Goal: Task Accomplishment & Management: Use online tool/utility

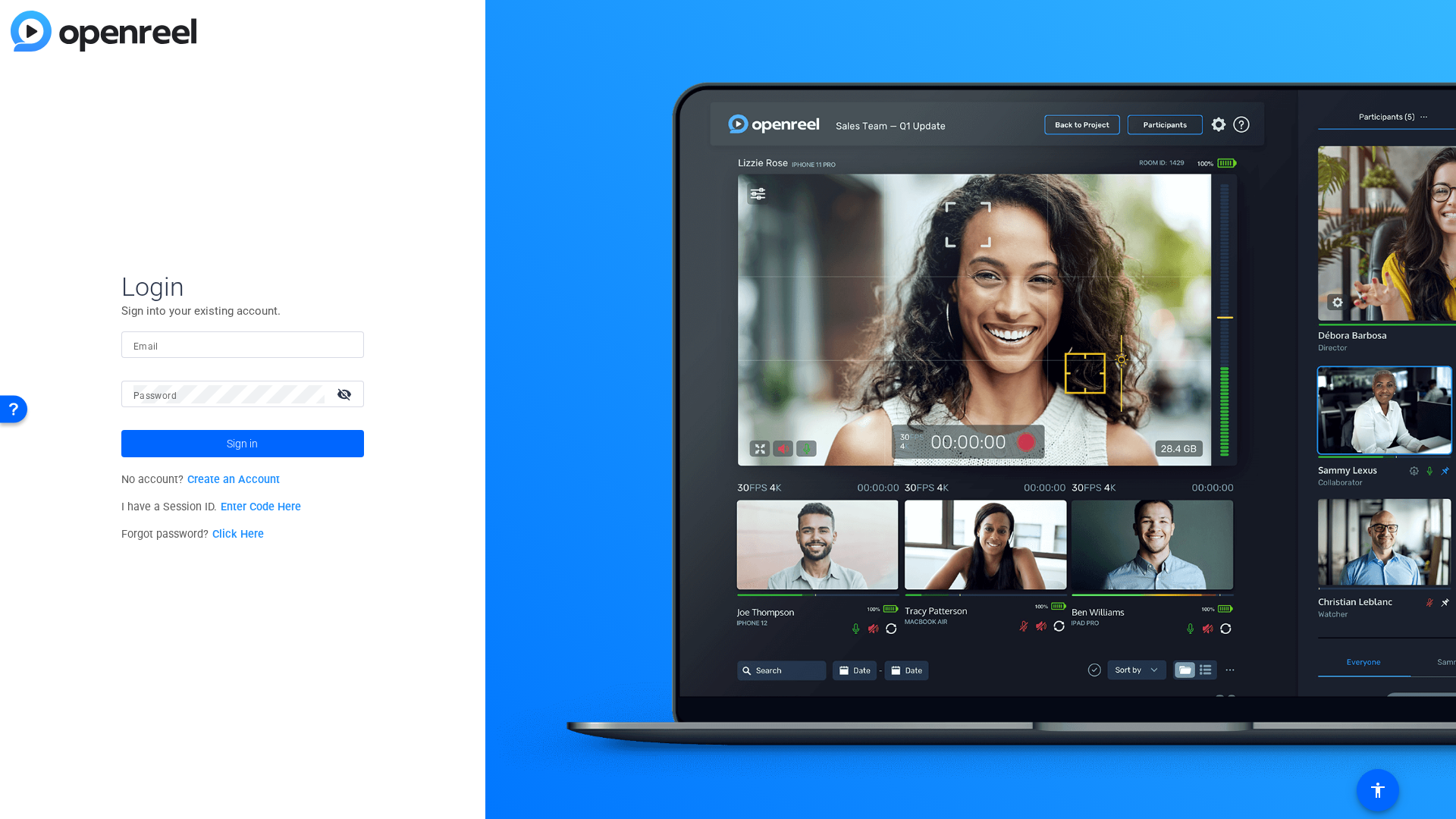
click at [206, 346] on input "Email" at bounding box center [243, 345] width 218 height 18
type input "delk.dave@gmail.com"
click at [240, 443] on span "Sign in" at bounding box center [242, 443] width 31 height 38
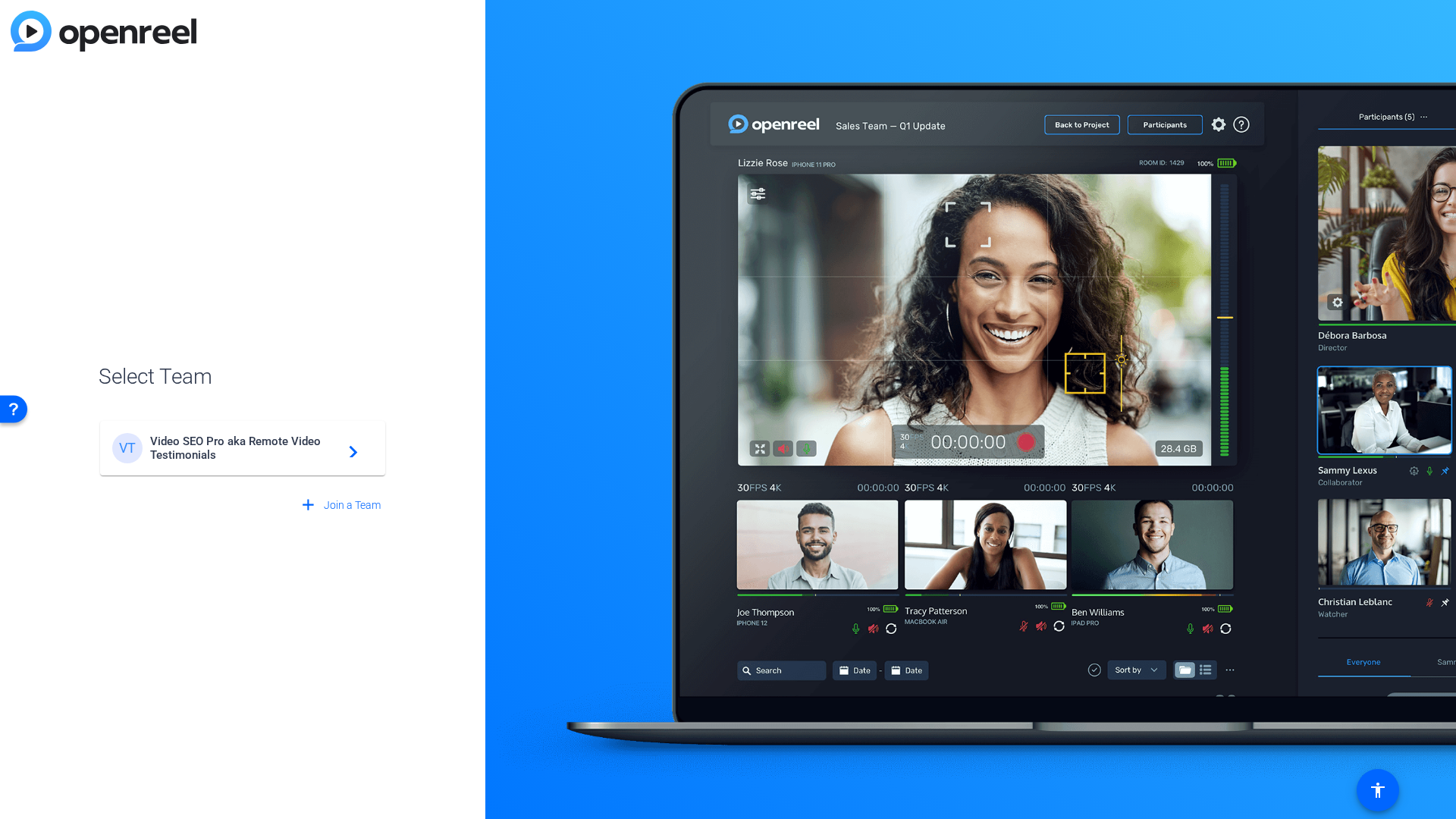
click at [232, 446] on span "Video SEO Pro aka Remote Video Testimonials" at bounding box center [244, 447] width 190 height 27
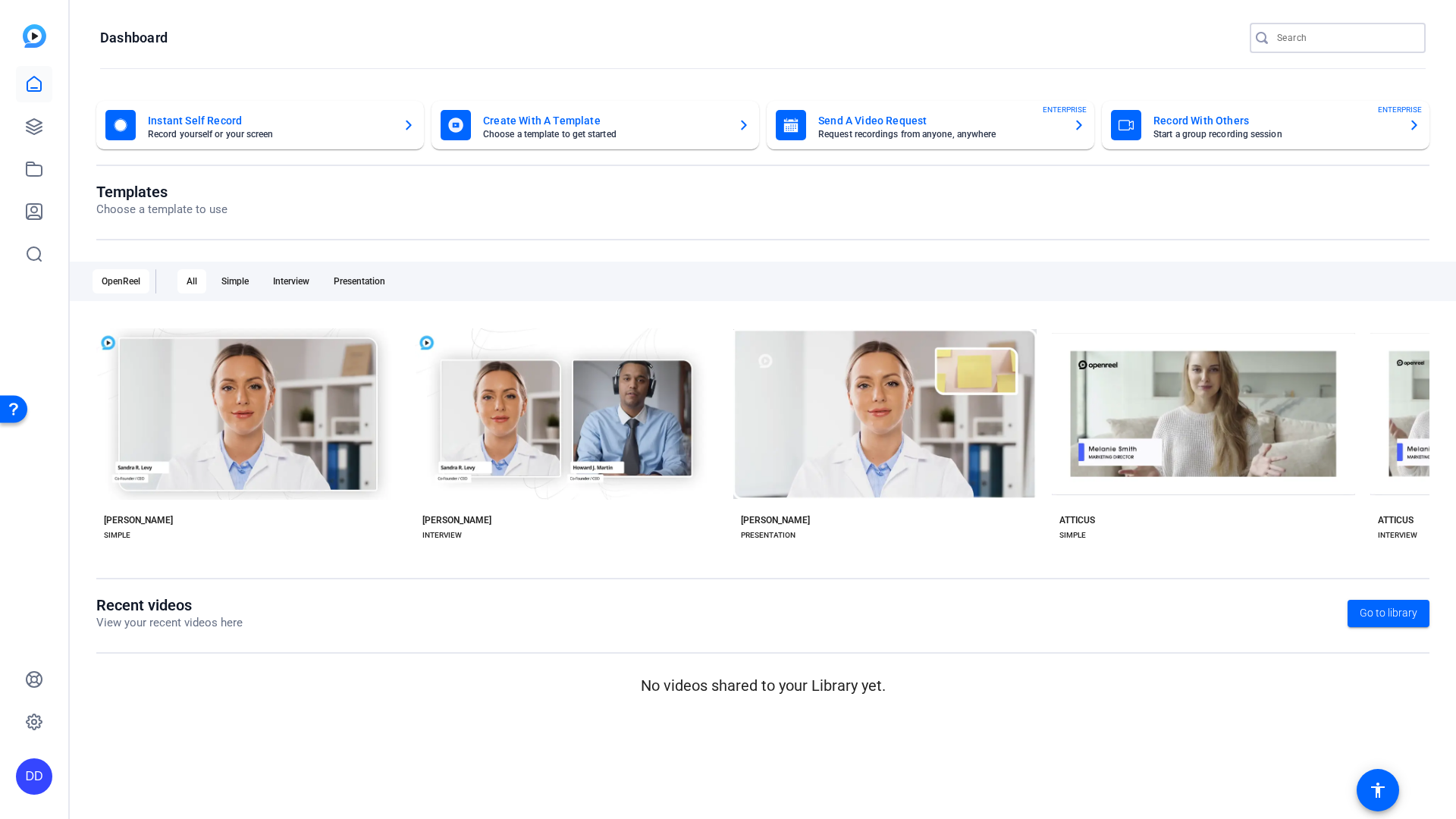
click at [1339, 38] on input "Search" at bounding box center [1344, 37] width 136 height 18
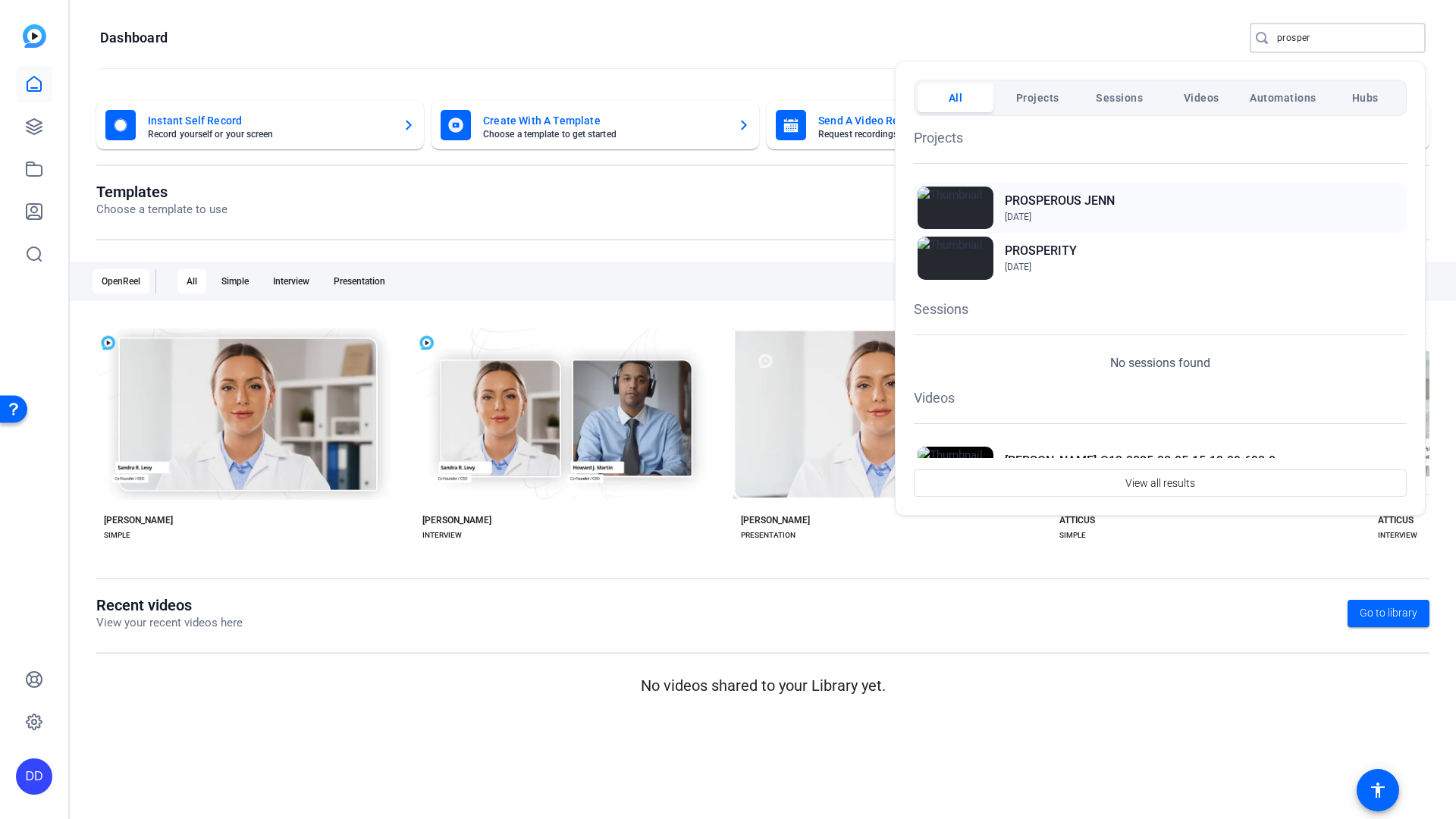
type input "prosper"
click at [1031, 198] on h2 "PROSPEROUS JENN" at bounding box center [1059, 200] width 110 height 18
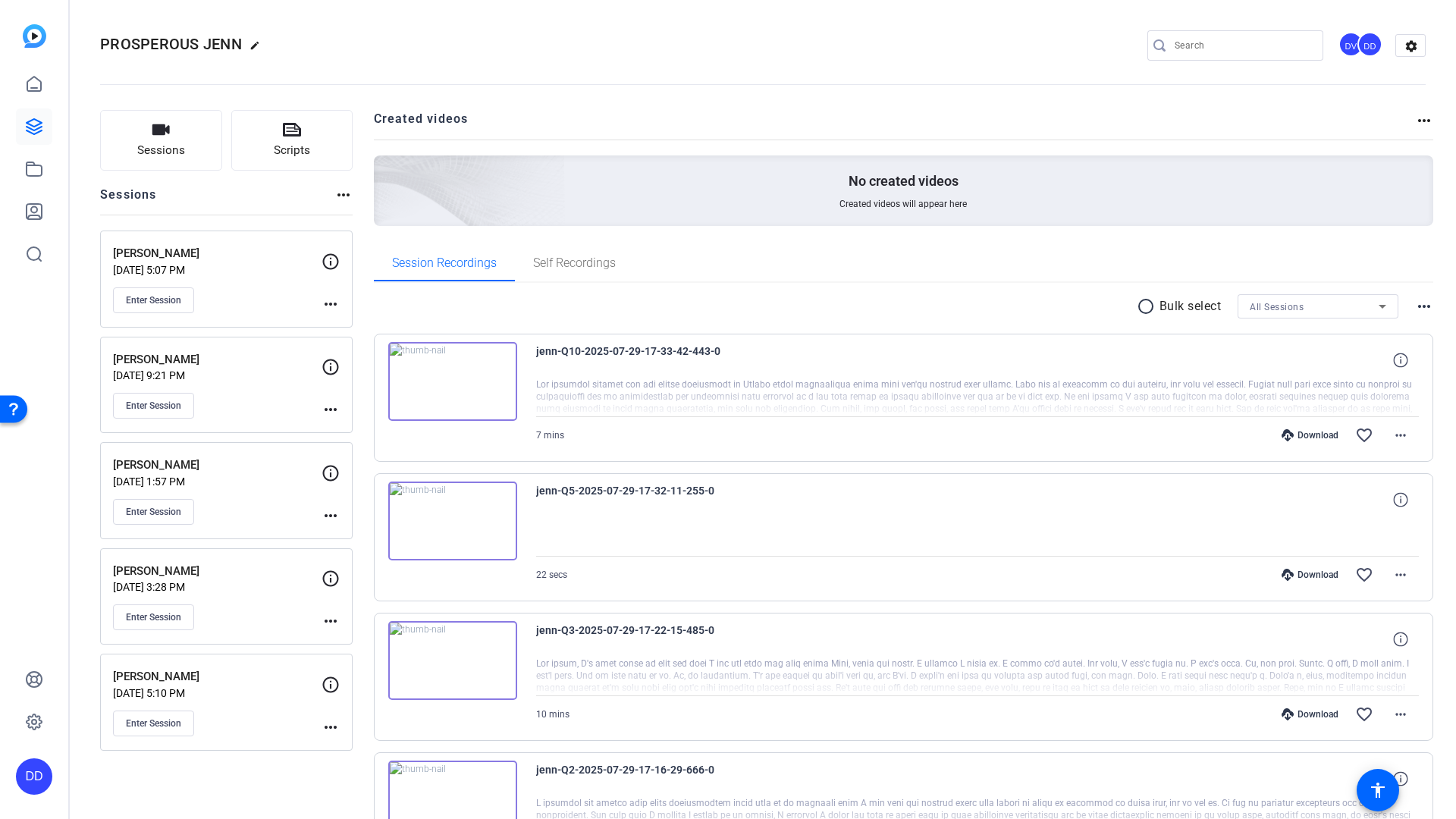
click at [403, 395] on img at bounding box center [452, 381] width 129 height 79
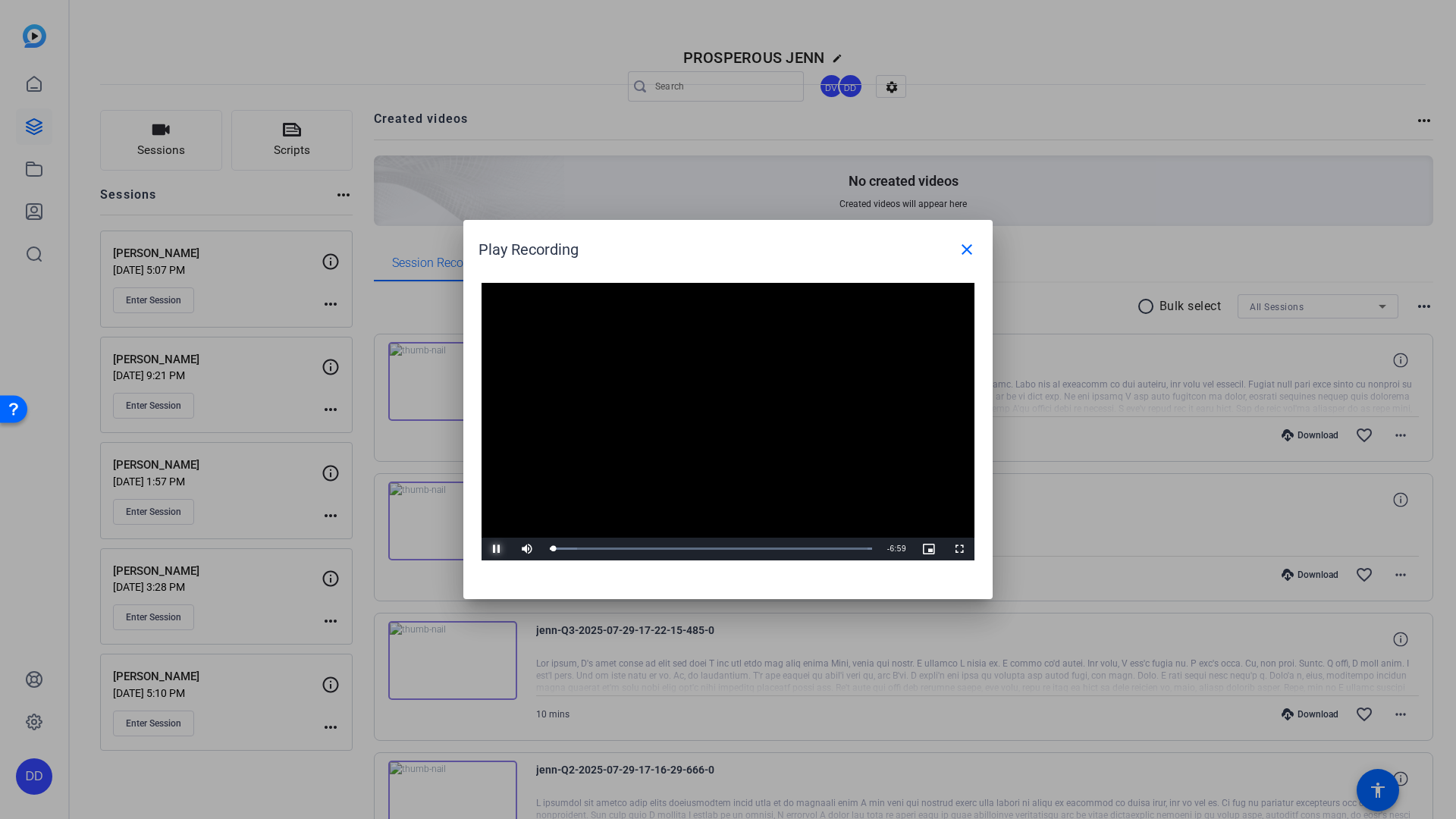
click at [496, 549] on span "Video Player" at bounding box center [496, 549] width 30 height 0
click at [966, 249] on mat-icon "close" at bounding box center [966, 249] width 18 height 18
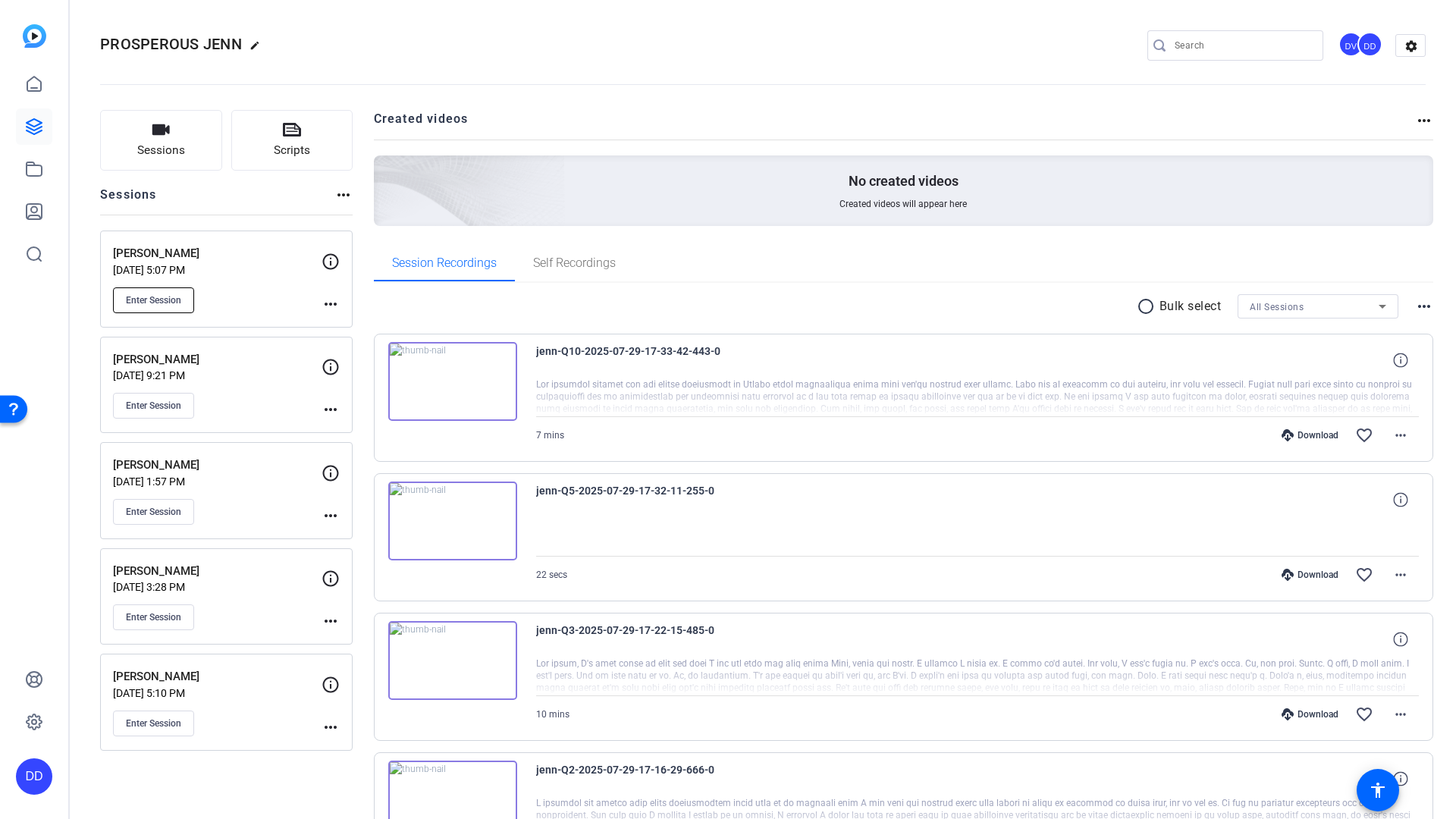
click at [158, 299] on span "Enter Session" at bounding box center [153, 300] width 55 height 12
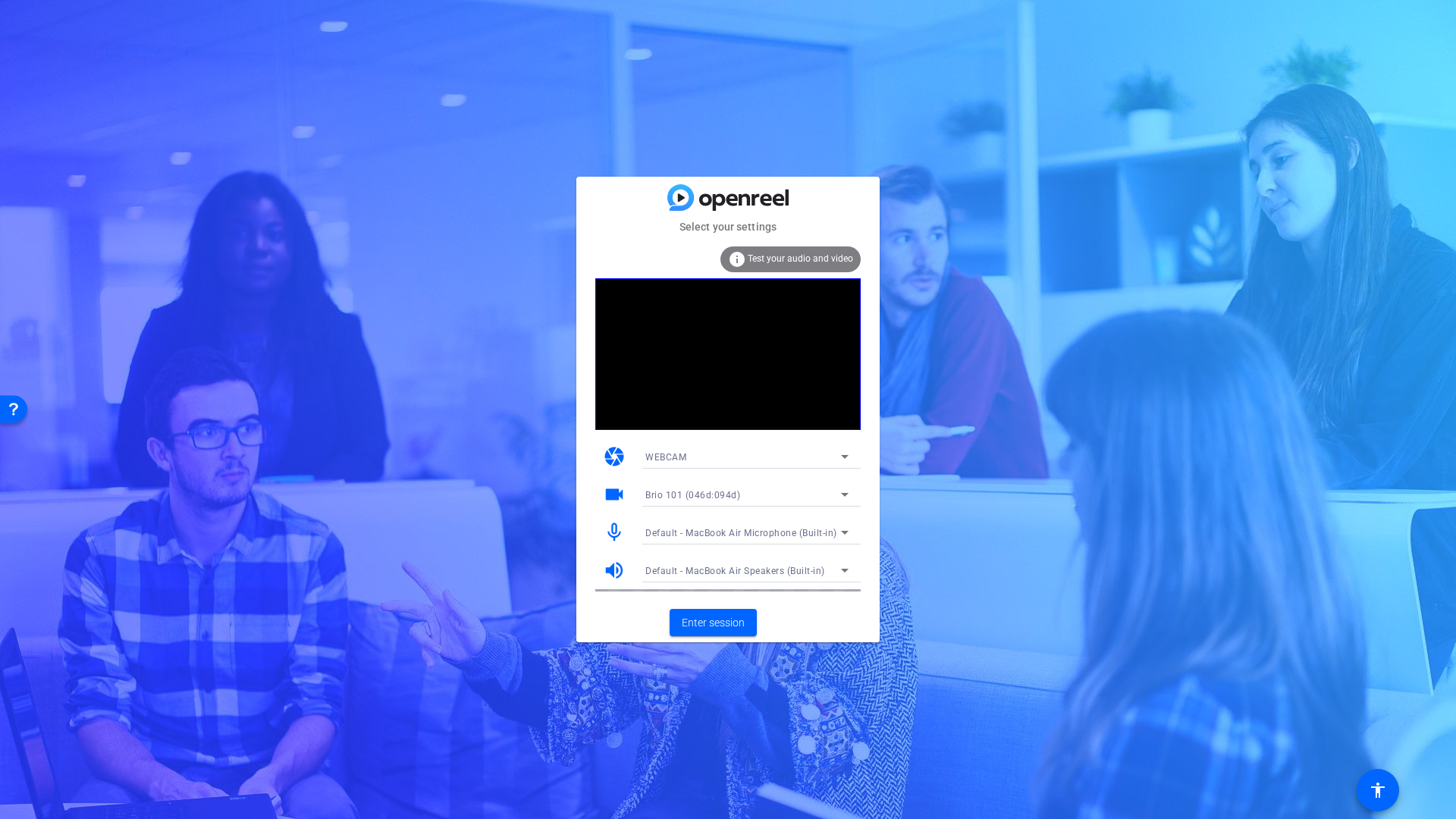
click at [759, 528] on span "Default - MacBook Air Microphone (Built-in)" at bounding box center [741, 533] width 191 height 11
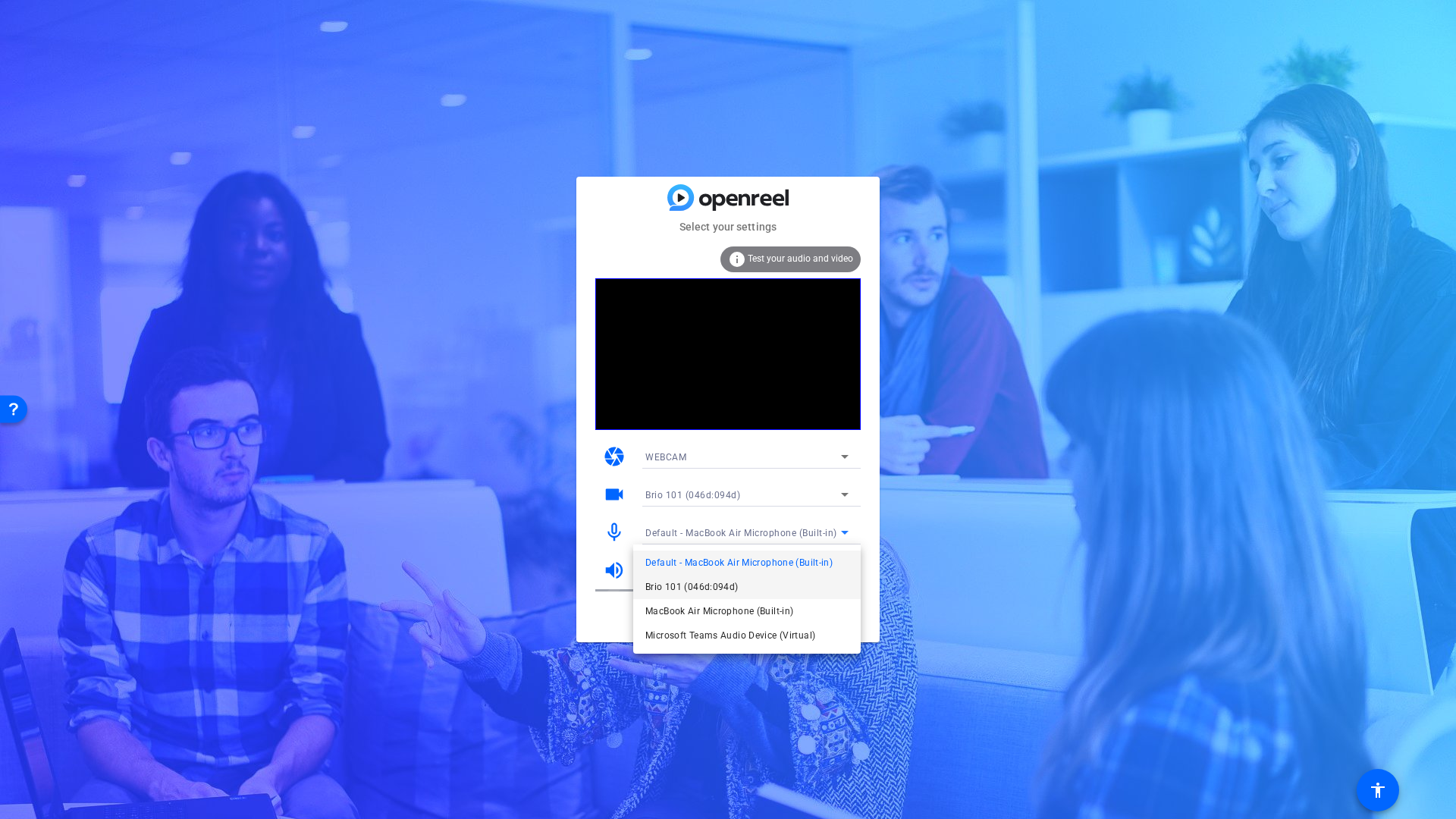
click at [679, 584] on span "Brio 101 (046d:094d)" at bounding box center [692, 587] width 93 height 18
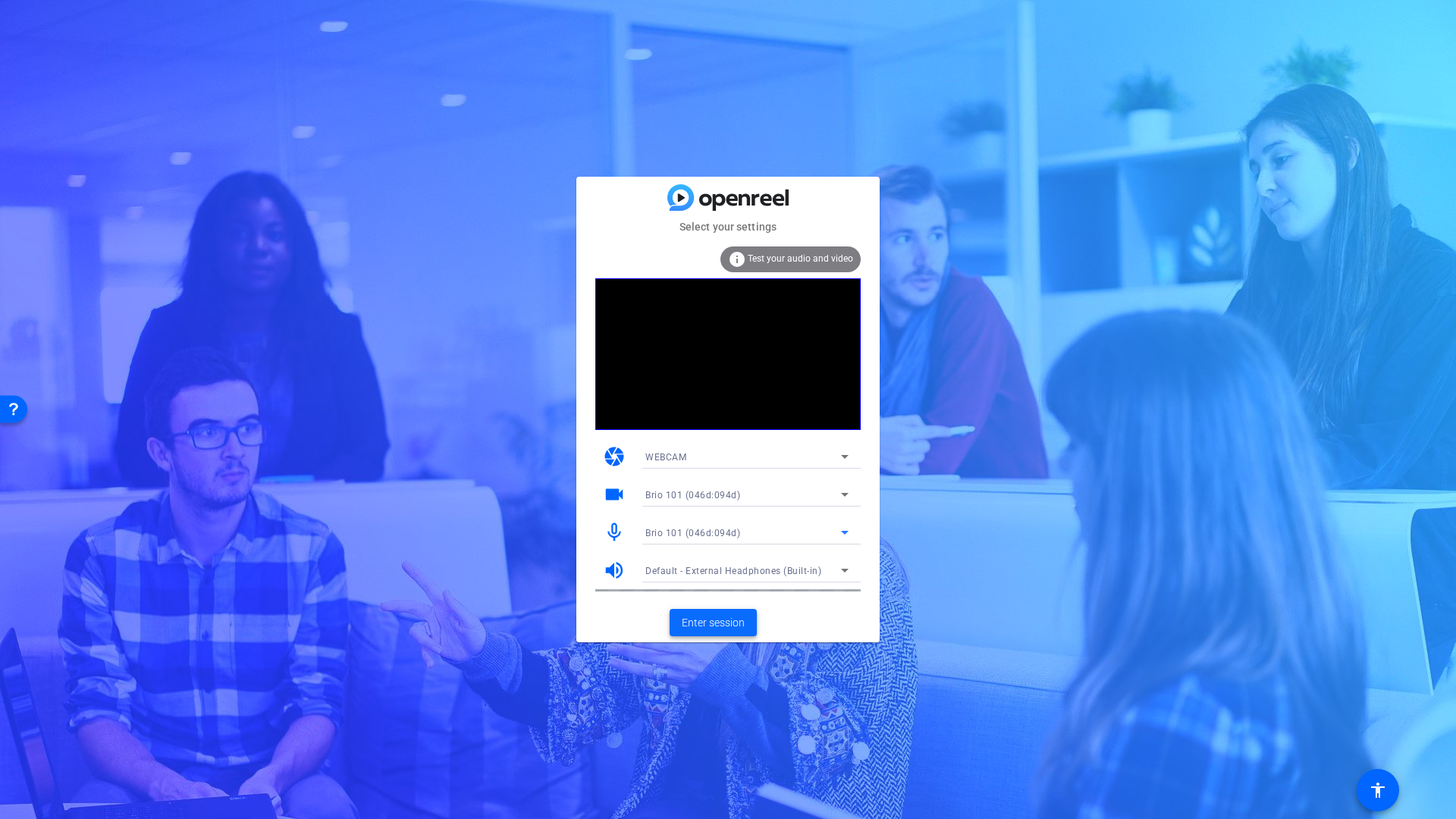
click at [722, 624] on span "Enter session" at bounding box center [713, 623] width 63 height 16
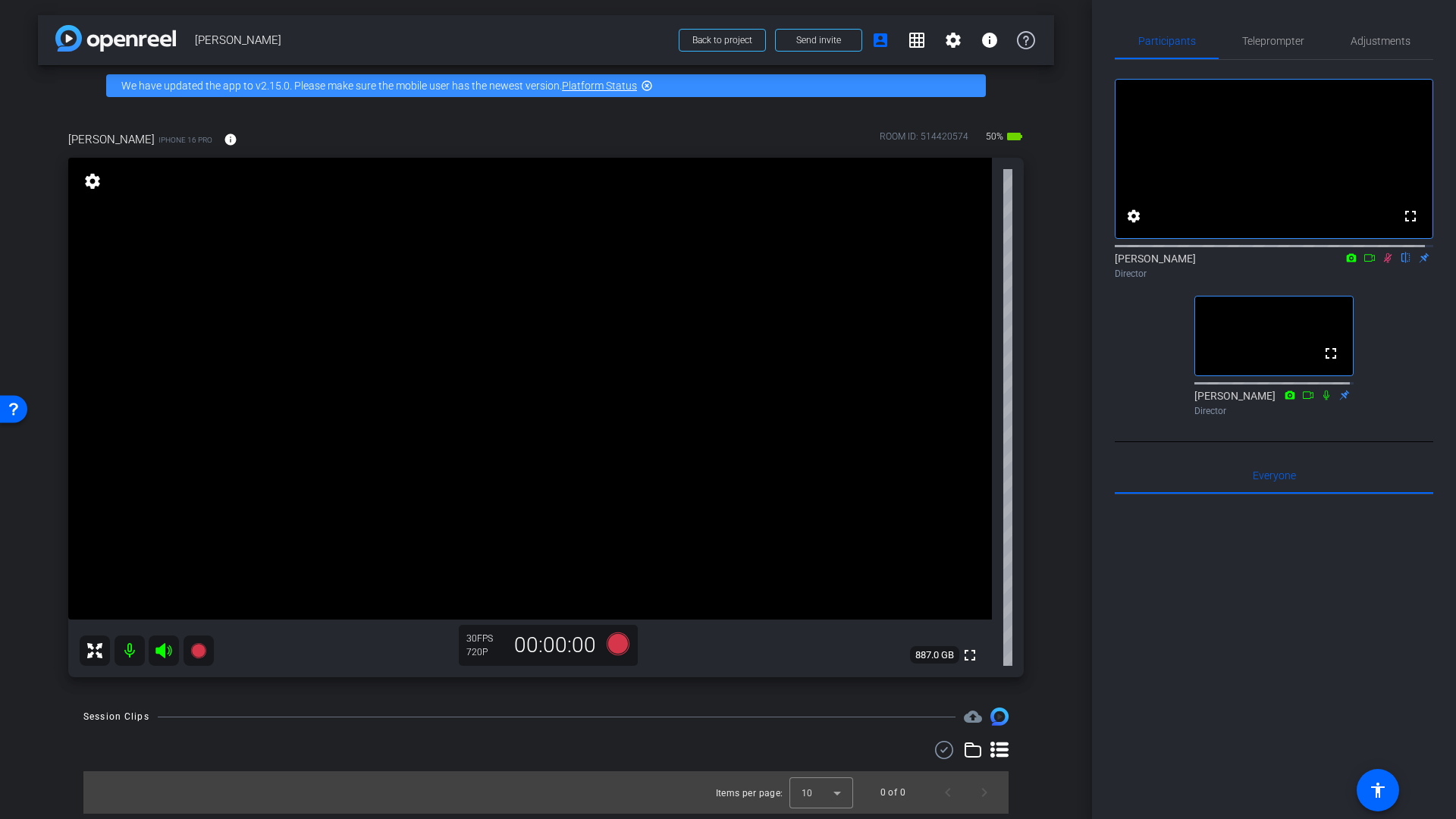
click at [1383, 263] on icon at bounding box center [1388, 258] width 8 height 10
click at [1363, 263] on icon at bounding box center [1369, 258] width 12 height 11
click at [1400, 263] on icon at bounding box center [1405, 258] width 12 height 11
click at [223, 136] on mat-icon "info" at bounding box center [230, 139] width 14 height 14
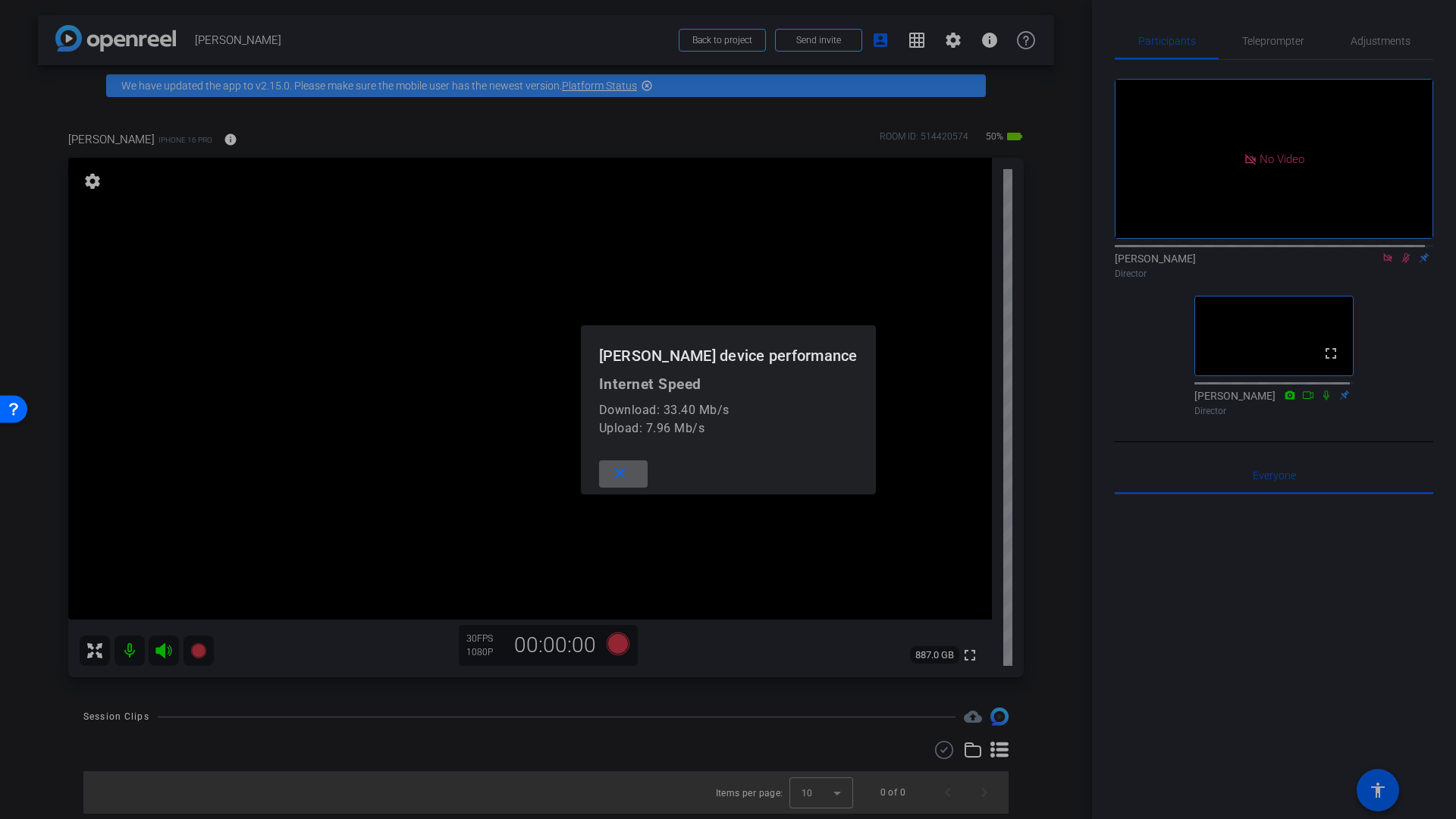
click at [502, 140] on div at bounding box center [728, 409] width 1456 height 819
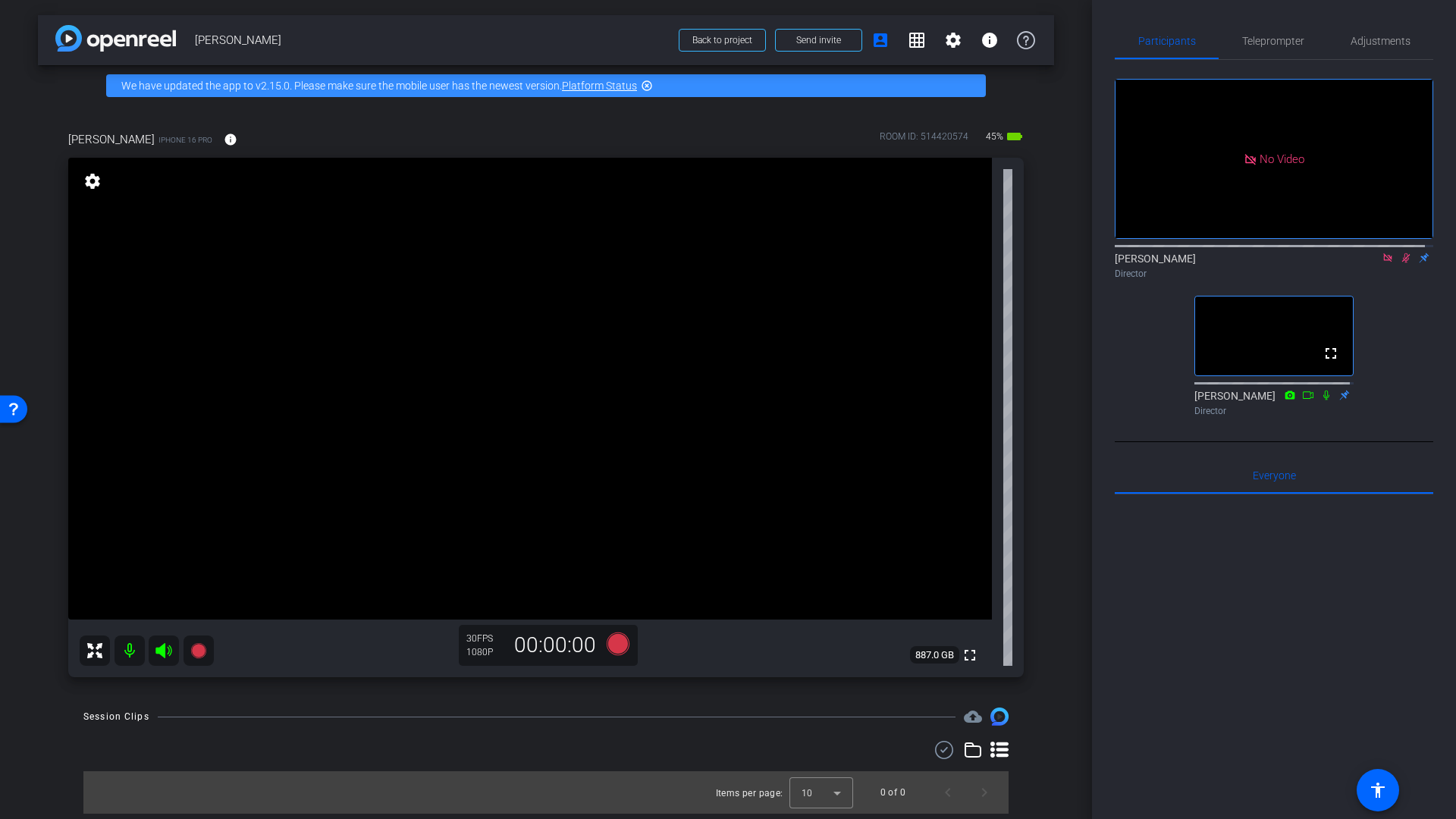
click at [1401, 263] on icon at bounding box center [1405, 258] width 8 height 10
click at [1381, 263] on icon at bounding box center [1387, 258] width 12 height 11
click at [132, 656] on mat-icon at bounding box center [130, 650] width 30 height 30
click at [159, 655] on icon at bounding box center [164, 650] width 18 height 18
click at [131, 652] on mat-icon at bounding box center [130, 650] width 30 height 30
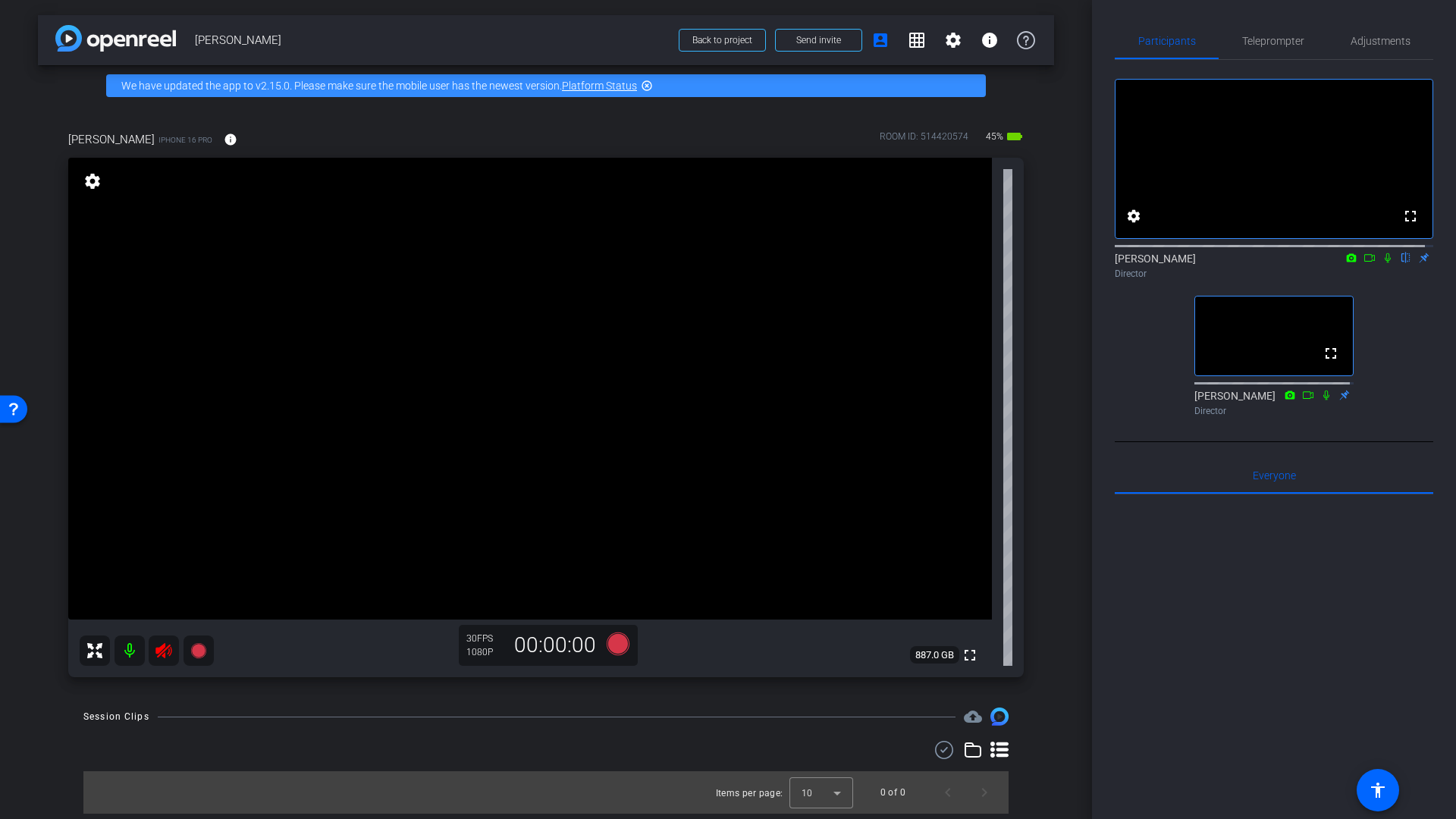
click at [165, 654] on icon at bounding box center [164, 650] width 16 height 15
click at [129, 652] on mat-icon at bounding box center [130, 650] width 30 height 30
click at [161, 653] on icon at bounding box center [164, 650] width 16 height 15
click at [131, 653] on mat-icon at bounding box center [130, 650] width 30 height 30
click at [165, 652] on icon at bounding box center [164, 650] width 18 height 18
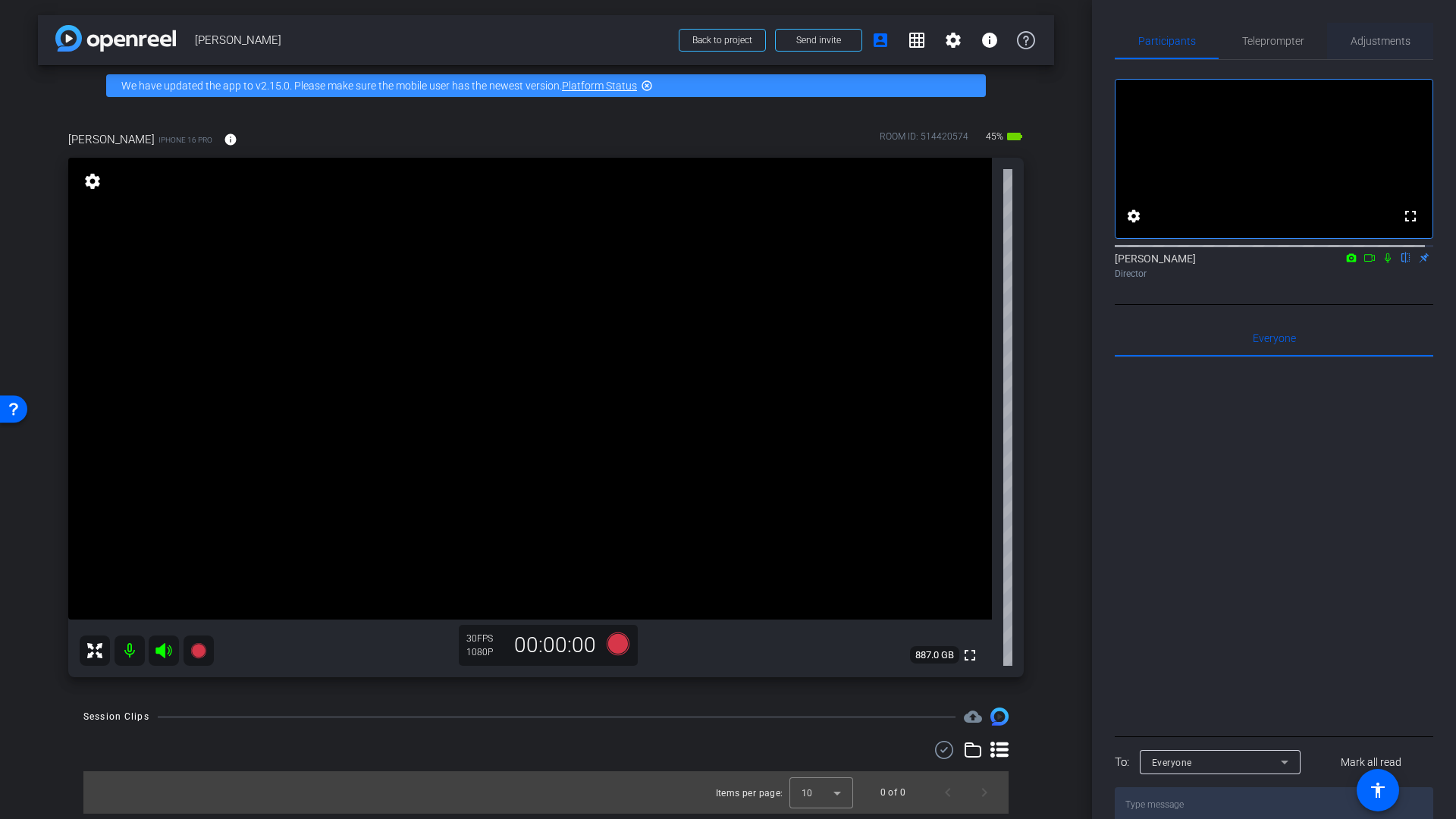
click at [1370, 43] on span "Adjustments" at bounding box center [1380, 41] width 60 height 11
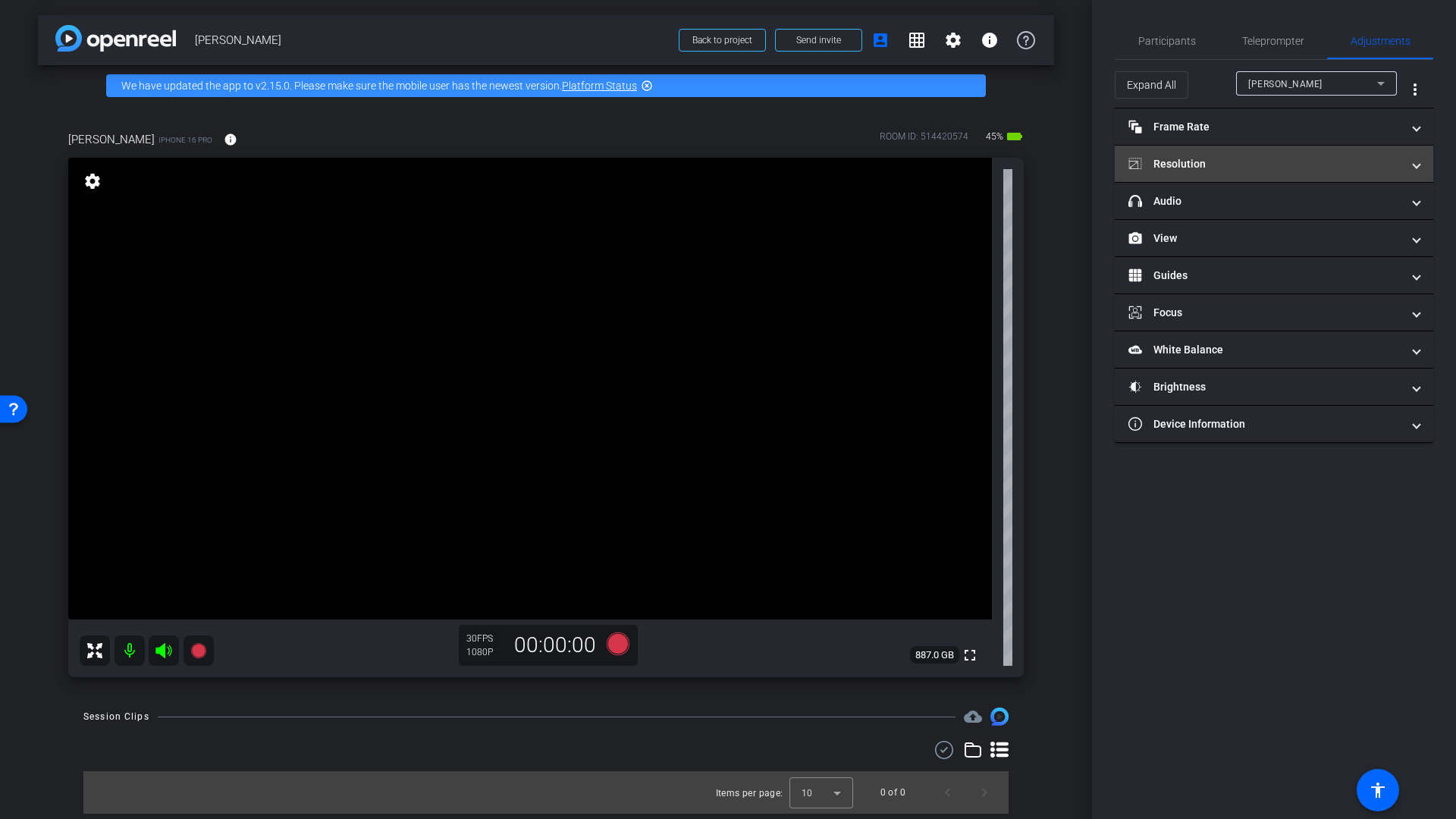
click at [1215, 153] on mat-expansion-panel-header "Resolution" at bounding box center [1273, 164] width 319 height 37
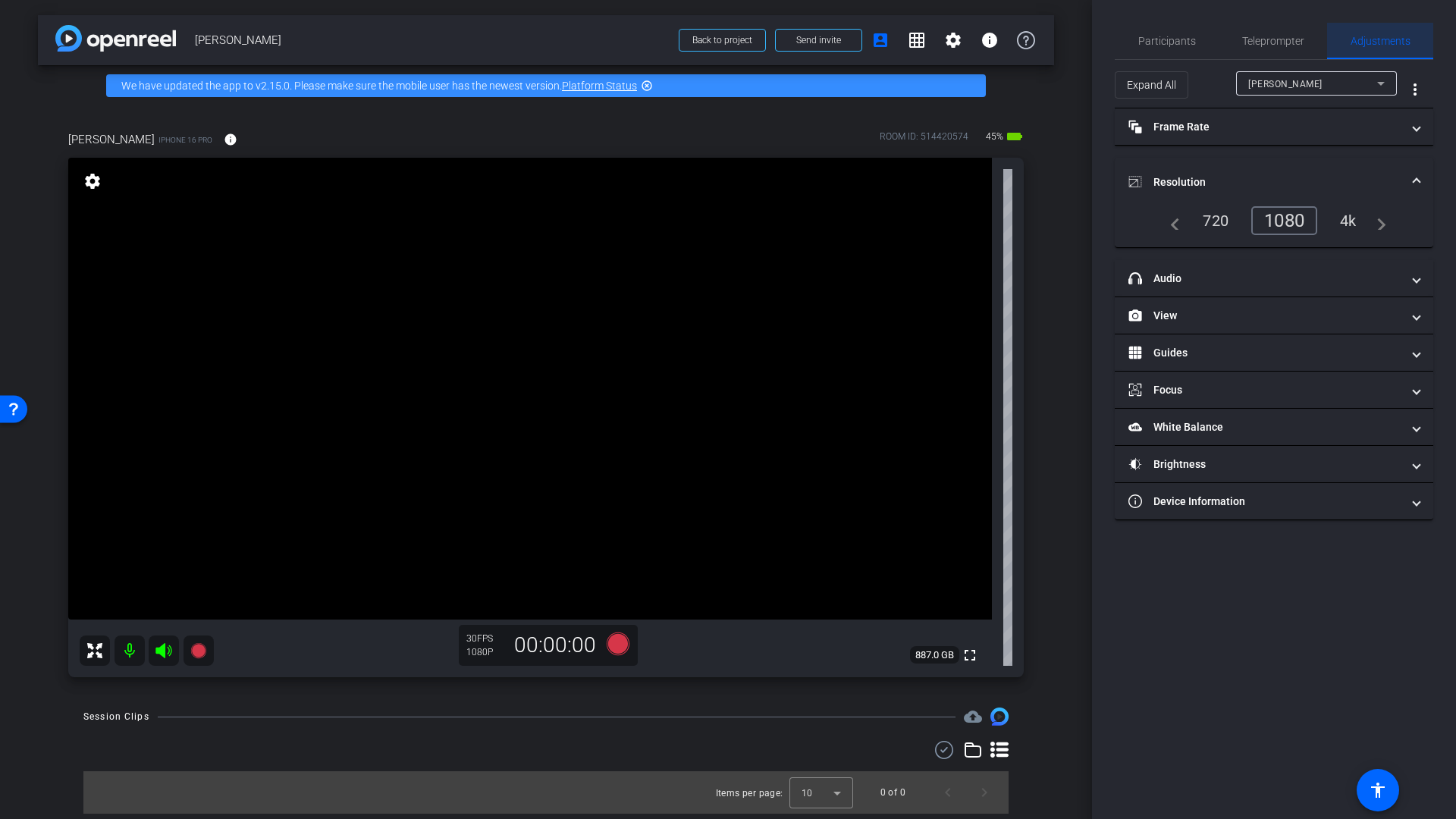
click at [1373, 41] on span "Adjustments" at bounding box center [1380, 41] width 60 height 11
click at [1150, 41] on span "Participants" at bounding box center [1167, 41] width 58 height 11
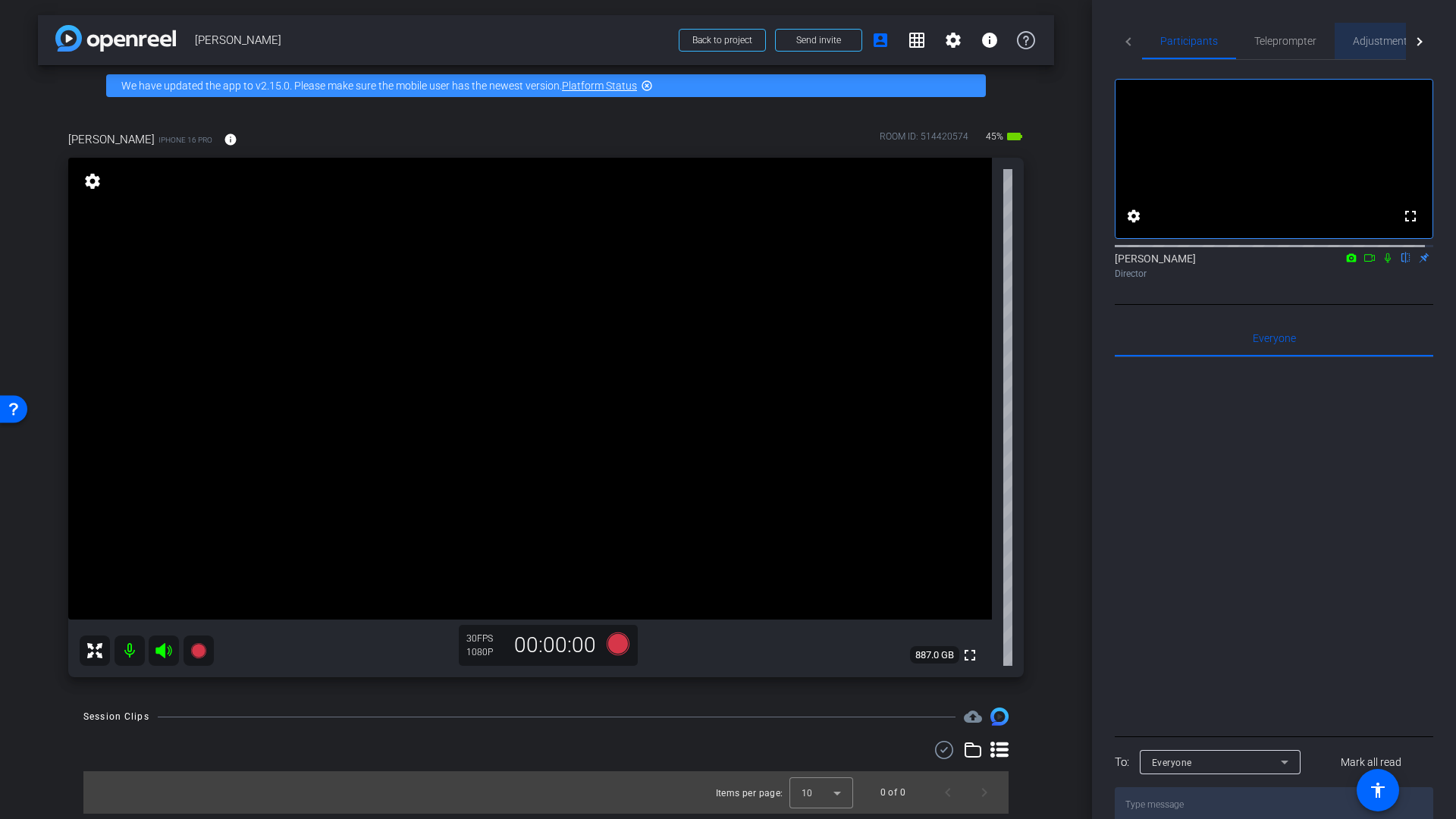
click at [1374, 45] on span "Adjustments" at bounding box center [1383, 41] width 60 height 11
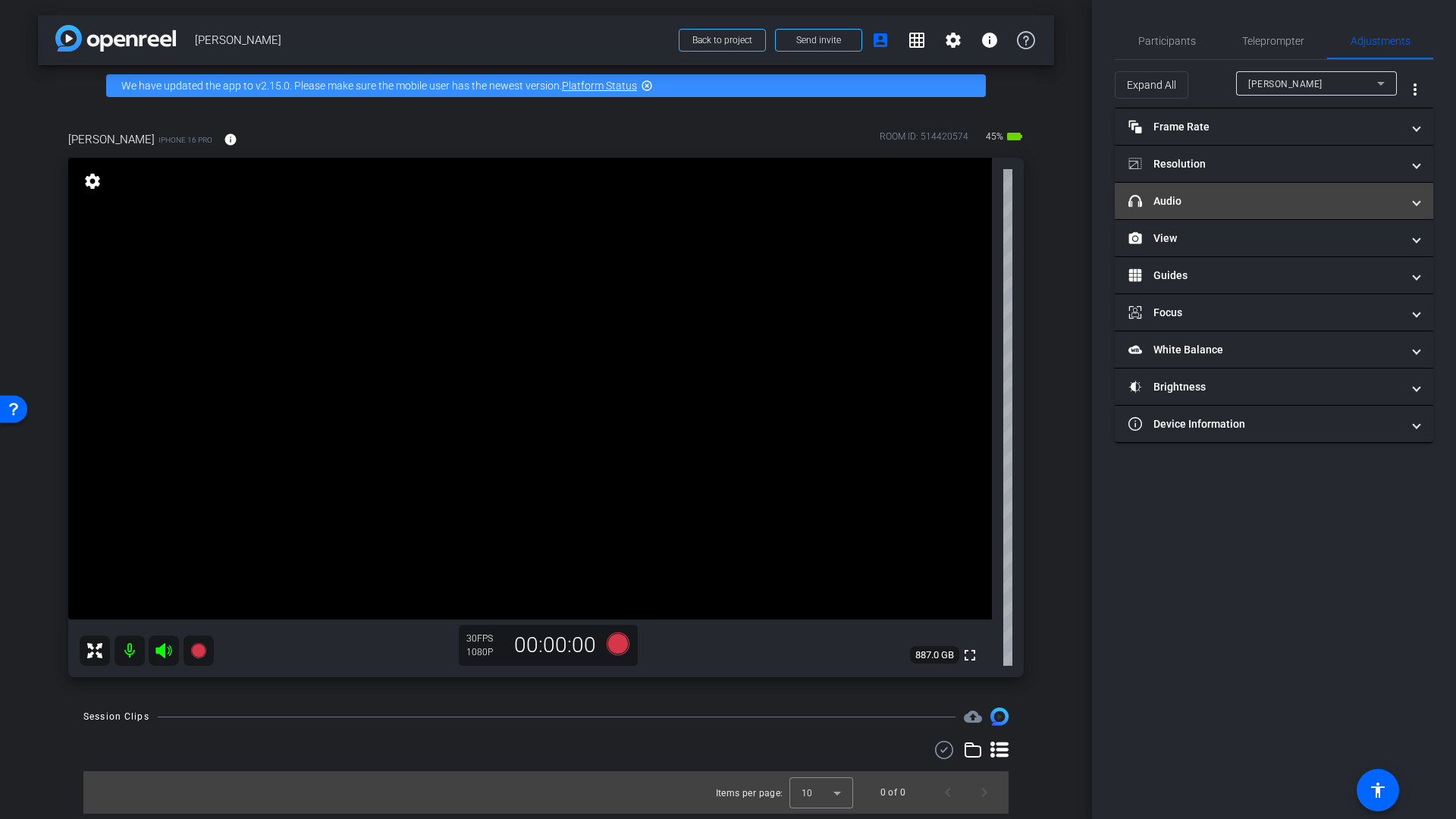
click at [1203, 211] on mat-expansion-panel-header "headphone icon Audio" at bounding box center [1273, 200] width 319 height 37
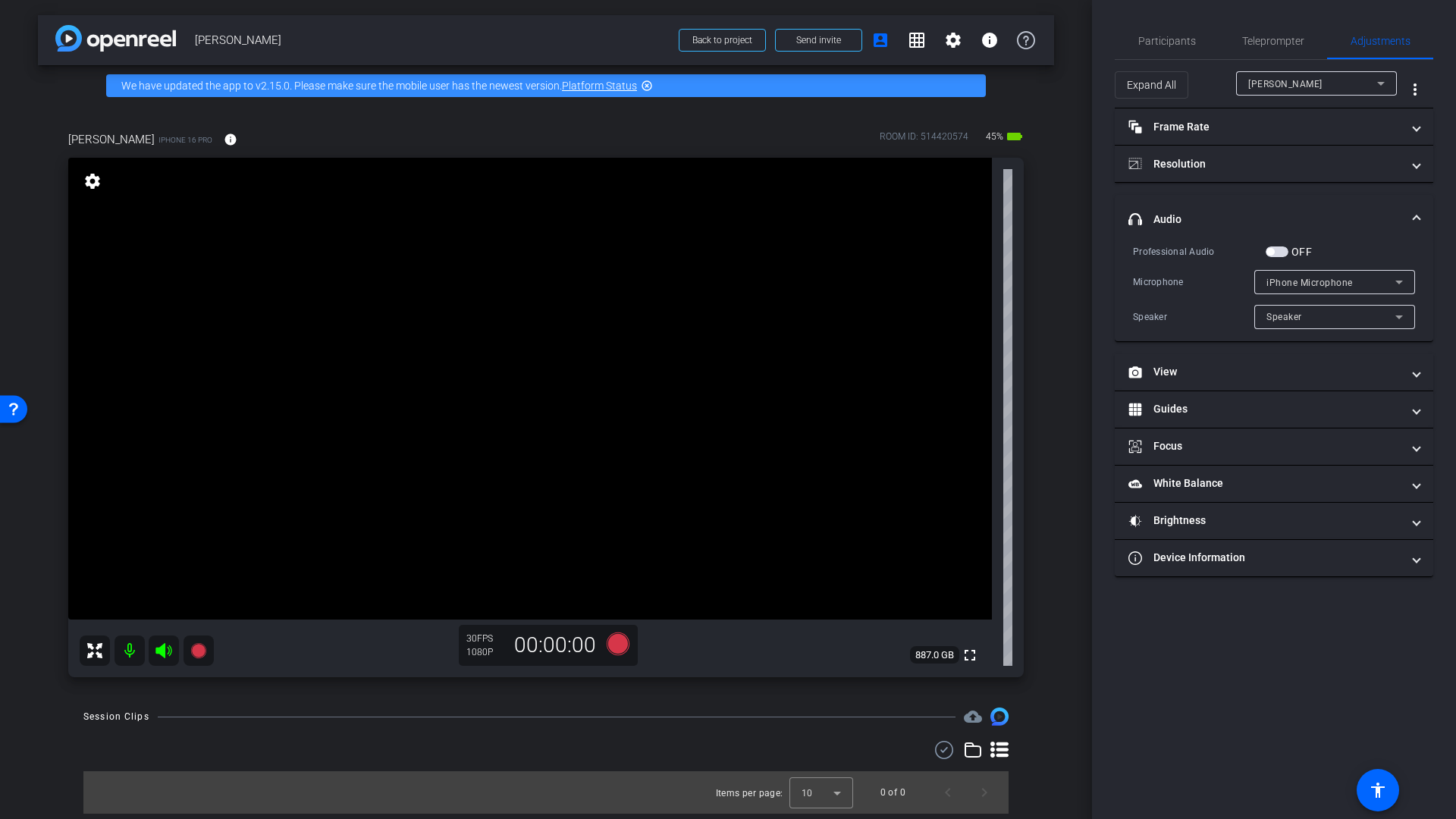
click at [1270, 250] on span "button" at bounding box center [1269, 251] width 7 height 7
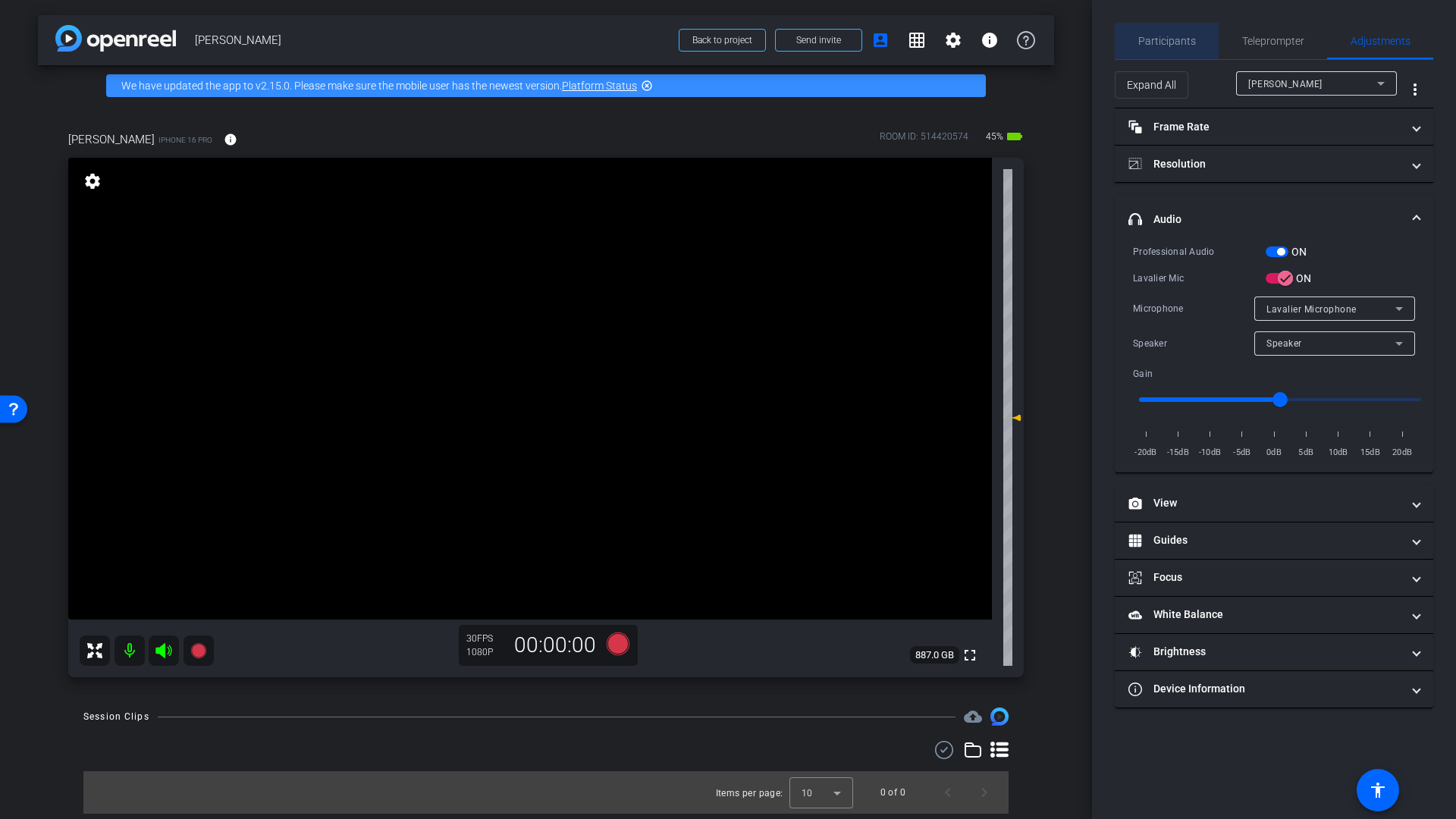
click at [1173, 27] on span "Participants" at bounding box center [1167, 41] width 58 height 37
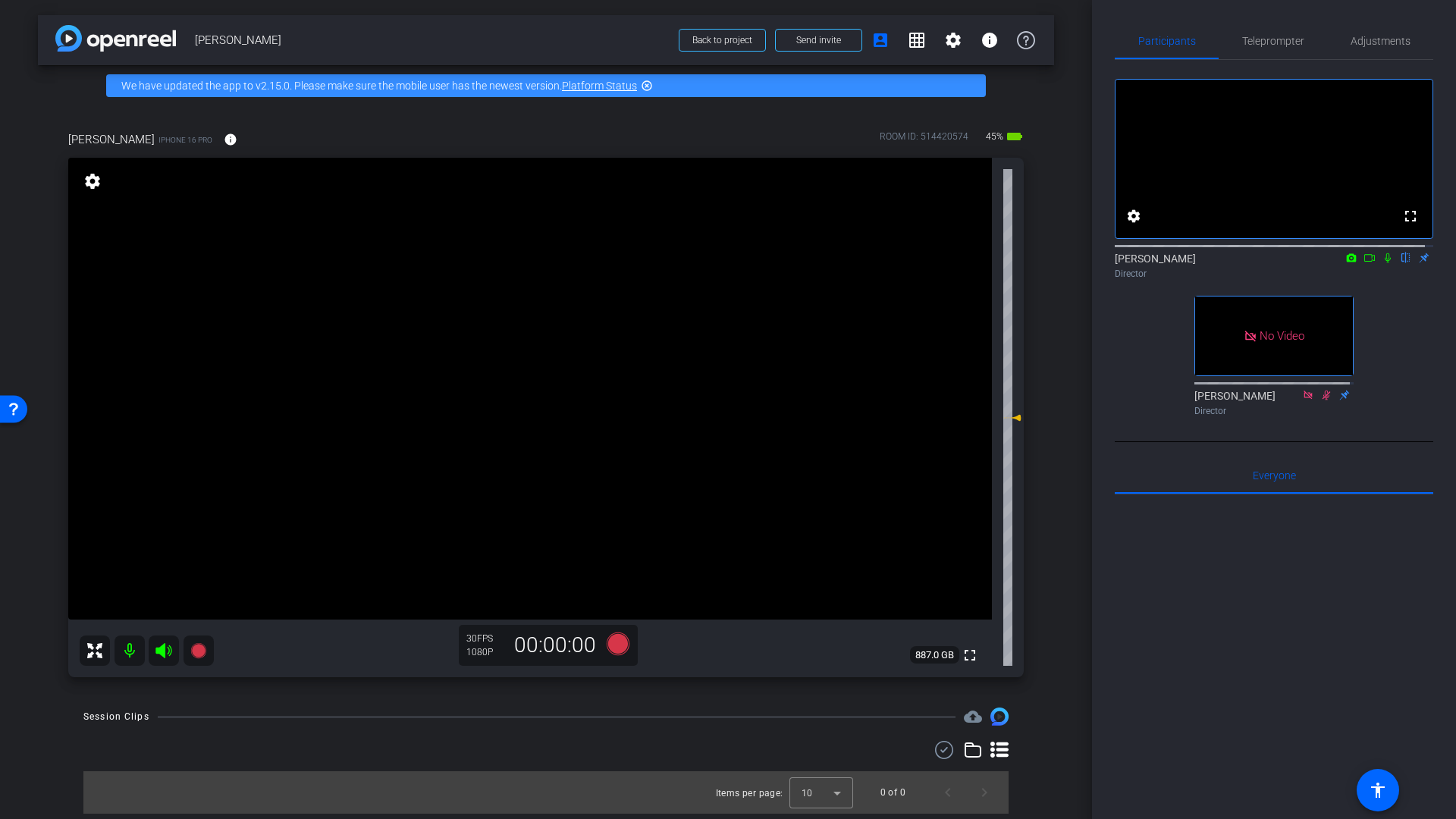
click at [1363, 263] on icon at bounding box center [1369, 258] width 12 height 11
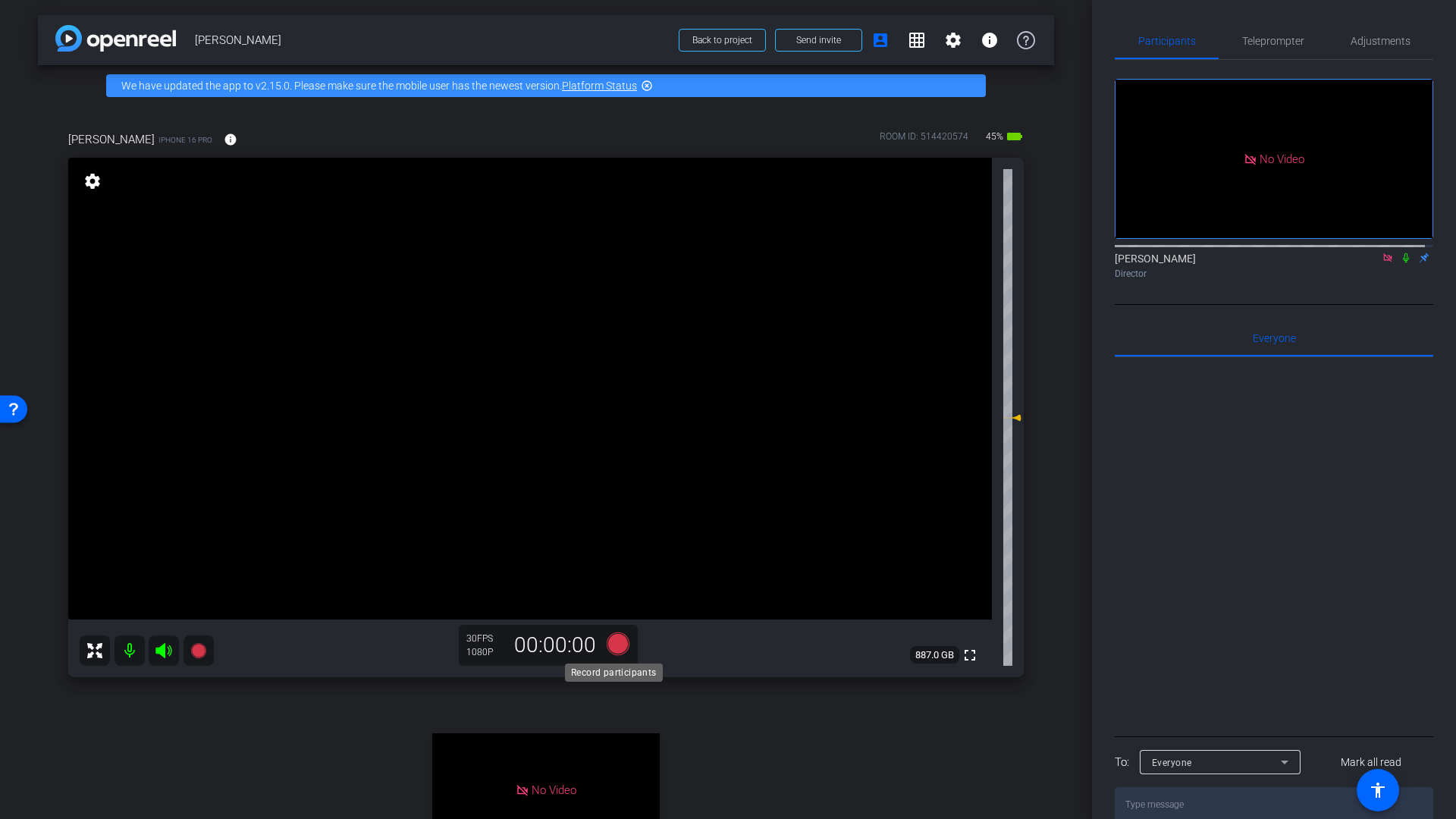
click at [613, 645] on icon at bounding box center [618, 644] width 23 height 23
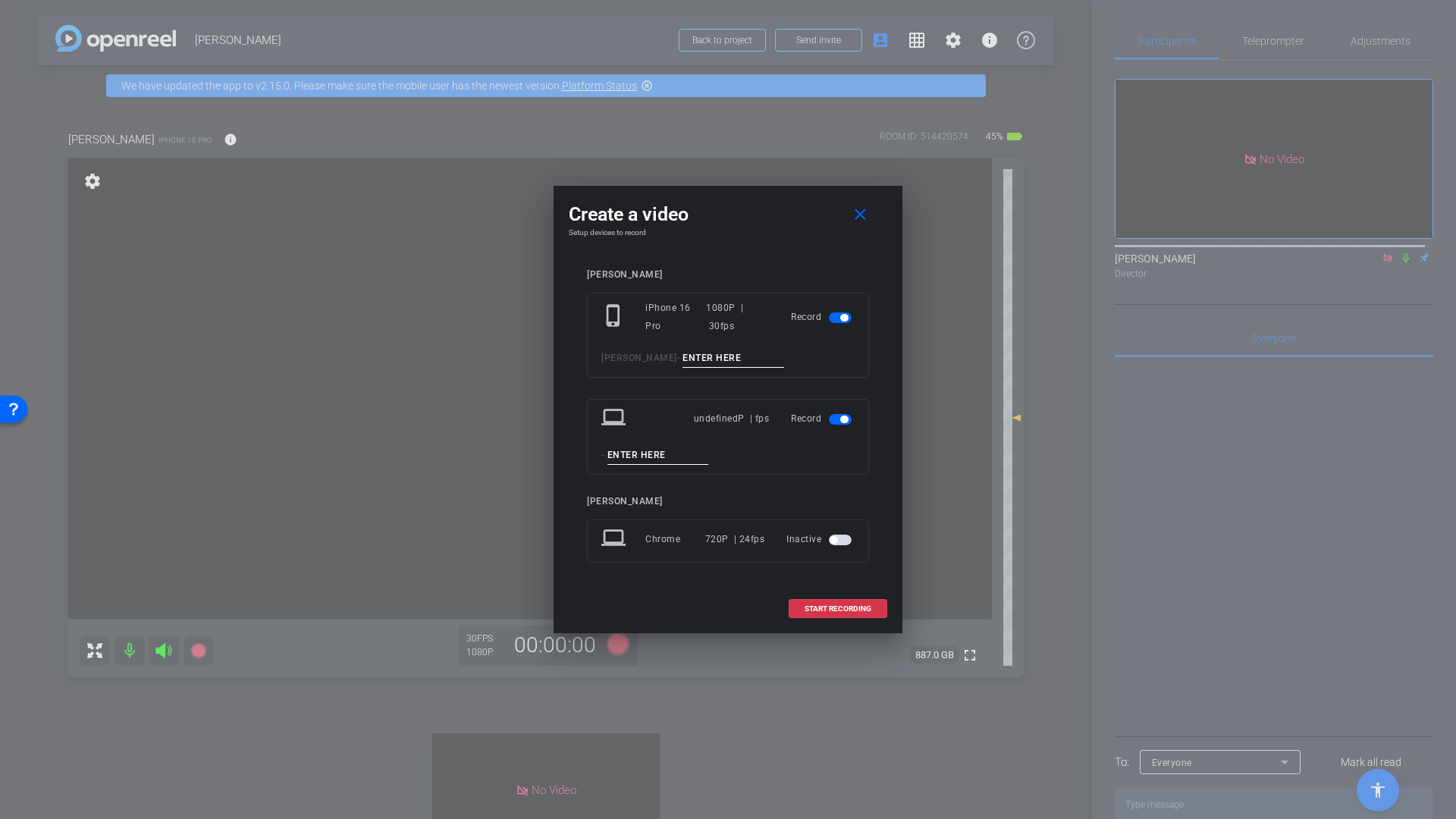
click at [682, 362] on input at bounding box center [732, 358] width 102 height 19
type input "Wired Mic Test"
click at [828, 613] on span at bounding box center [838, 609] width 97 height 37
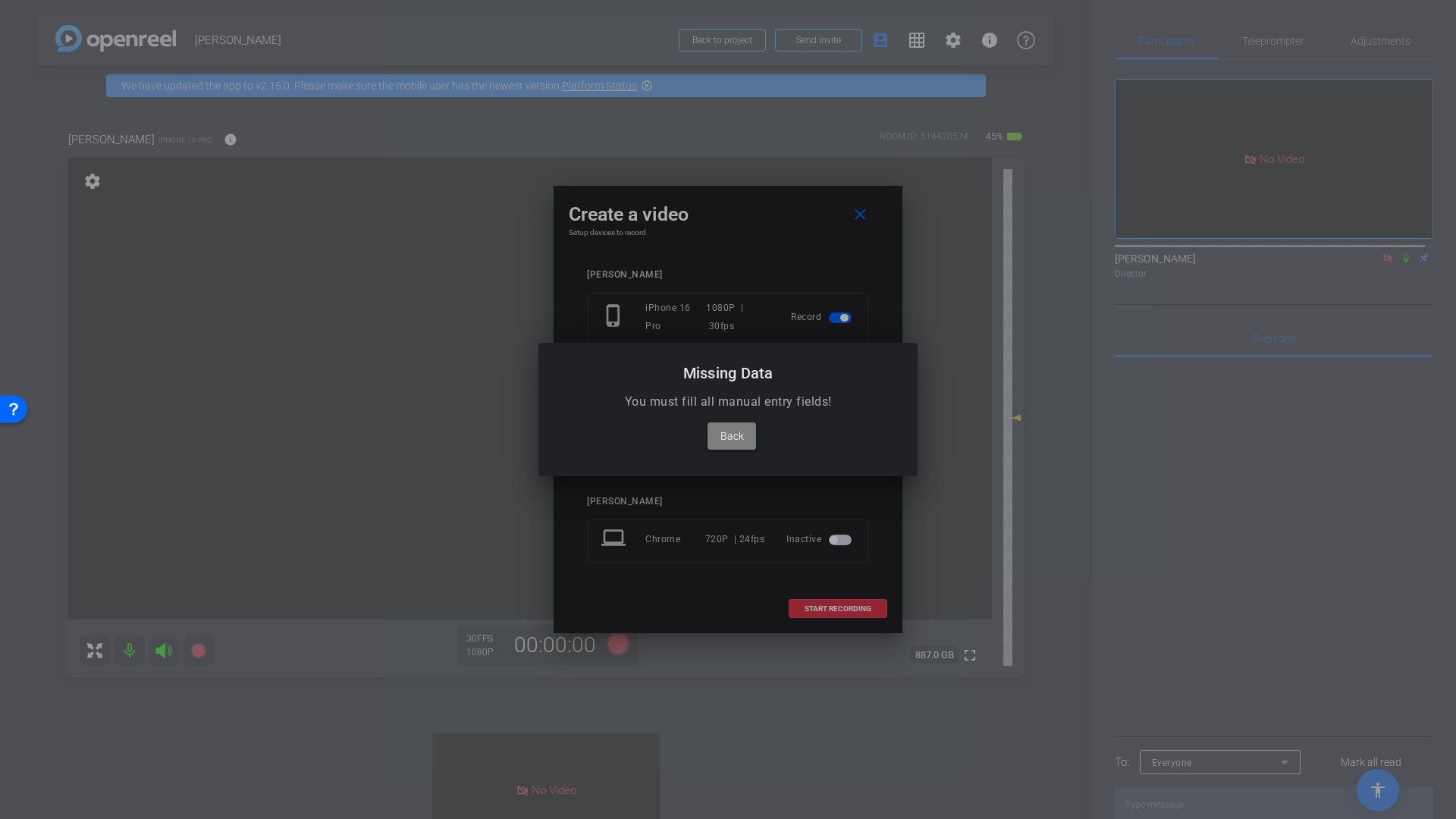
click at [723, 438] on span "Back" at bounding box center [732, 436] width 24 height 18
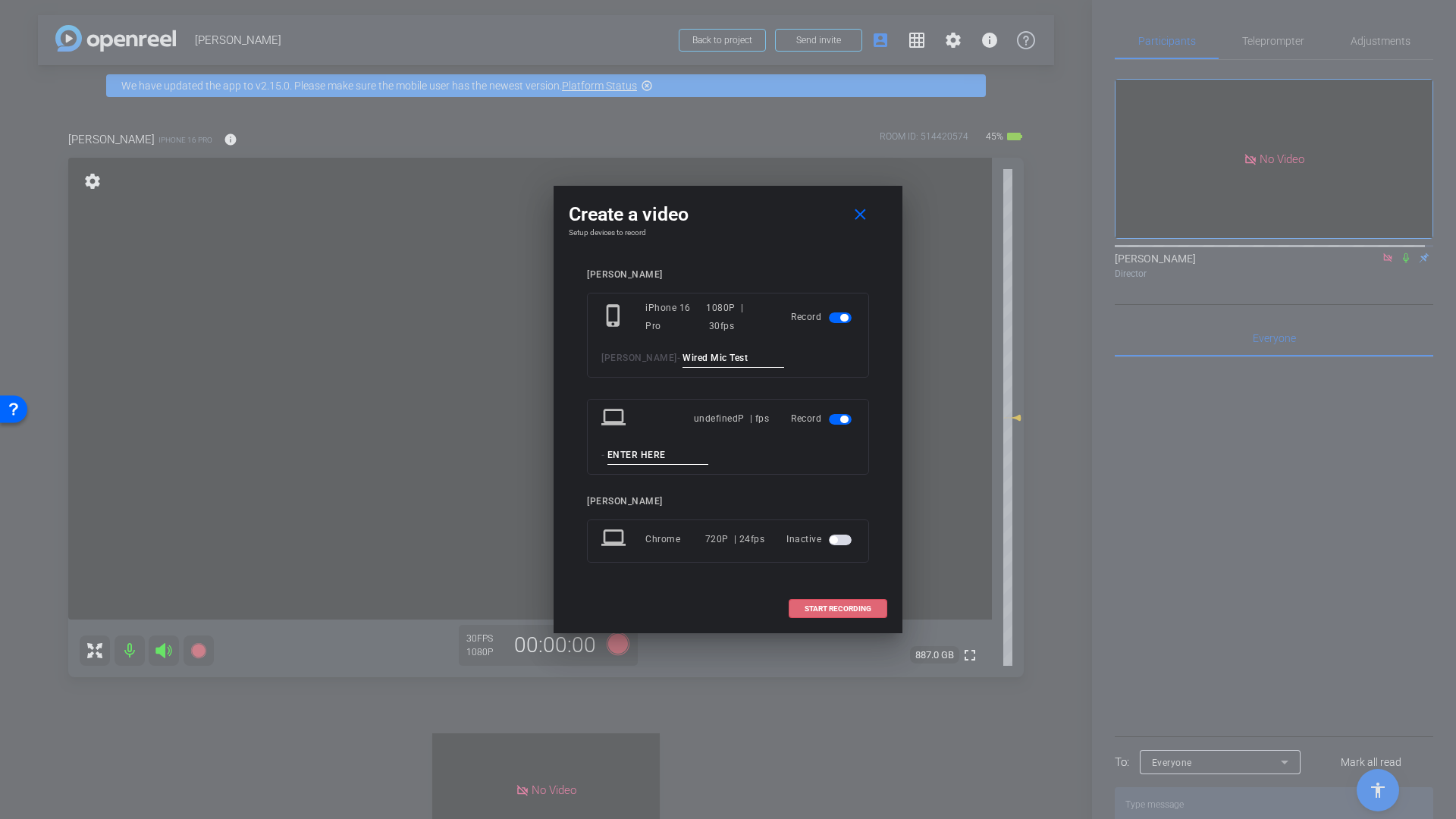
drag, startPoint x: 710, startPoint y: 358, endPoint x: 719, endPoint y: 357, distance: 9.1
click at [711, 358] on input "Wired Mic Test" at bounding box center [732, 358] width 102 height 19
click at [826, 611] on span "START RECORDING" at bounding box center [838, 609] width 67 height 7
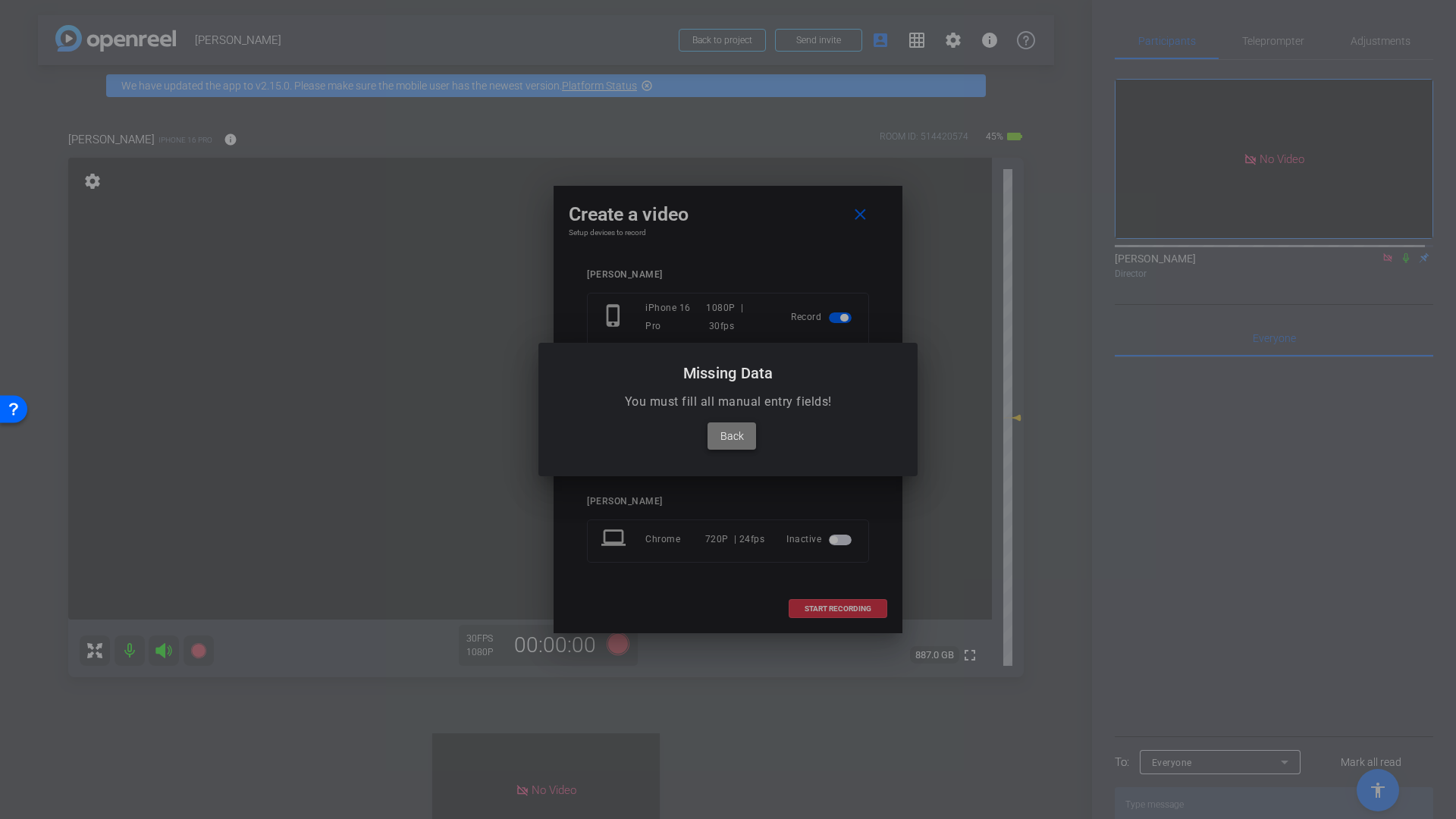
click at [729, 431] on span "Back" at bounding box center [732, 436] width 24 height 18
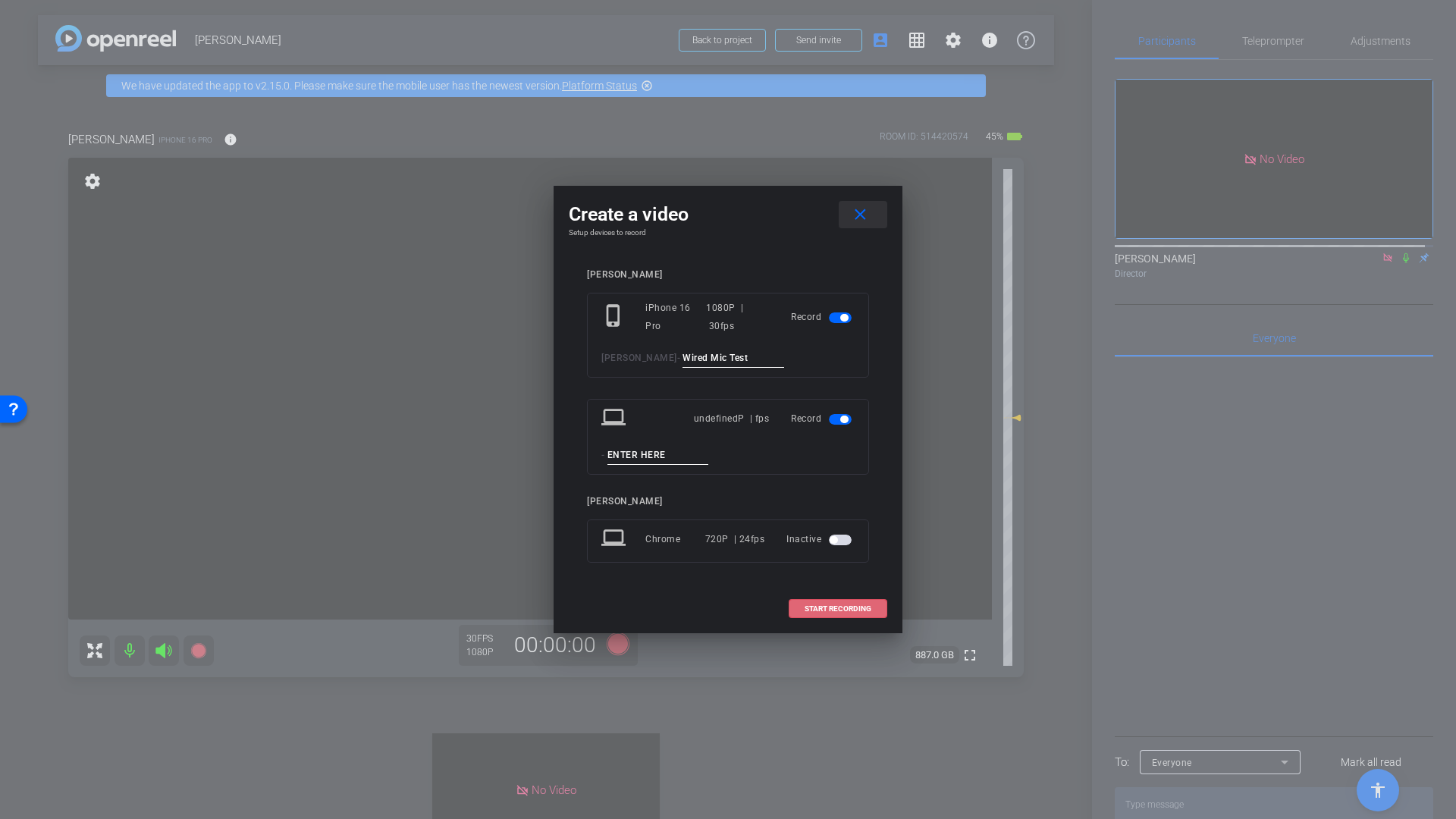
click at [860, 216] on mat-icon "close" at bounding box center [860, 214] width 19 height 19
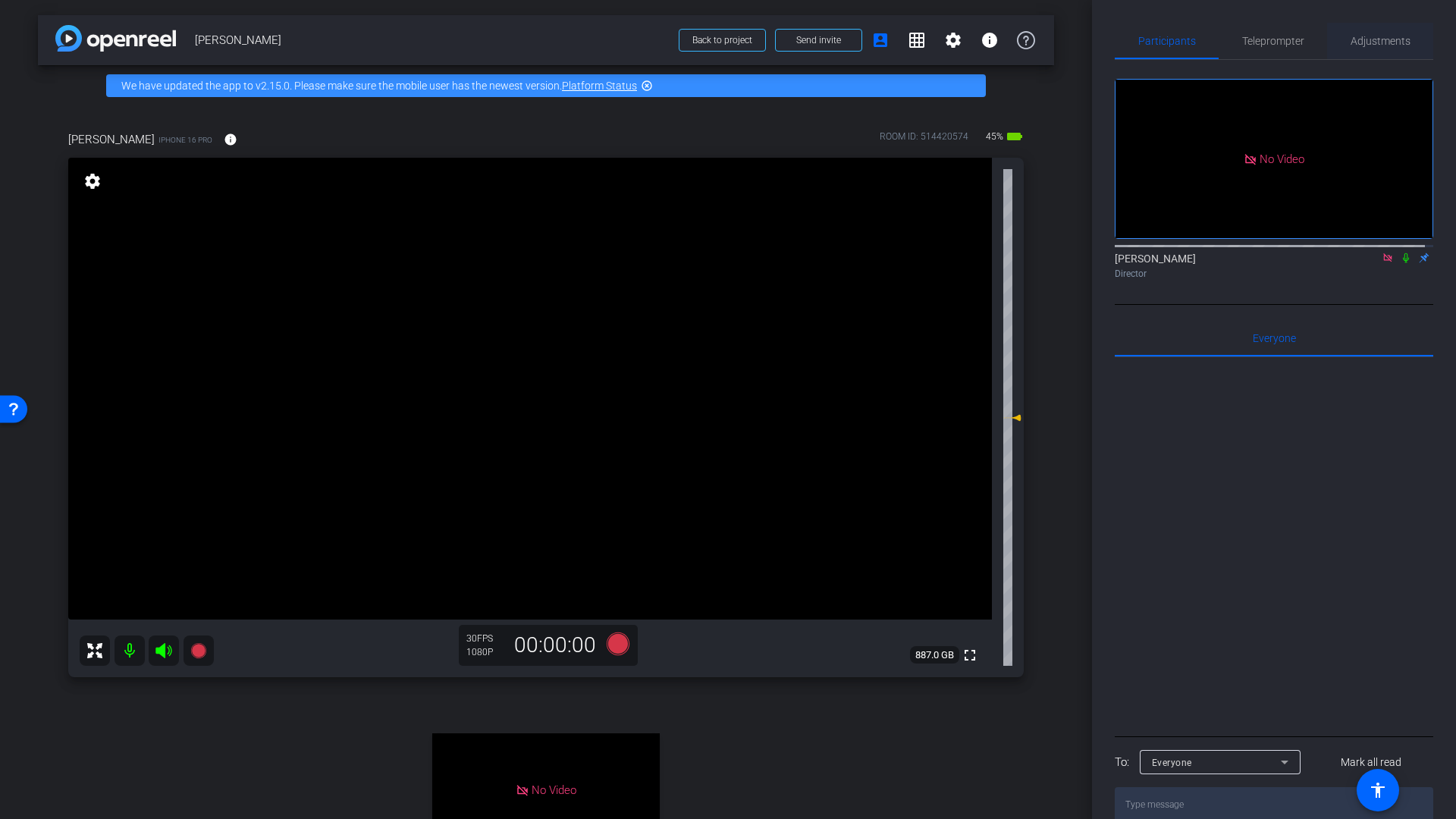
click at [1374, 42] on span "Adjustments" at bounding box center [1380, 41] width 60 height 11
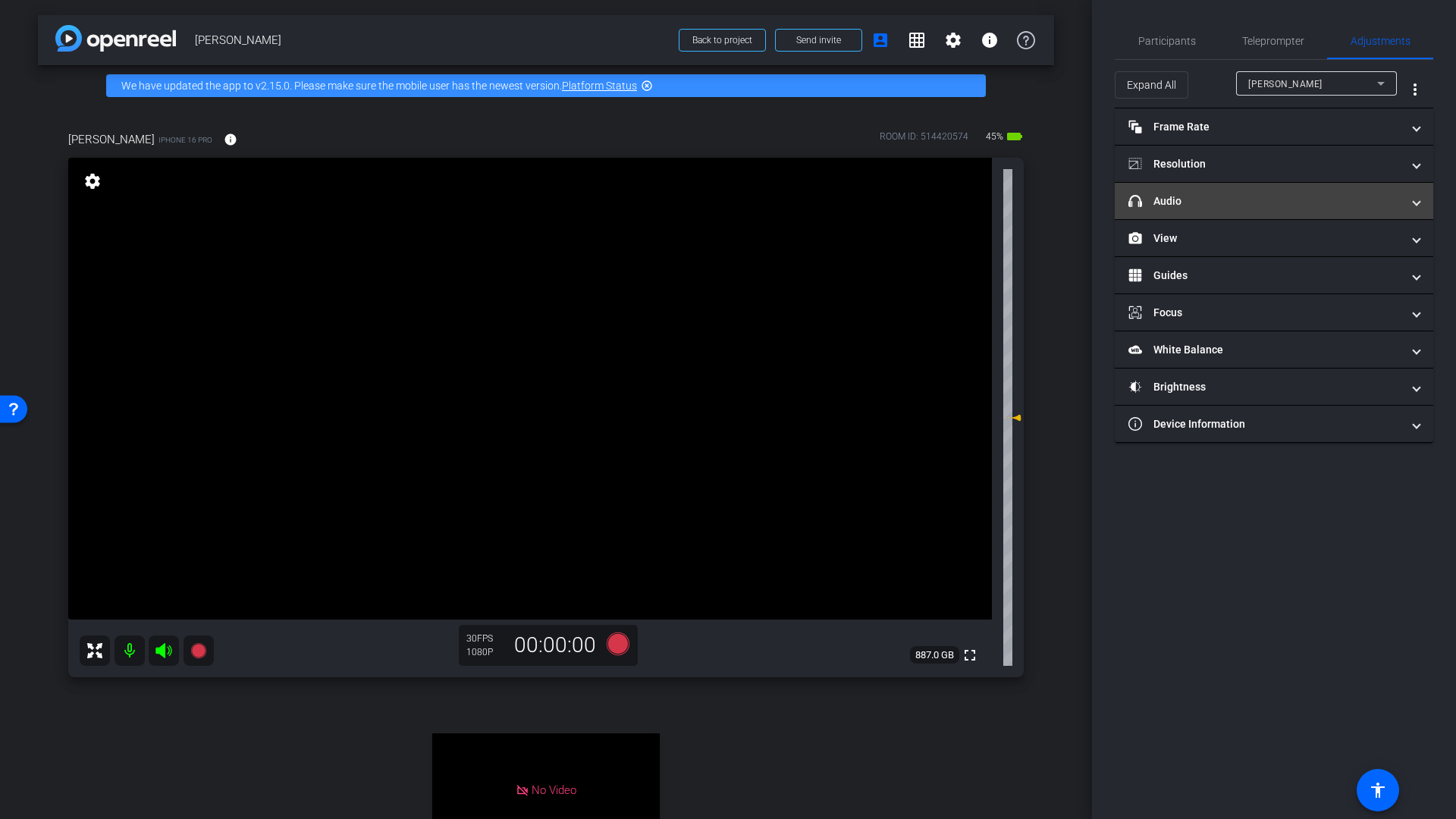
click at [1207, 202] on mat-panel-title "headphone icon Audio" at bounding box center [1265, 201] width 273 height 16
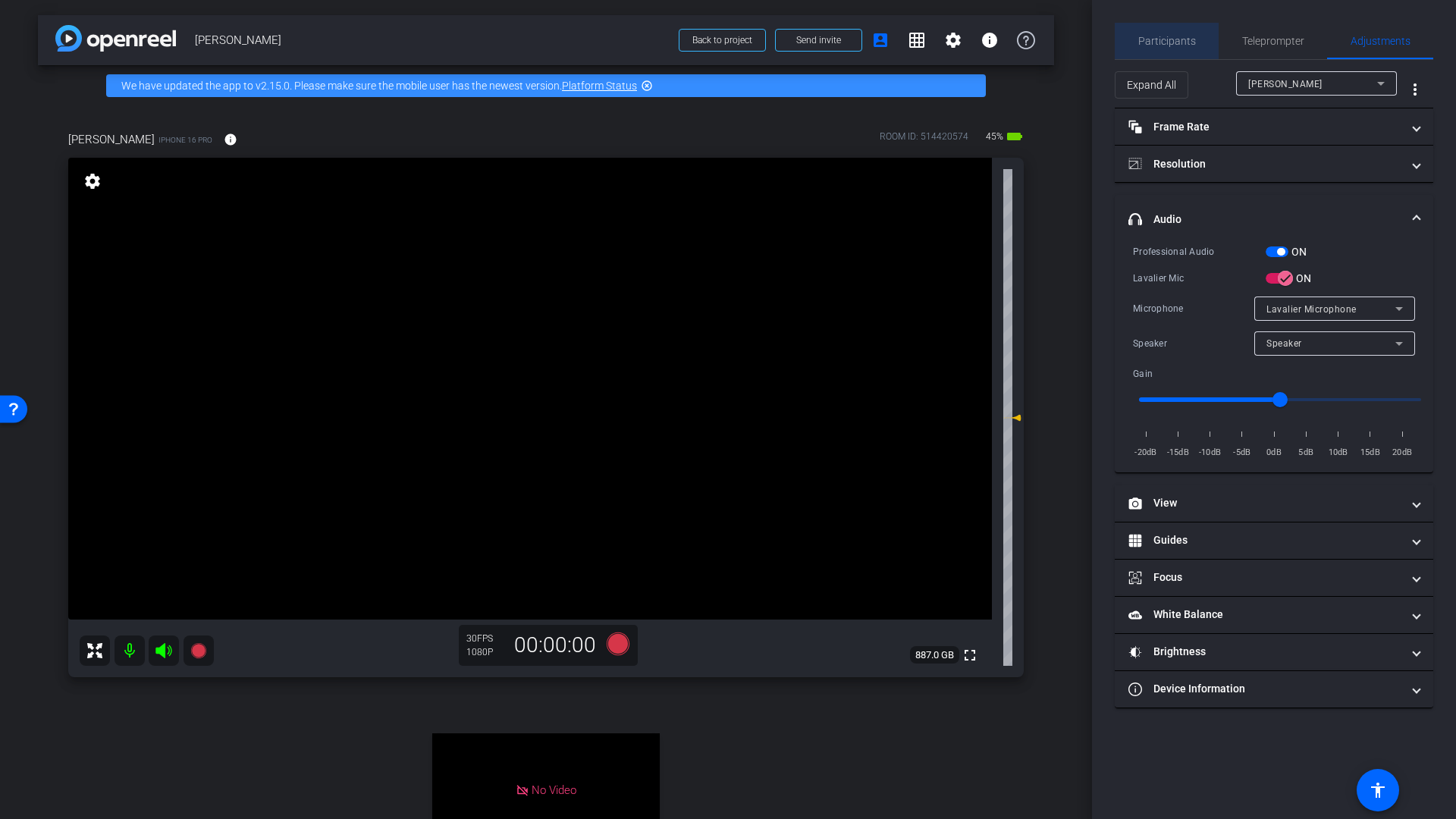
click at [1171, 44] on span "Participants" at bounding box center [1167, 41] width 58 height 11
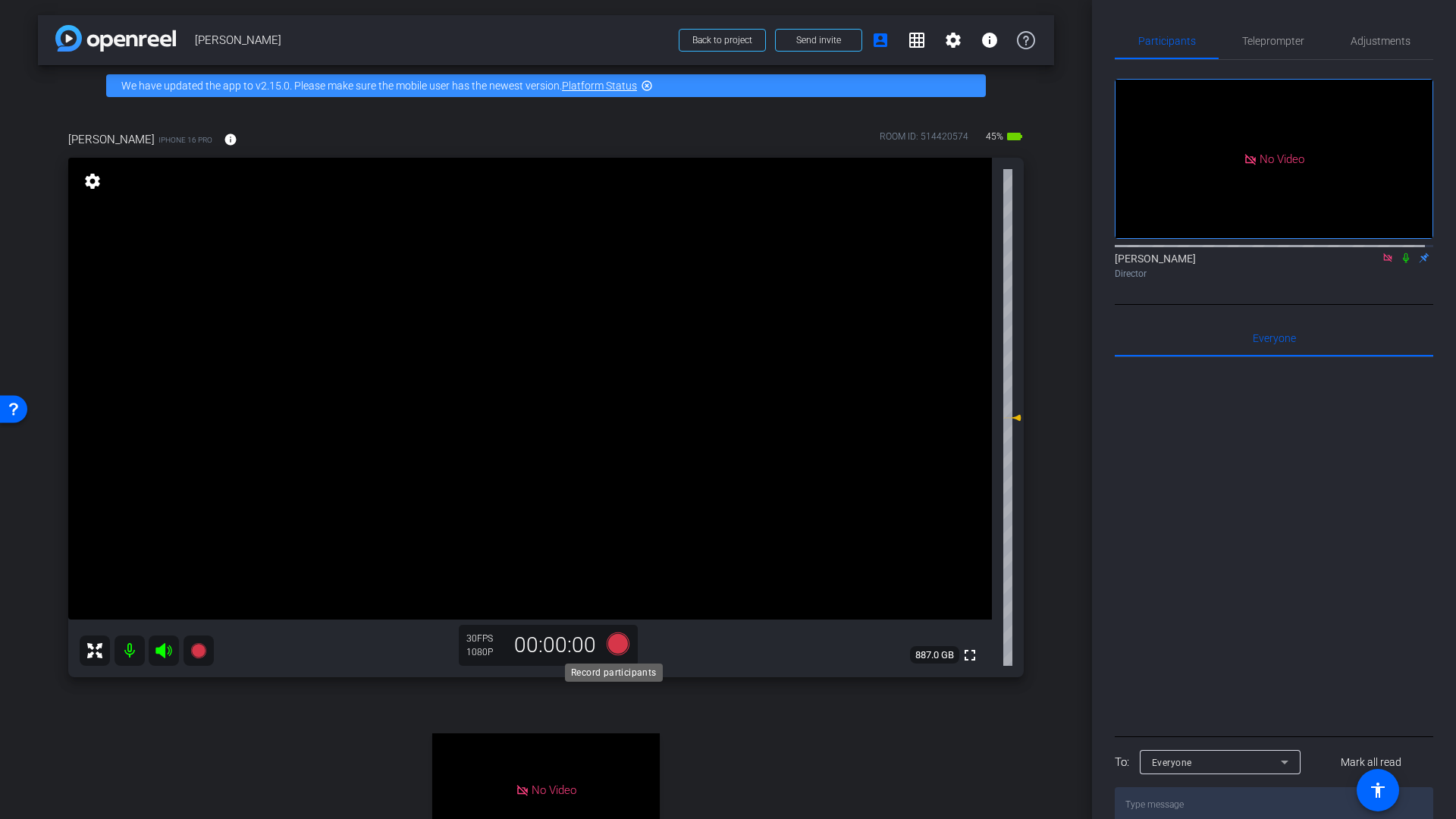
click at [618, 649] on icon at bounding box center [618, 644] width 23 height 23
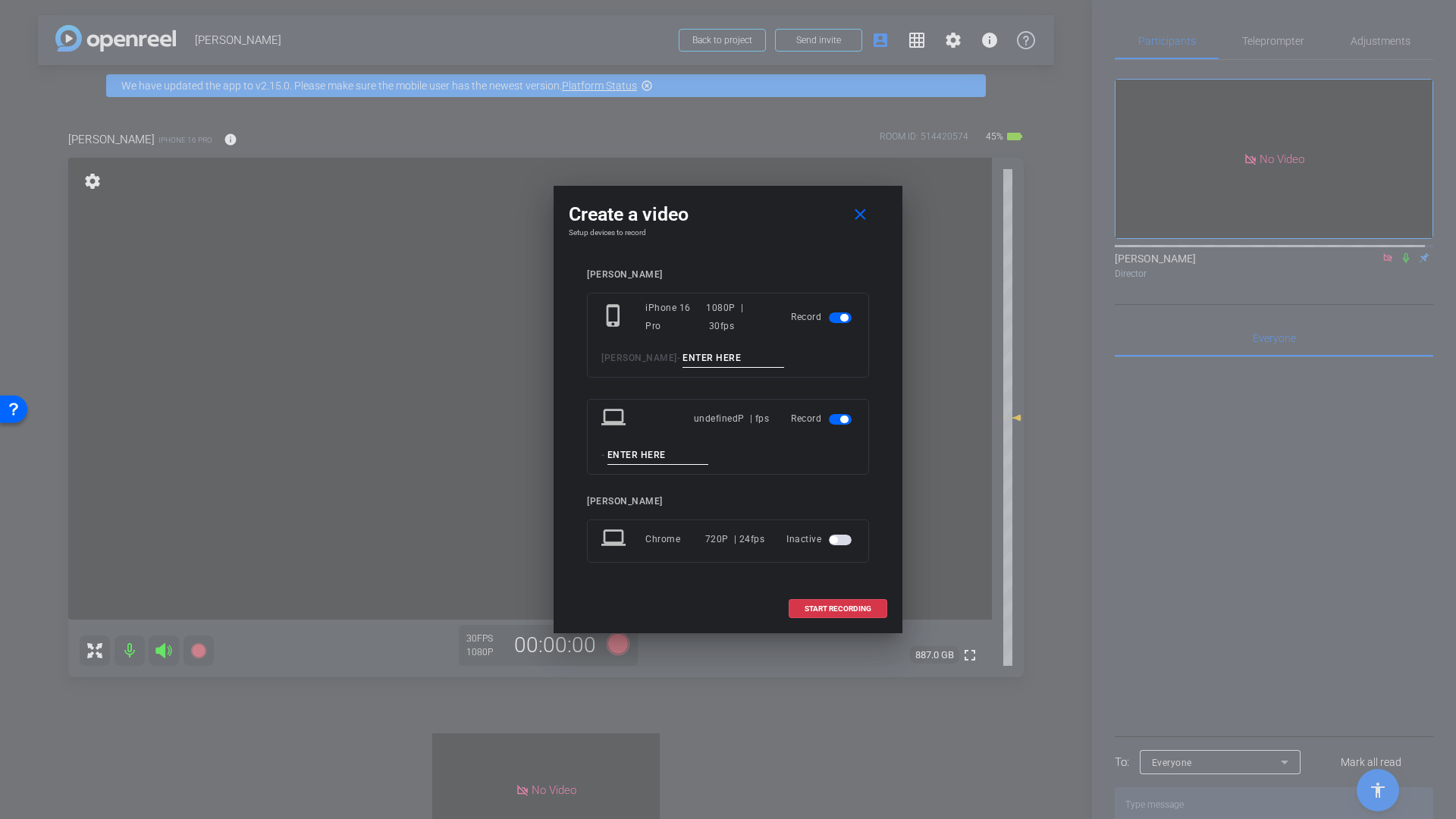
click at [845, 421] on span "button" at bounding box center [843, 419] width 7 height 7
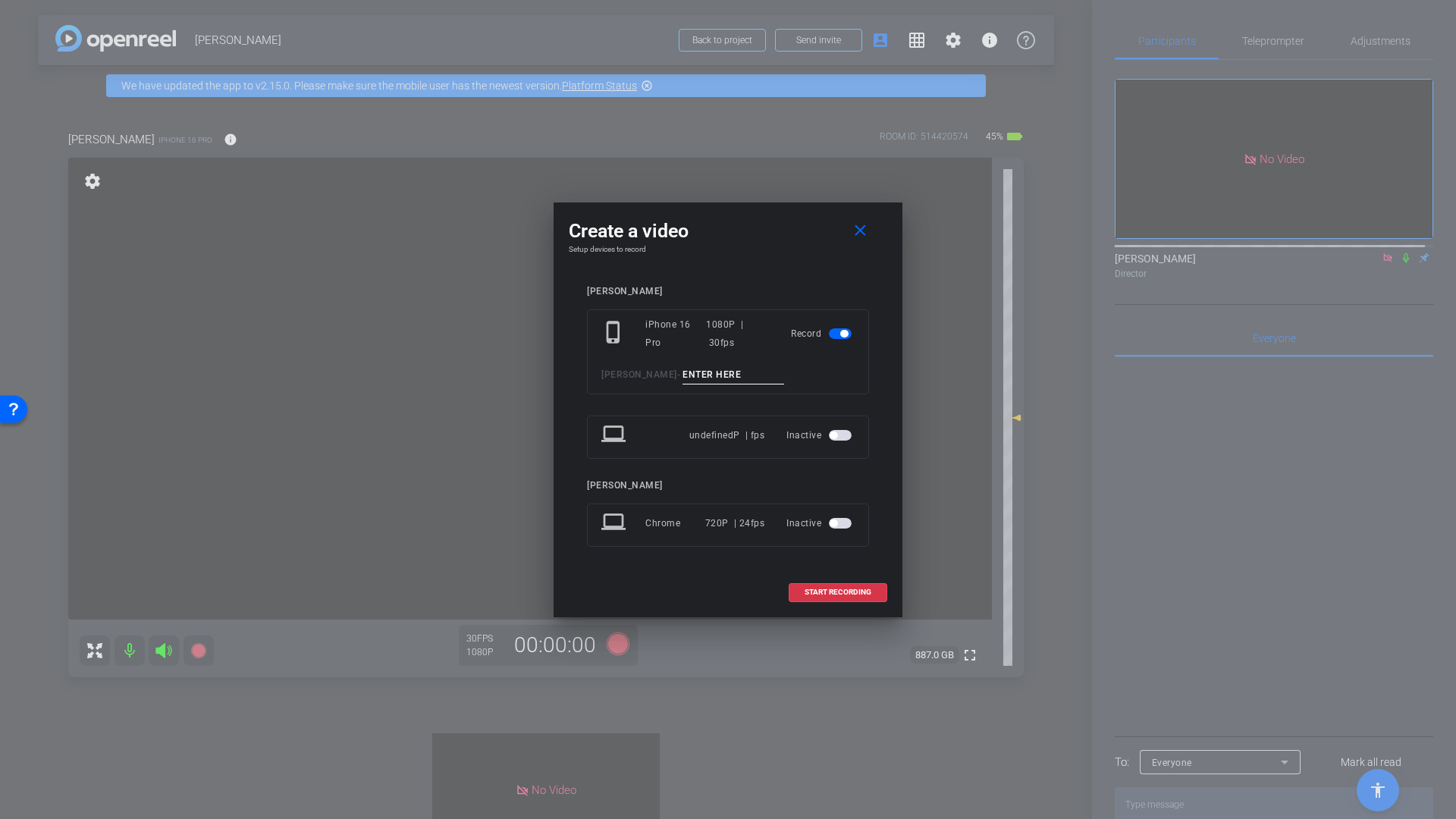
click at [690, 375] on input at bounding box center [732, 374] width 102 height 19
type input "Wired Mic Check"
click at [816, 597] on span at bounding box center [838, 592] width 97 height 37
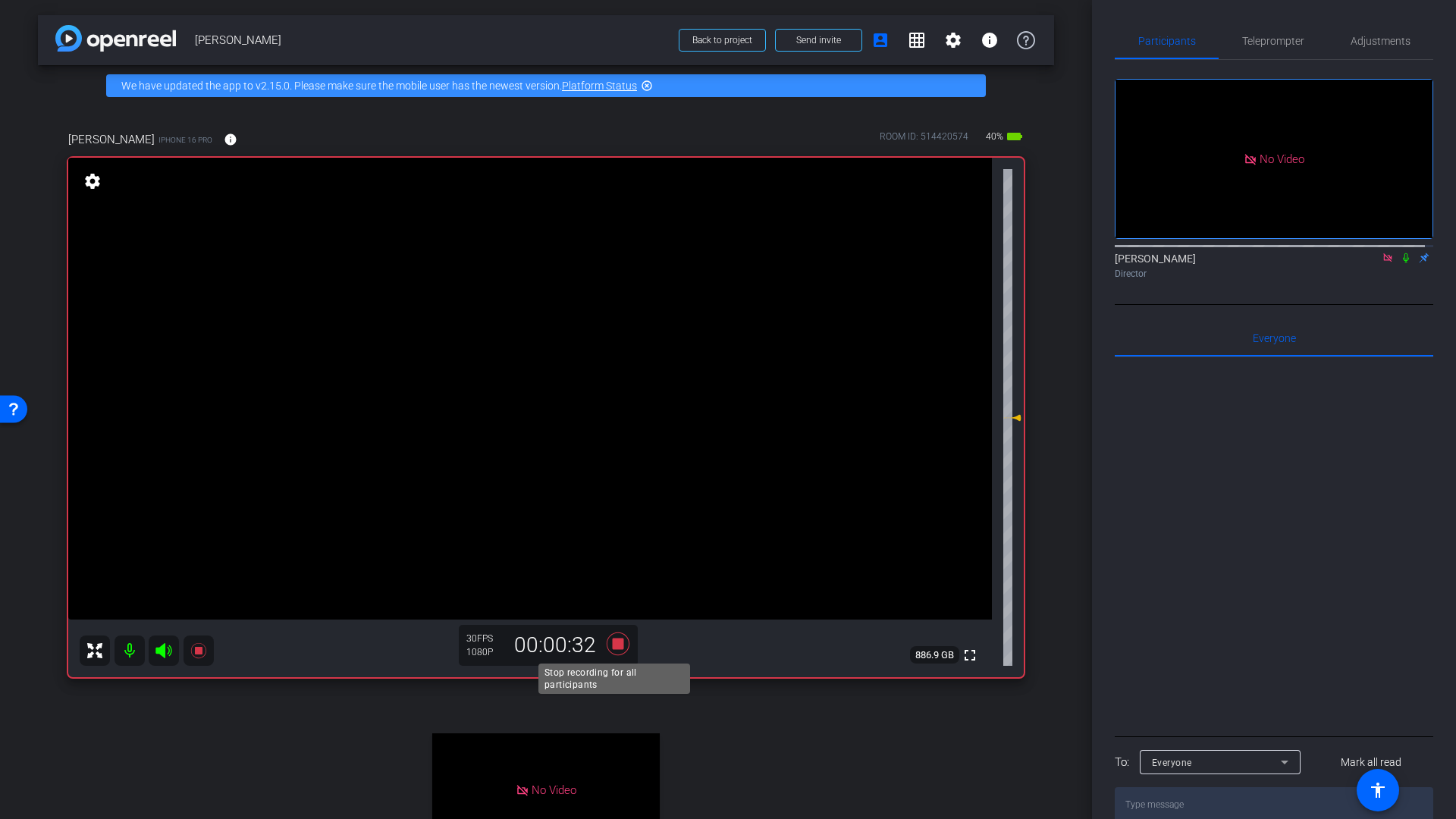
click at [613, 645] on icon at bounding box center [618, 644] width 23 height 23
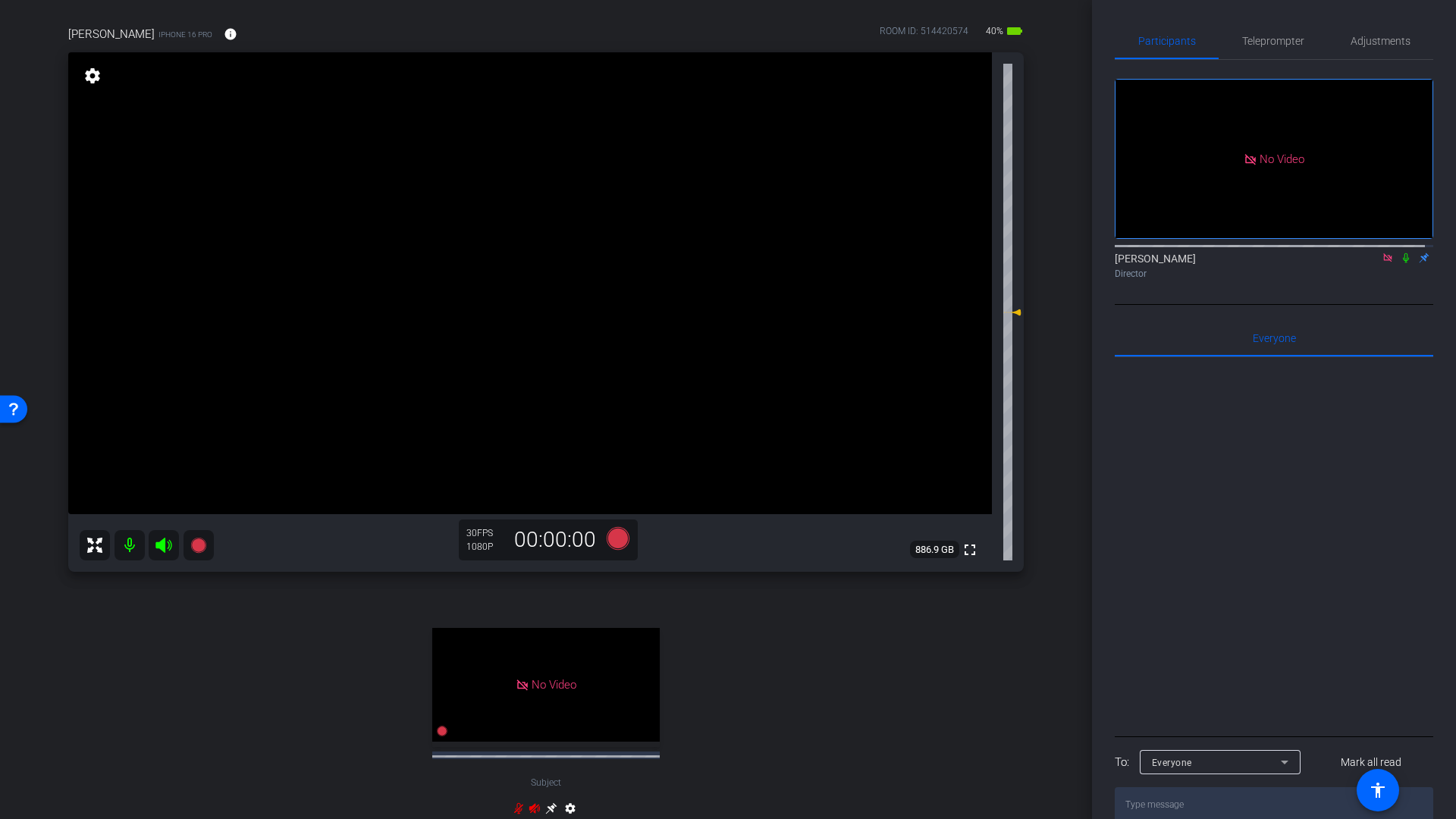
scroll to position [93, 0]
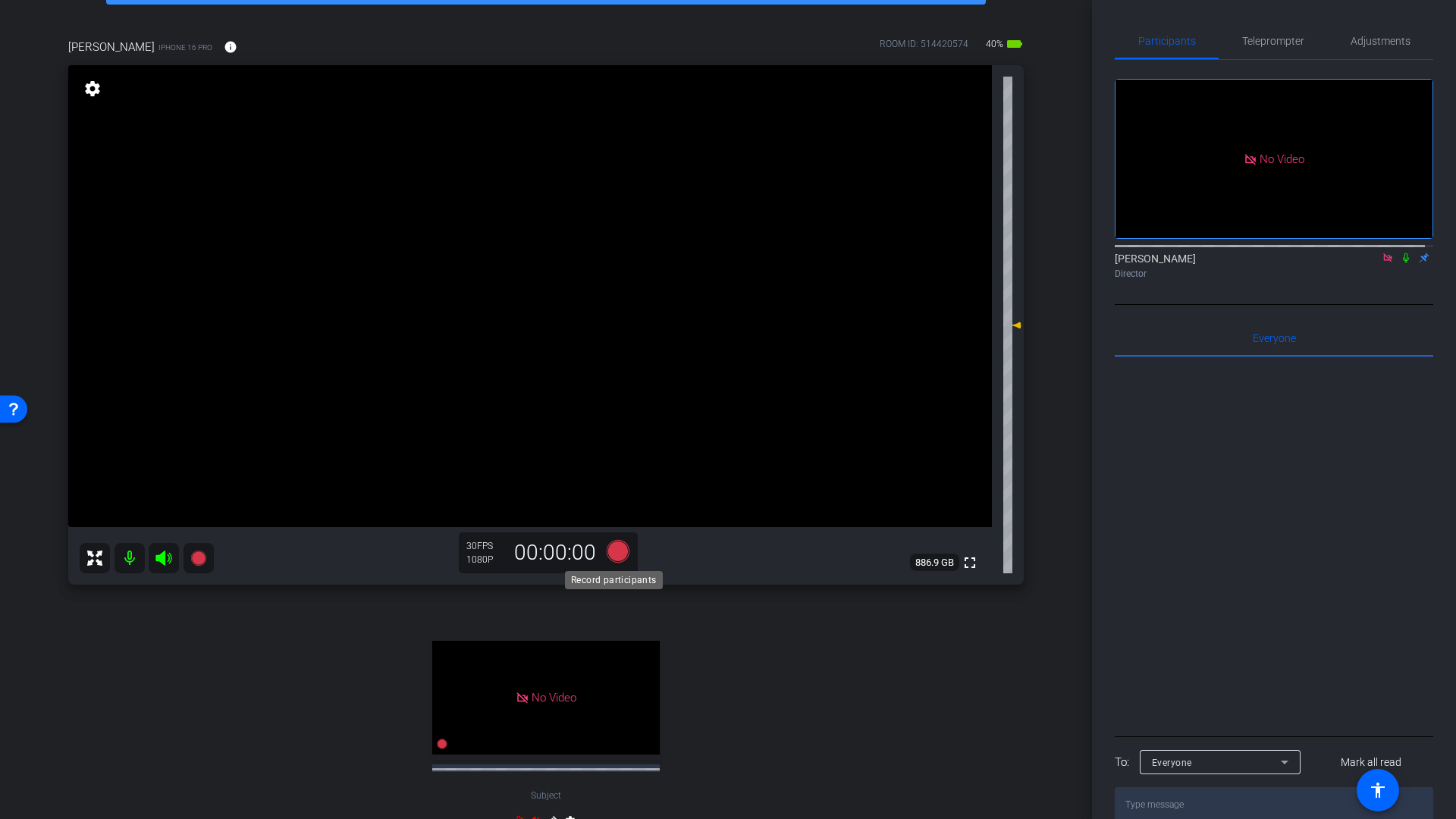
click at [612, 554] on icon at bounding box center [618, 552] width 23 height 23
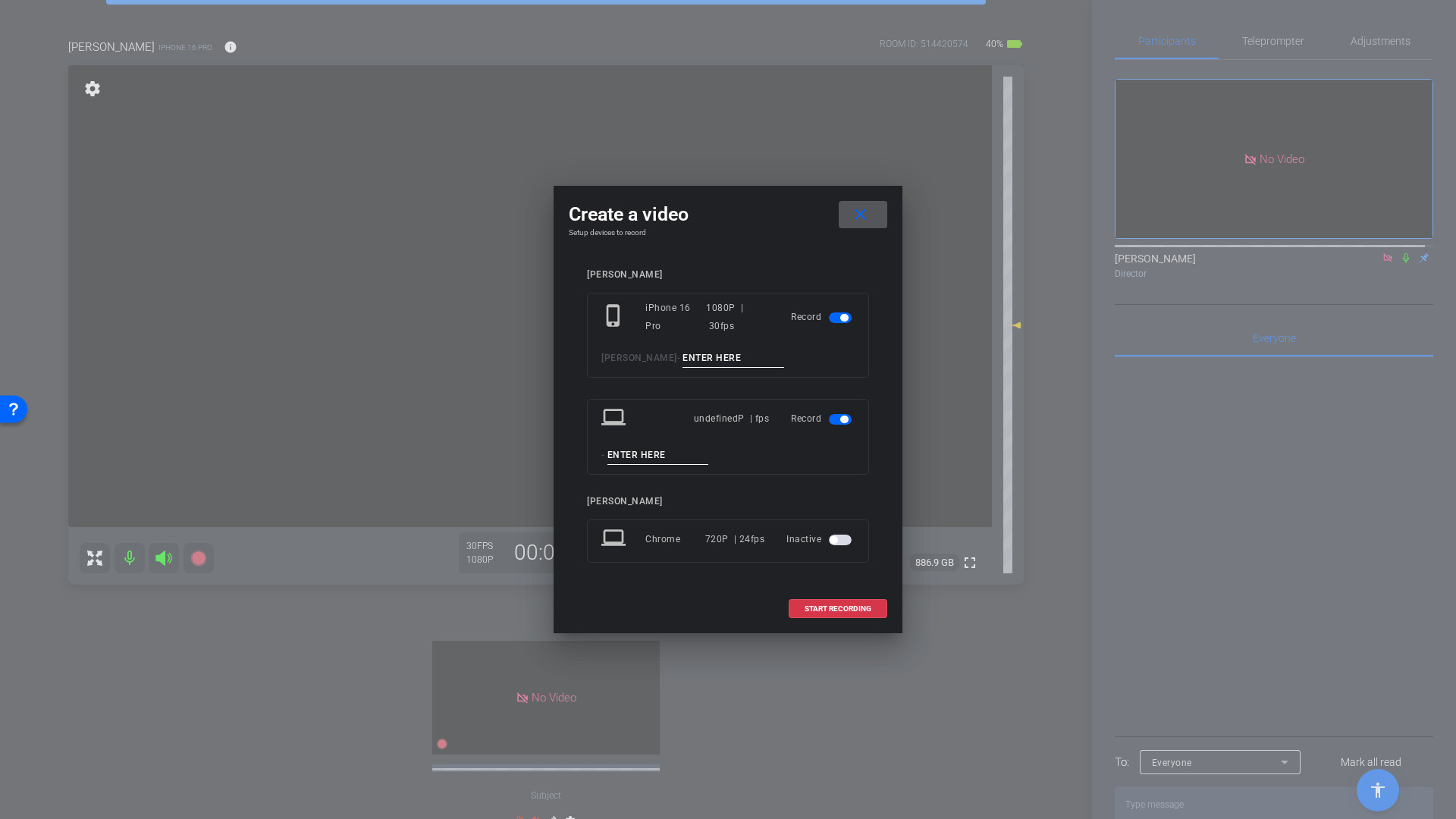
drag, startPoint x: 845, startPoint y: 420, endPoint x: 866, endPoint y: 431, distance: 23.7
click at [848, 422] on button "button" at bounding box center [840, 419] width 23 height 11
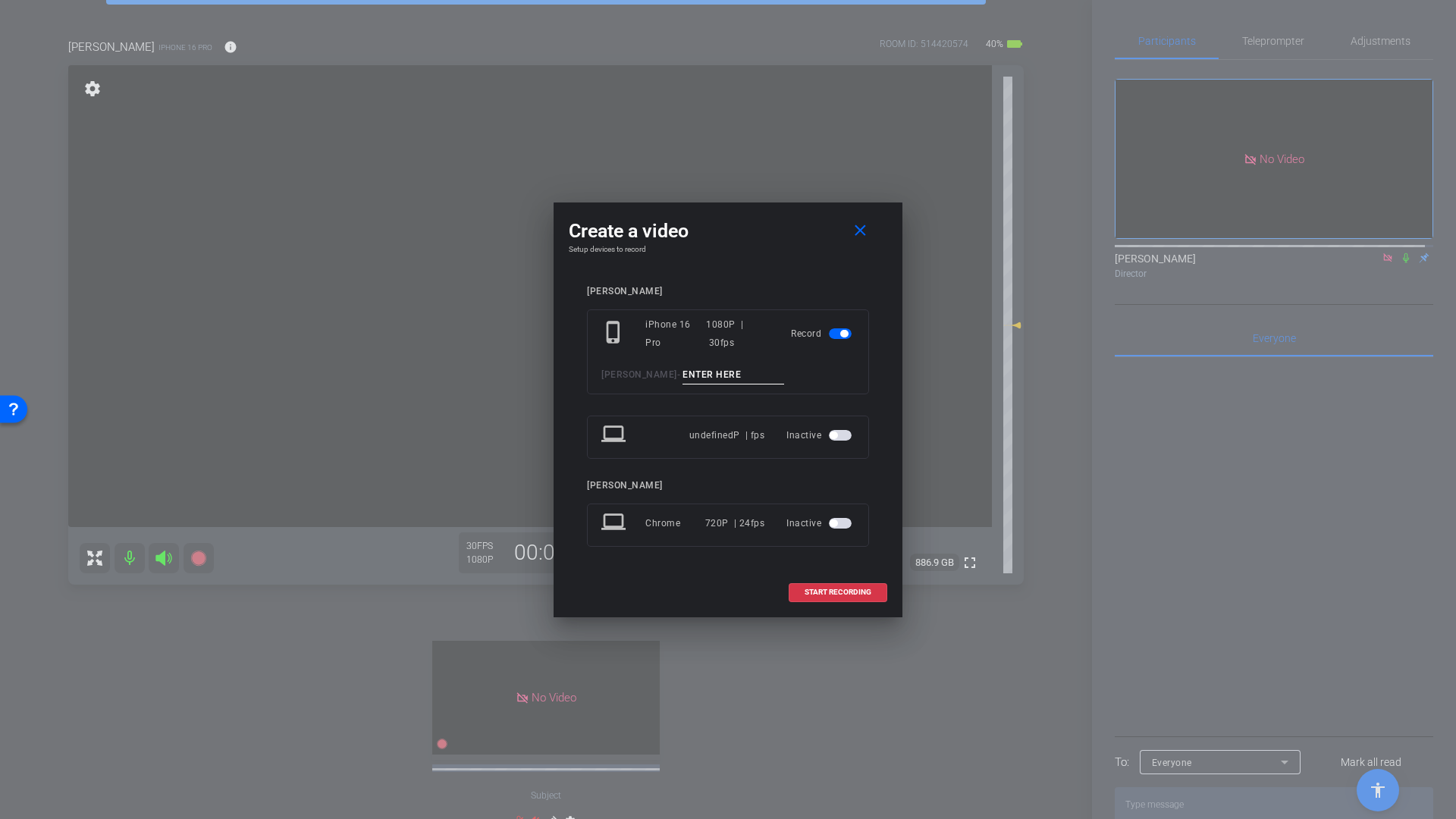
click at [682, 365] on input at bounding box center [732, 374] width 102 height 19
type input "Wired Mic 2"
click at [829, 595] on span "START RECORDING" at bounding box center [838, 592] width 67 height 7
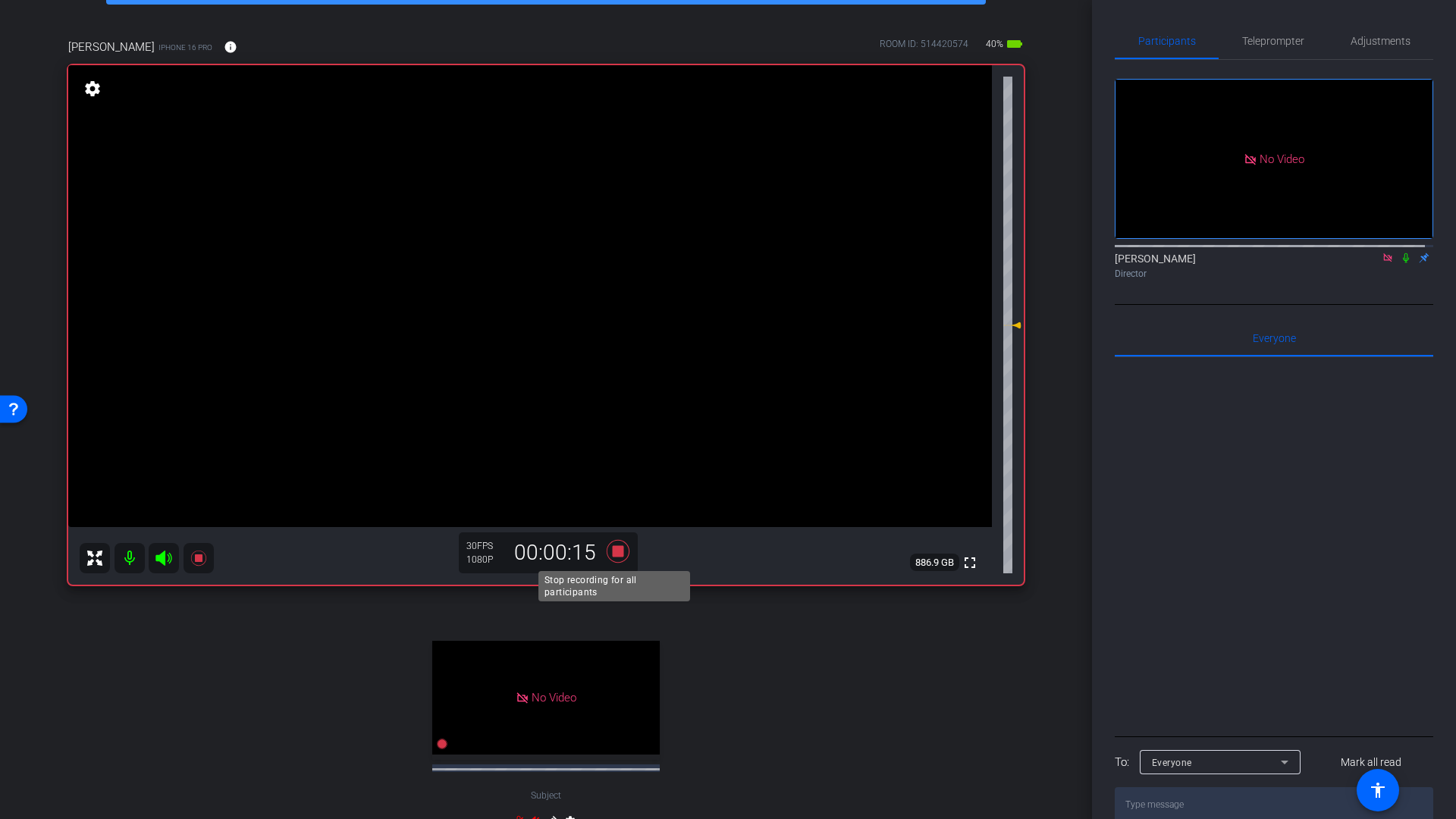
click at [618, 552] on icon at bounding box center [618, 552] width 23 height 23
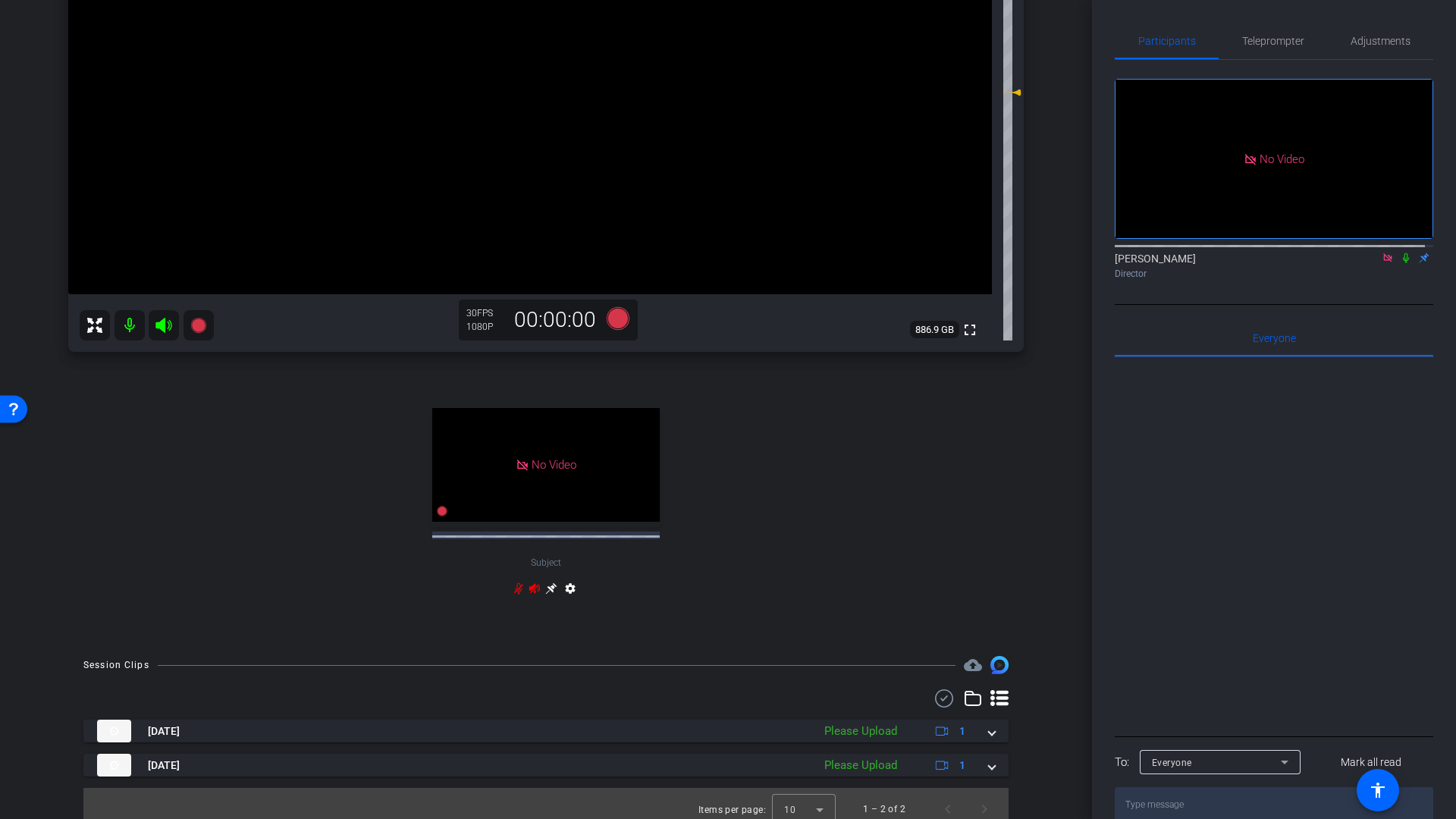
scroll to position [337, 0]
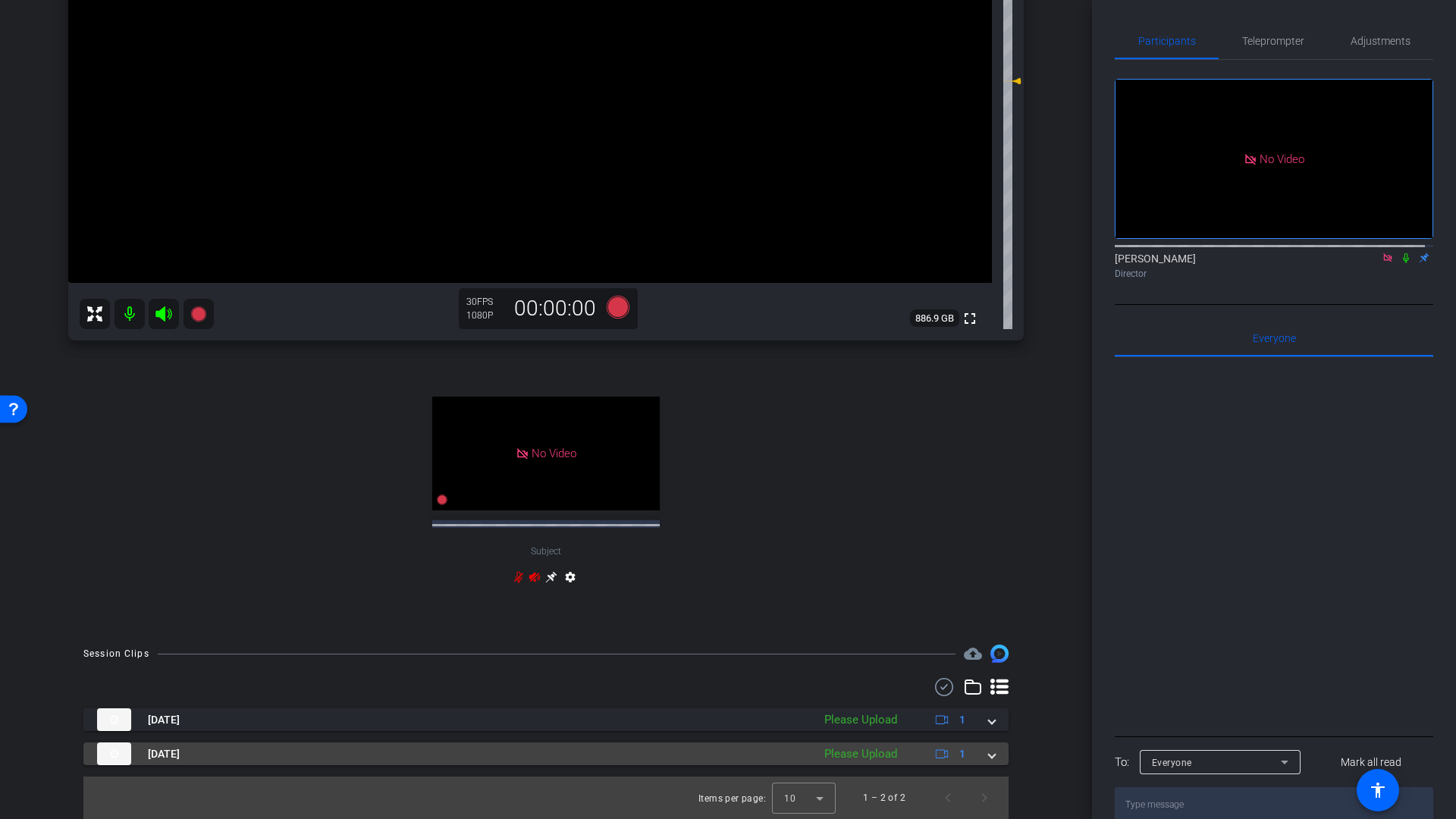
click at [987, 759] on mat-expansion-panel-header "[DATE] Please Upload 1" at bounding box center [545, 754] width 925 height 23
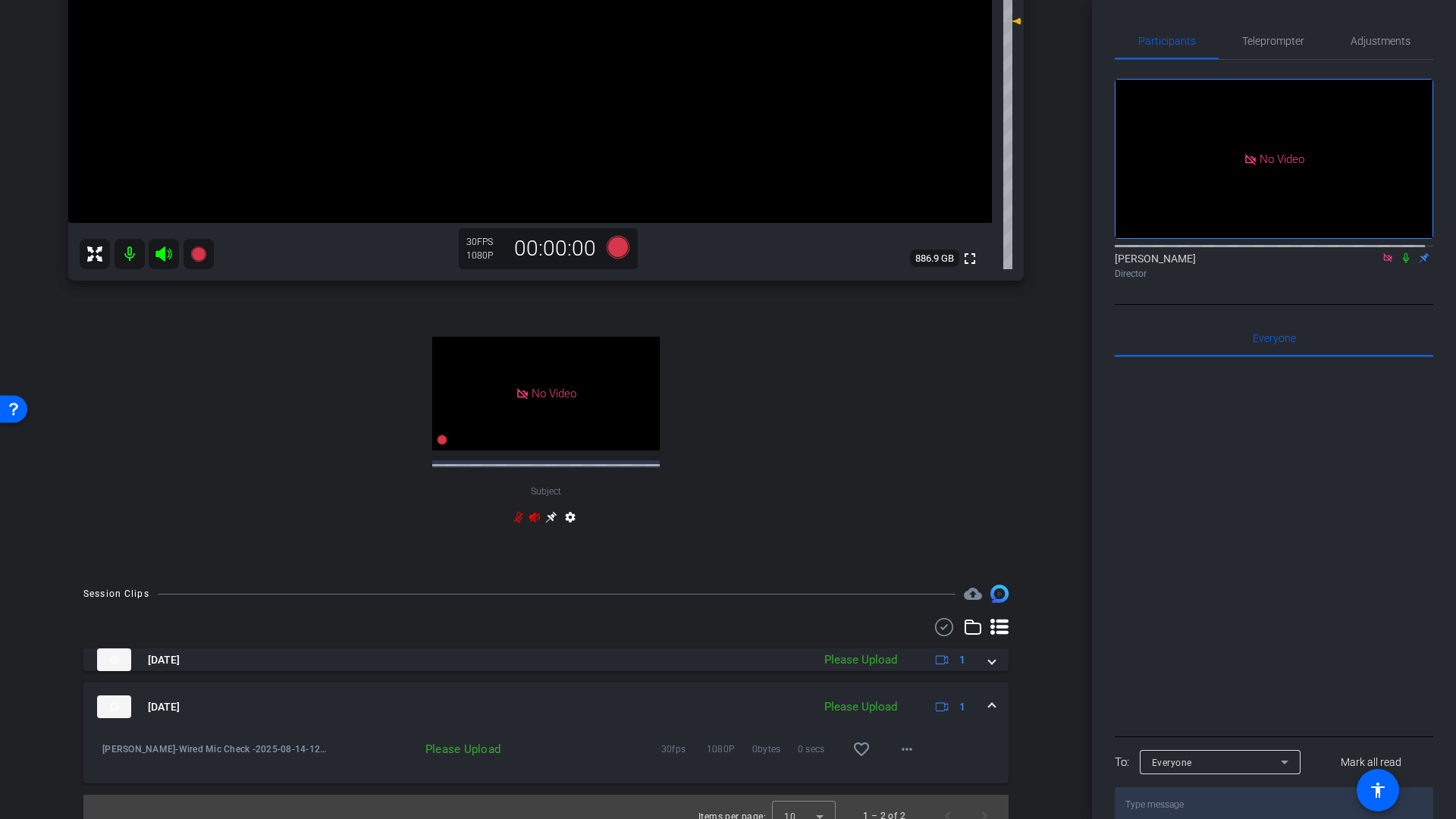
scroll to position [415, 0]
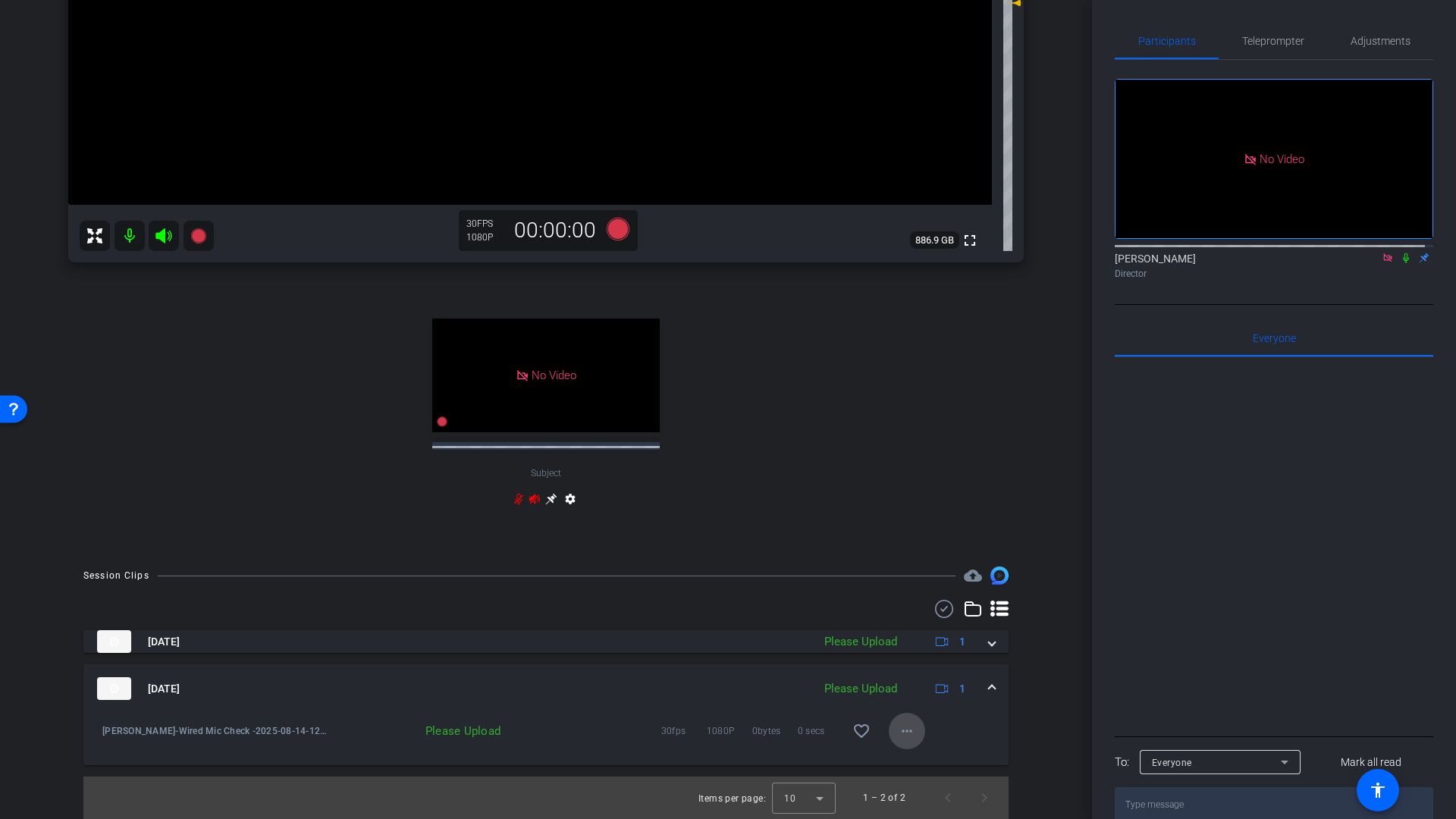
click at [900, 735] on mat-icon "more_horiz" at bounding box center [907, 731] width 18 height 18
click at [916, 762] on span "Upload" at bounding box center [923, 763] width 60 height 18
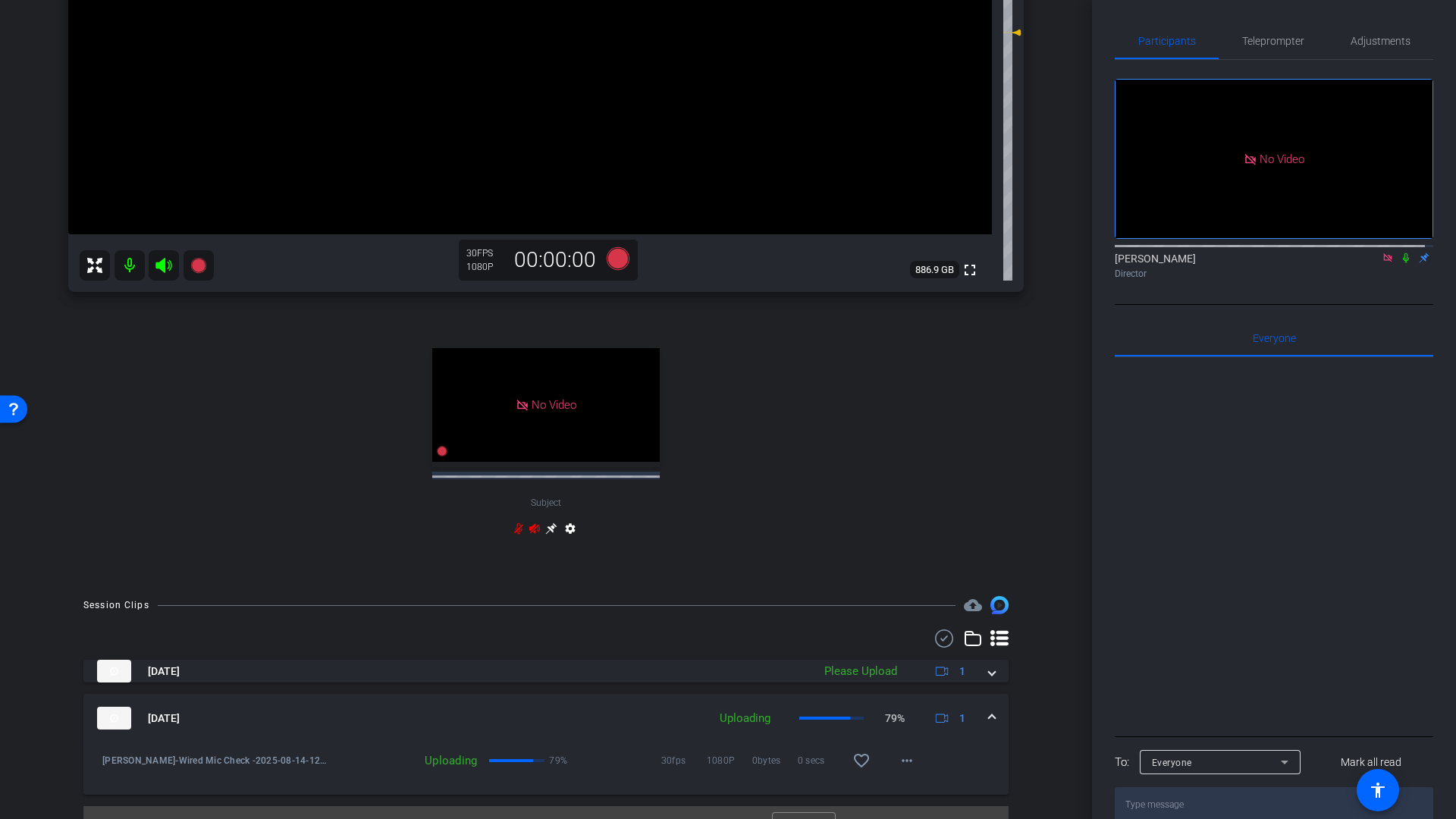
scroll to position [0, 0]
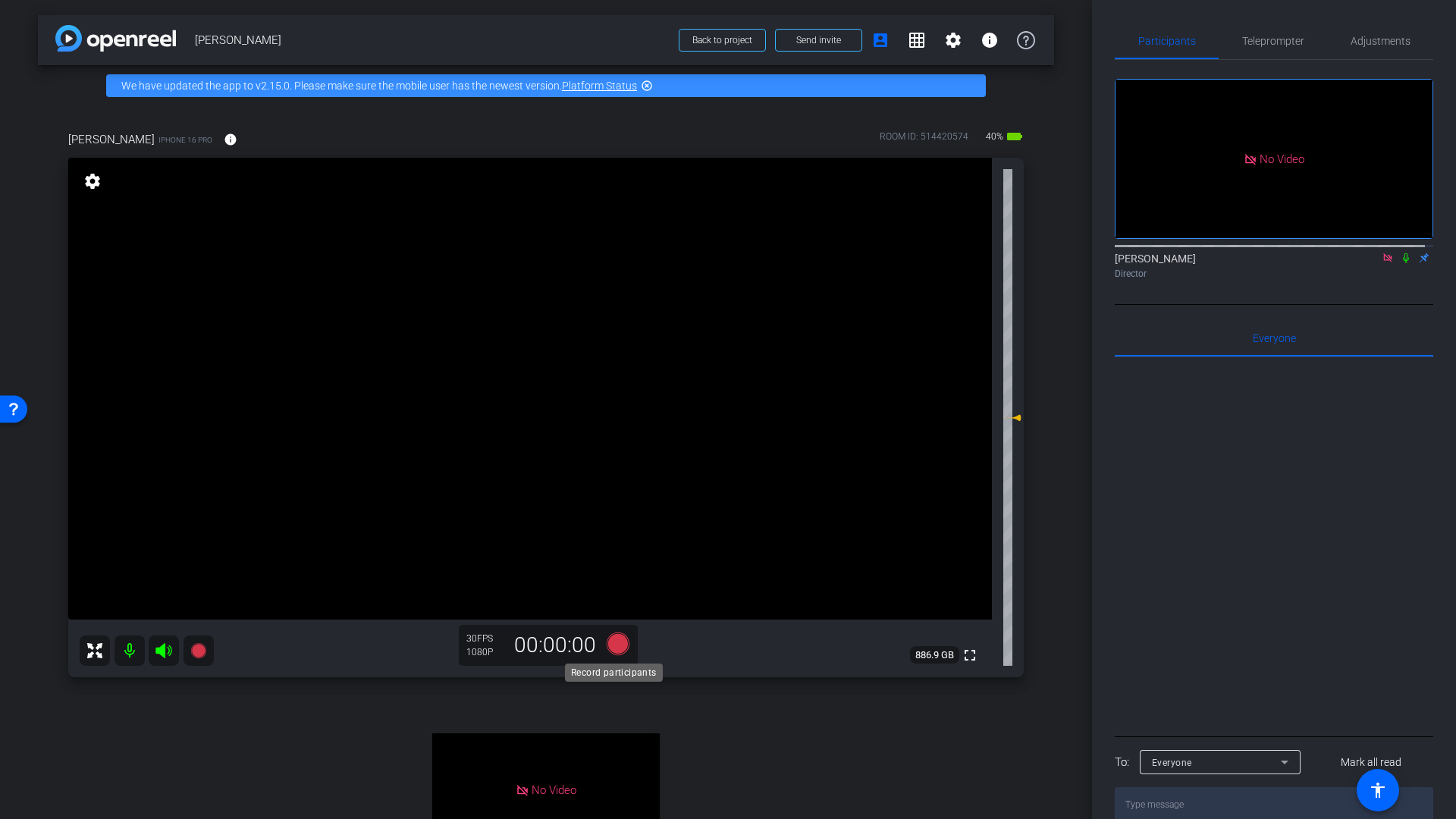
click at [613, 645] on icon at bounding box center [618, 644] width 23 height 23
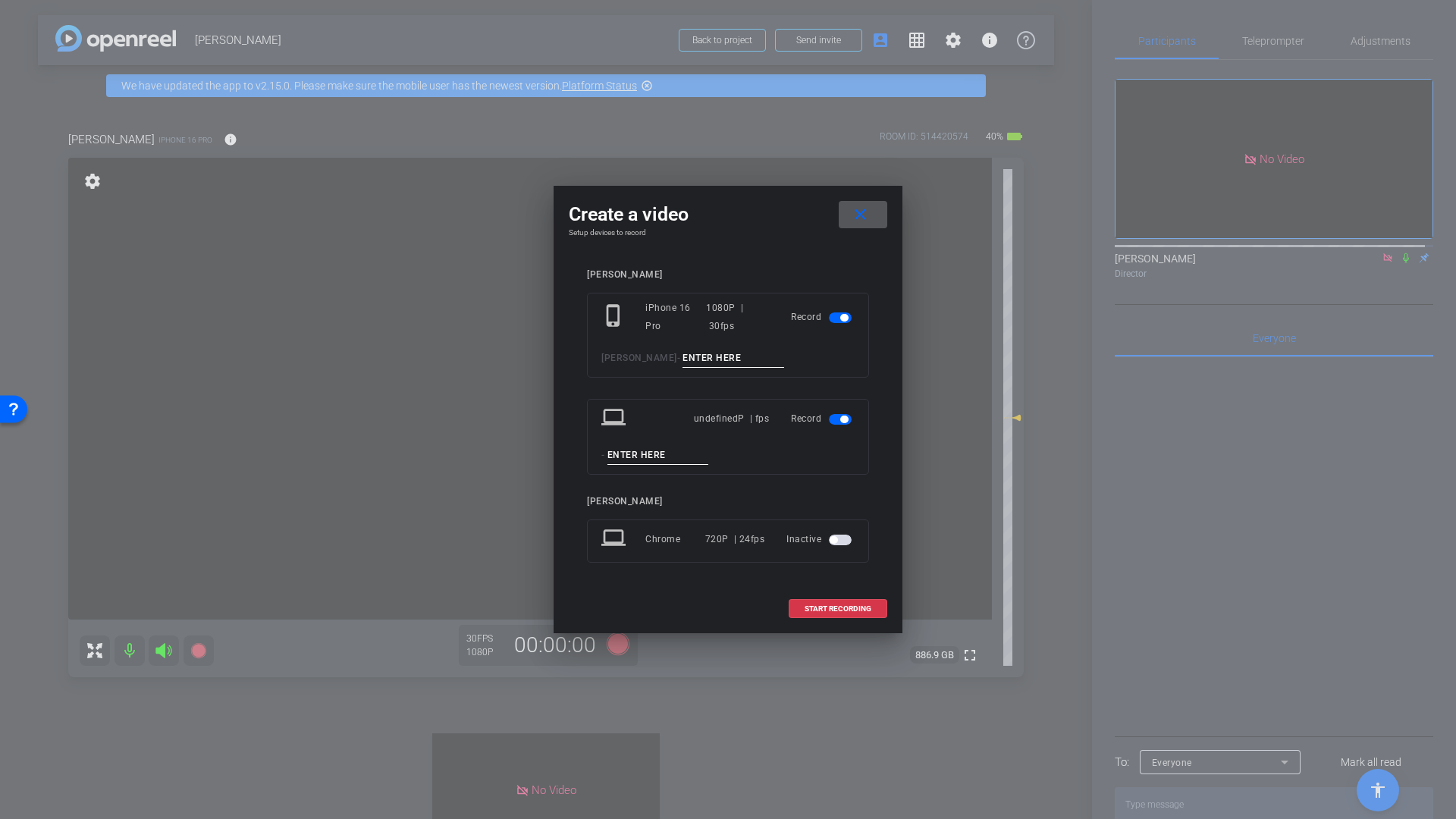
click at [684, 361] on input at bounding box center [732, 358] width 102 height 19
click at [847, 421] on span "button" at bounding box center [840, 419] width 23 height 11
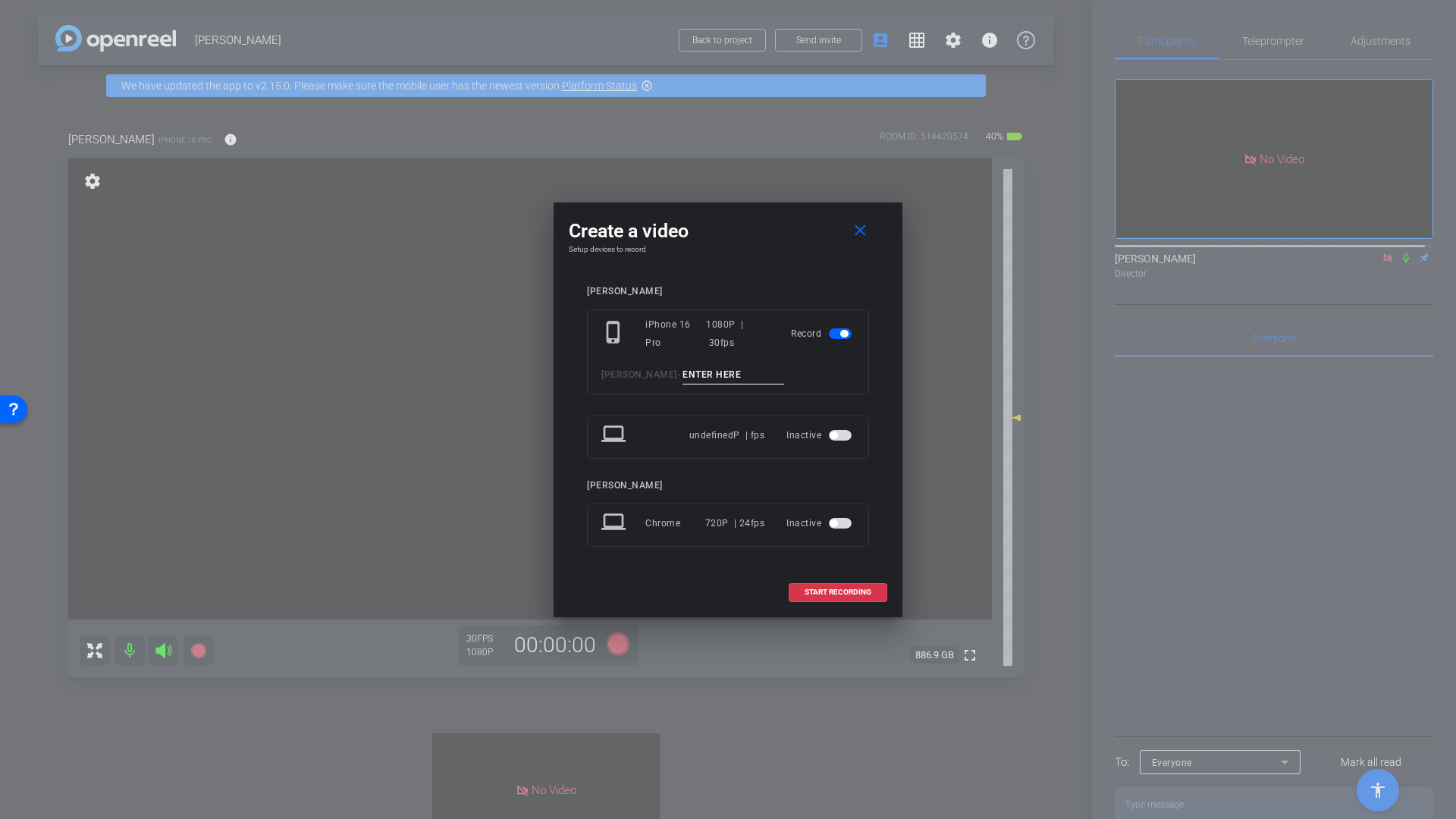
click at [686, 370] on input at bounding box center [732, 374] width 102 height 19
type input "Wired Mic 3"
click at [834, 595] on span "START RECORDING" at bounding box center [838, 592] width 67 height 7
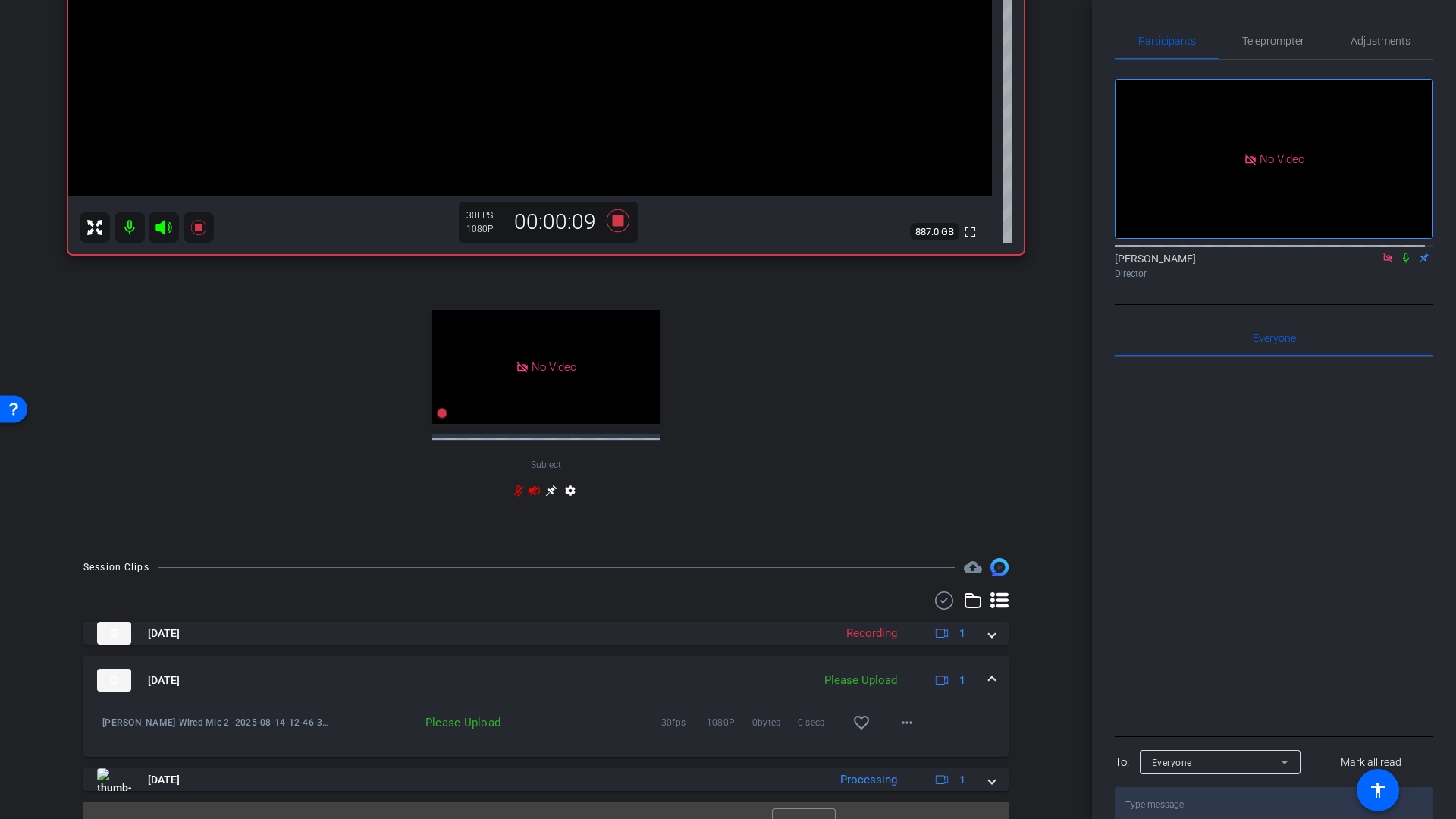
scroll to position [449, 0]
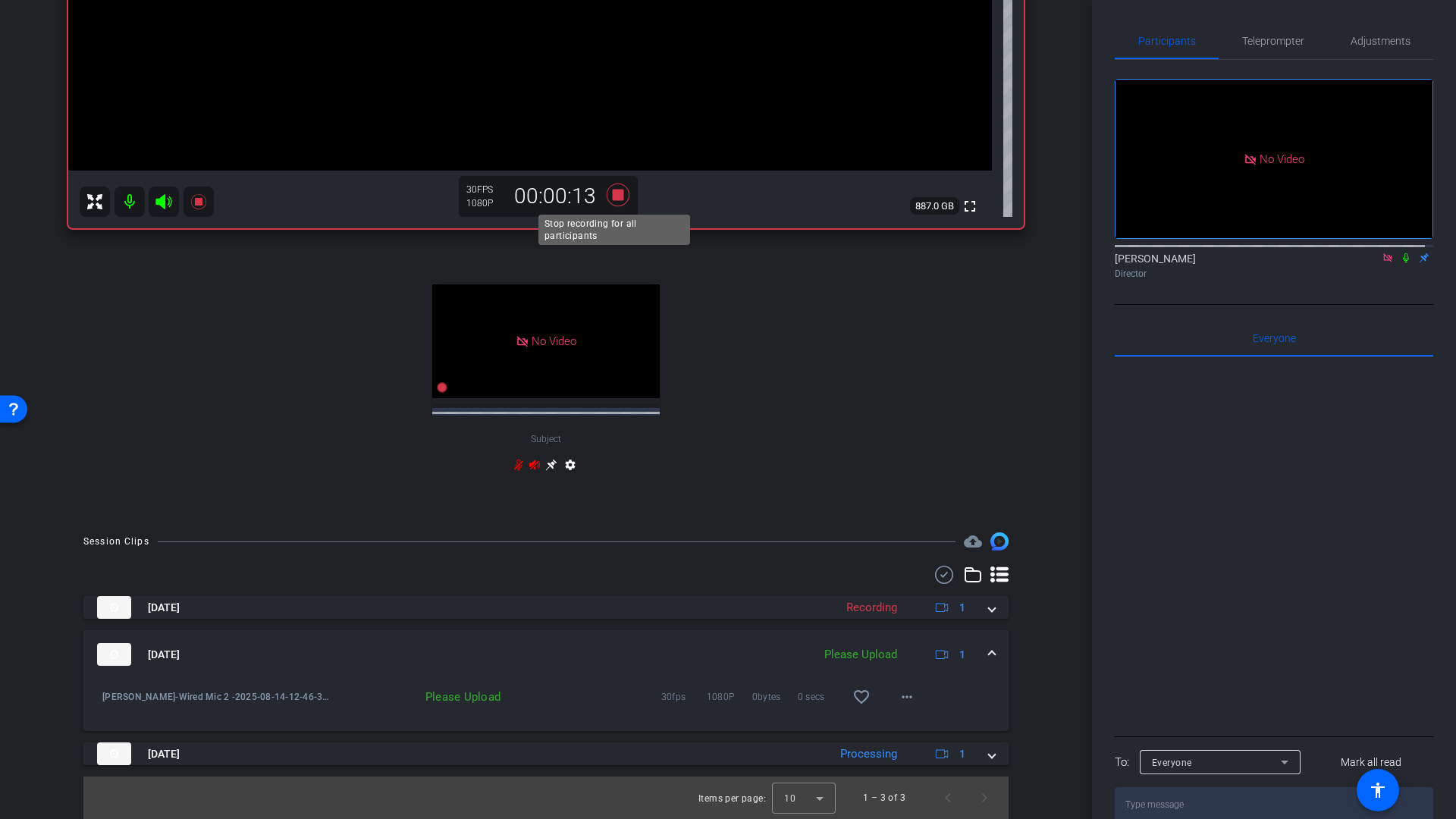
drag, startPoint x: 616, startPoint y: 194, endPoint x: 709, endPoint y: 262, distance: 115.2
click at [616, 196] on icon at bounding box center [618, 195] width 23 height 23
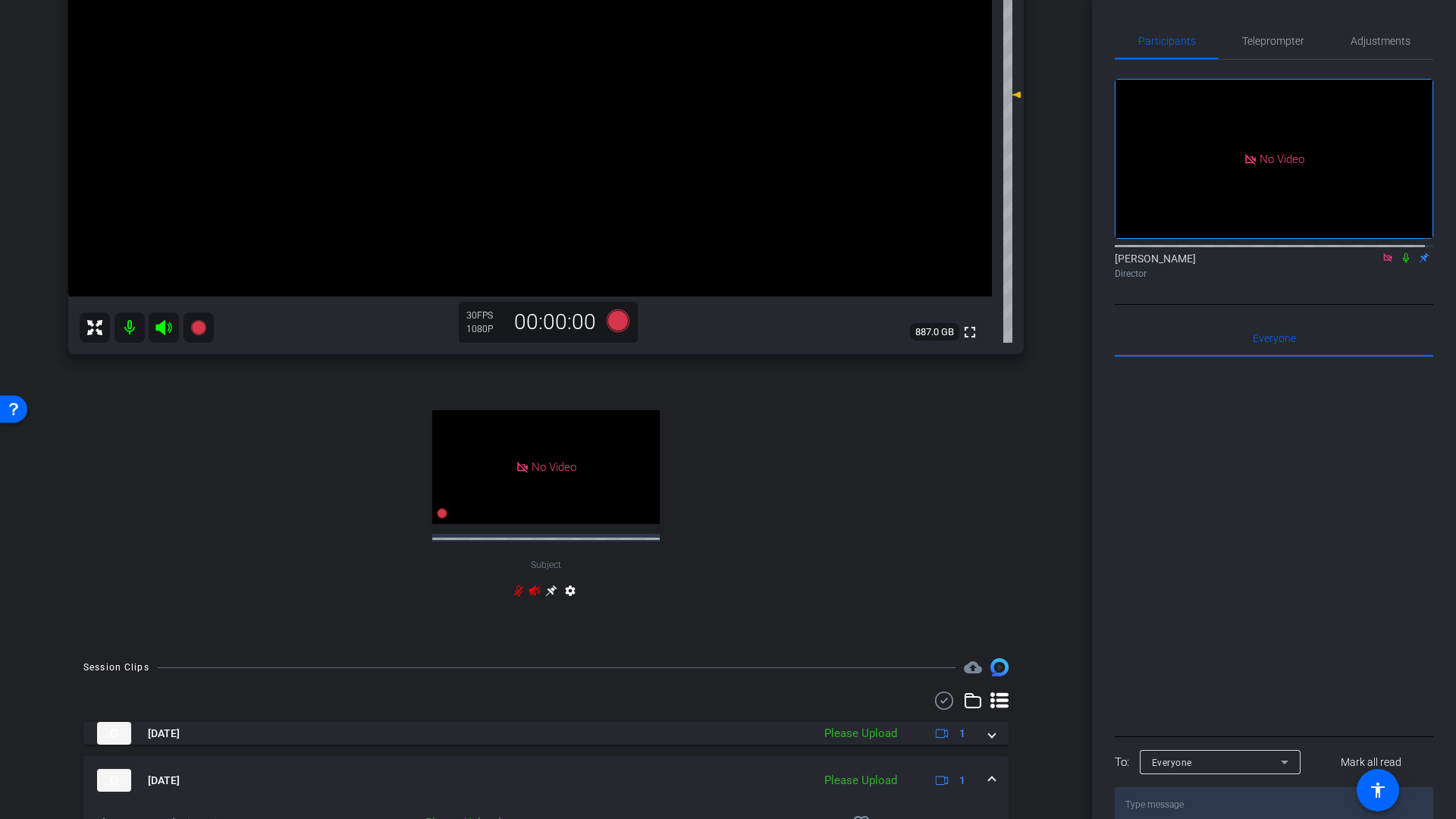
scroll to position [304, 0]
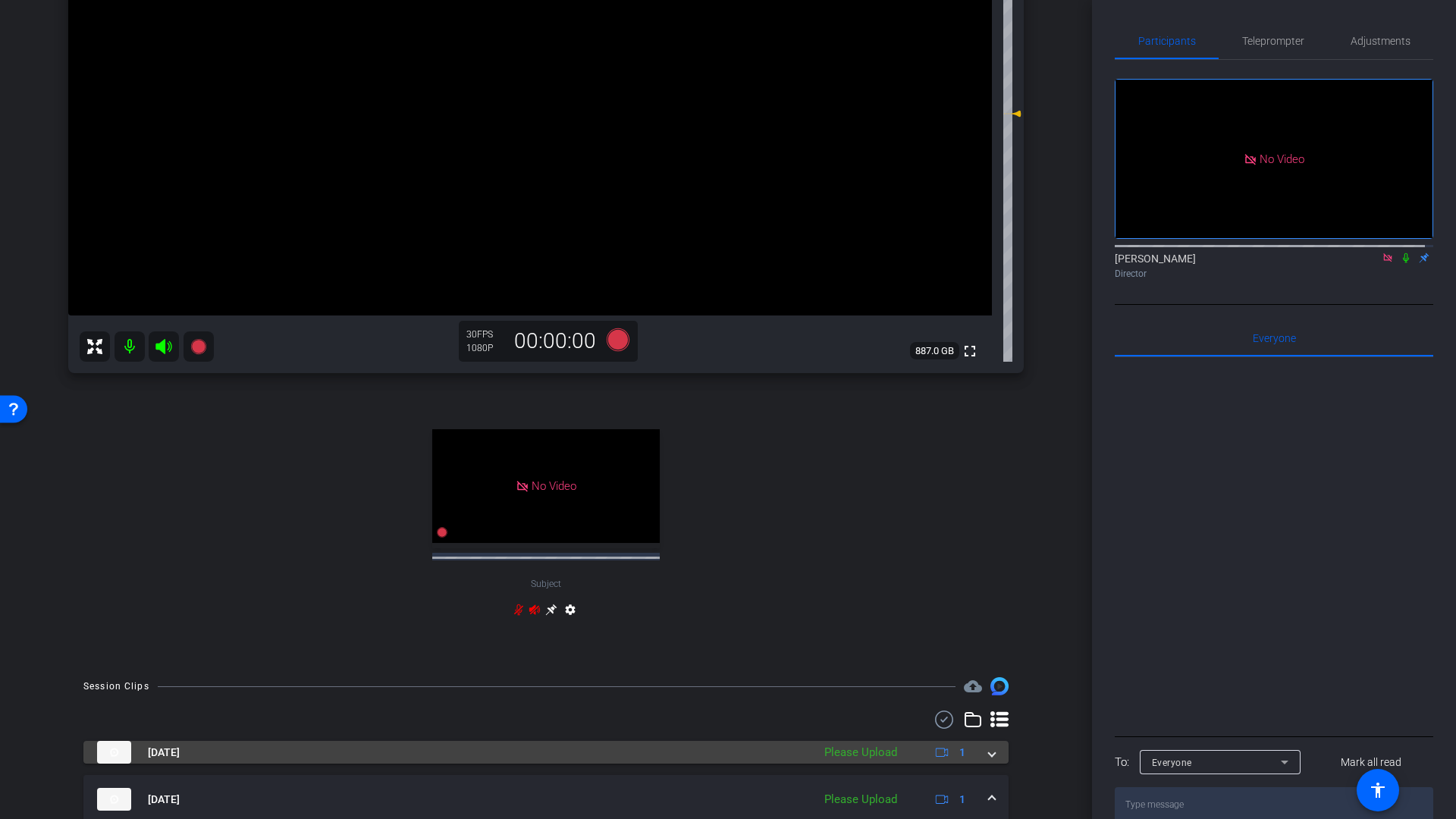
click at [988, 757] on span at bounding box center [991, 753] width 6 height 16
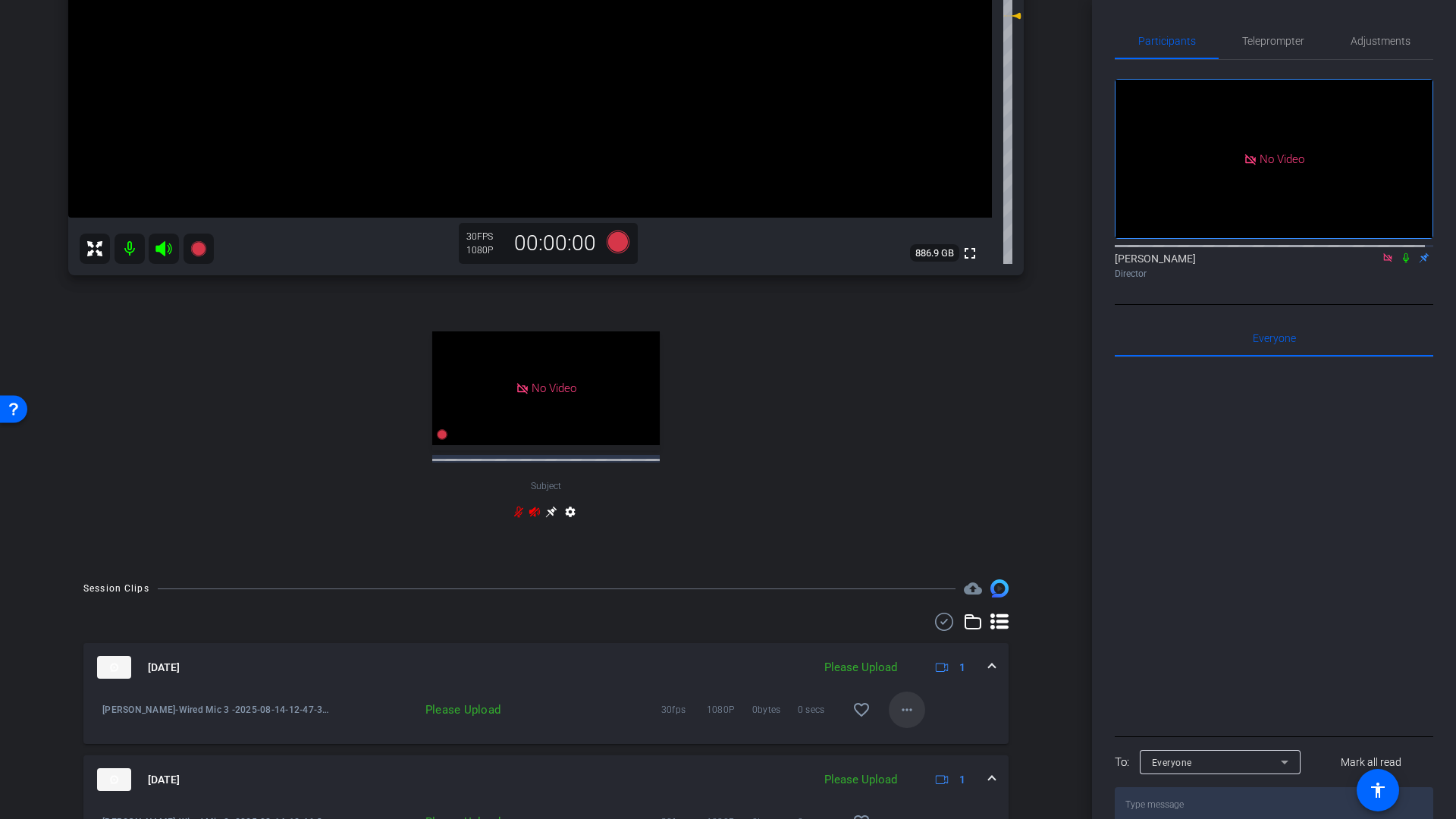
scroll to position [403, 0]
click at [904, 710] on mat-icon "more_horiz" at bounding box center [907, 709] width 18 height 18
click at [906, 742] on span "Upload" at bounding box center [923, 741] width 60 height 18
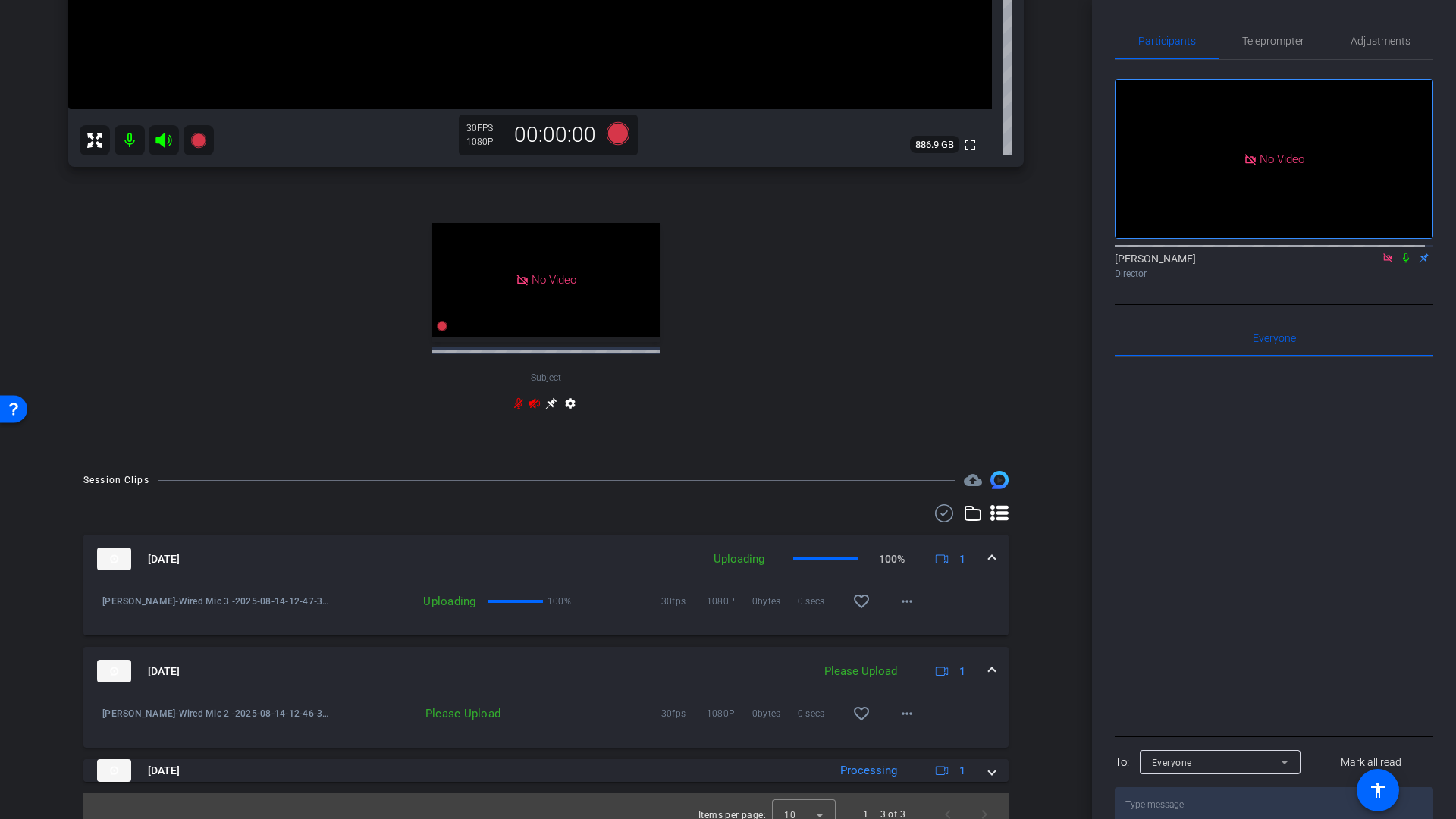
scroll to position [527, 0]
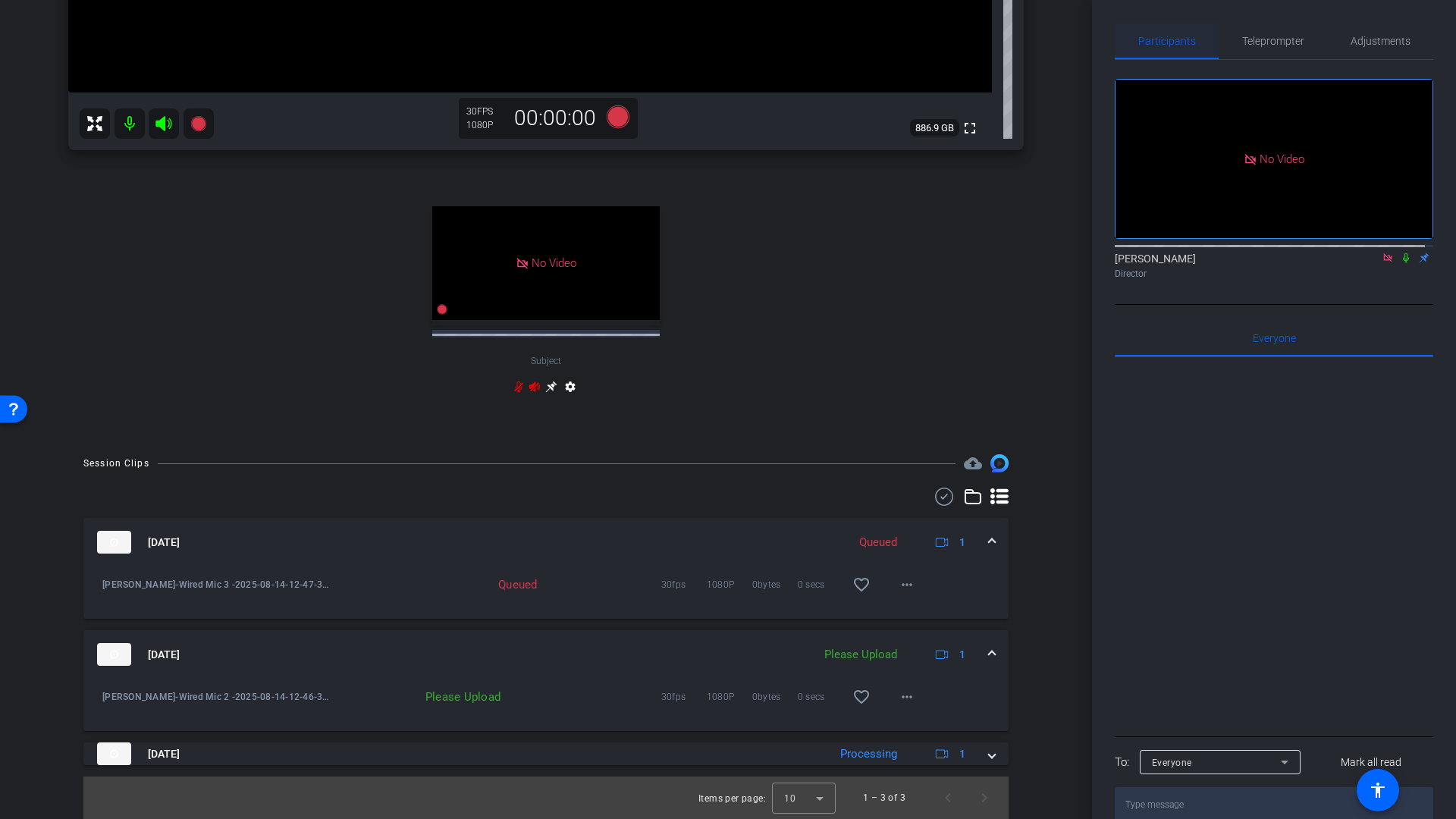
click at [1168, 46] on span "Participants" at bounding box center [1167, 41] width 58 height 11
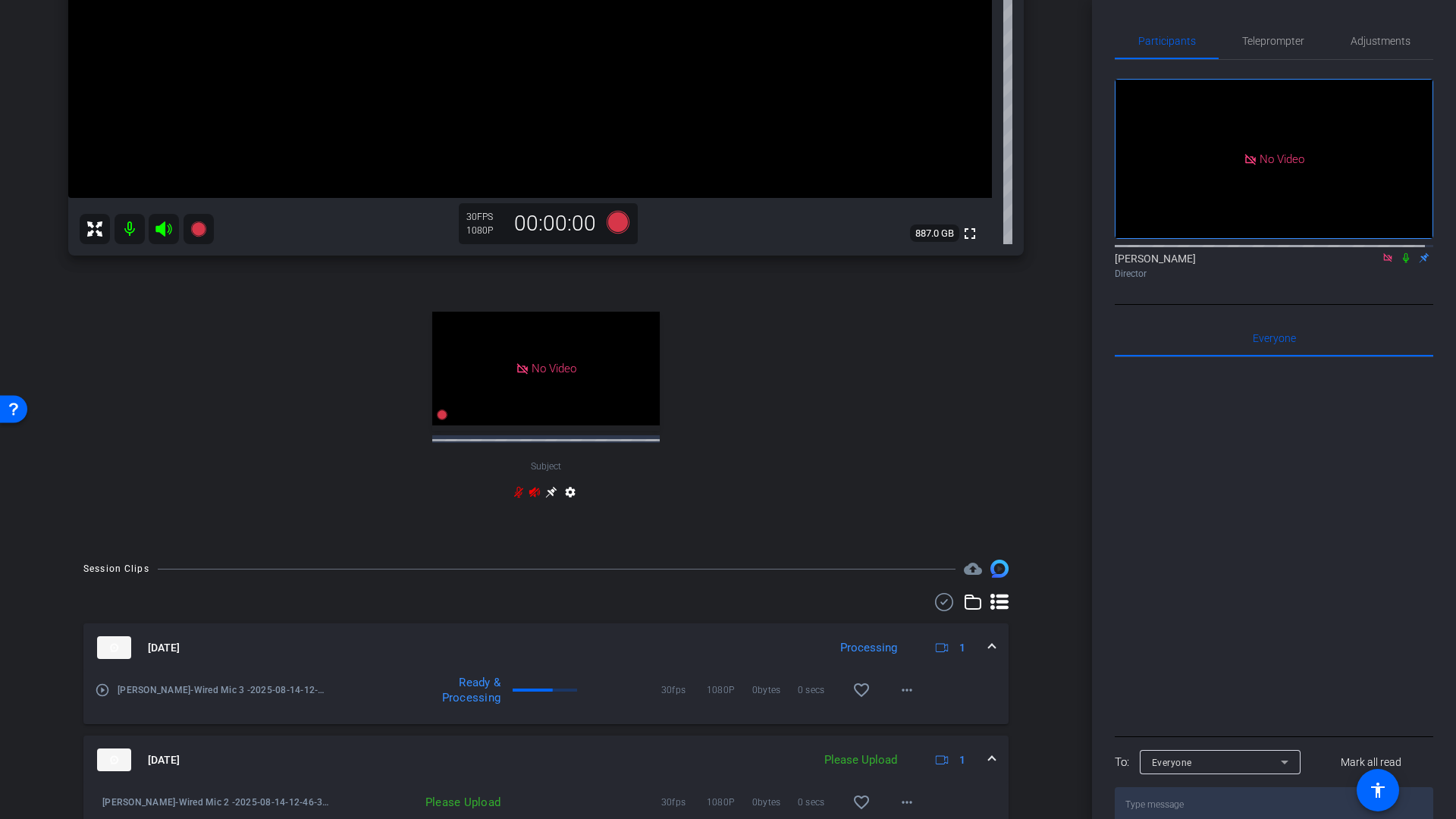
scroll to position [420, 0]
click at [128, 231] on mat-icon at bounding box center [130, 231] width 30 height 30
click at [157, 231] on icon at bounding box center [164, 231] width 16 height 15
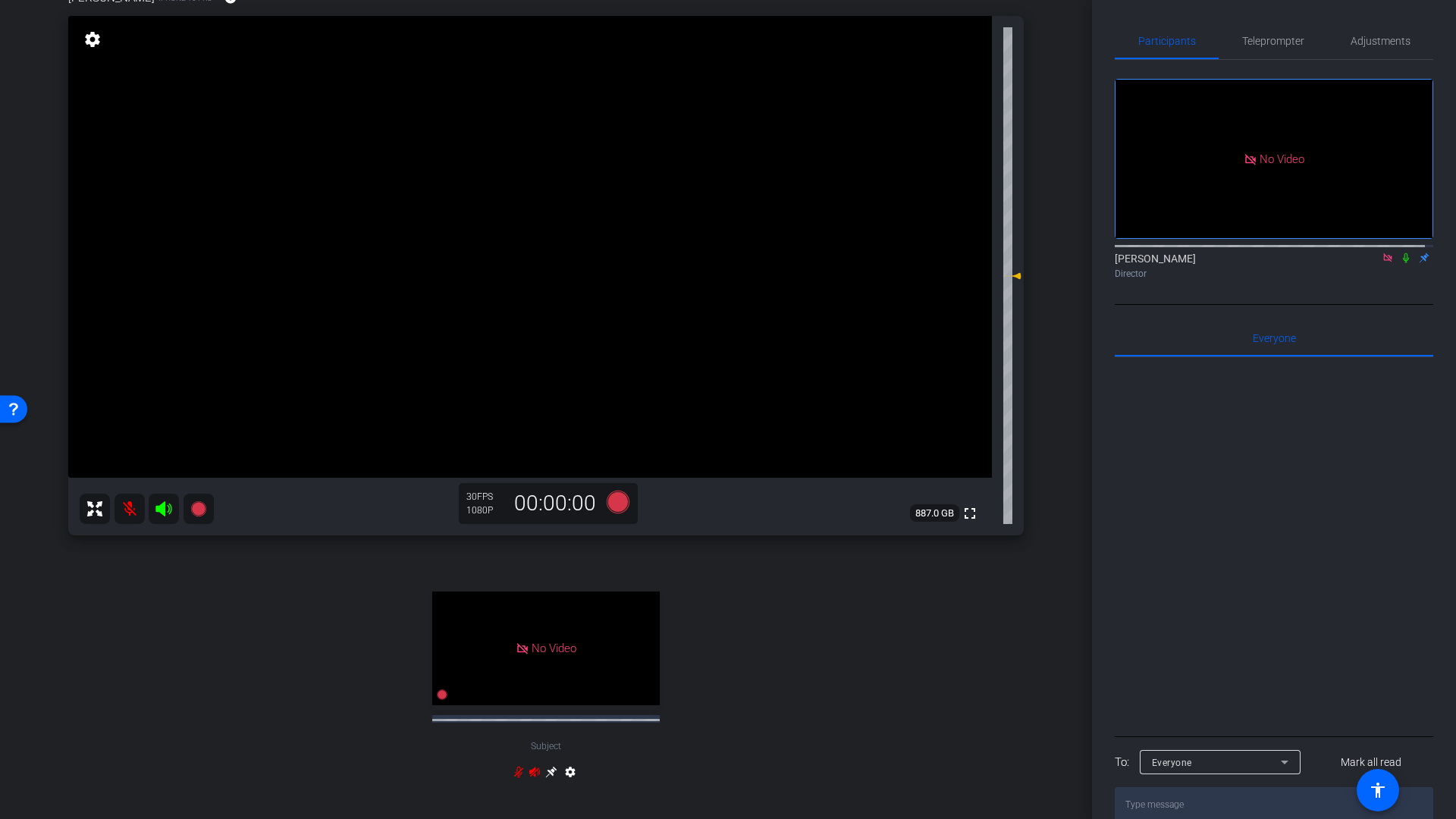
scroll to position [125, 0]
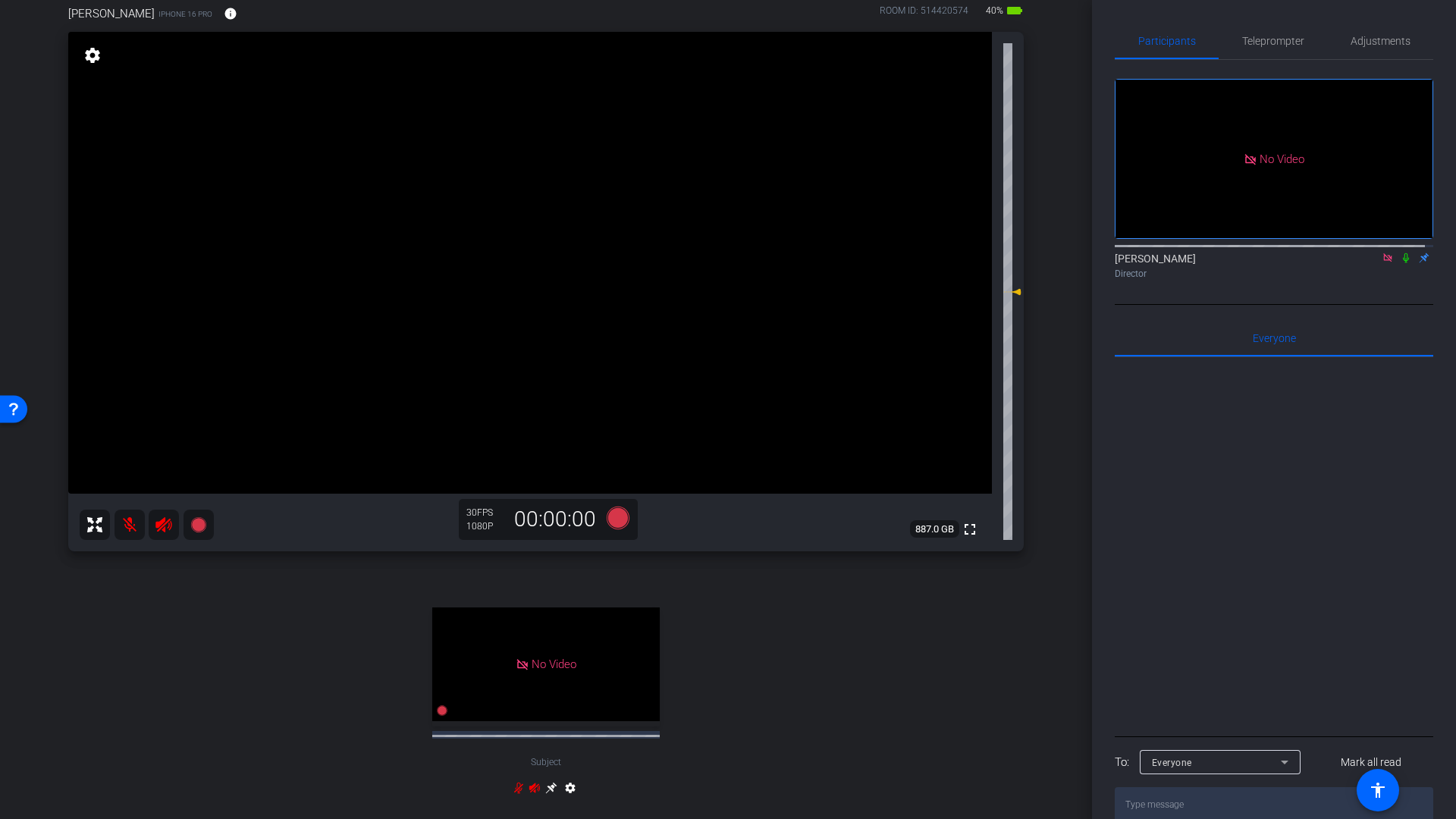
drag, startPoint x: 1392, startPoint y: 253, endPoint x: 1400, endPoint y: 263, distance: 12.8
click at [1400, 253] on icon at bounding box center [1405, 258] width 12 height 11
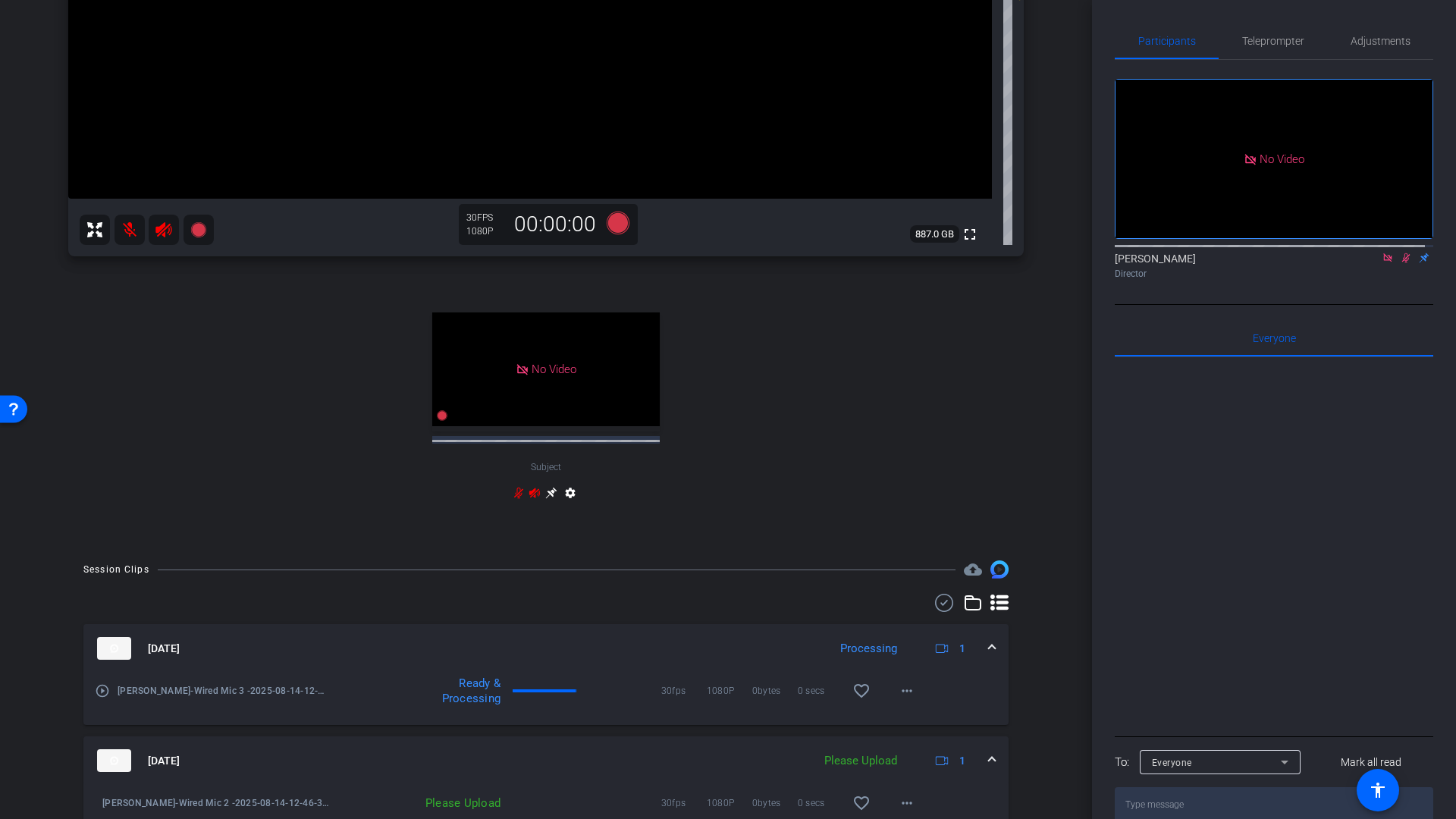
scroll to position [427, 0]
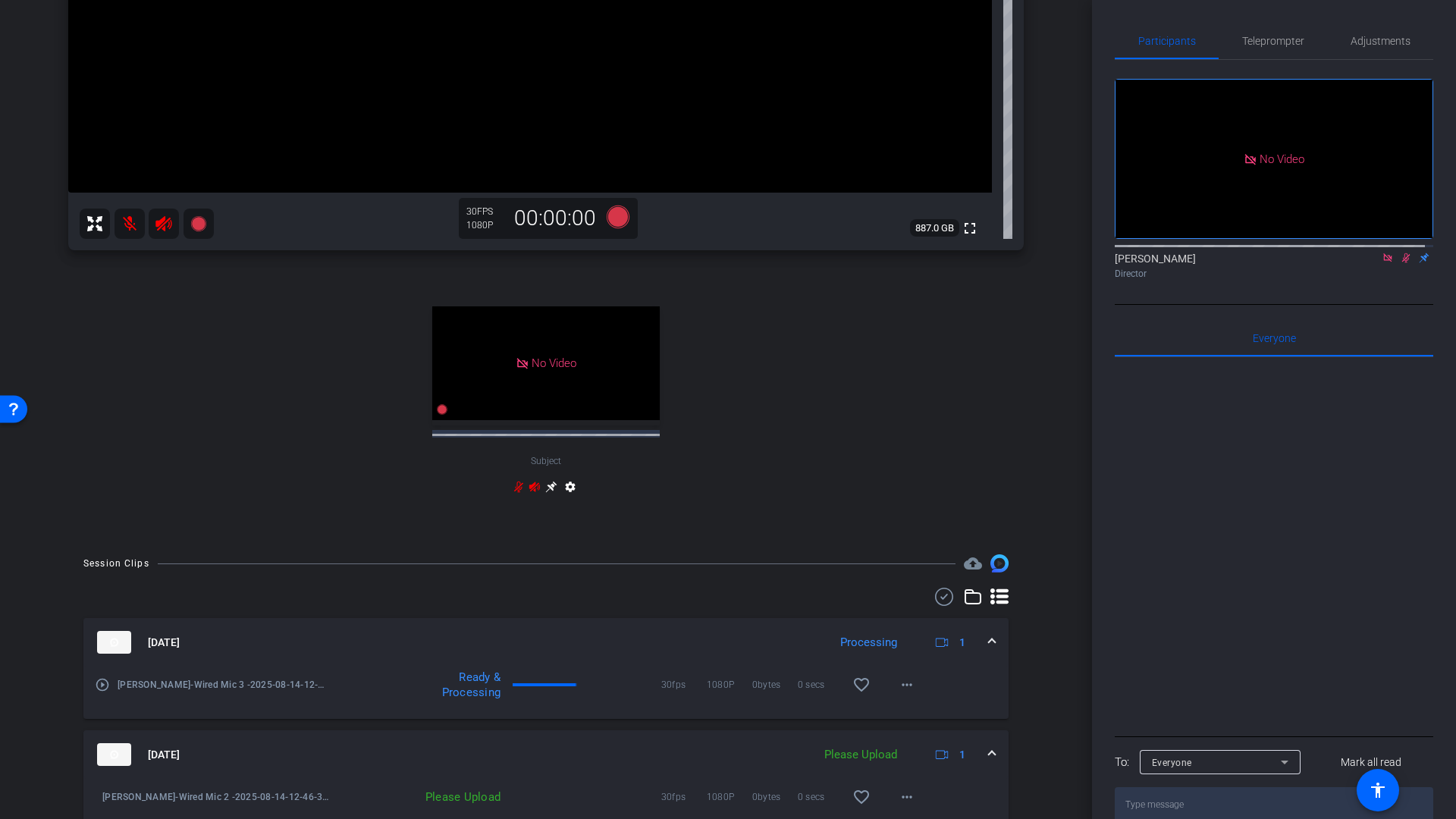
click at [99, 685] on mat-icon "play_circle_outline" at bounding box center [102, 685] width 15 height 15
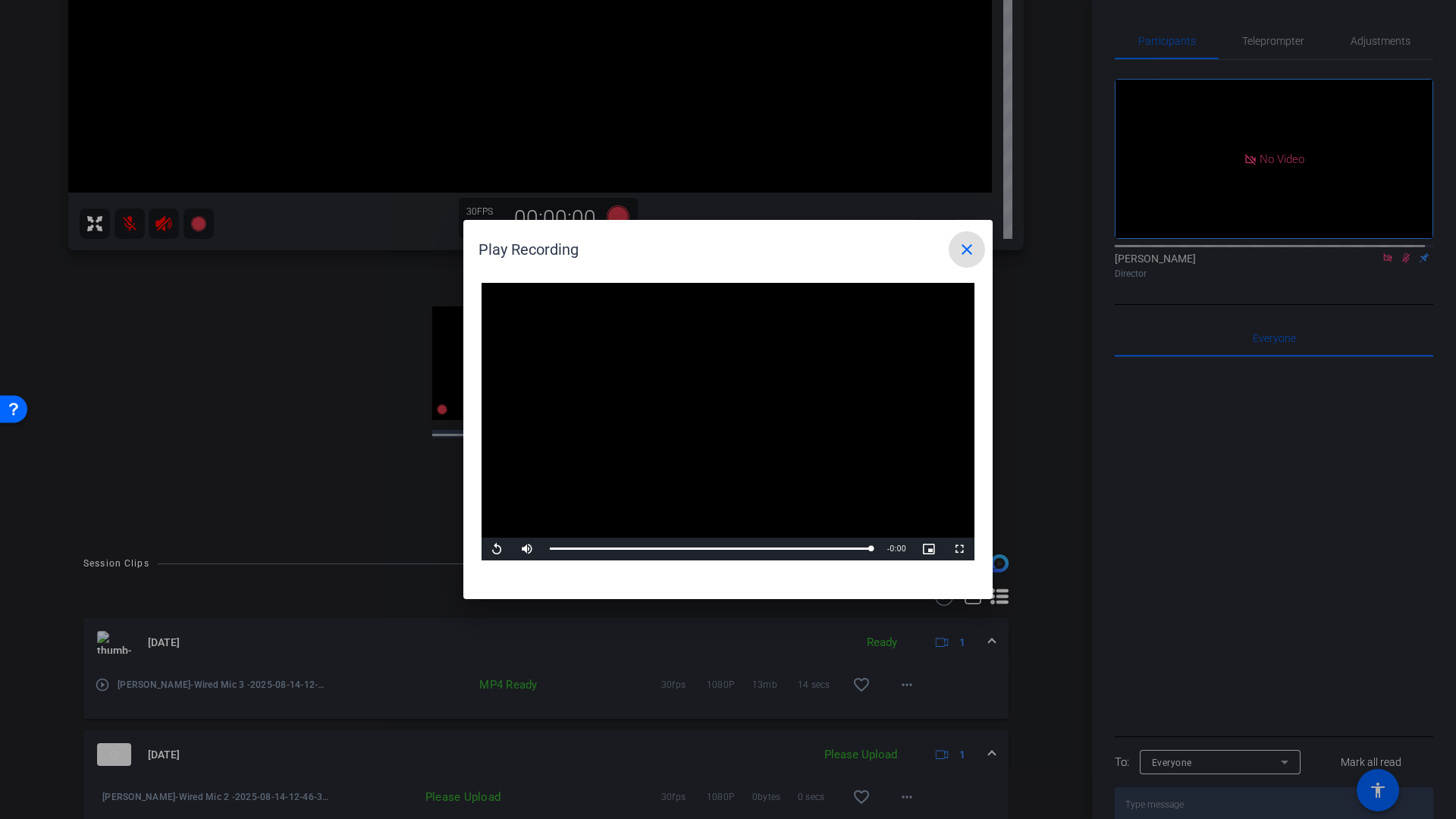
click at [970, 250] on mat-icon "close" at bounding box center [966, 249] width 18 height 18
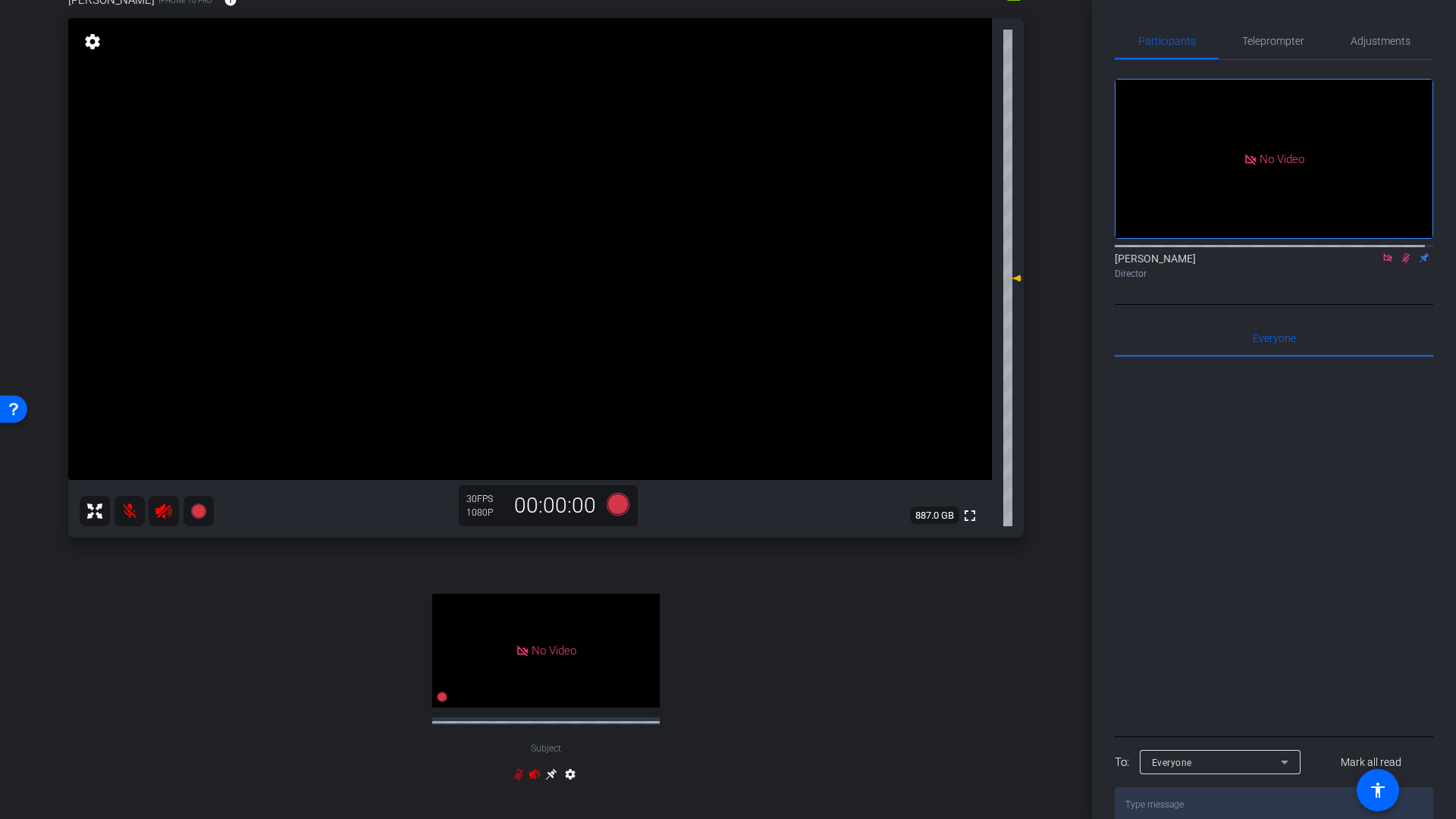
scroll to position [392, 0]
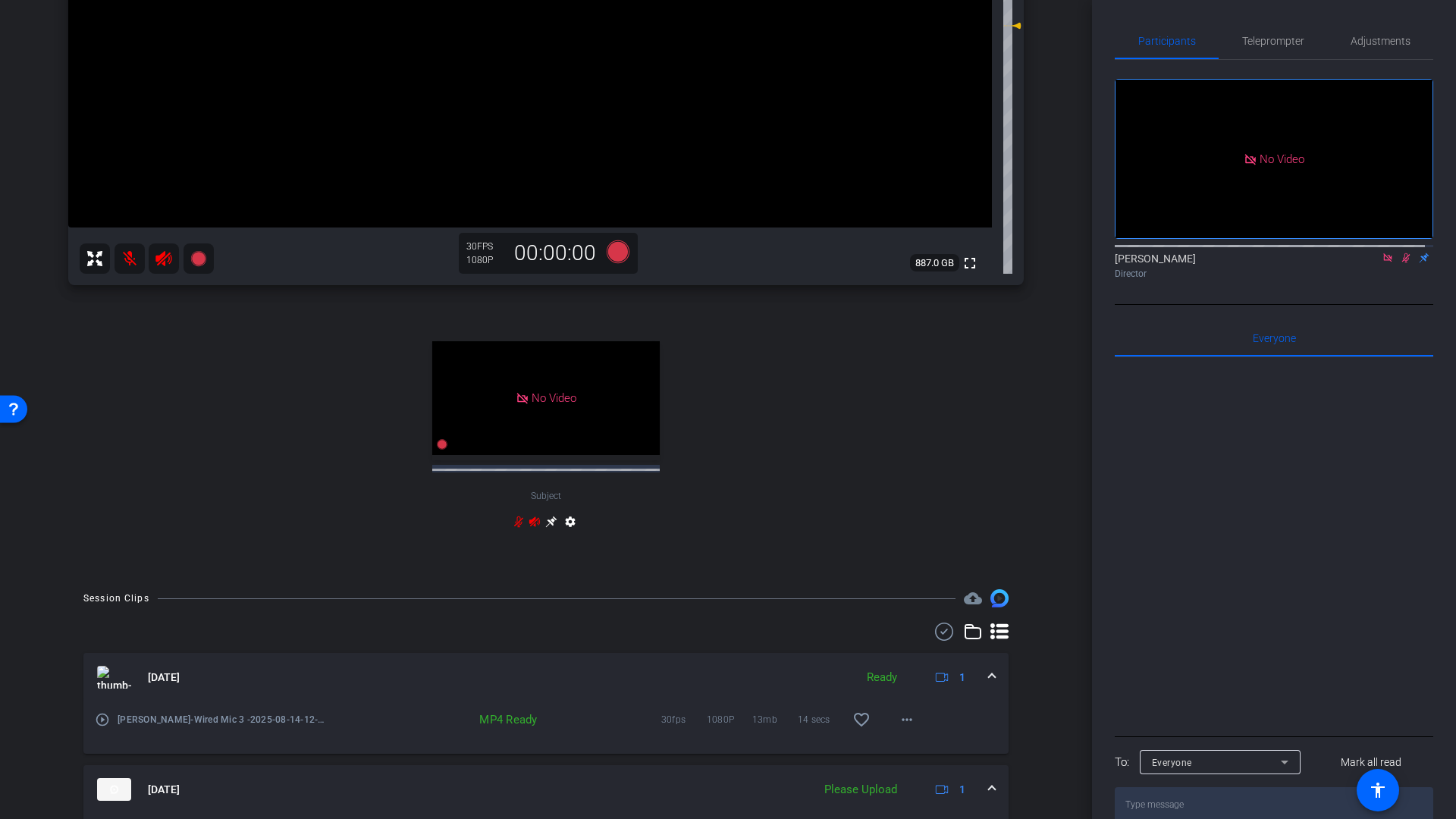
click at [107, 722] on mat-icon "play_circle_outline" at bounding box center [102, 720] width 15 height 15
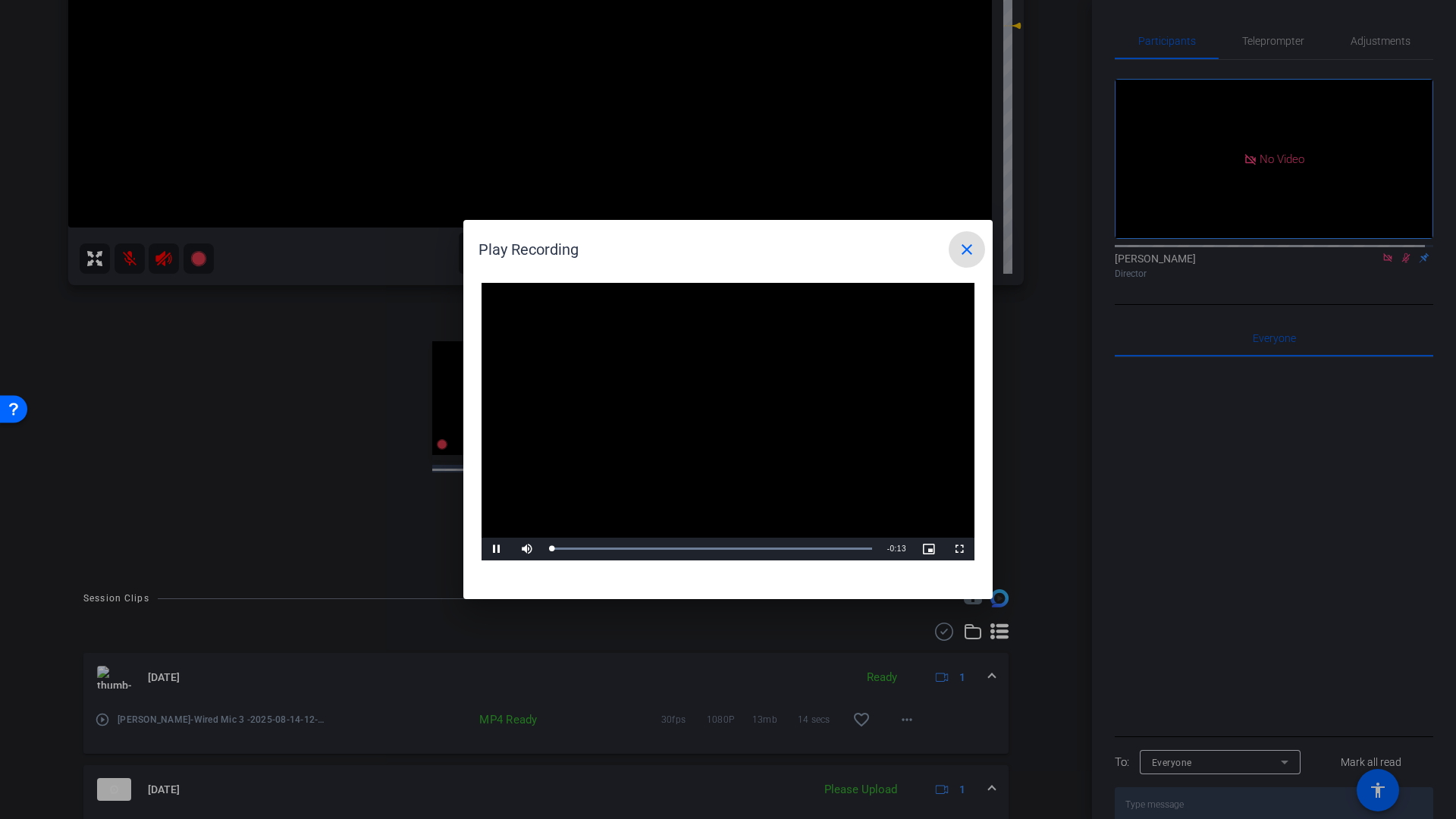
click at [708, 409] on video "Video Player" at bounding box center [728, 421] width 493 height 278
click at [498, 549] on span "Video Player" at bounding box center [496, 549] width 30 height 0
drag, startPoint x: 574, startPoint y: 548, endPoint x: 593, endPoint y: 548, distance: 19.0
click at [593, 548] on div "Pause Mute 100% Current Time 0:07 / Duration 0:13 Loaded : 100.00% 0:00 0:07 St…" at bounding box center [728, 549] width 493 height 23
click at [580, 545] on div "Mute 100%" at bounding box center [549, 549] width 76 height 23
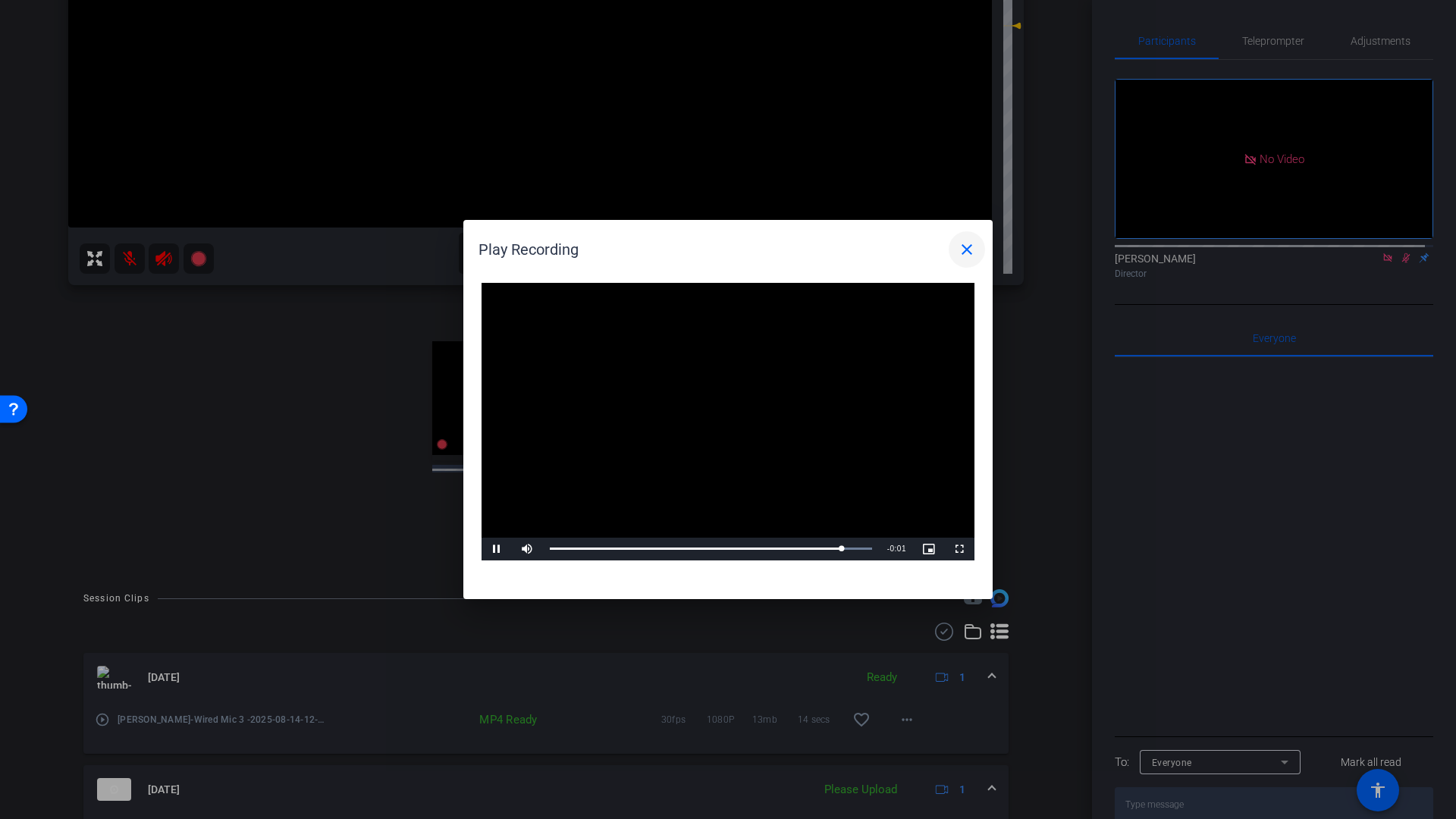
click at [966, 251] on mat-icon "close" at bounding box center [966, 249] width 18 height 18
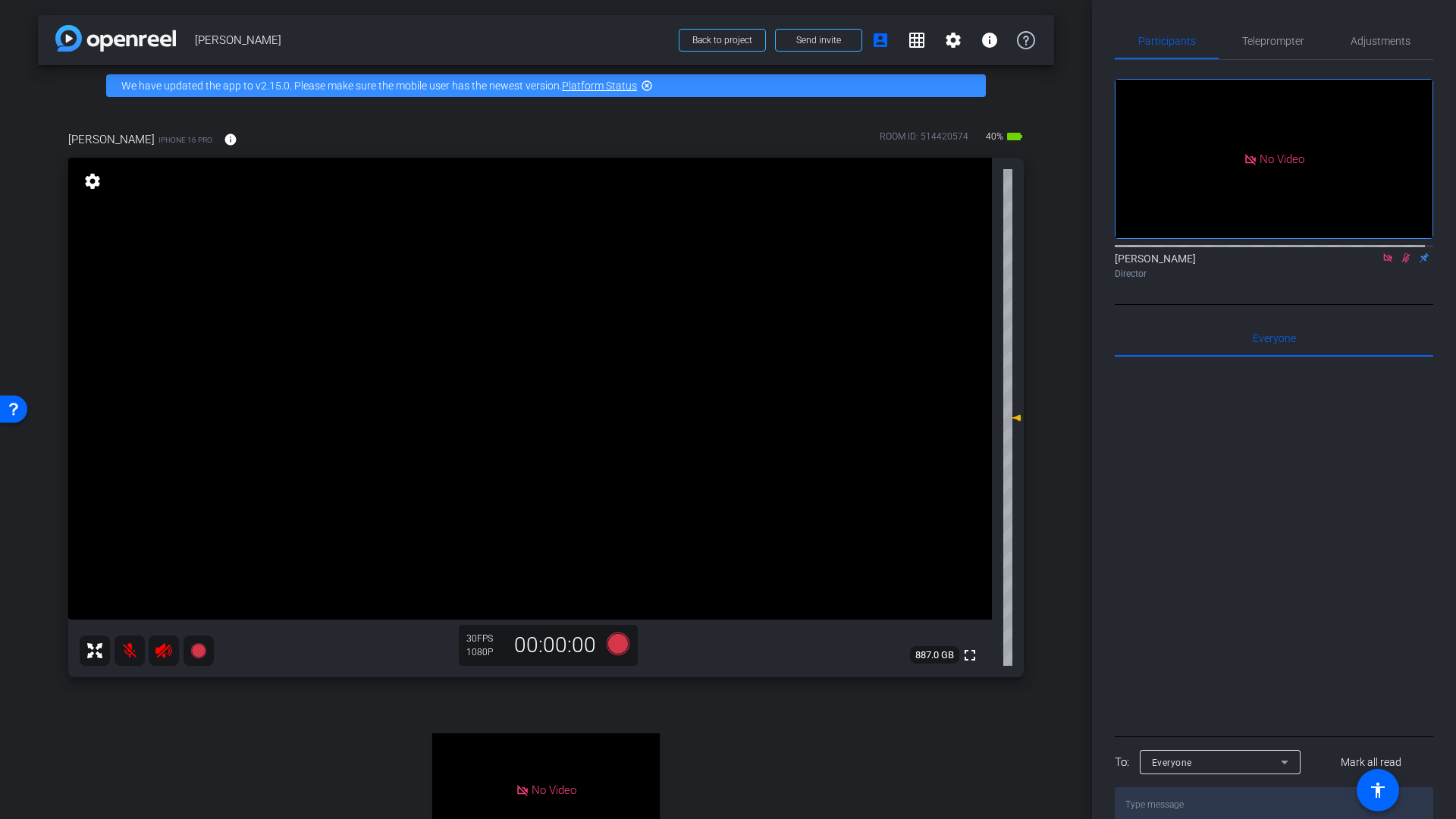
scroll to position [3, 0]
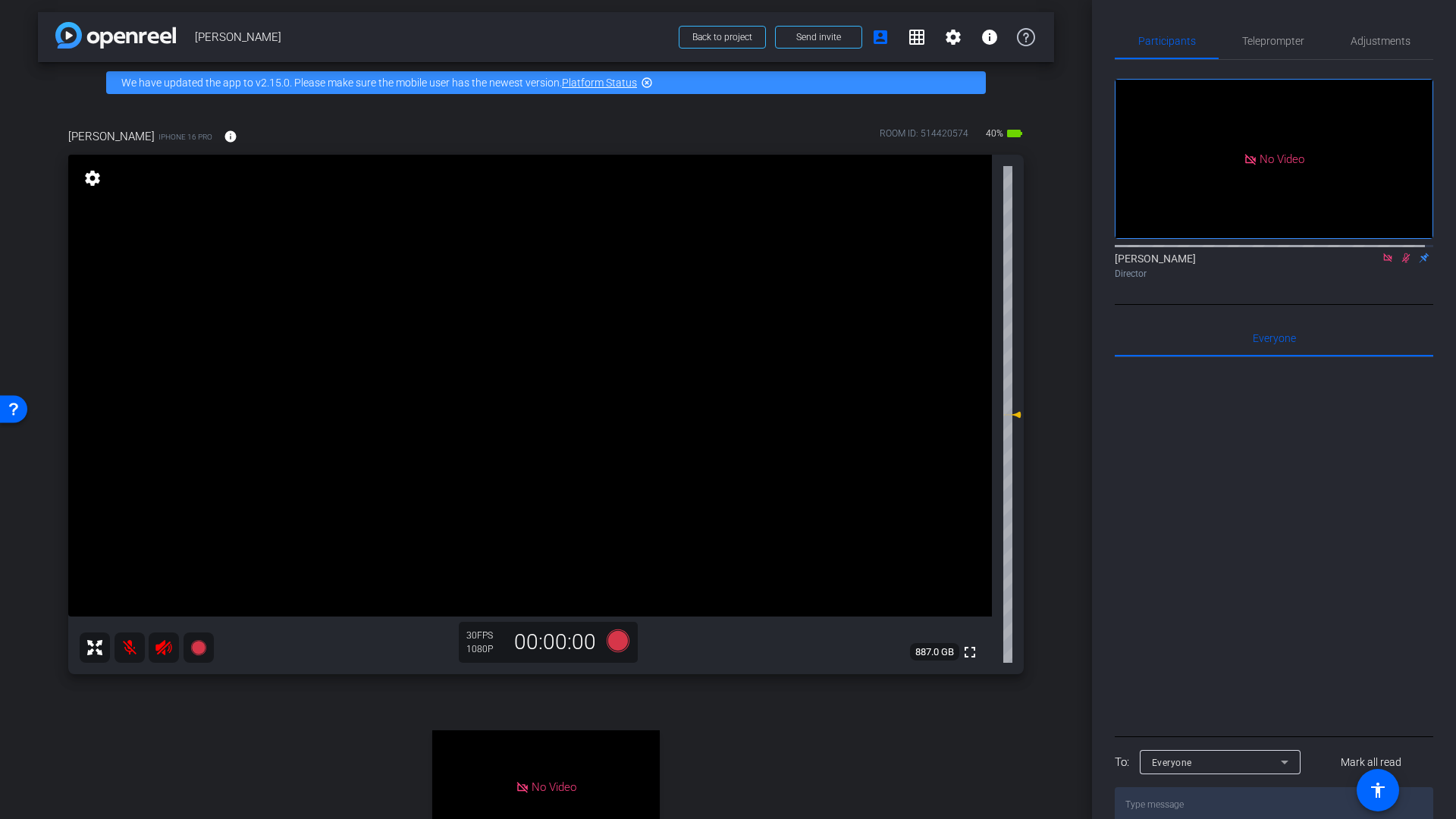
drag, startPoint x: 1398, startPoint y: 251, endPoint x: 1388, endPoint y: 353, distance: 102.5
click at [1400, 253] on icon at bounding box center [1405, 258] width 12 height 11
click at [134, 649] on mat-icon at bounding box center [130, 647] width 30 height 30
click at [161, 649] on icon at bounding box center [164, 647] width 16 height 15
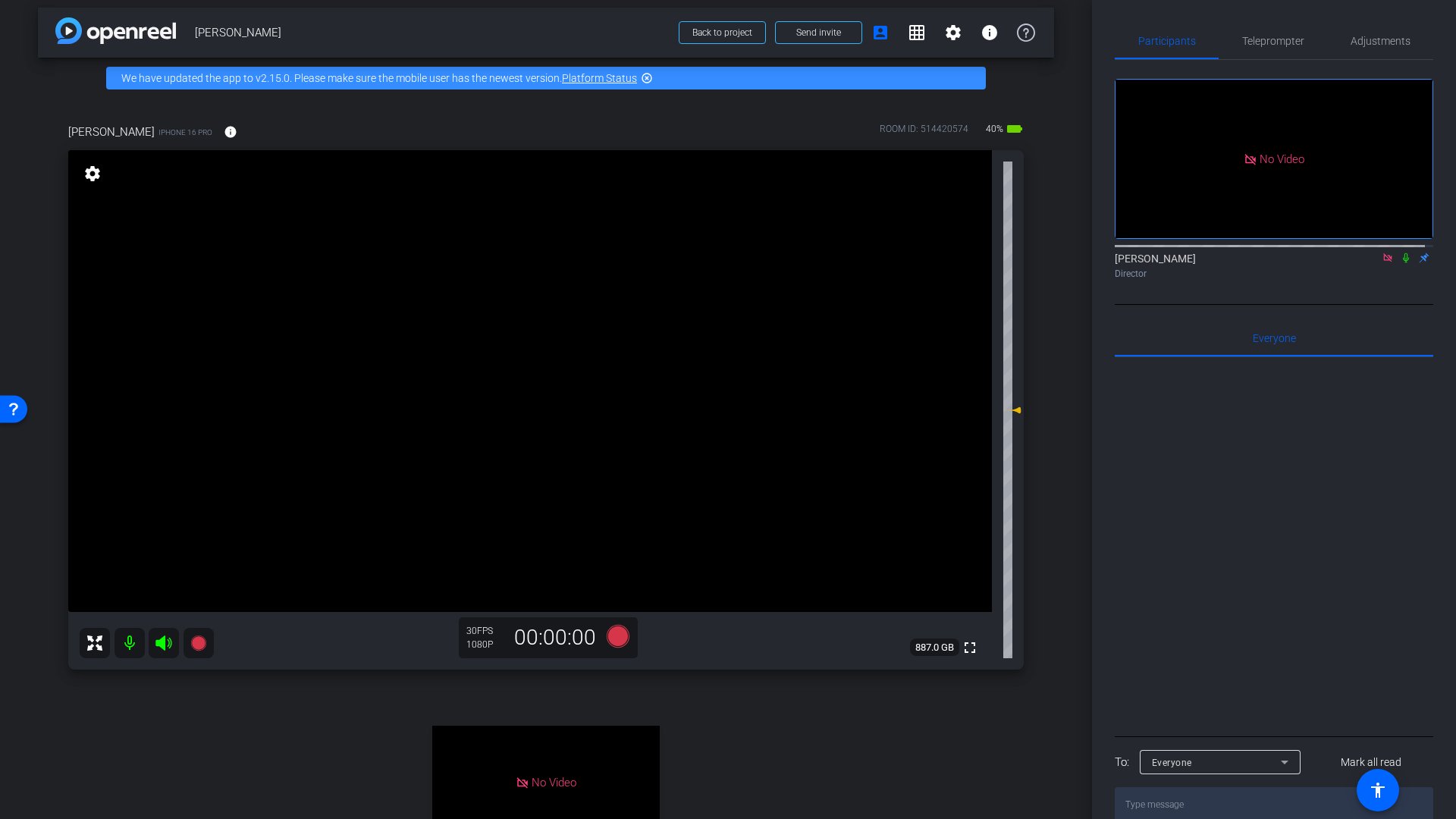
scroll to position [0, 0]
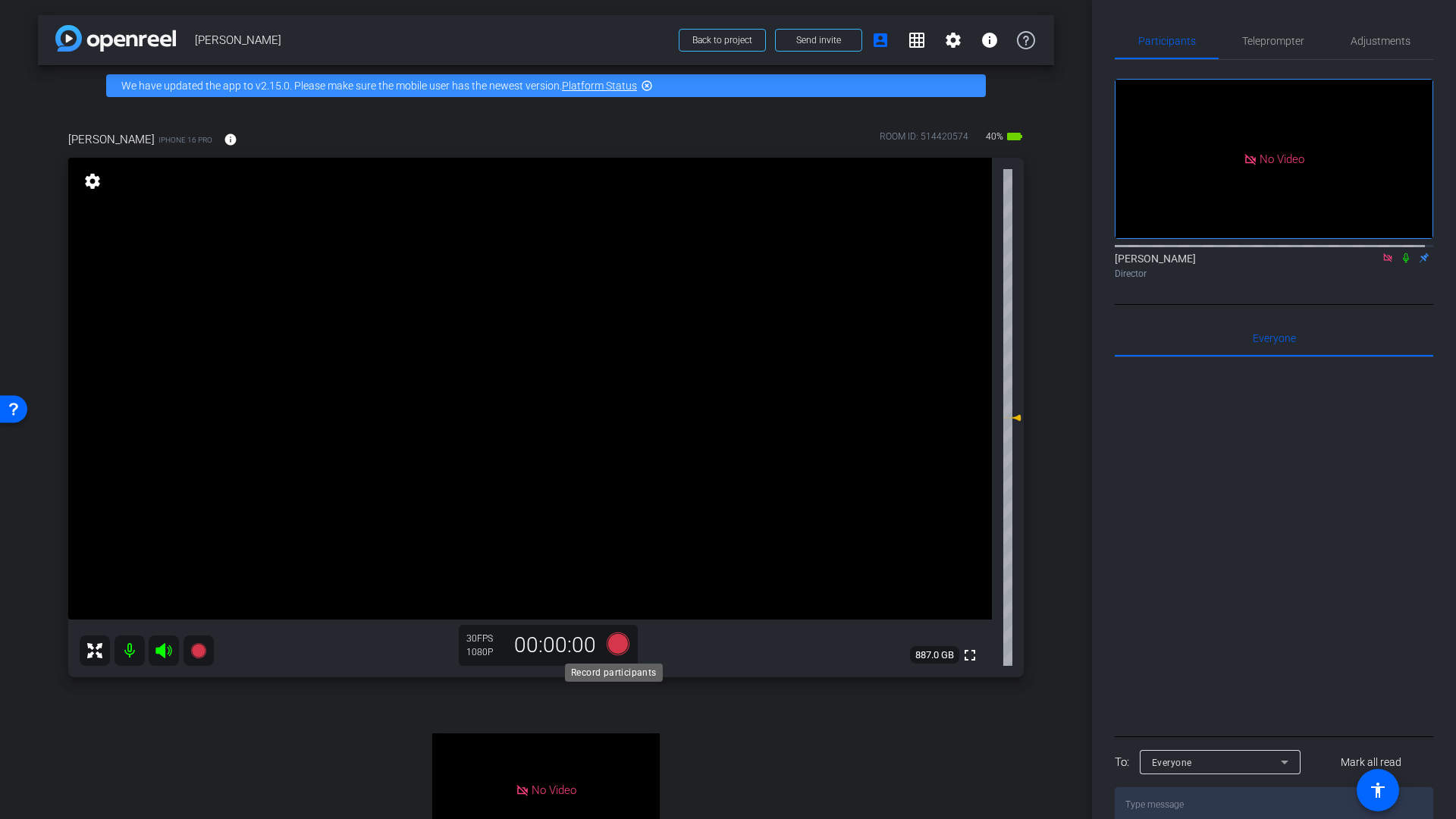
click at [614, 641] on icon at bounding box center [618, 644] width 23 height 23
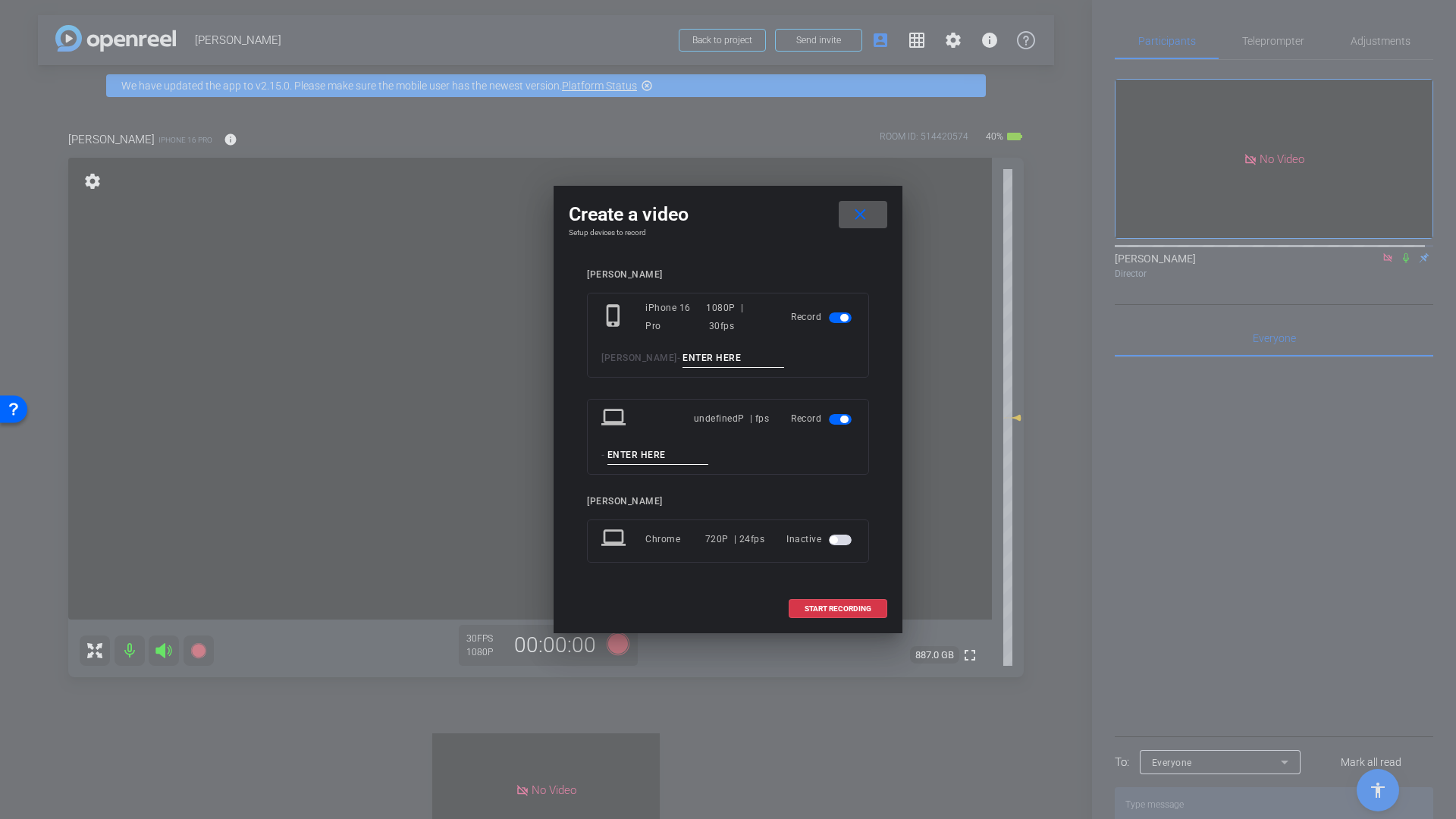
click at [682, 359] on input at bounding box center [732, 358] width 102 height 19
type input "Wired Mic 4"
click at [845, 420] on span "button" at bounding box center [843, 419] width 7 height 7
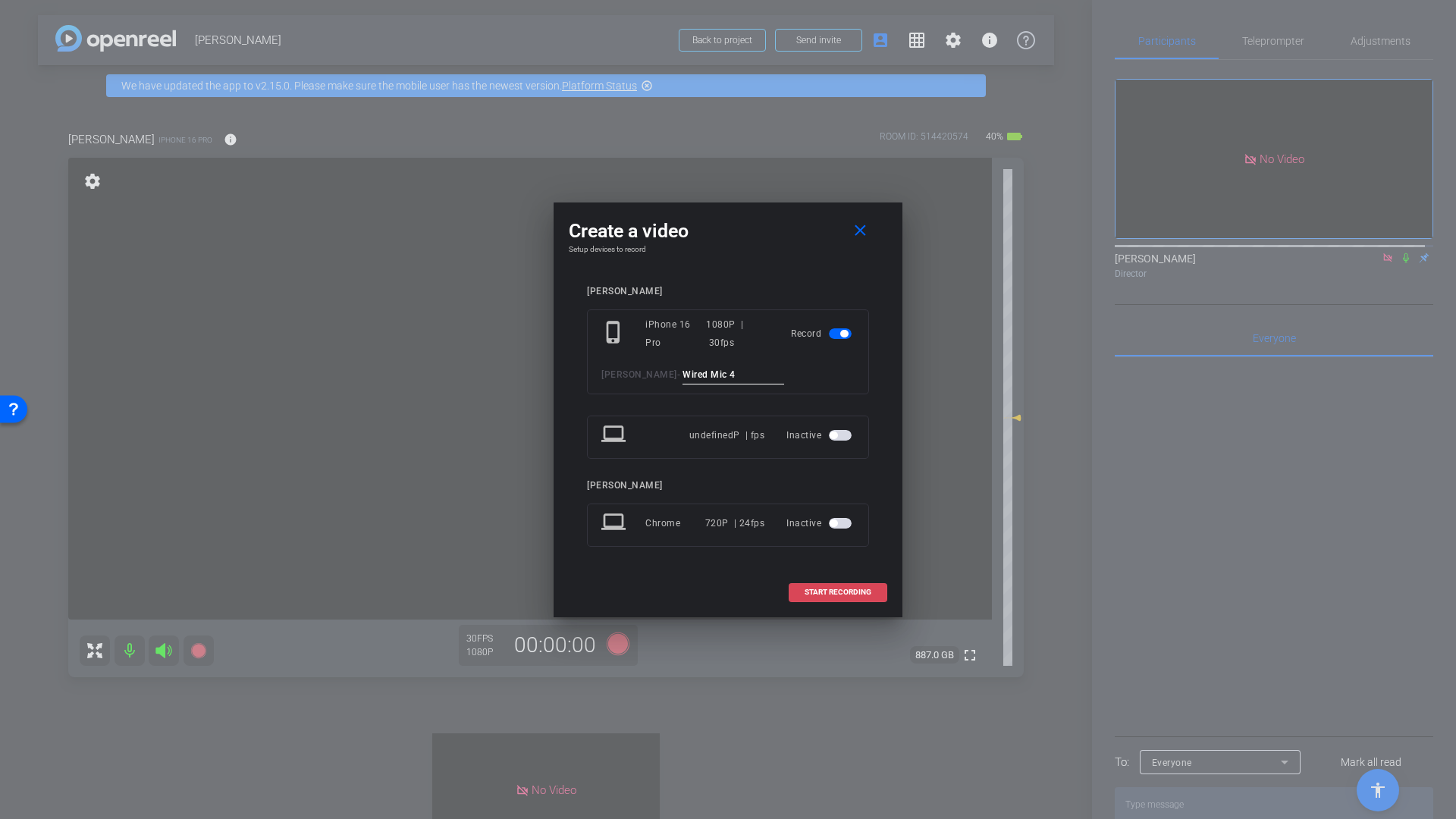
click at [835, 595] on span "START RECORDING" at bounding box center [838, 592] width 67 height 7
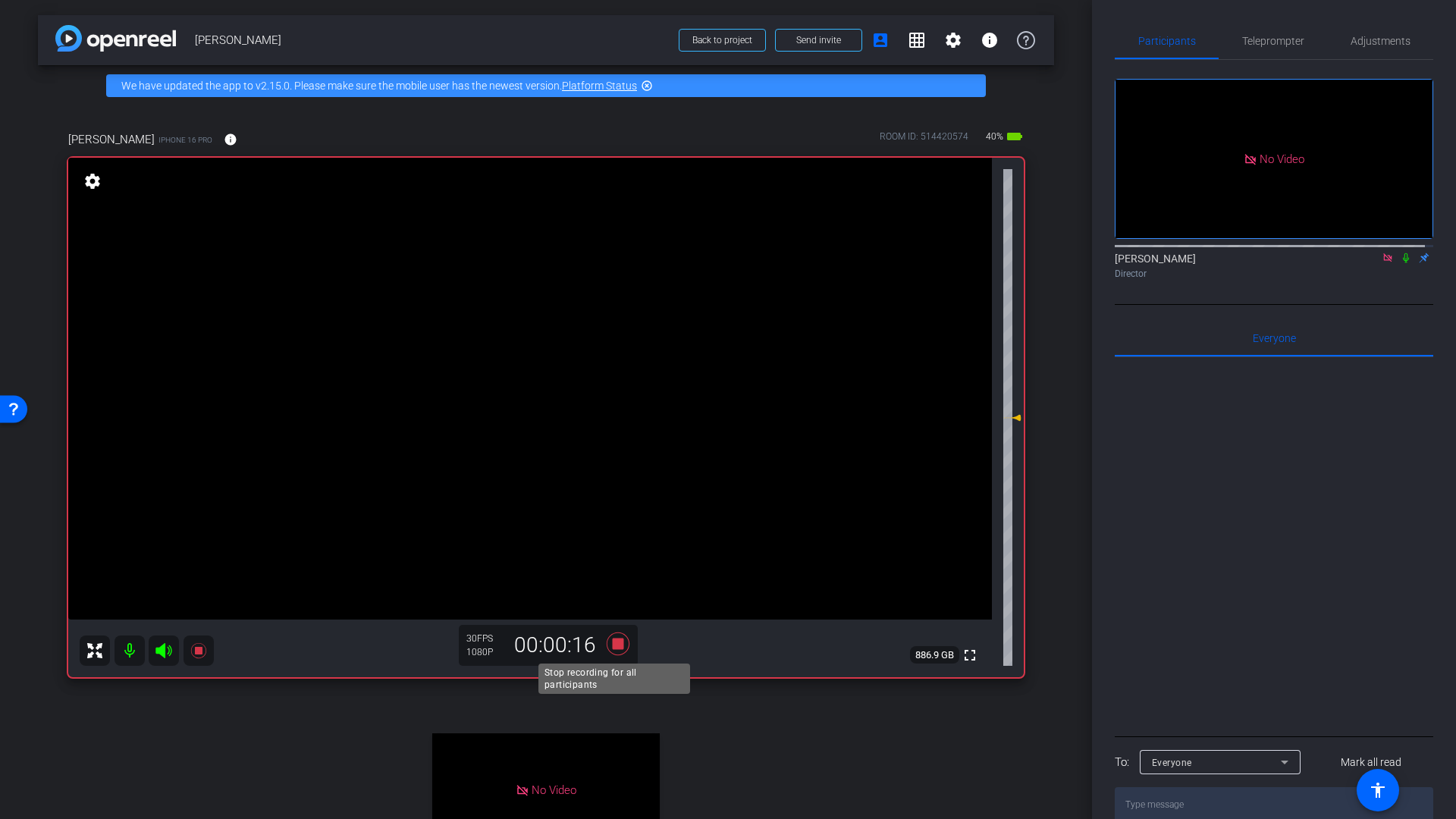
click at [615, 645] on icon at bounding box center [618, 644] width 23 height 23
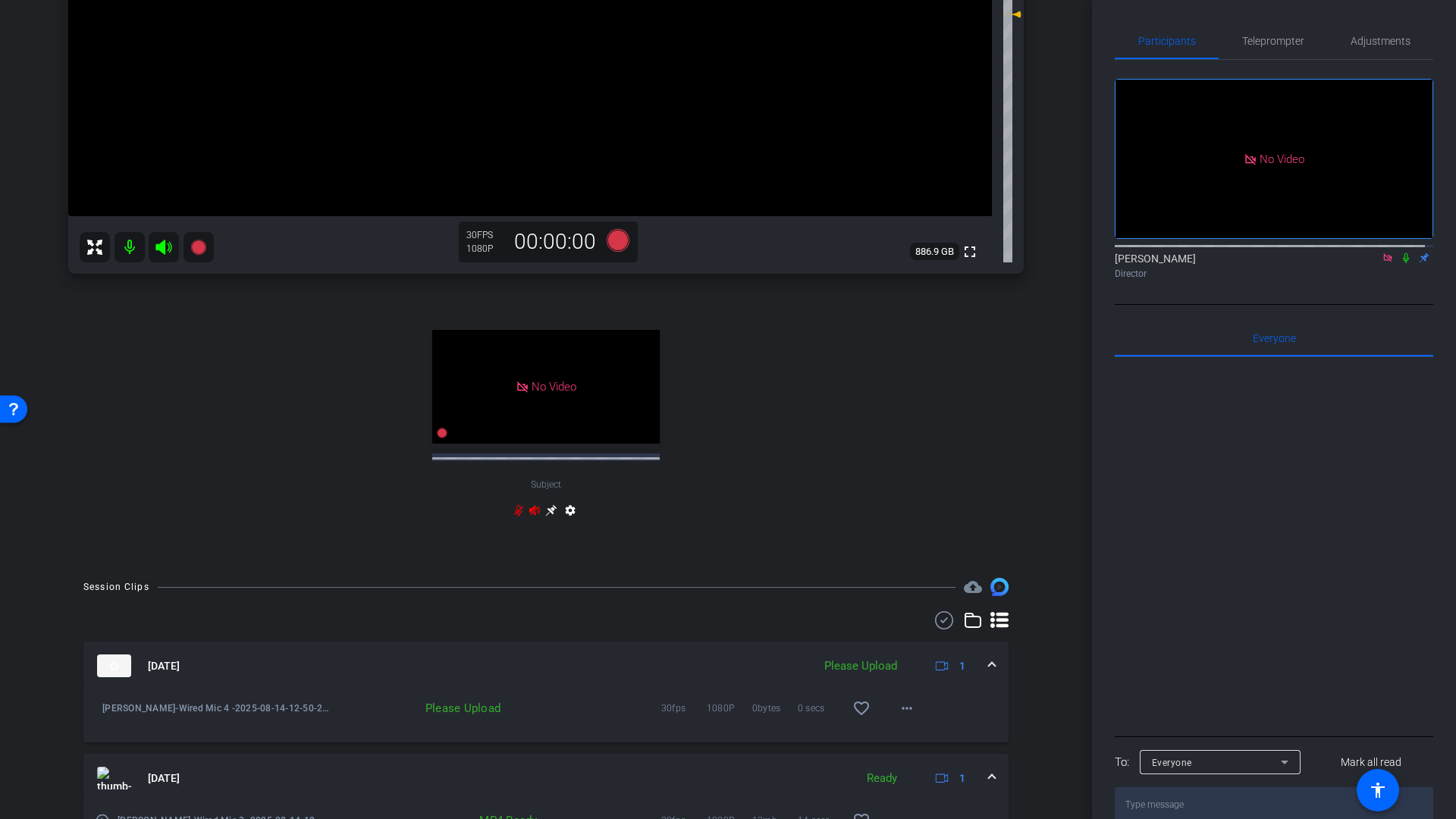
scroll to position [492, 0]
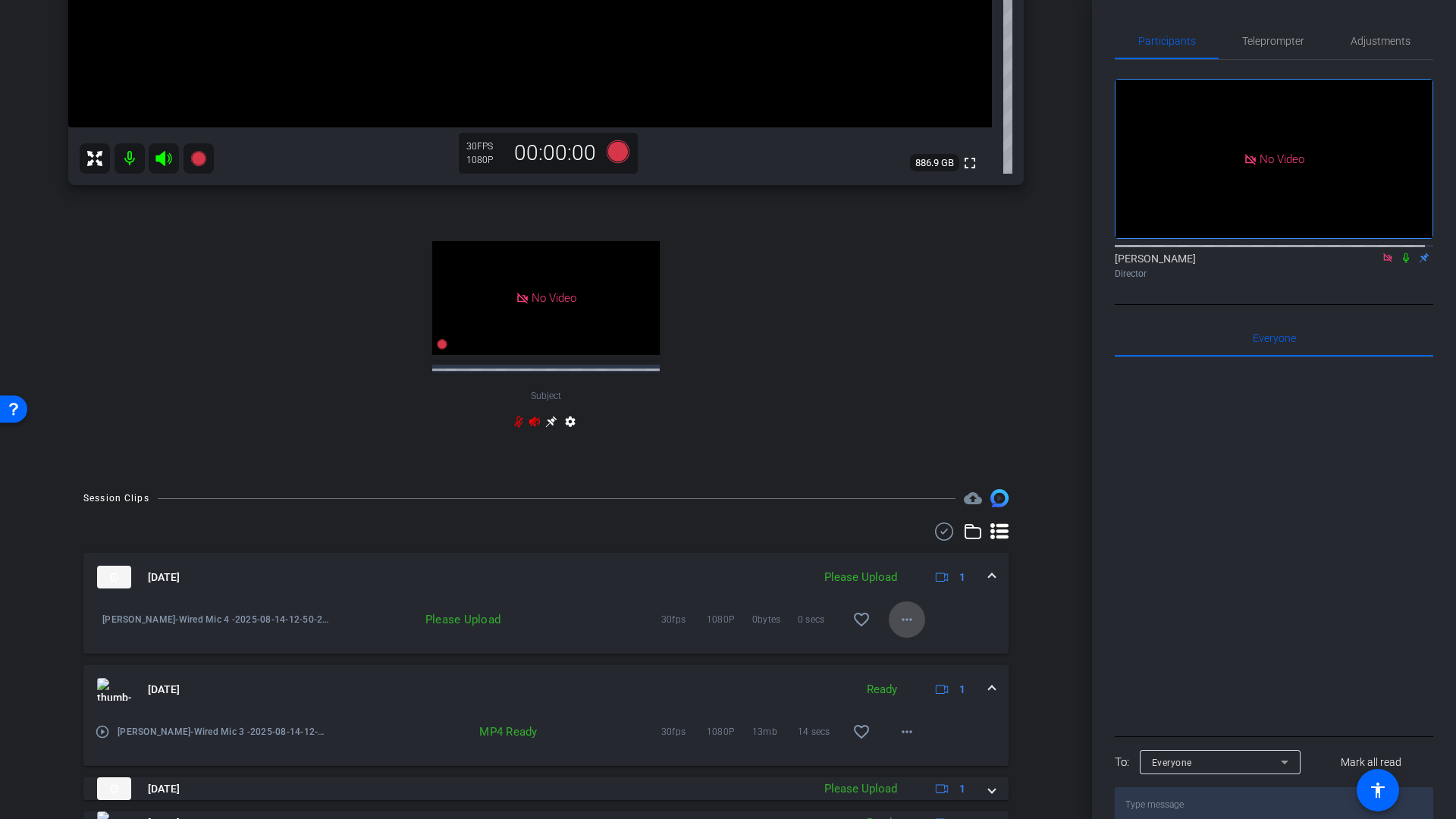
click at [898, 623] on mat-icon "more_horiz" at bounding box center [907, 619] width 18 height 18
click at [917, 652] on span "Upload" at bounding box center [923, 651] width 60 height 18
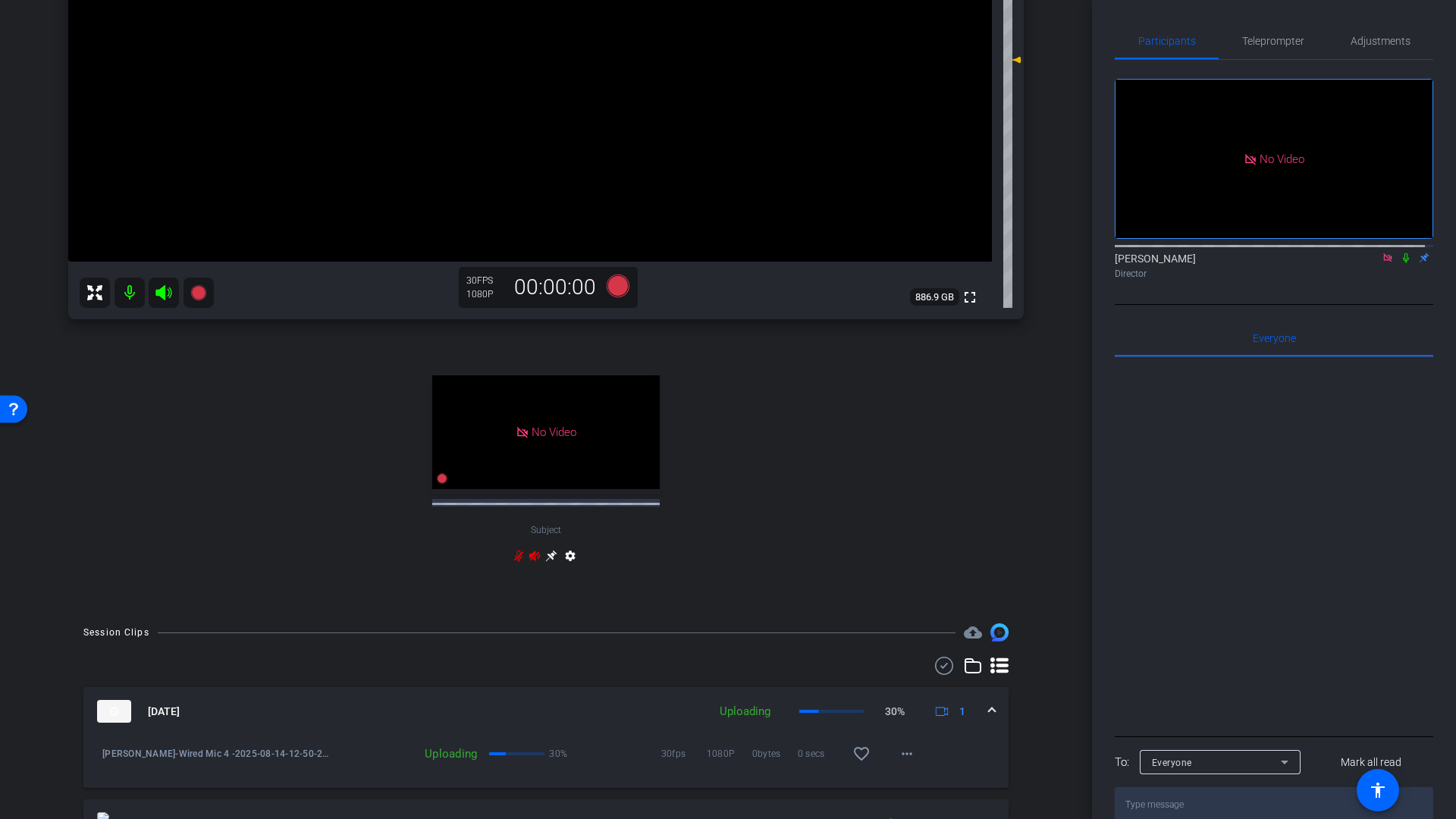
scroll to position [148, 0]
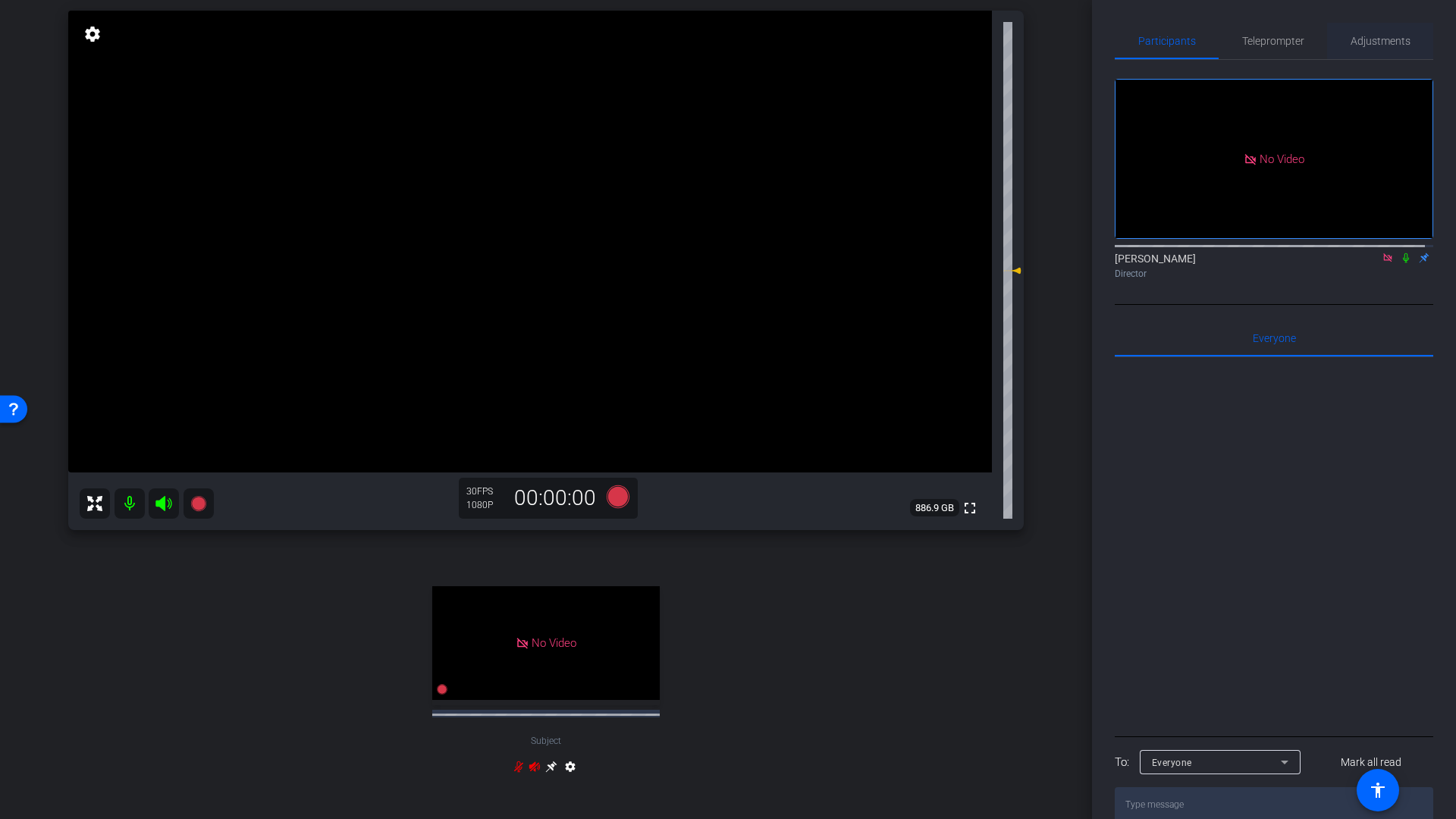
click at [1369, 44] on span "Adjustments" at bounding box center [1380, 41] width 60 height 11
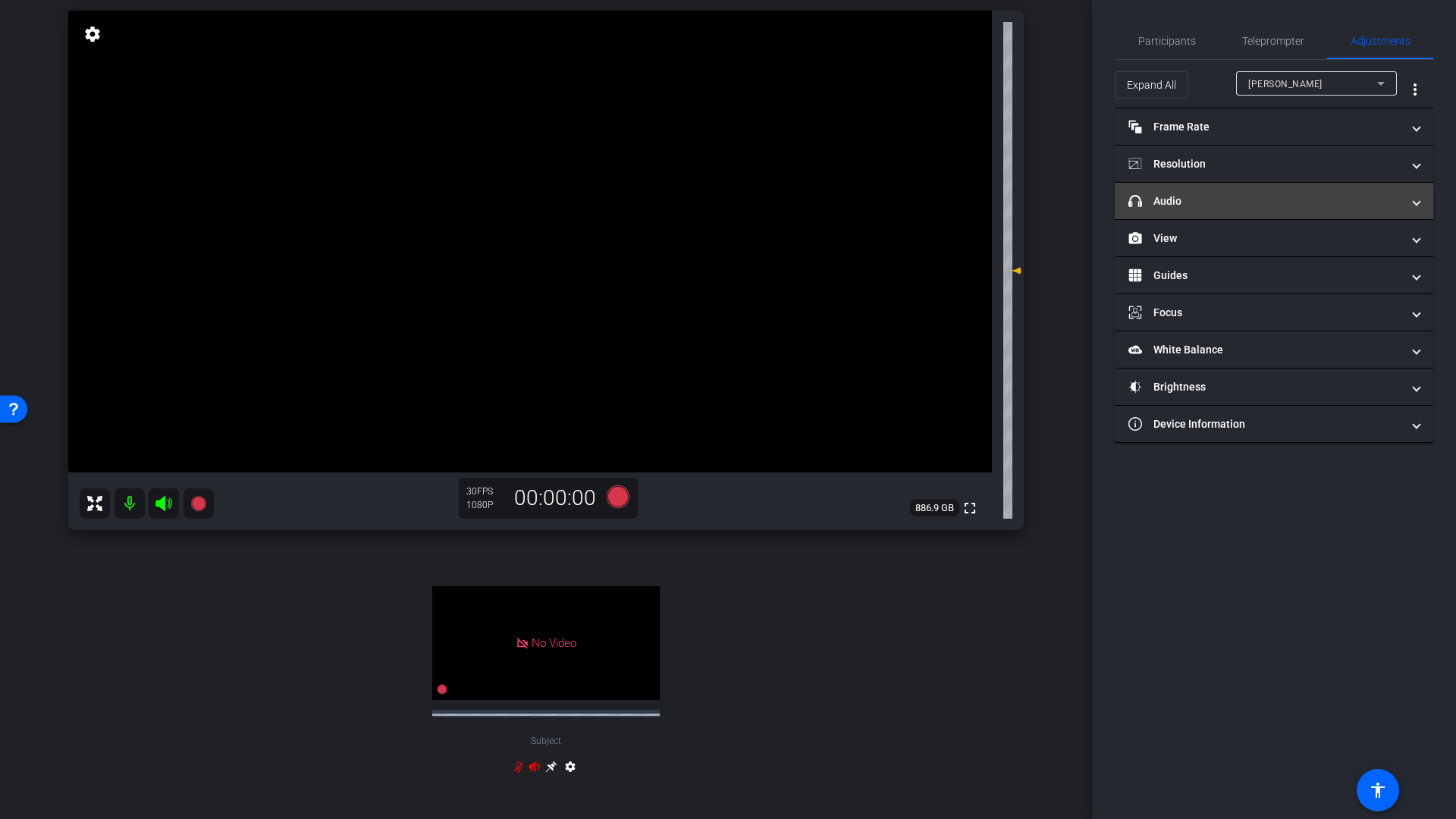
click at [1173, 209] on mat-expansion-panel-header "headphone icon Audio" at bounding box center [1273, 200] width 319 height 37
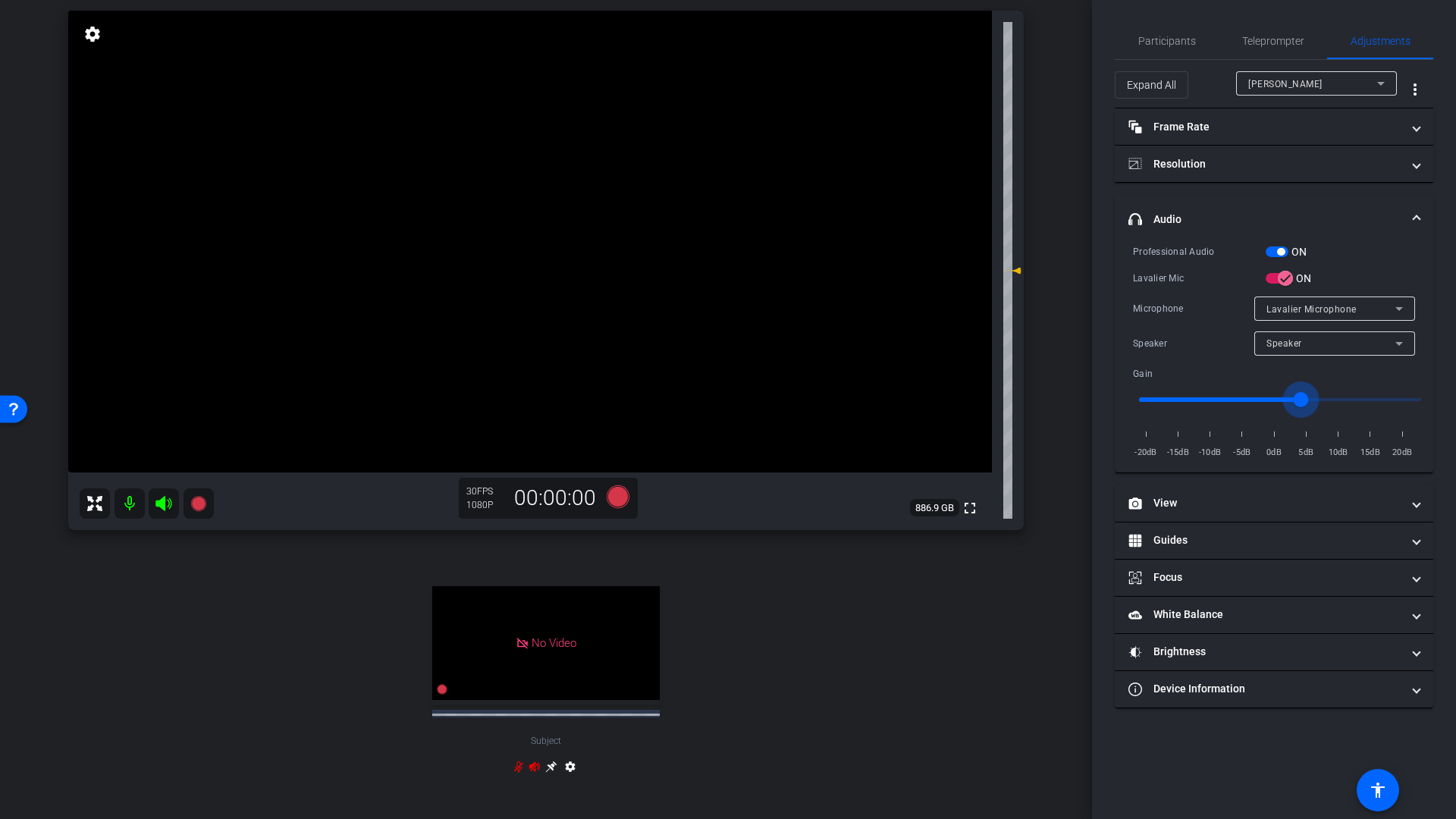
drag, startPoint x: 1279, startPoint y: 400, endPoint x: 1304, endPoint y: 402, distance: 25.1
type input "3"
click at [1304, 402] on input "range" at bounding box center [1279, 399] width 314 height 33
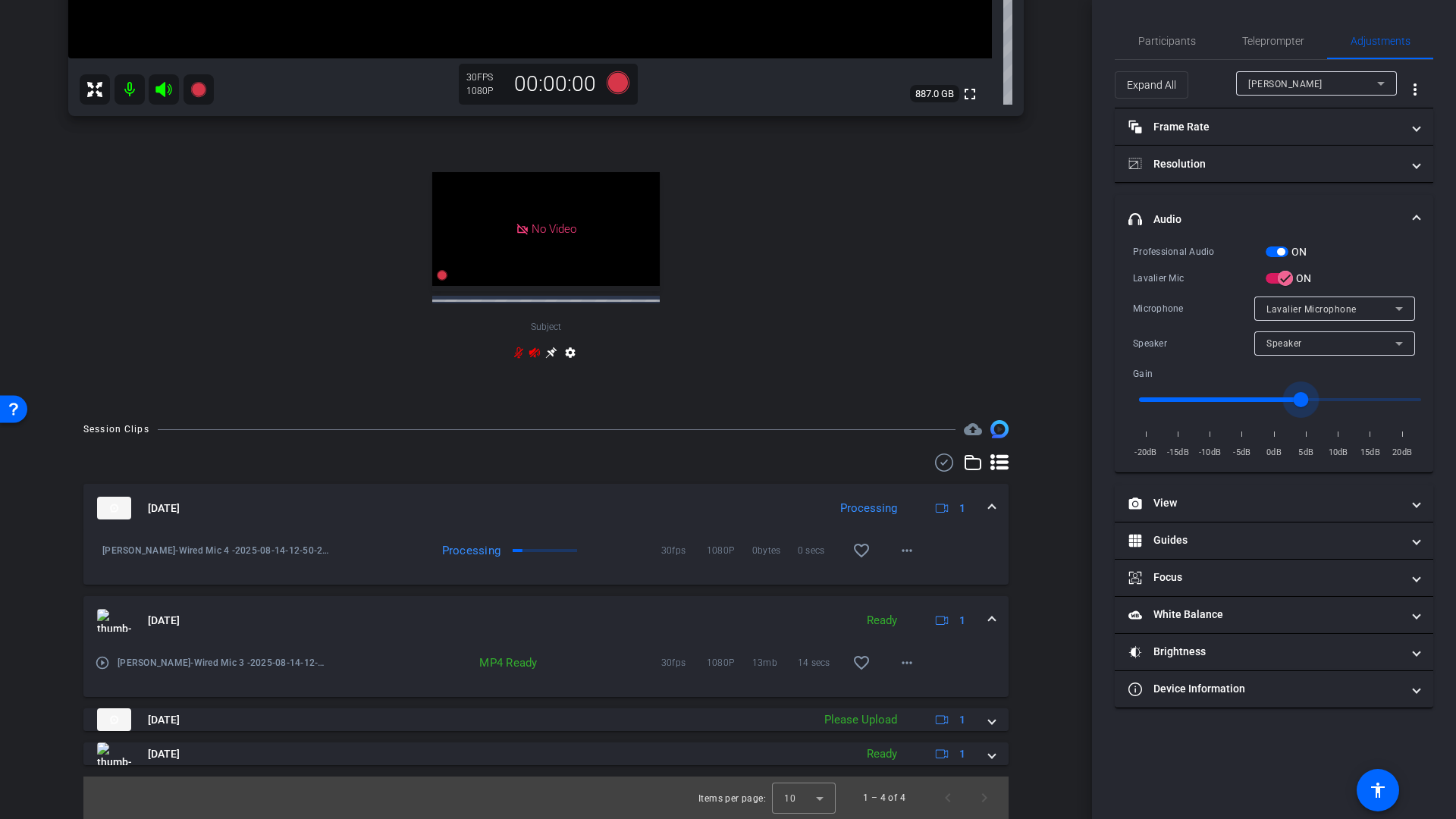
scroll to position [37, 0]
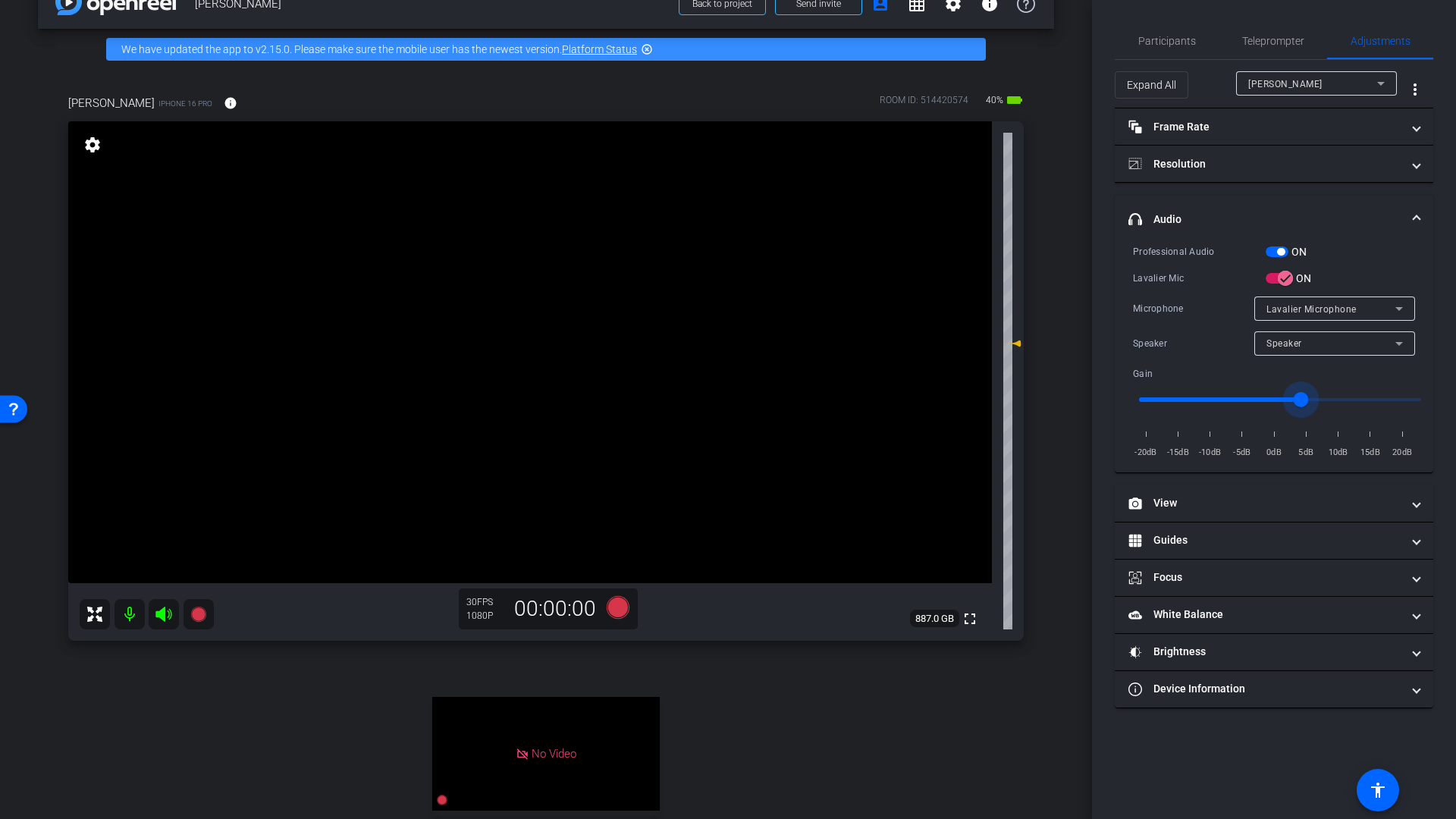
click at [130, 610] on mat-icon at bounding box center [130, 614] width 30 height 30
drag, startPoint x: 159, startPoint y: 615, endPoint x: 228, endPoint y: 614, distance: 69.0
click at [160, 615] on icon at bounding box center [164, 614] width 16 height 15
click at [1164, 56] on span "Participants" at bounding box center [1167, 41] width 58 height 37
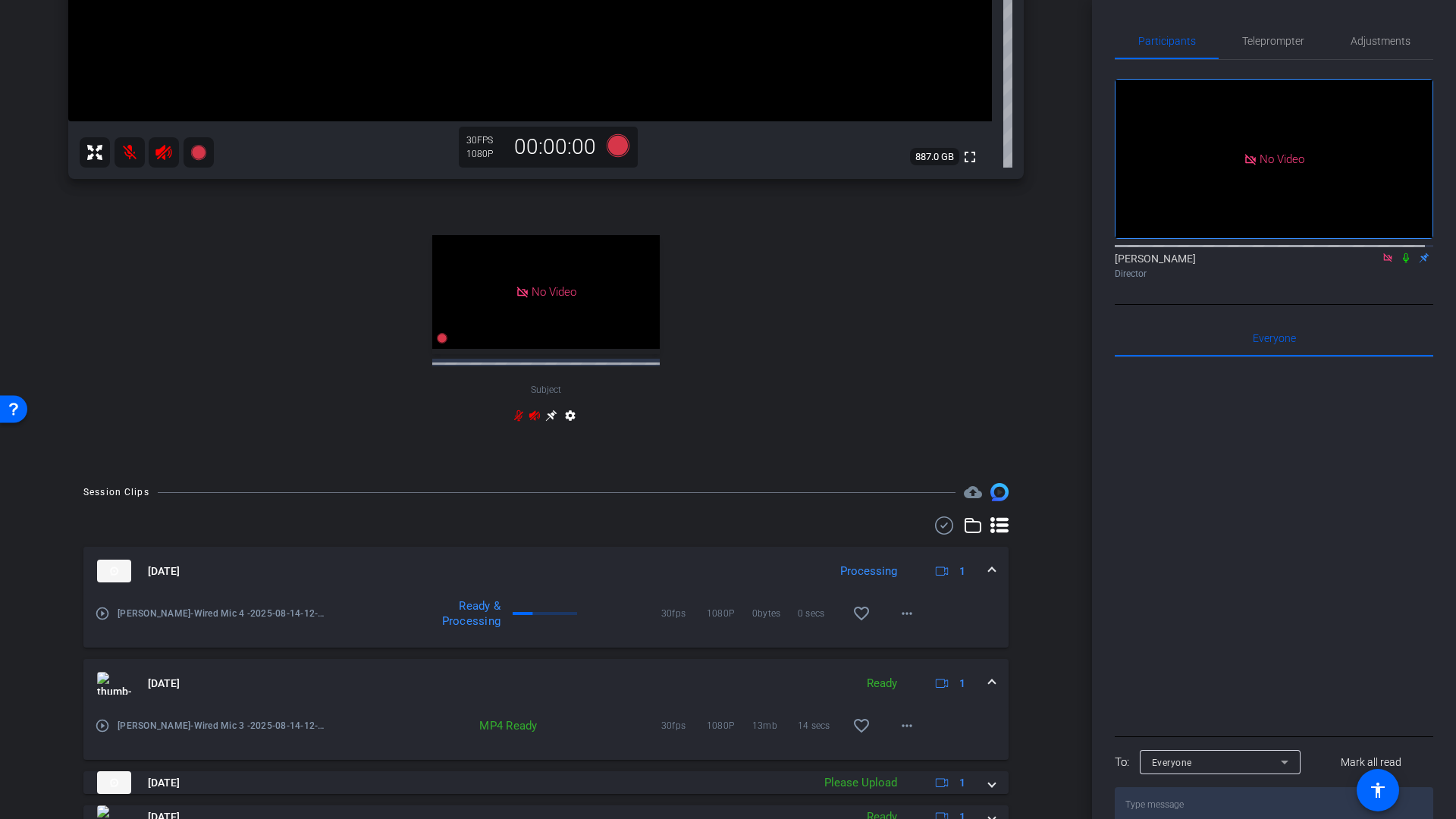
scroll to position [540, 0]
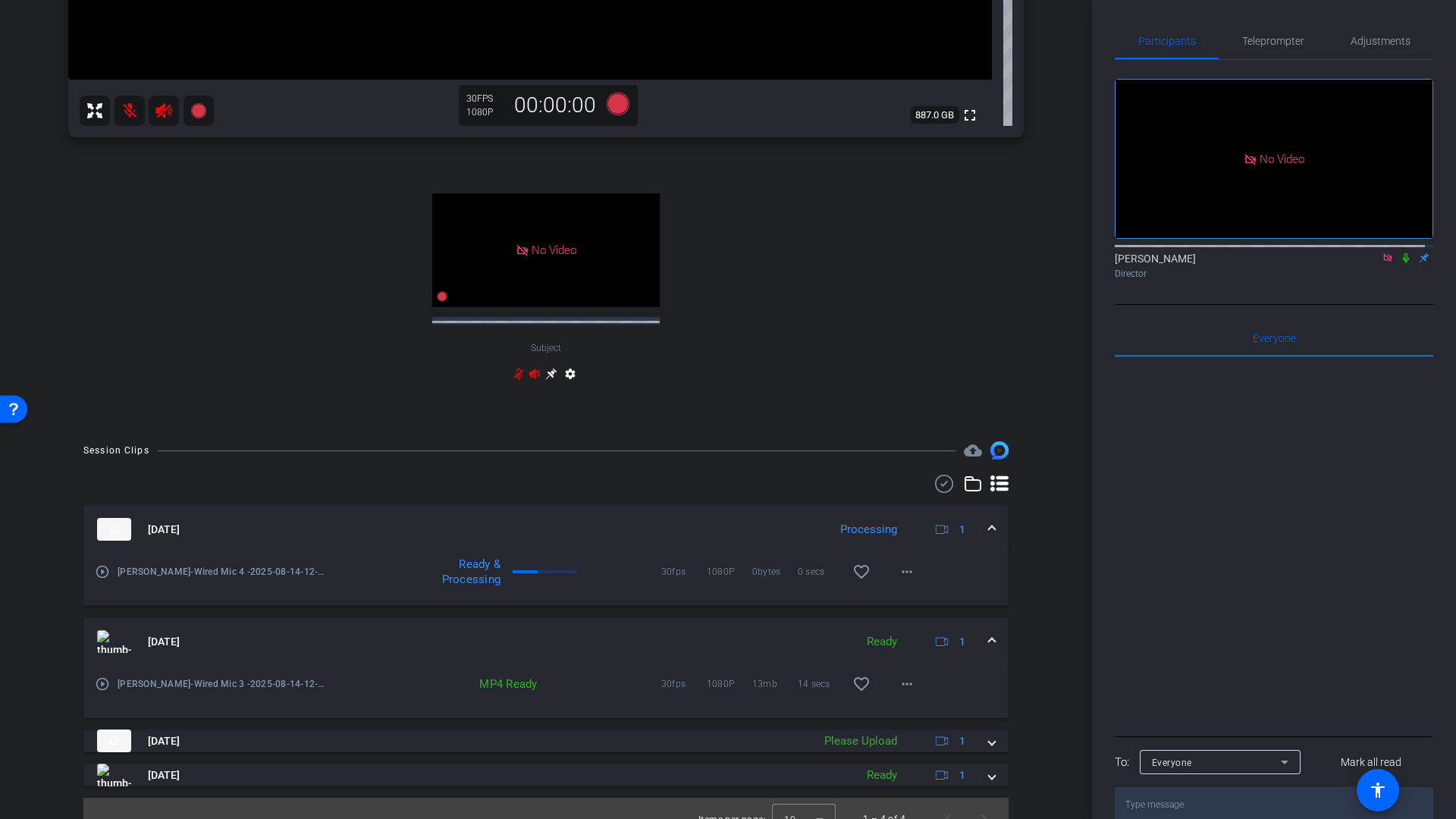
click at [102, 571] on mat-icon "play_circle_outline" at bounding box center [102, 571] width 15 height 15
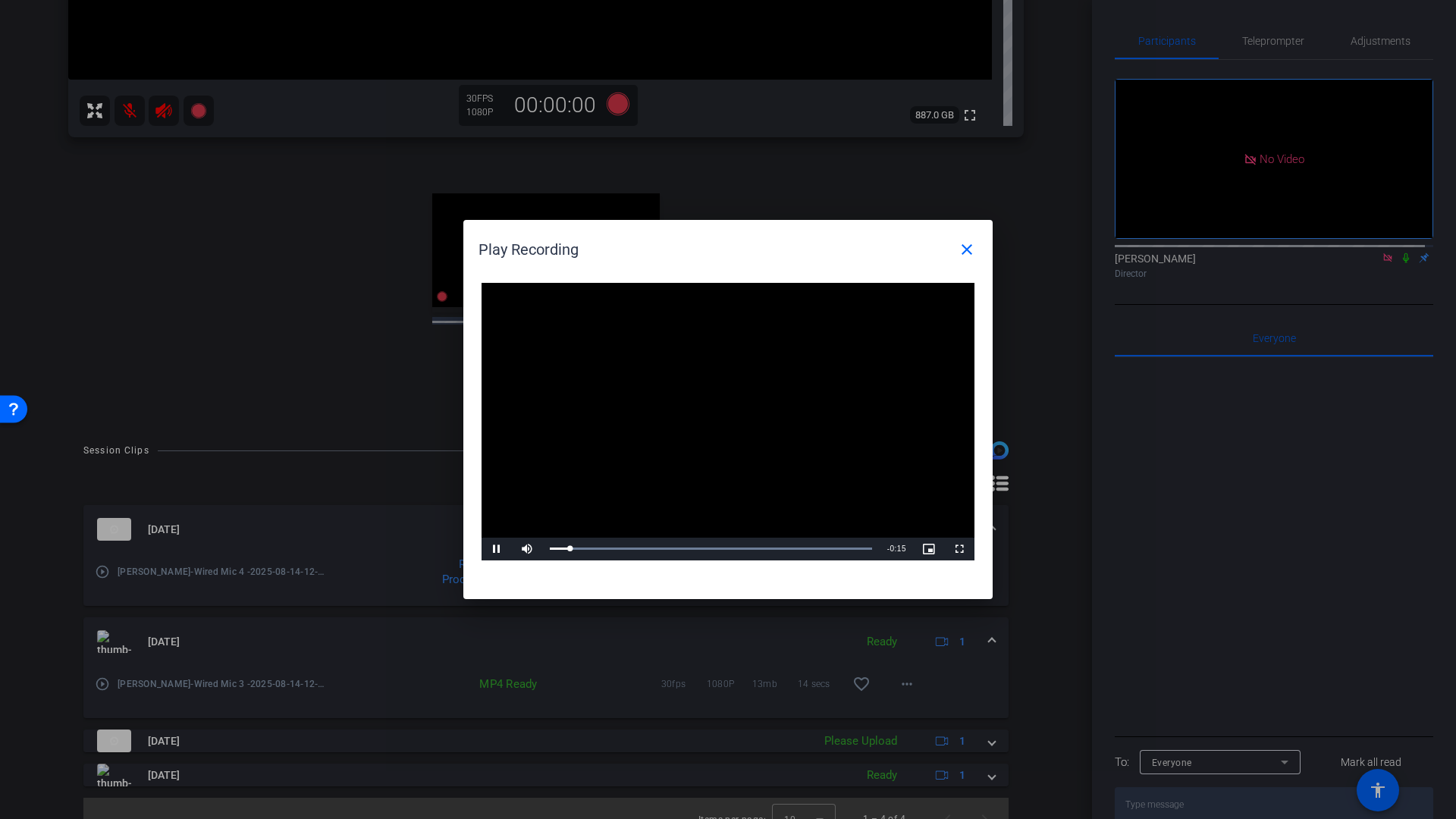
click at [1378, 44] on div at bounding box center [728, 409] width 1456 height 819
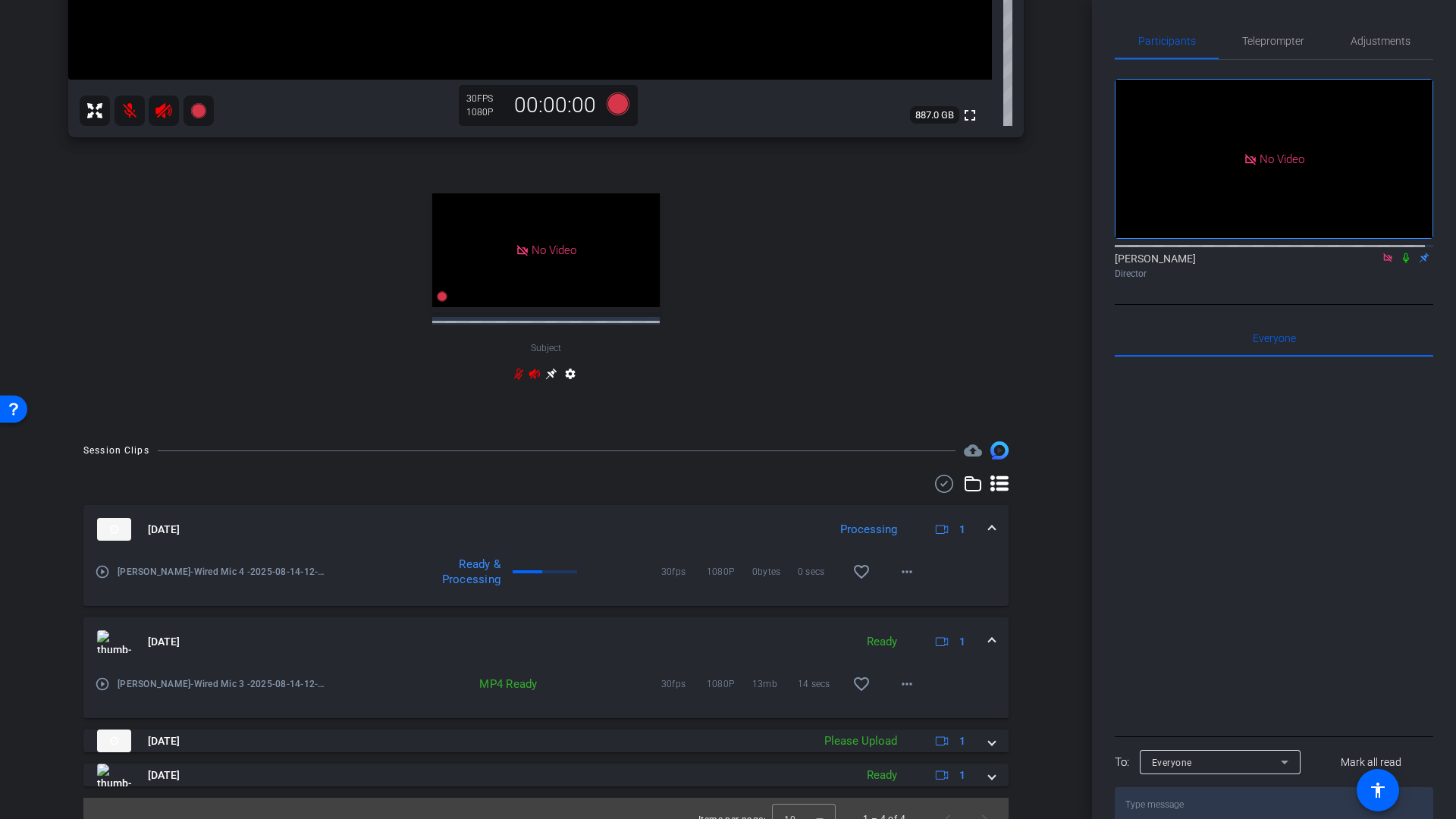
click at [1402, 257] on icon at bounding box center [1405, 258] width 6 height 10
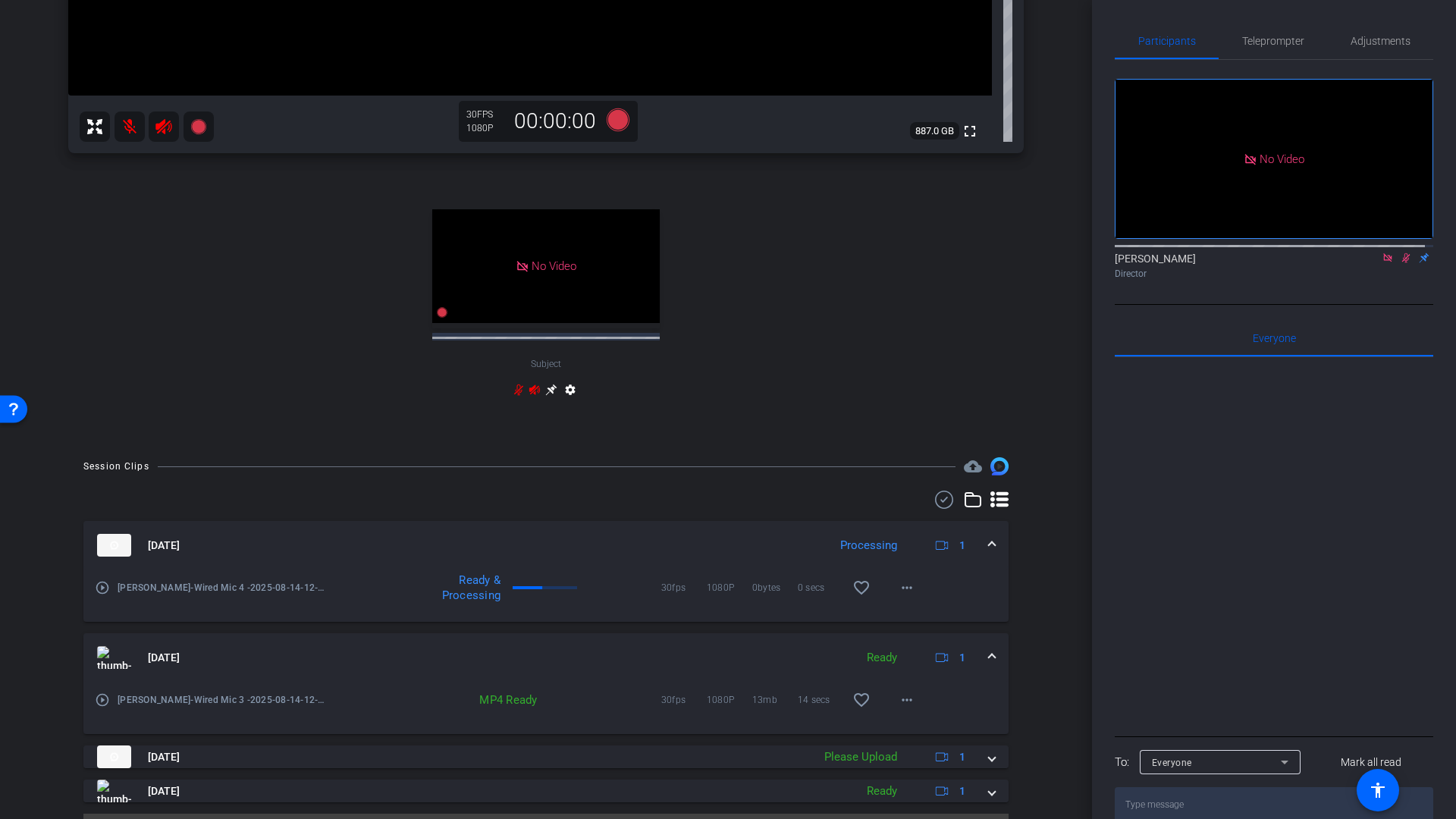
scroll to position [508, 0]
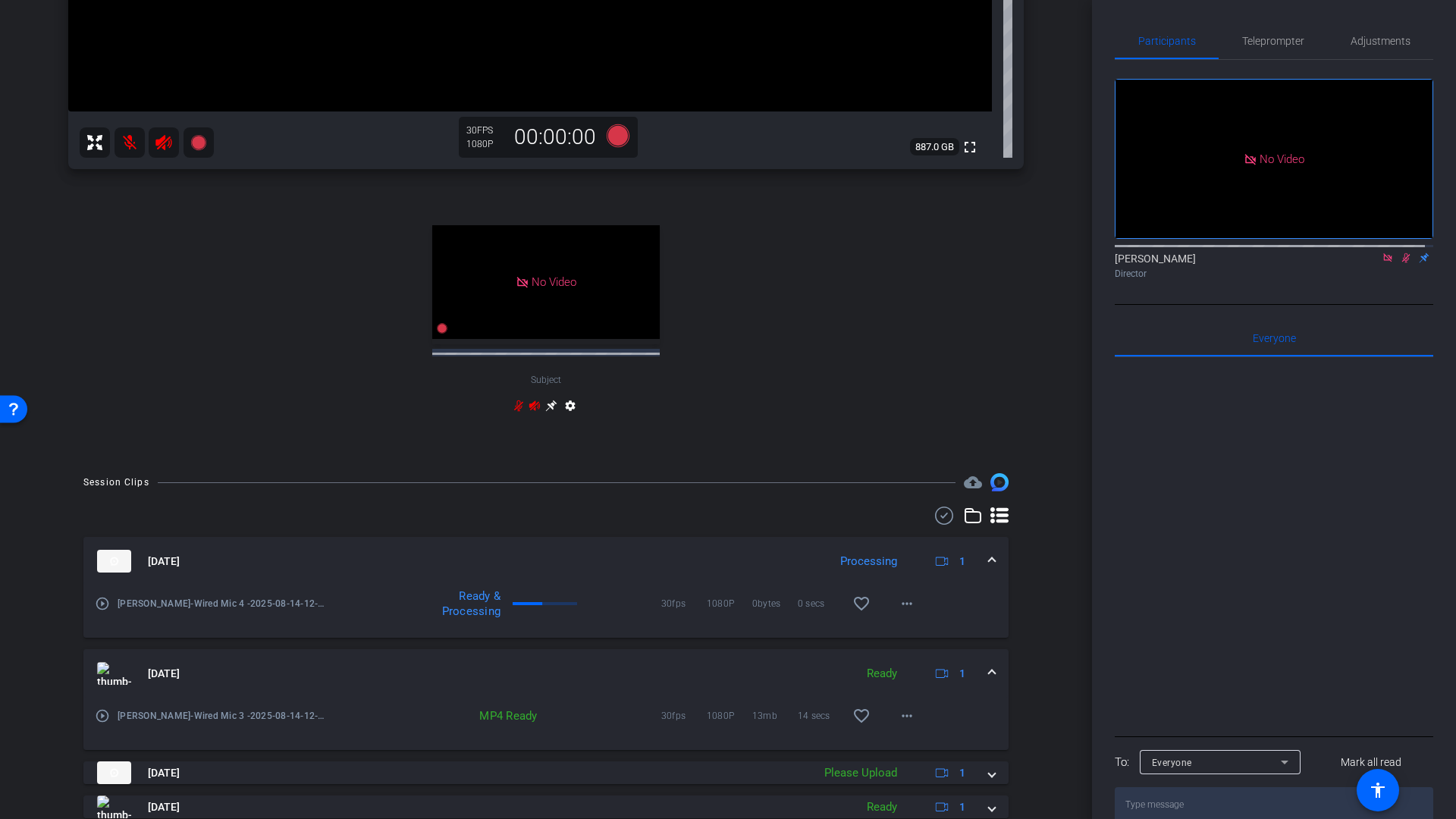
click at [103, 605] on mat-icon "play_circle_outline" at bounding box center [102, 603] width 15 height 15
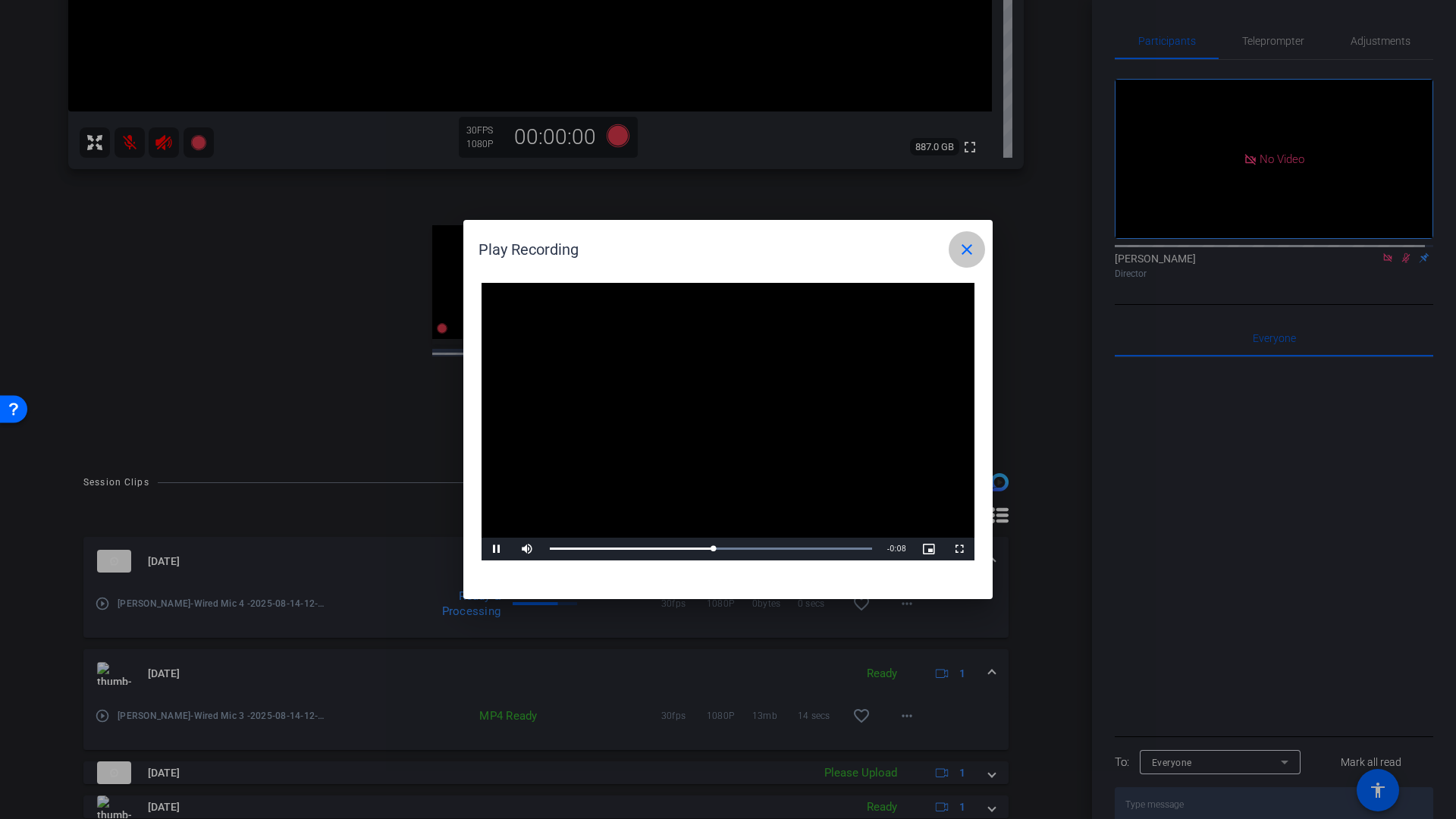
click at [970, 250] on mat-icon "close" at bounding box center [966, 249] width 18 height 18
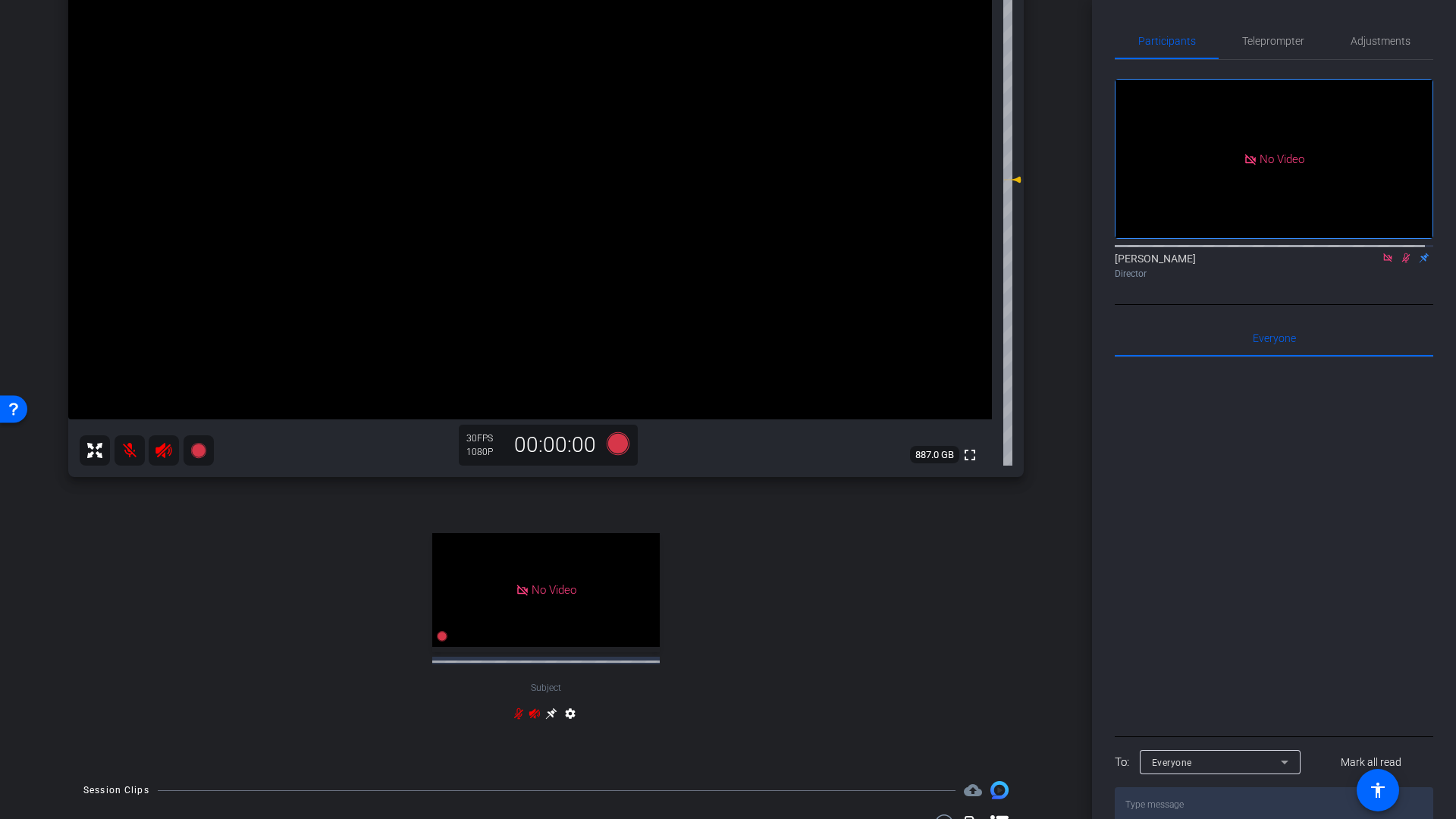
scroll to position [197, 0]
click at [131, 450] on mat-icon at bounding box center [130, 453] width 30 height 30
click at [162, 457] on icon at bounding box center [164, 453] width 16 height 15
click at [1401, 257] on icon at bounding box center [1405, 258] width 12 height 11
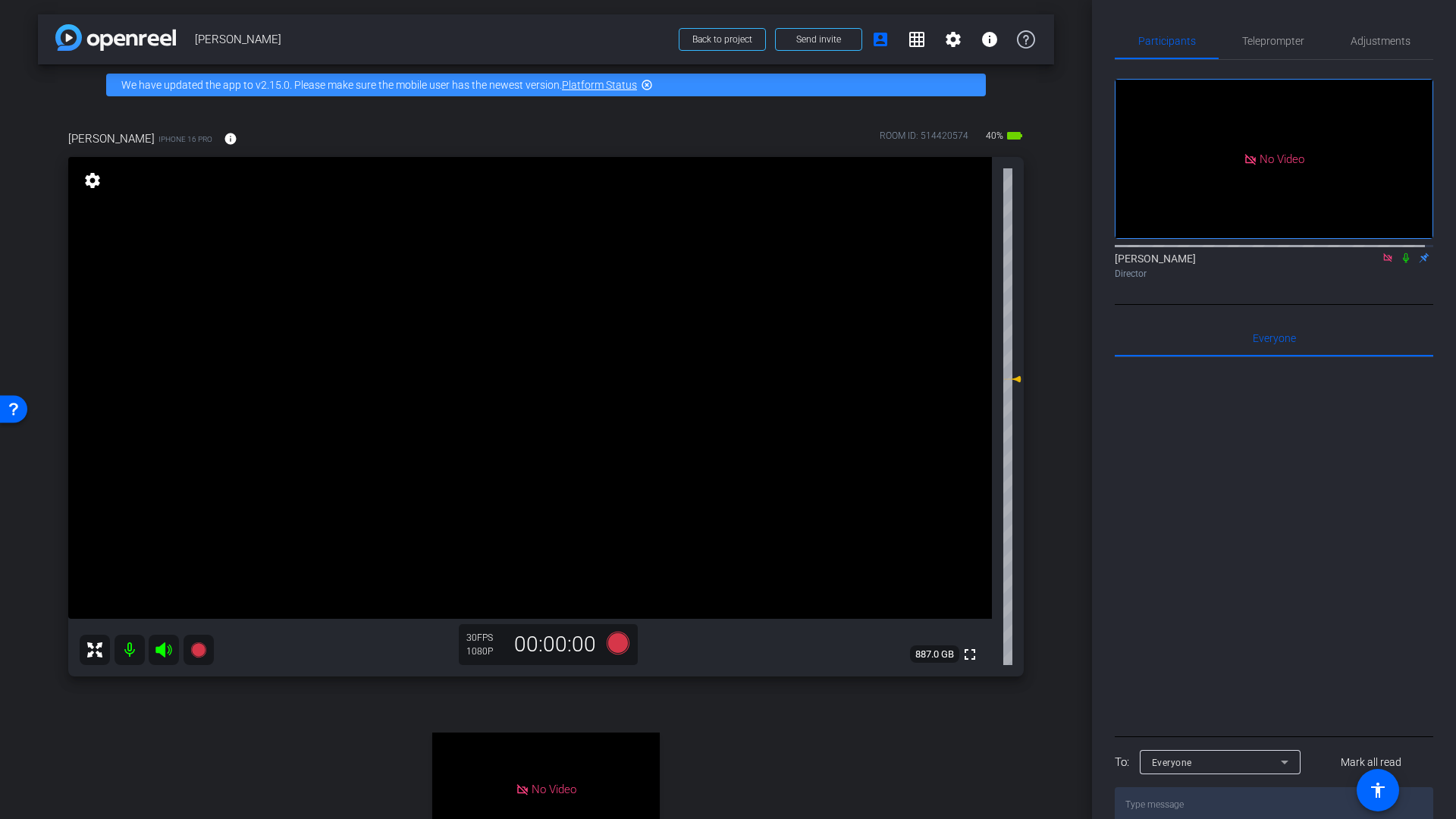
scroll to position [0, 0]
click at [618, 649] on icon at bounding box center [618, 644] width 23 height 23
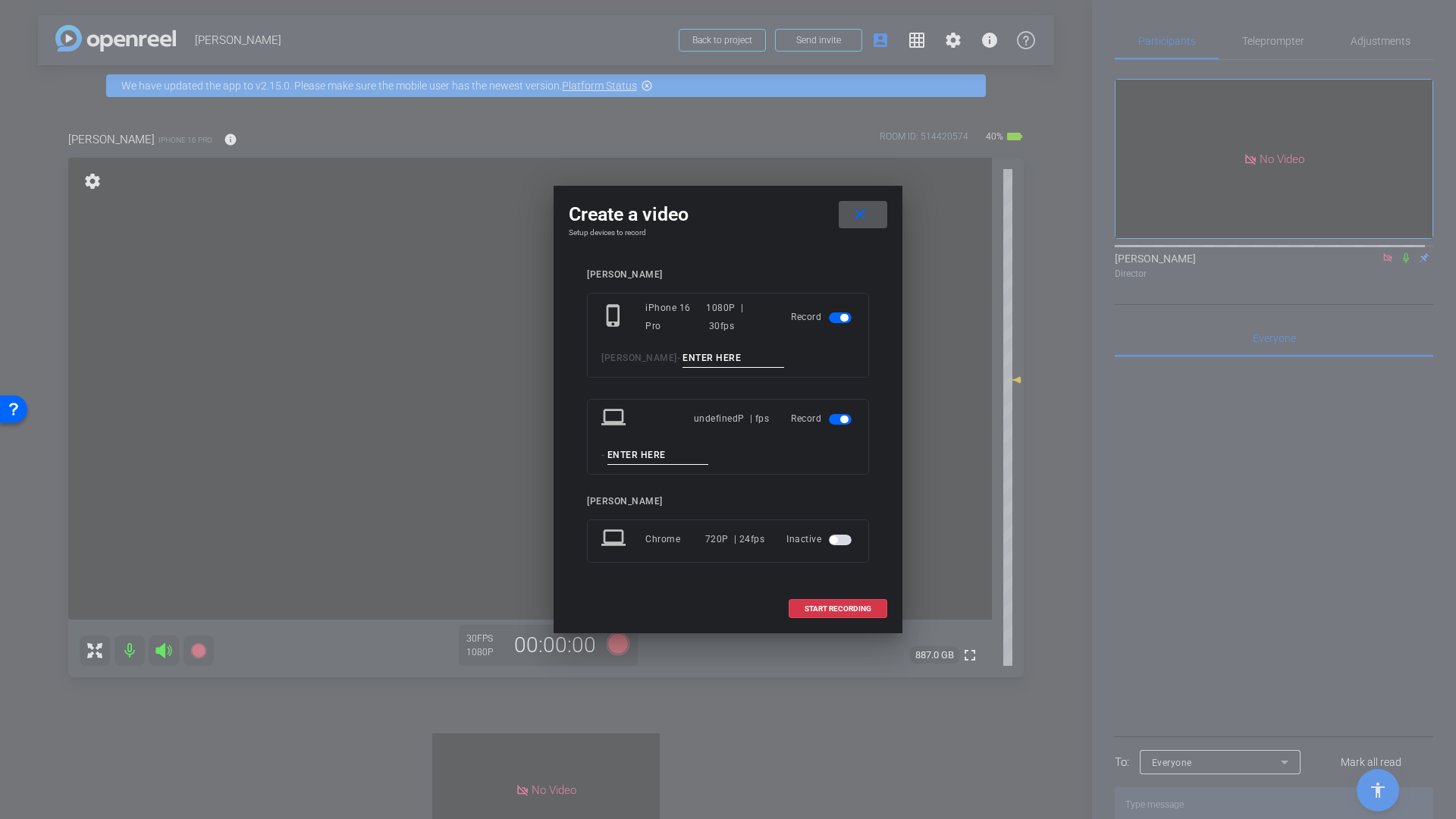
click at [681, 343] on div "phone_iphone iPhone 16 Pro 1080P | 30fps Record [PERSON_NAME] -" at bounding box center [728, 335] width 282 height 85
click at [682, 351] on input at bounding box center [732, 358] width 102 height 19
type input "Smile Shot"
click at [842, 420] on span "button" at bounding box center [843, 419] width 7 height 7
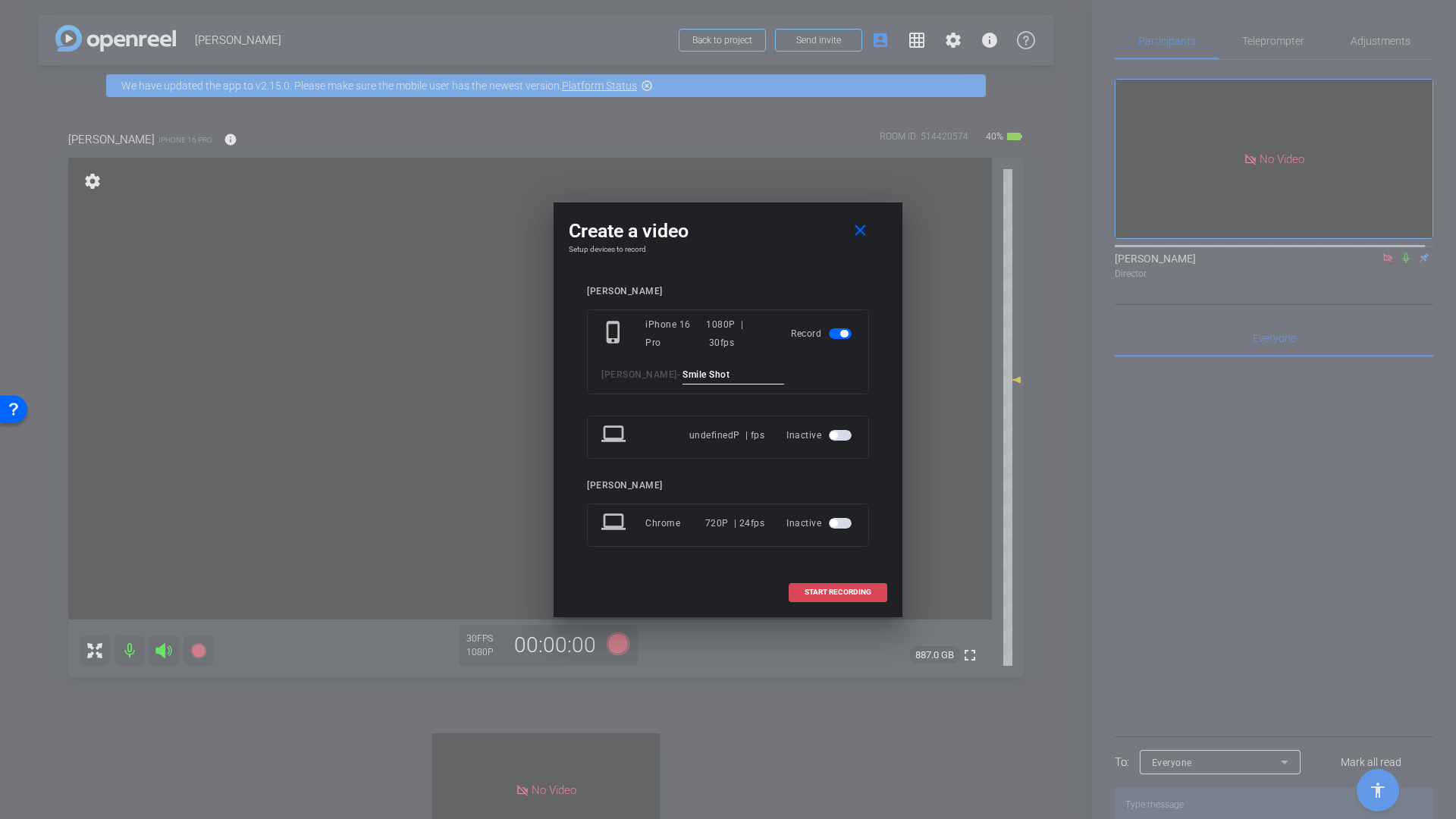
click at [849, 596] on span at bounding box center [838, 592] width 97 height 37
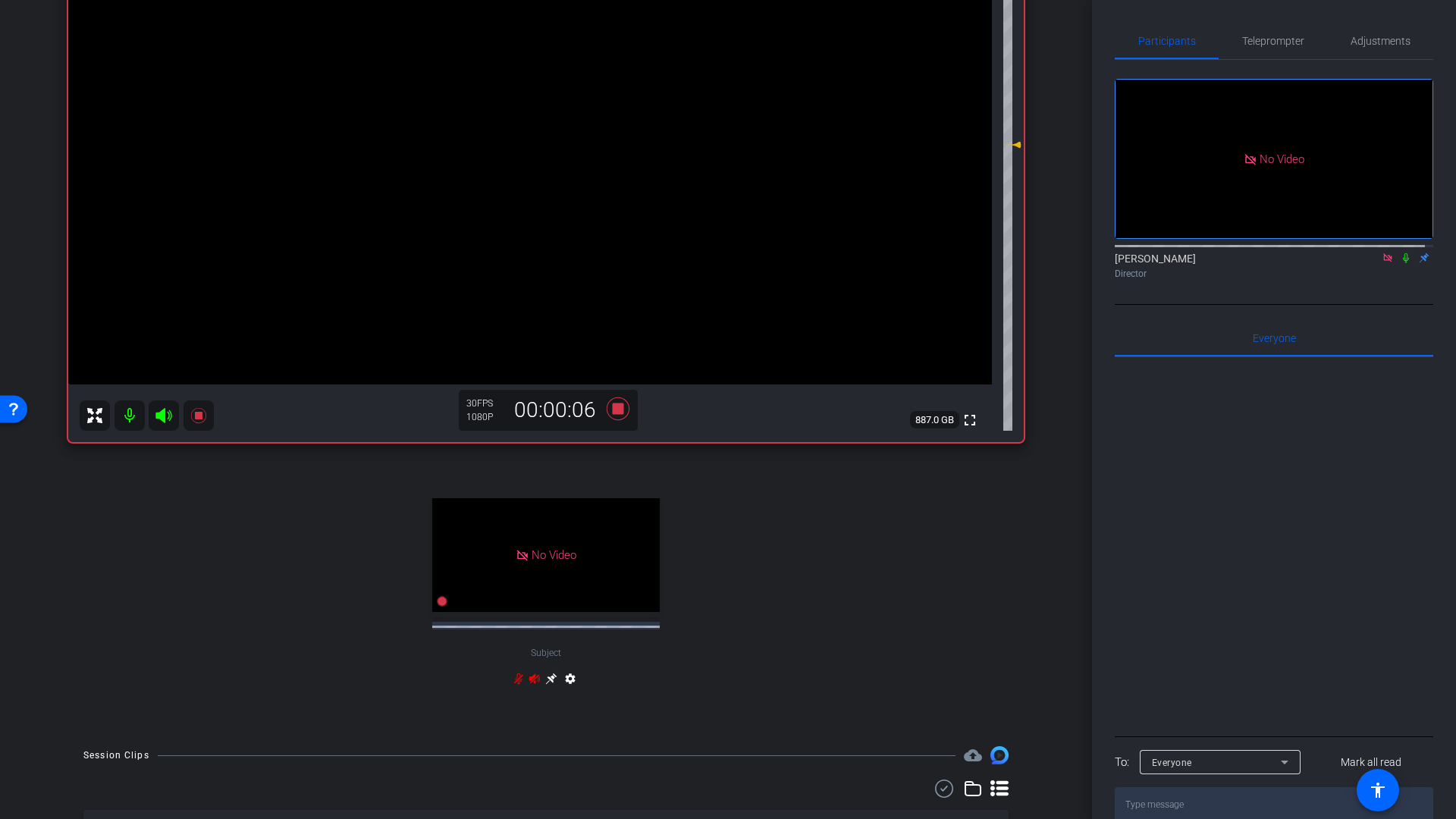
scroll to position [213, 0]
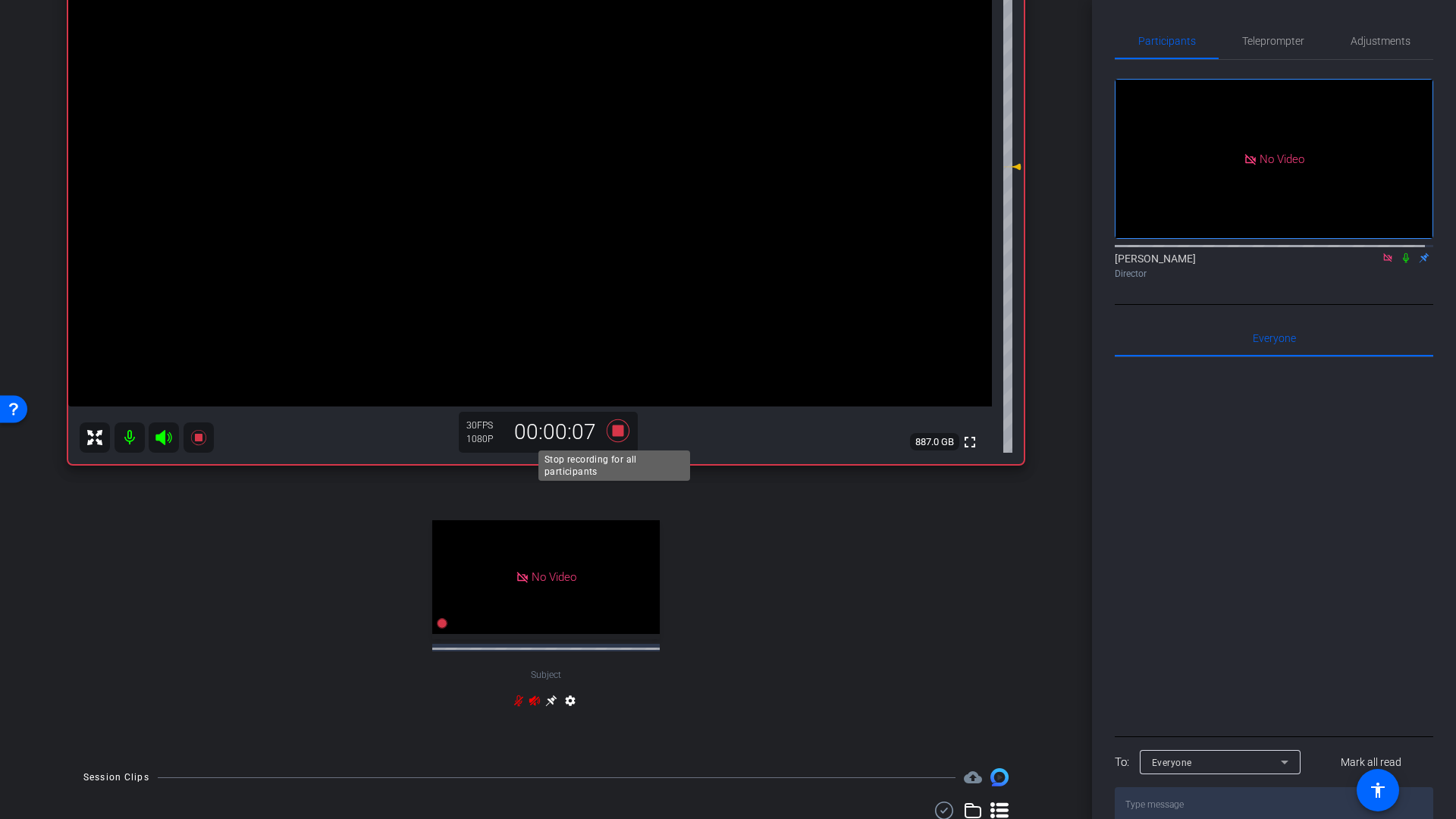
click at [613, 432] on icon at bounding box center [618, 431] width 23 height 23
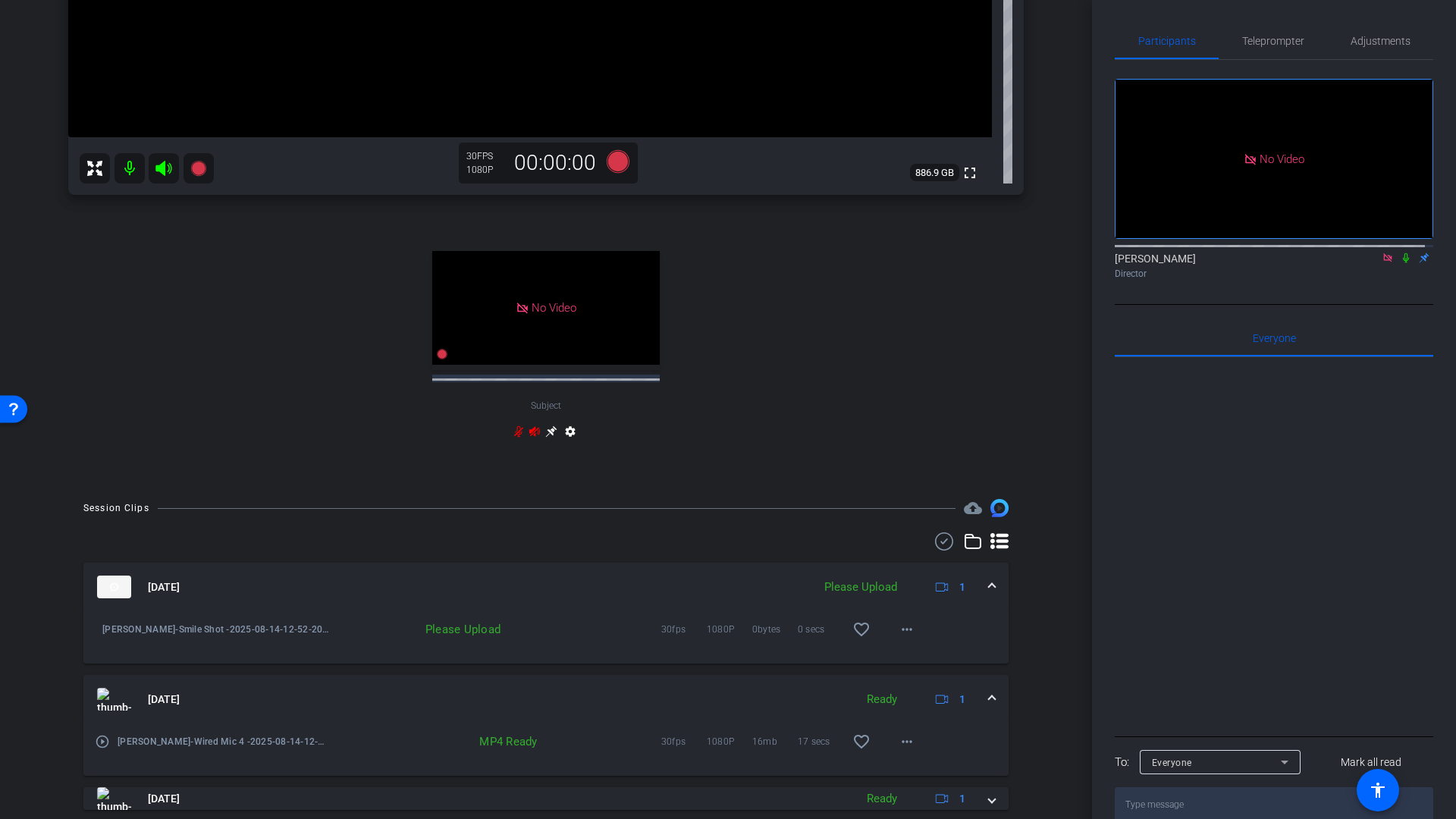
scroll to position [487, 0]
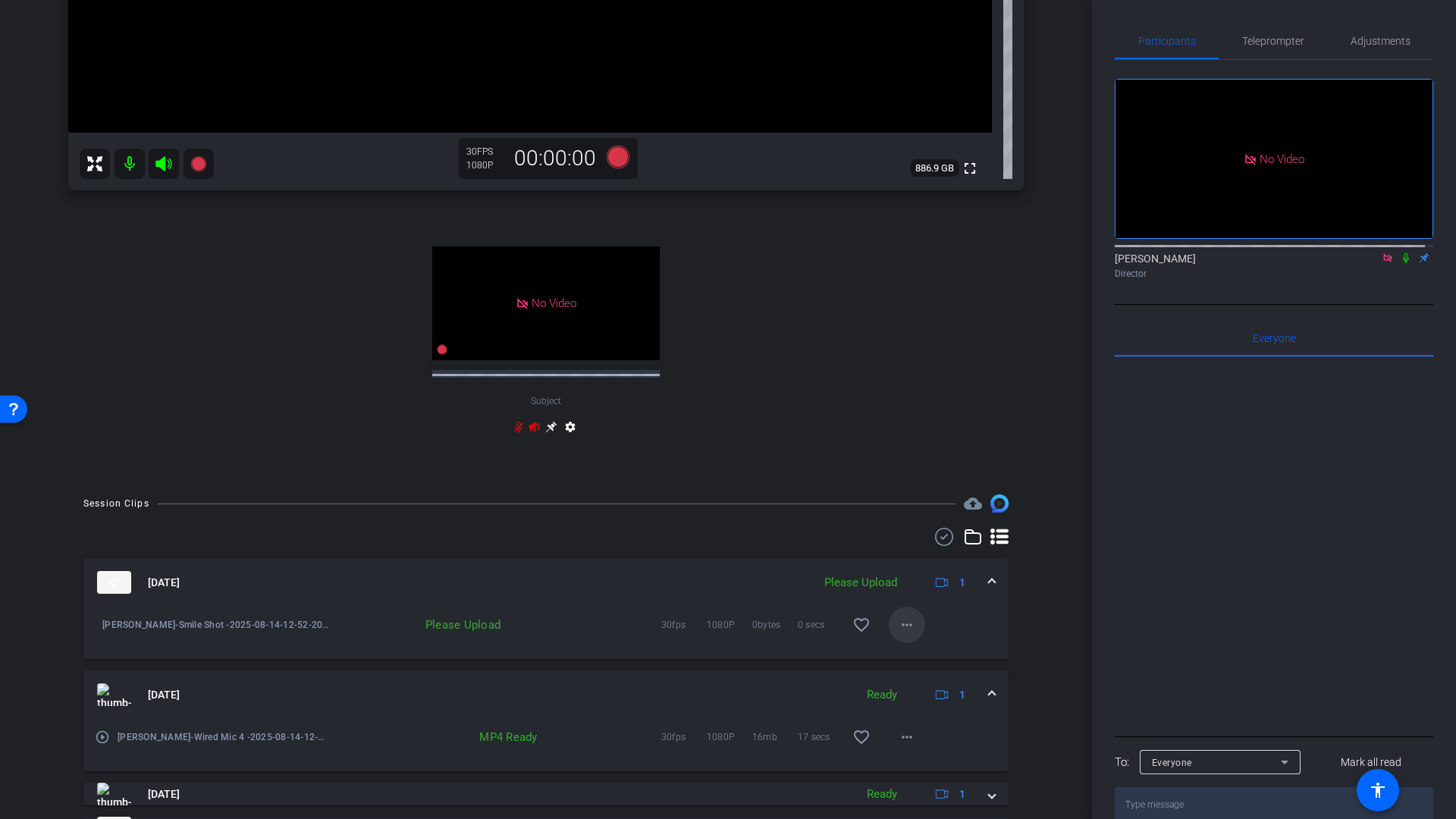
click at [900, 626] on mat-icon "more_horiz" at bounding box center [907, 625] width 18 height 18
drag, startPoint x: 912, startPoint y: 658, endPoint x: 912, endPoint y: 645, distance: 13.0
click at [912, 658] on span "Upload" at bounding box center [923, 657] width 60 height 18
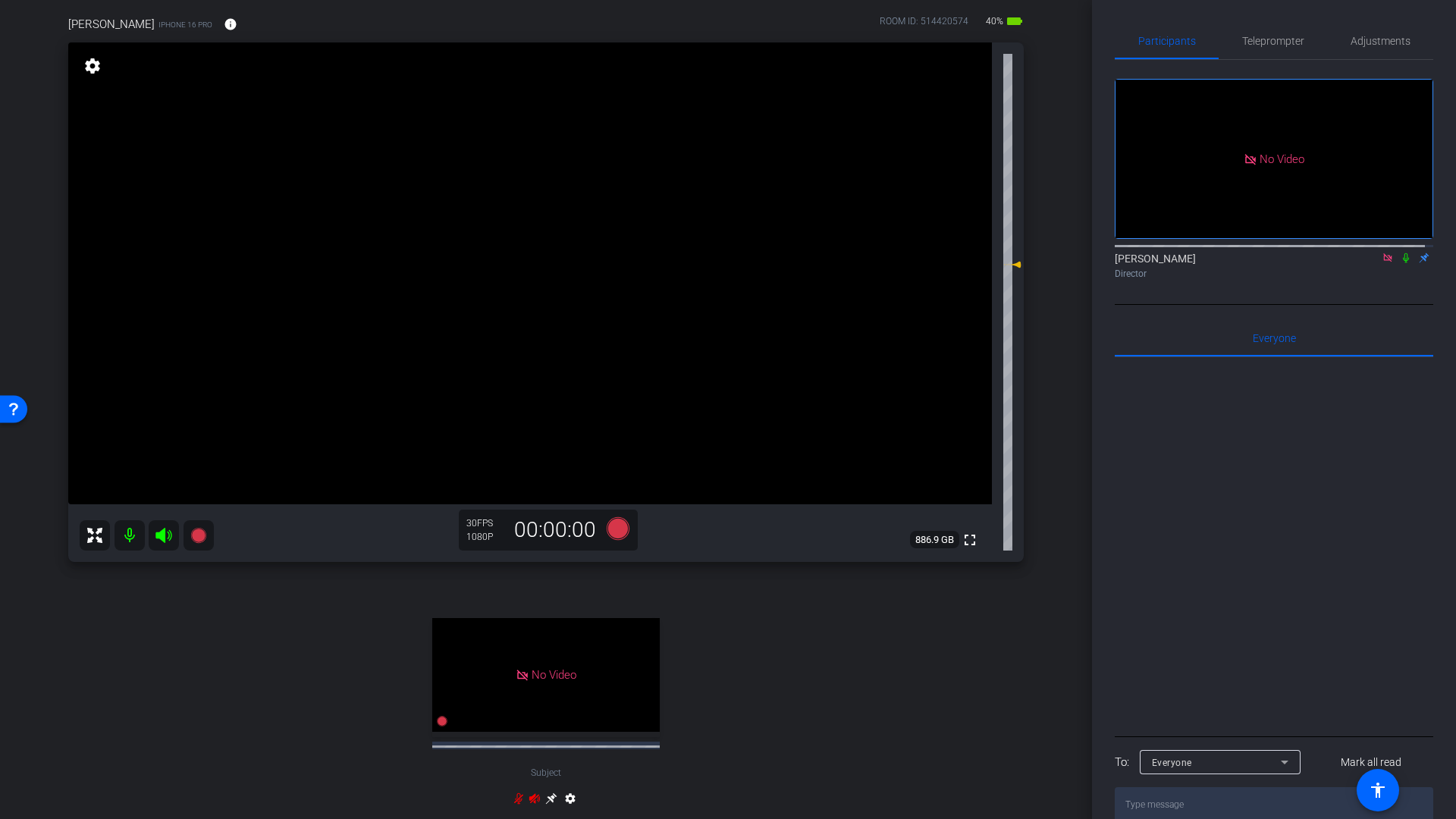
scroll to position [112, 0]
click at [614, 533] on icon at bounding box center [618, 532] width 23 height 23
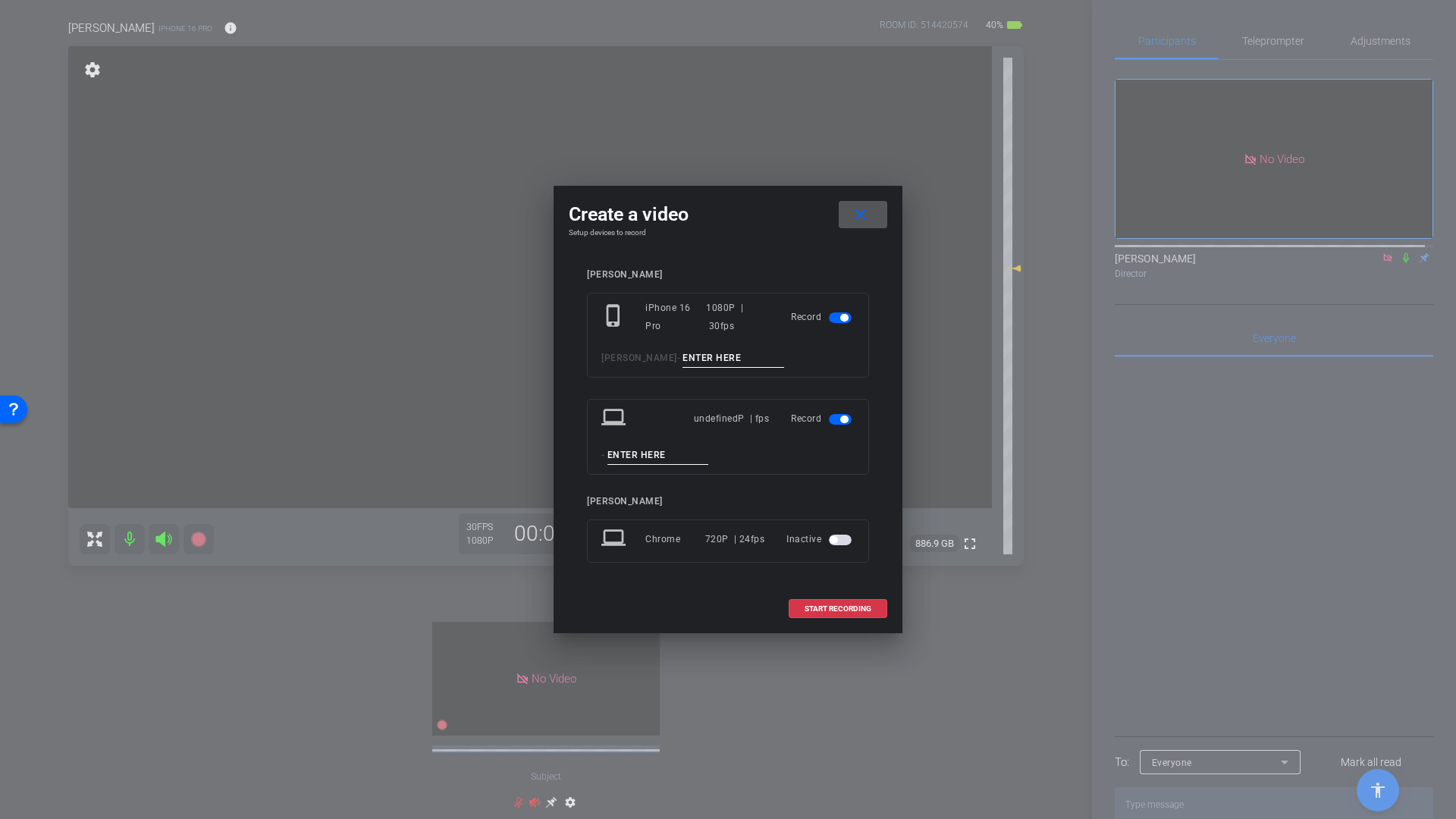
drag, startPoint x: 843, startPoint y: 421, endPoint x: 796, endPoint y: 409, distance: 48.5
click at [843, 421] on span "button" at bounding box center [843, 419] width 7 height 7
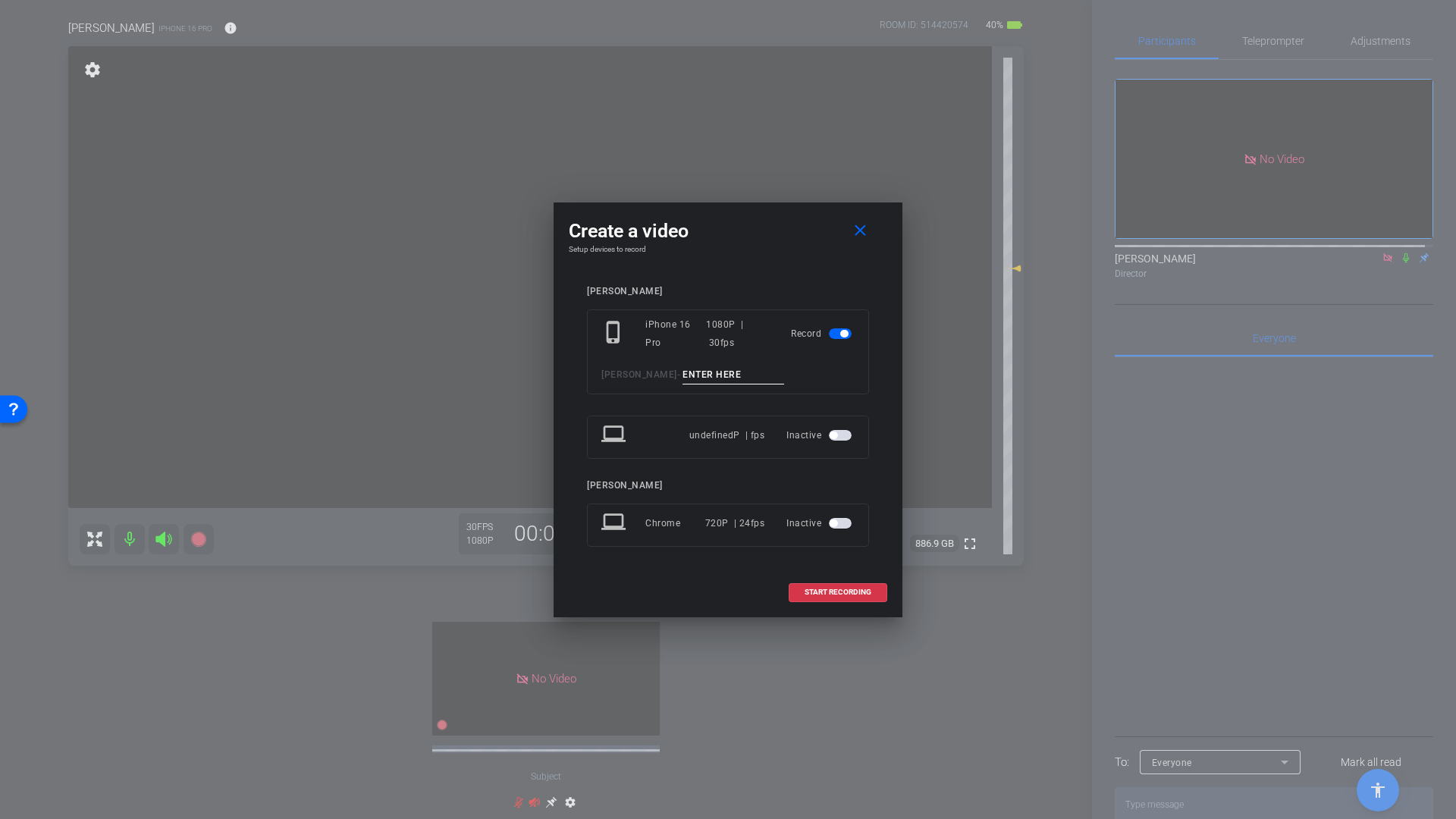
click at [687, 372] on input at bounding box center [732, 374] width 102 height 19
type input "Q1"
click at [802, 586] on span at bounding box center [838, 592] width 97 height 37
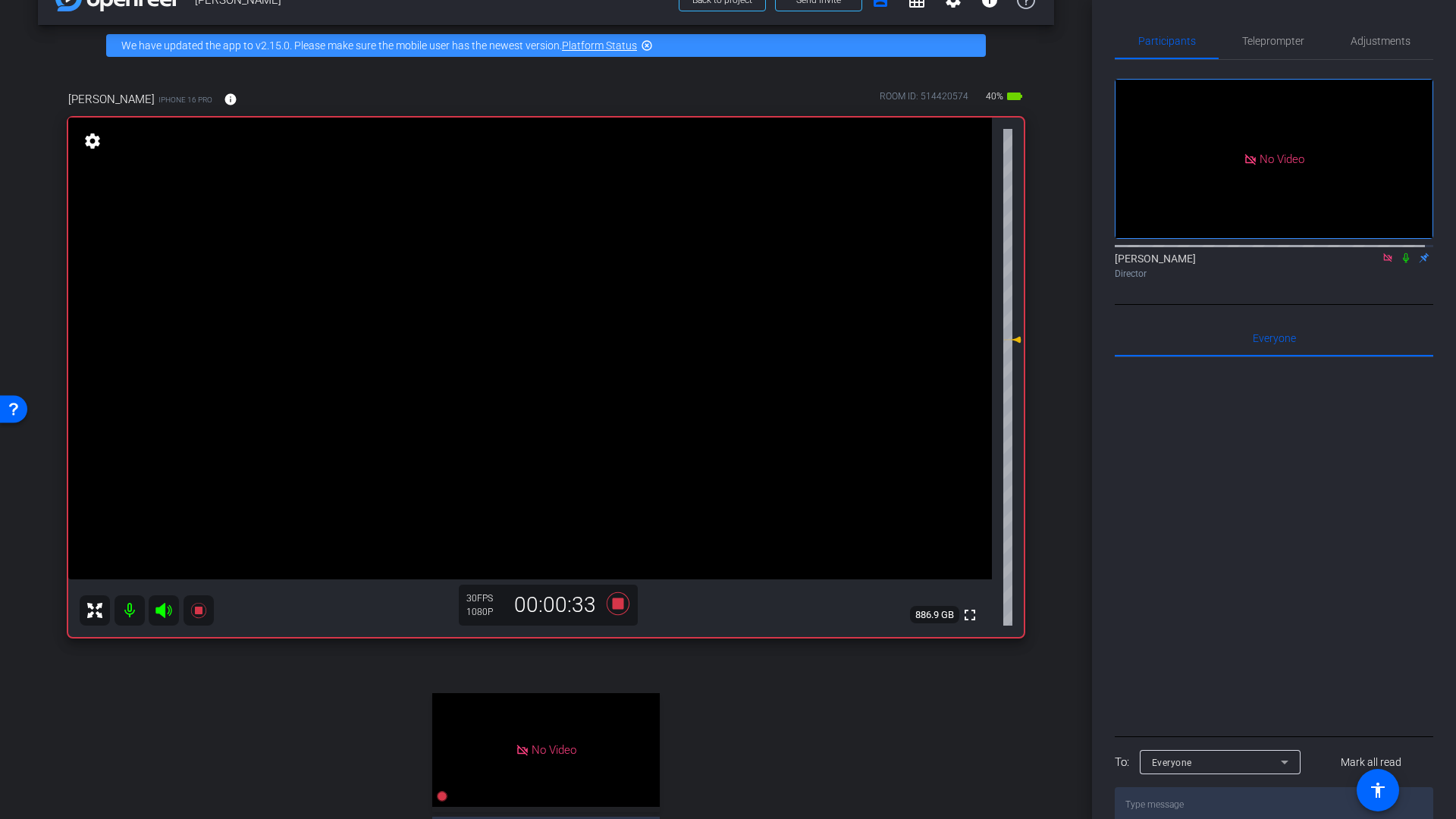
scroll to position [0, 0]
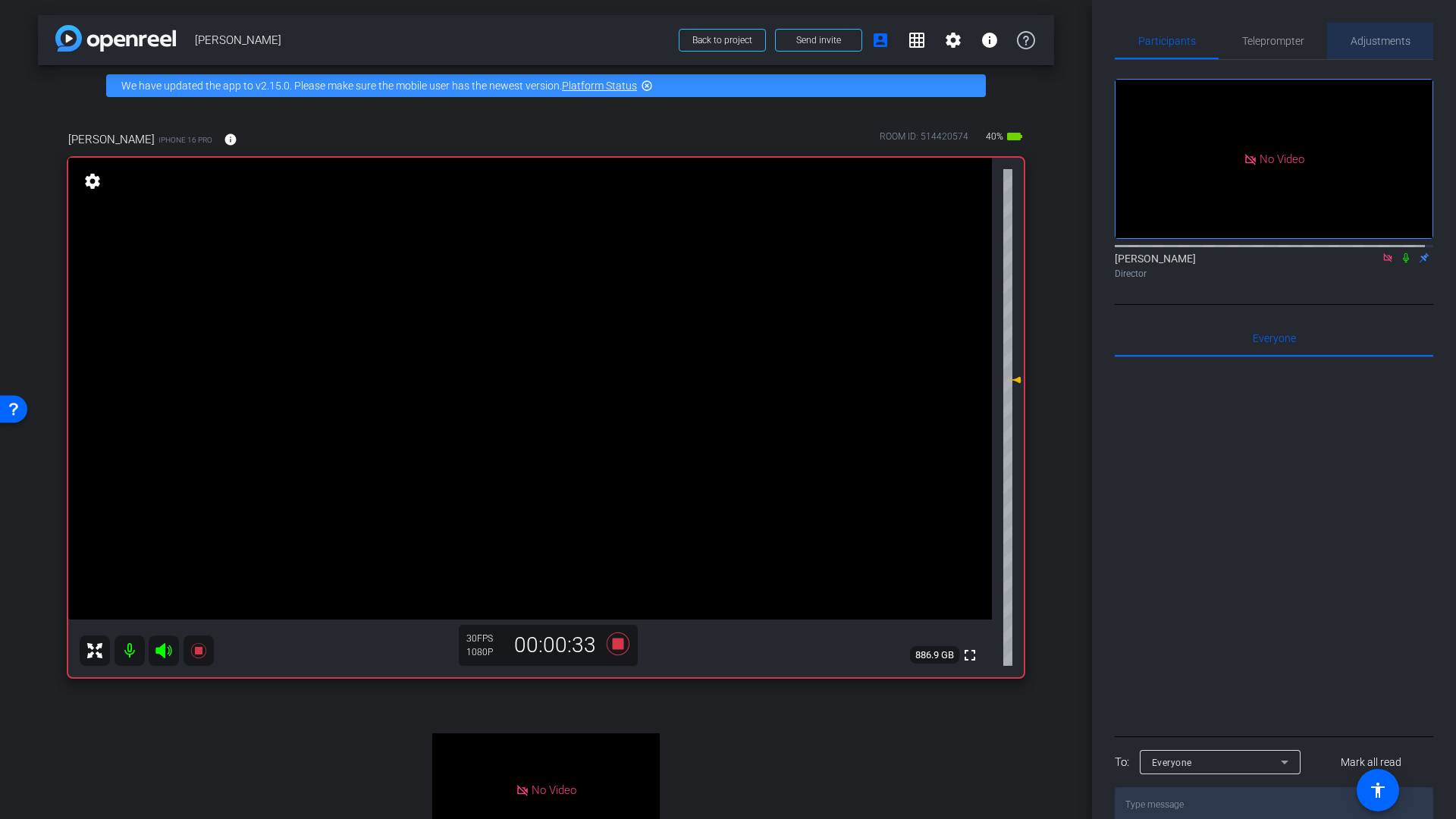
drag, startPoint x: 1381, startPoint y: 49, endPoint x: 1385, endPoint y: 57, distance: 8.9
click at [1381, 49] on span "Adjustments" at bounding box center [1380, 41] width 60 height 37
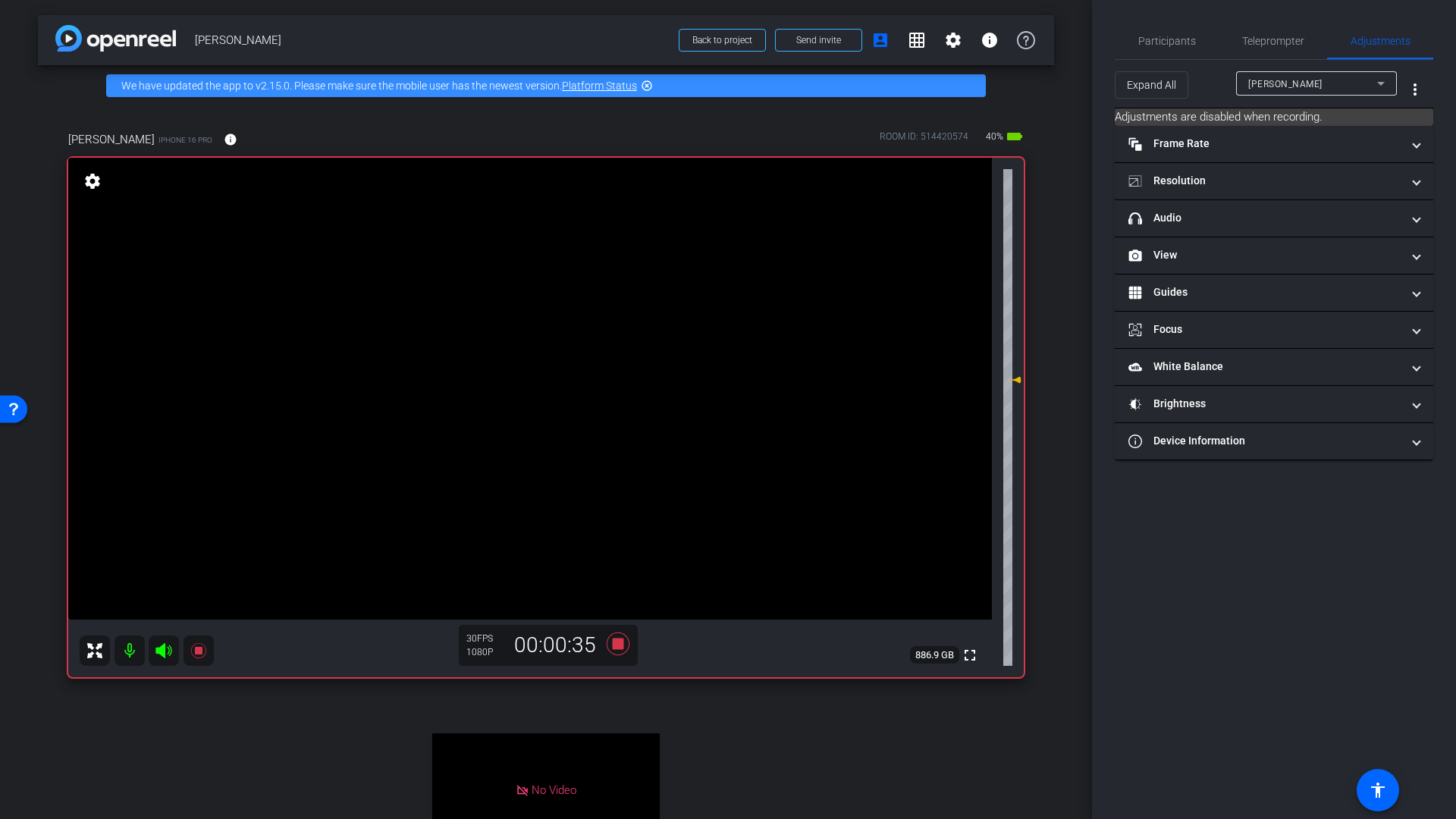
drag, startPoint x: 1201, startPoint y: 222, endPoint x: 1280, endPoint y: 325, distance: 129.8
click at [1203, 223] on mat-panel-title "headphone icon Audio" at bounding box center [1265, 218] width 273 height 16
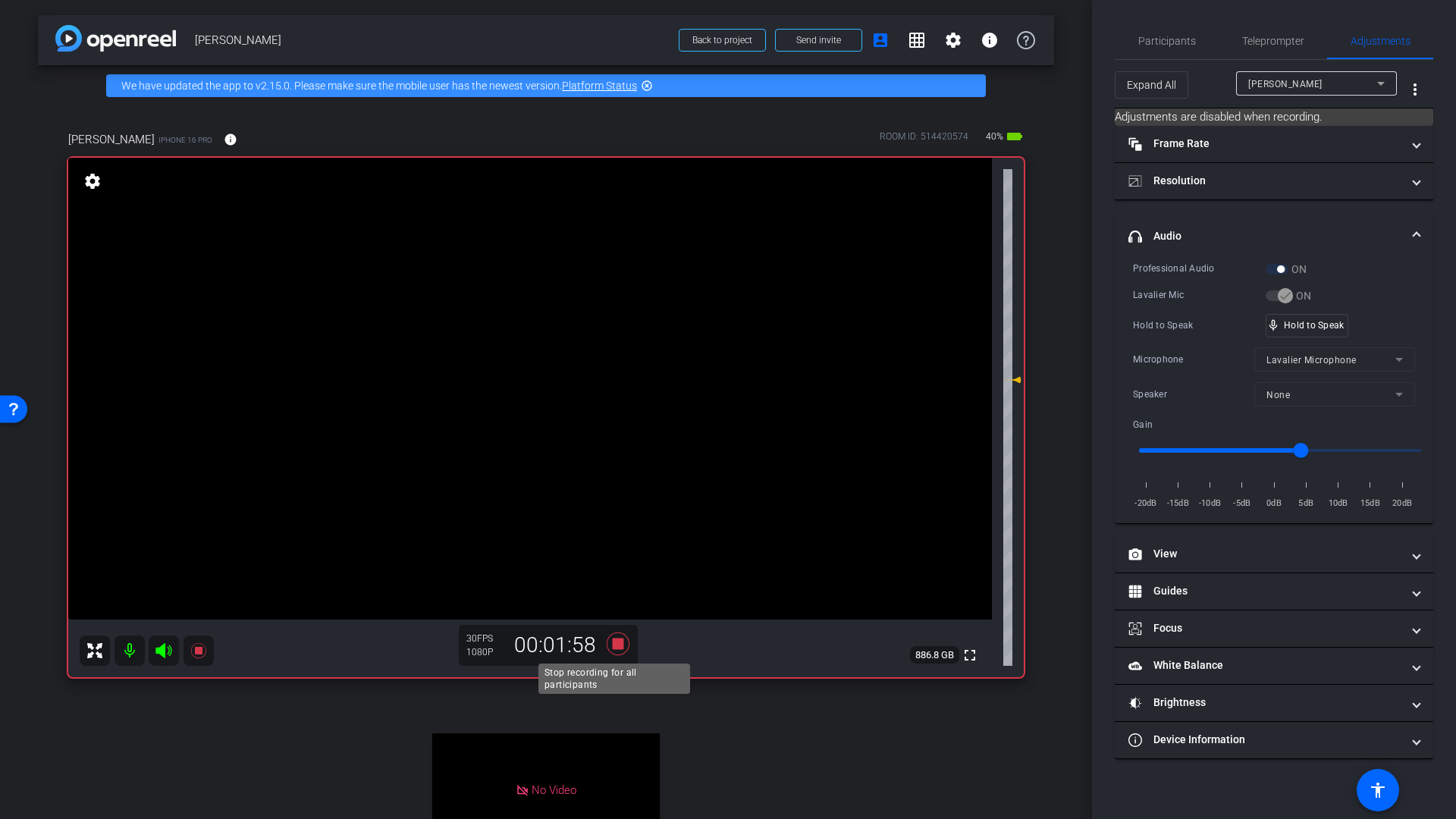
click at [619, 640] on icon at bounding box center [618, 643] width 37 height 27
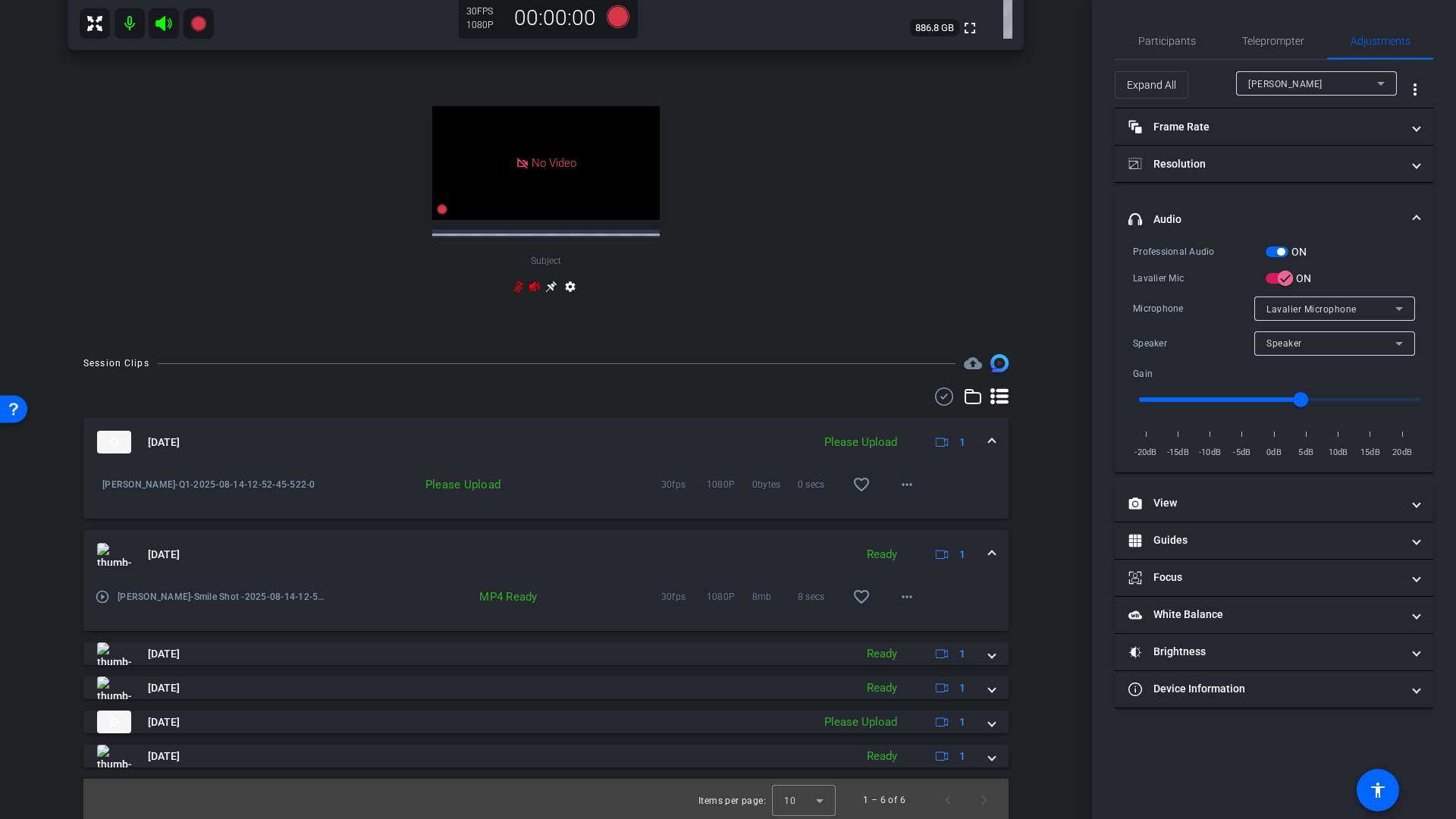
scroll to position [629, 0]
click at [902, 487] on mat-icon "more_horiz" at bounding box center [907, 482] width 18 height 18
click at [911, 513] on span "Upload" at bounding box center [923, 514] width 60 height 18
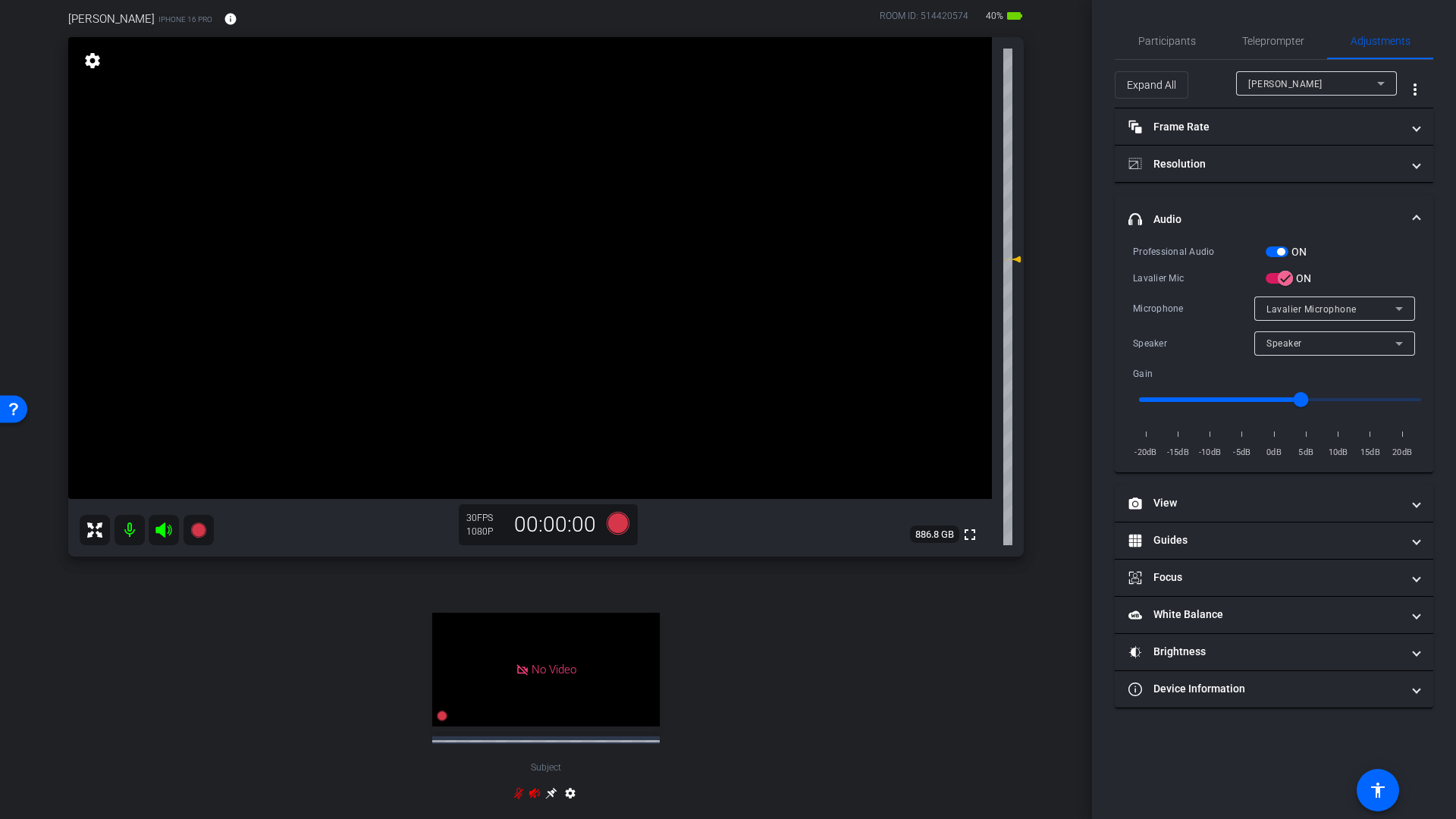
scroll to position [117, 0]
click at [614, 525] on icon at bounding box center [618, 526] width 23 height 23
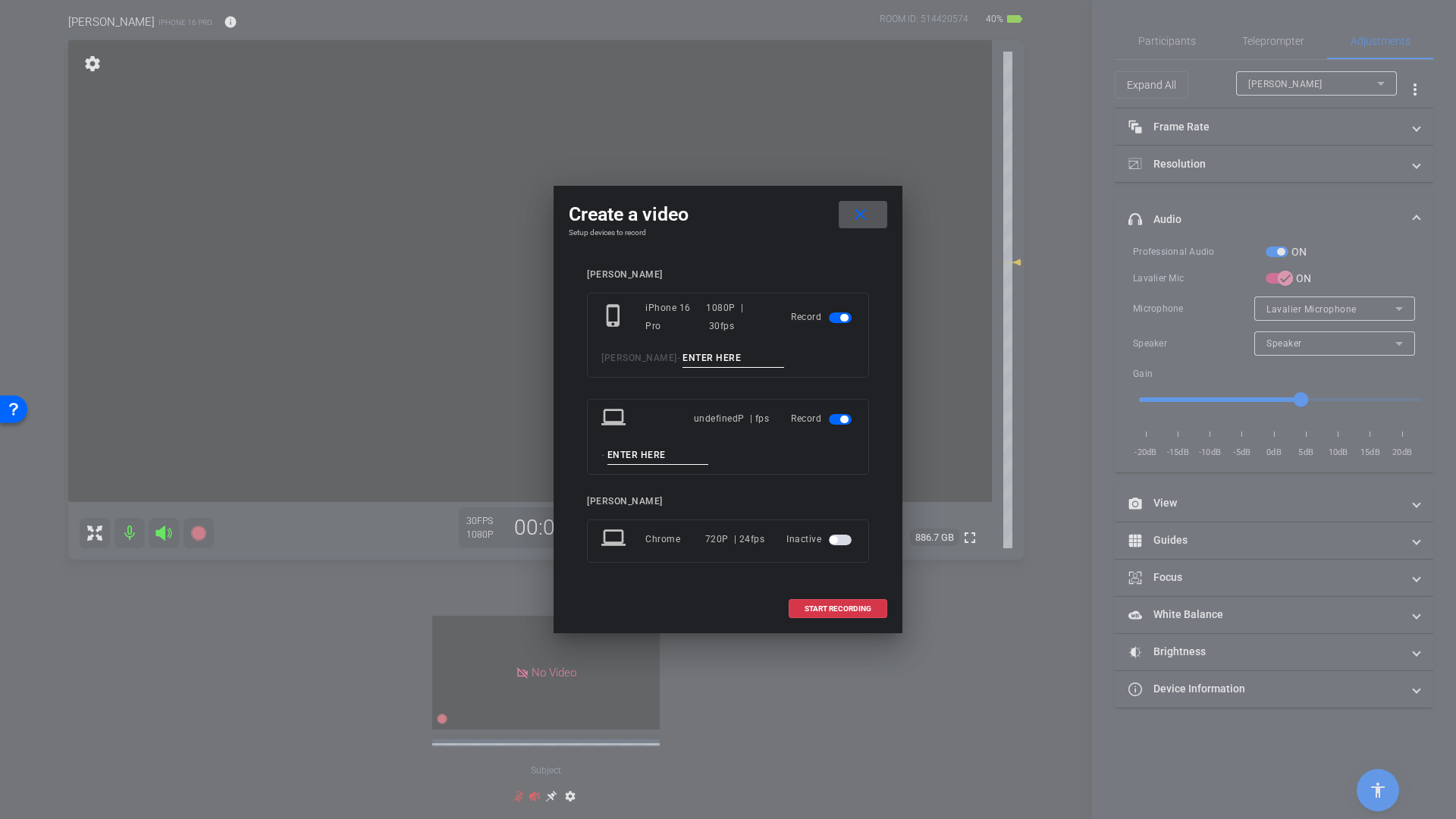
click at [842, 423] on span "button" at bounding box center [840, 419] width 23 height 11
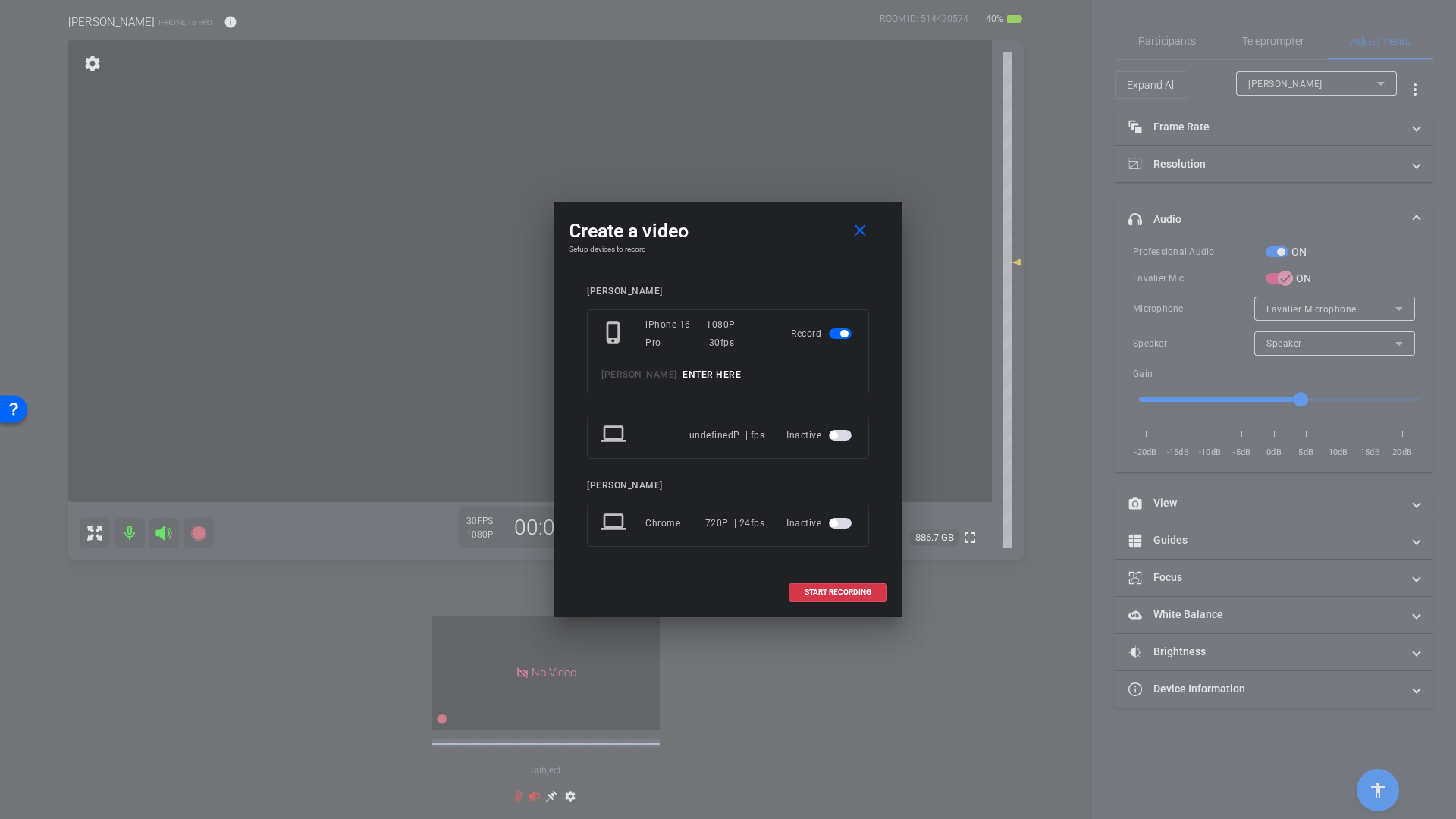
click at [702, 379] on input at bounding box center [732, 374] width 102 height 19
type input "Q2"
click at [827, 597] on span at bounding box center [838, 592] width 97 height 37
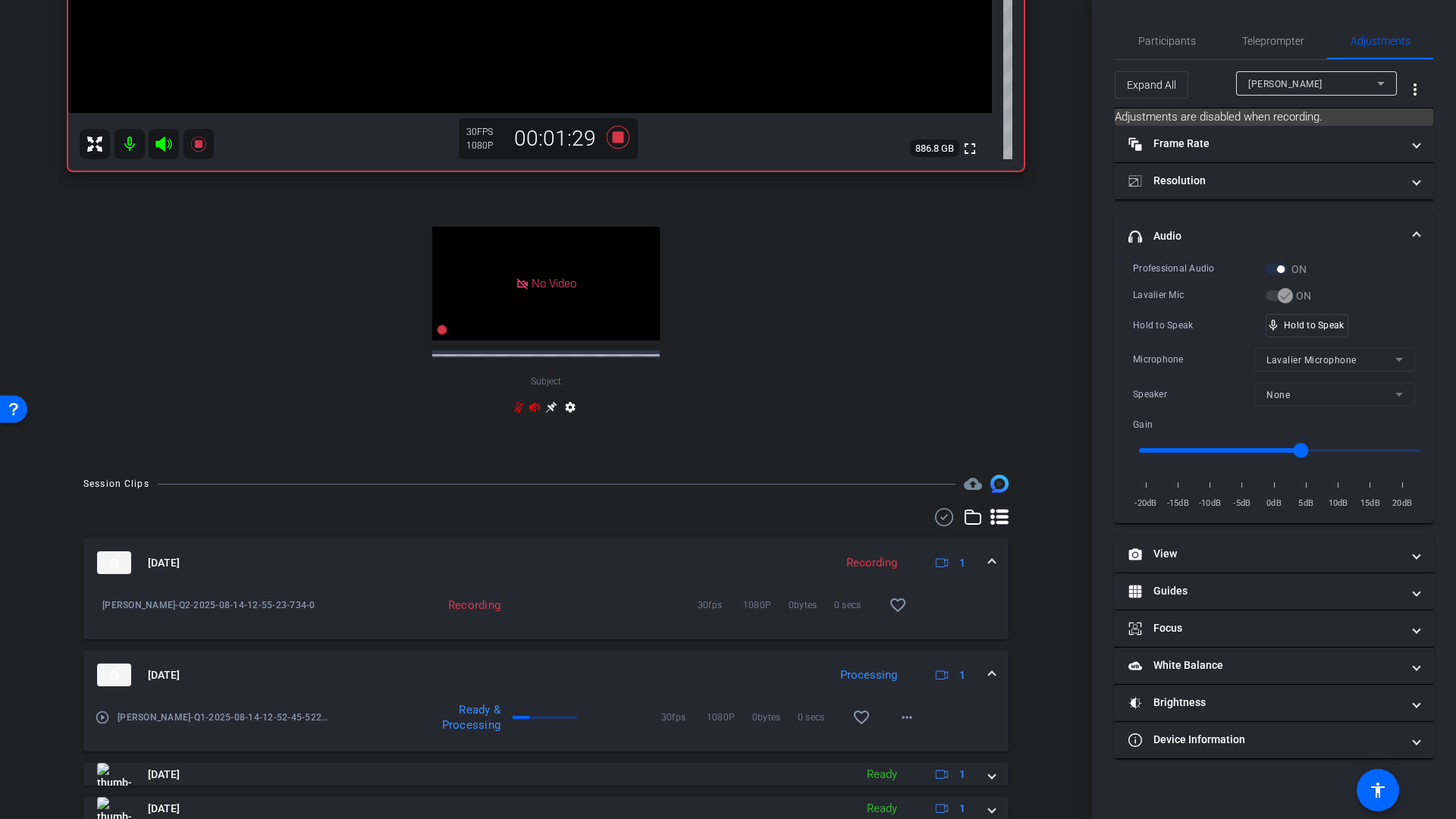
scroll to position [663, 0]
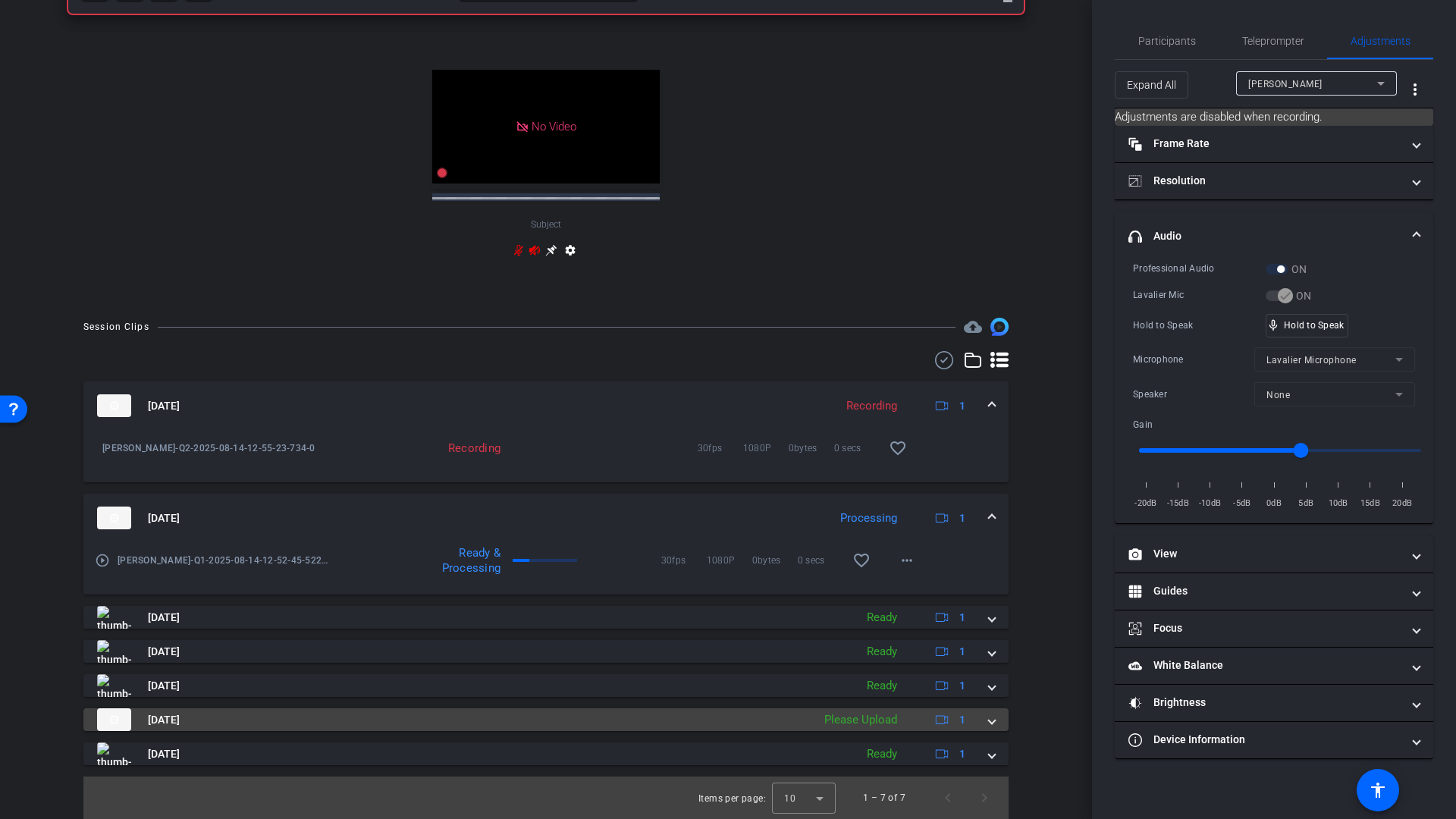
click at [987, 723] on mat-expansion-panel-header "[DATE] Please Upload 1" at bounding box center [545, 720] width 925 height 23
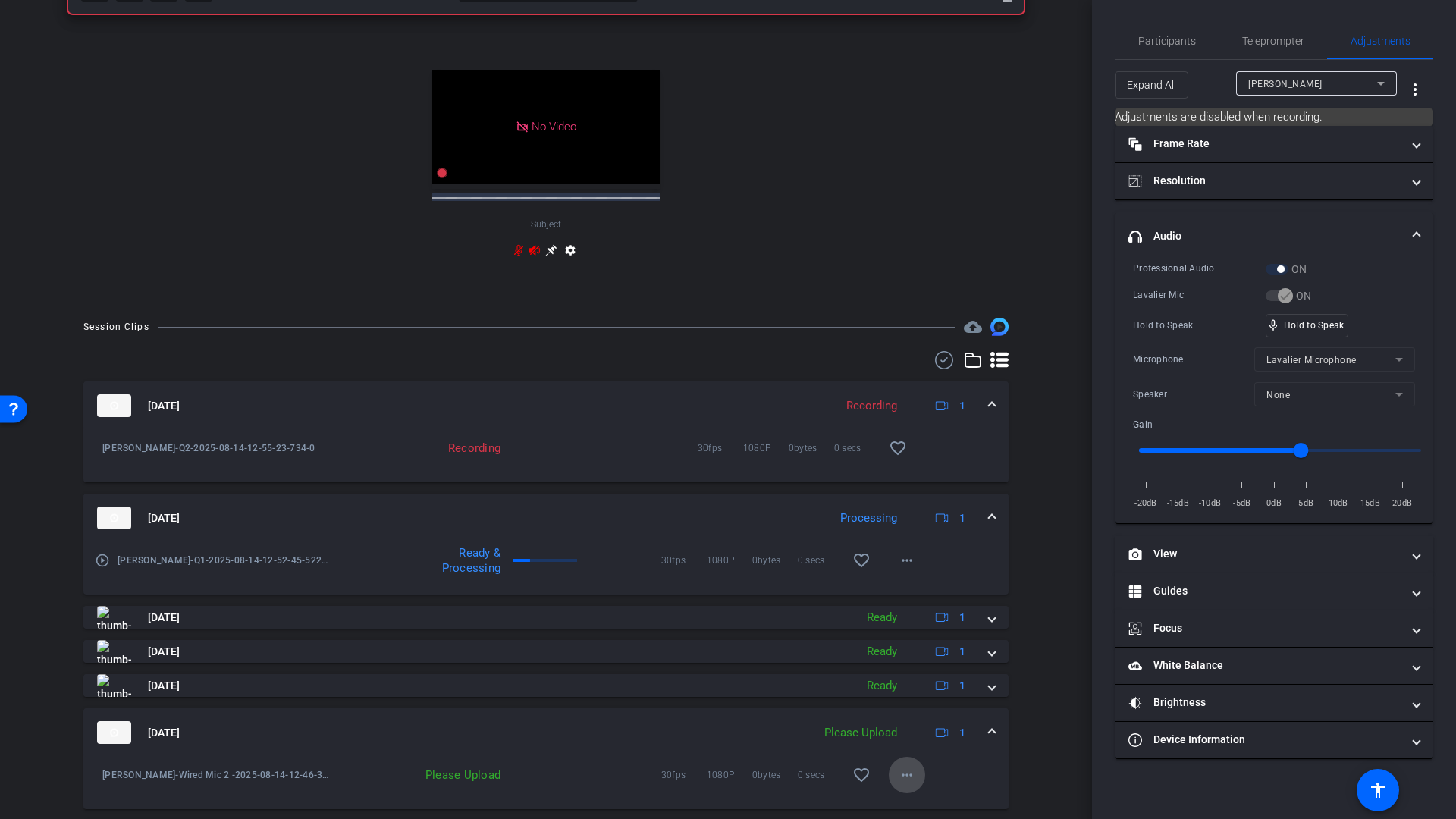
click at [900, 780] on mat-icon "more_horiz" at bounding box center [907, 775] width 18 height 18
click at [911, 704] on span "Upload" at bounding box center [923, 706] width 60 height 18
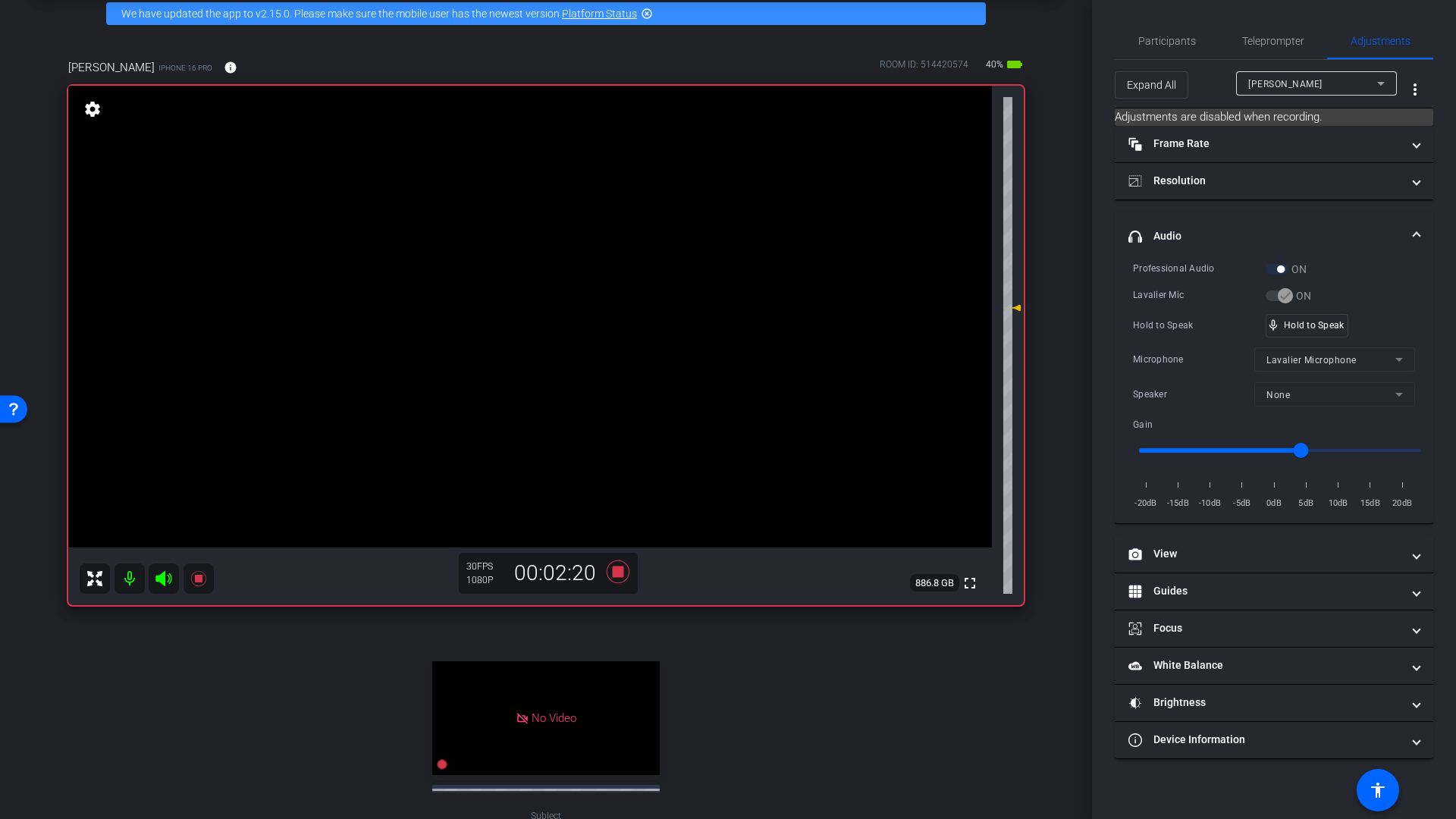
scroll to position [35, 0]
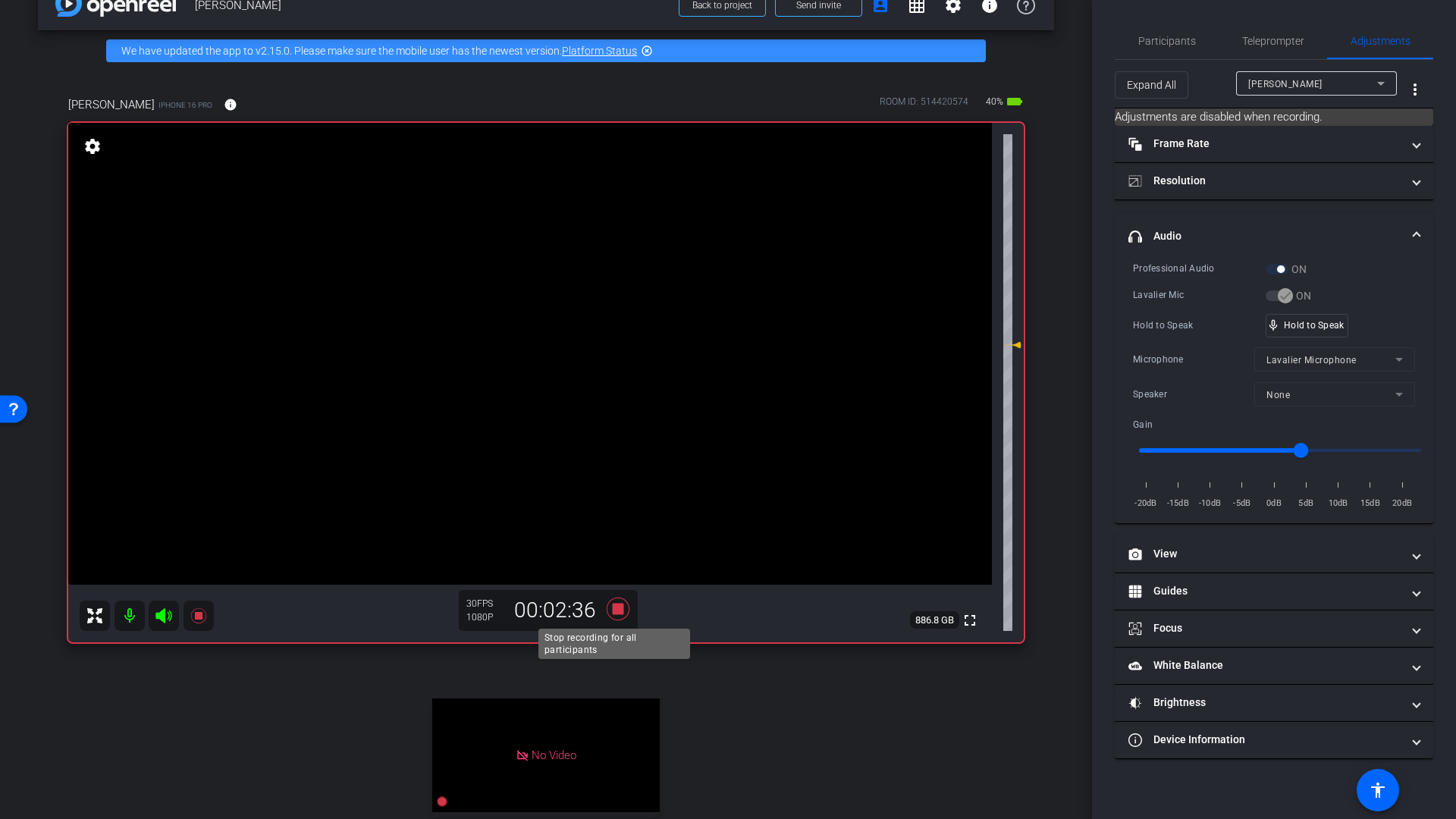
click at [617, 613] on icon at bounding box center [618, 609] width 23 height 23
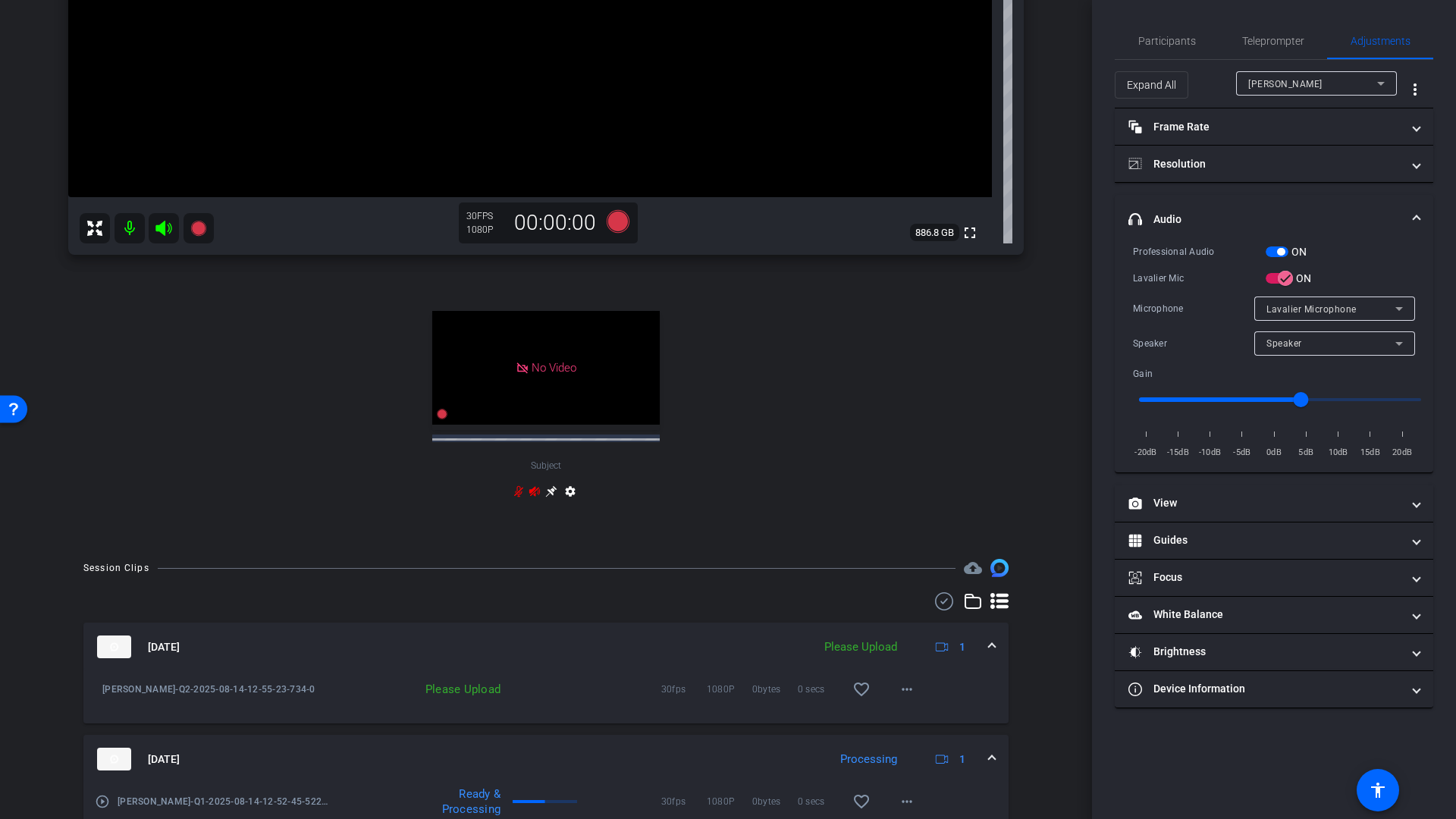
scroll to position [425, 0]
click at [903, 682] on mat-icon "more_horiz" at bounding box center [907, 686] width 18 height 18
click at [900, 720] on span "Upload" at bounding box center [923, 718] width 60 height 18
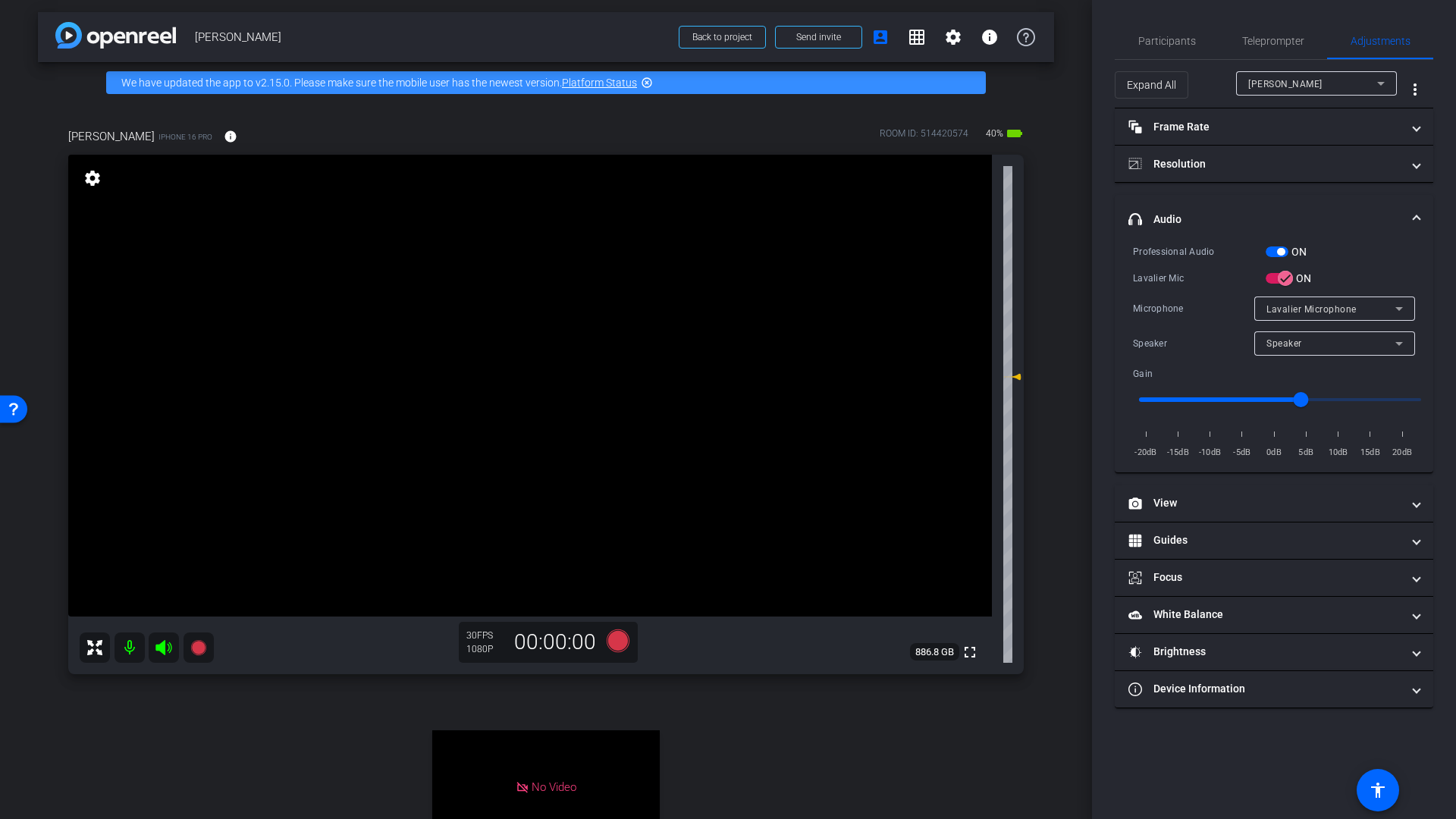
scroll to position [0, 0]
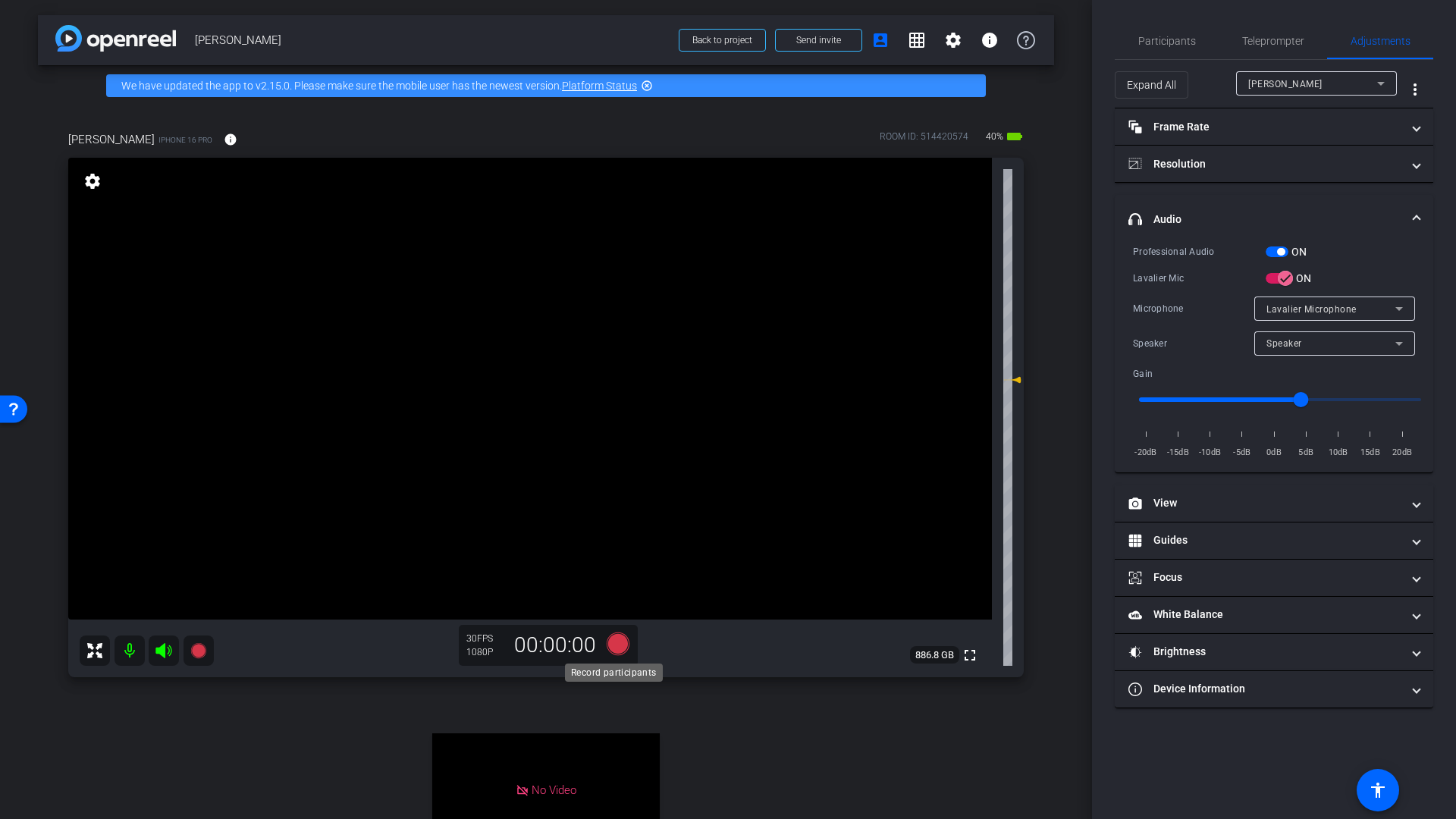
click at [615, 648] on icon at bounding box center [618, 644] width 23 height 23
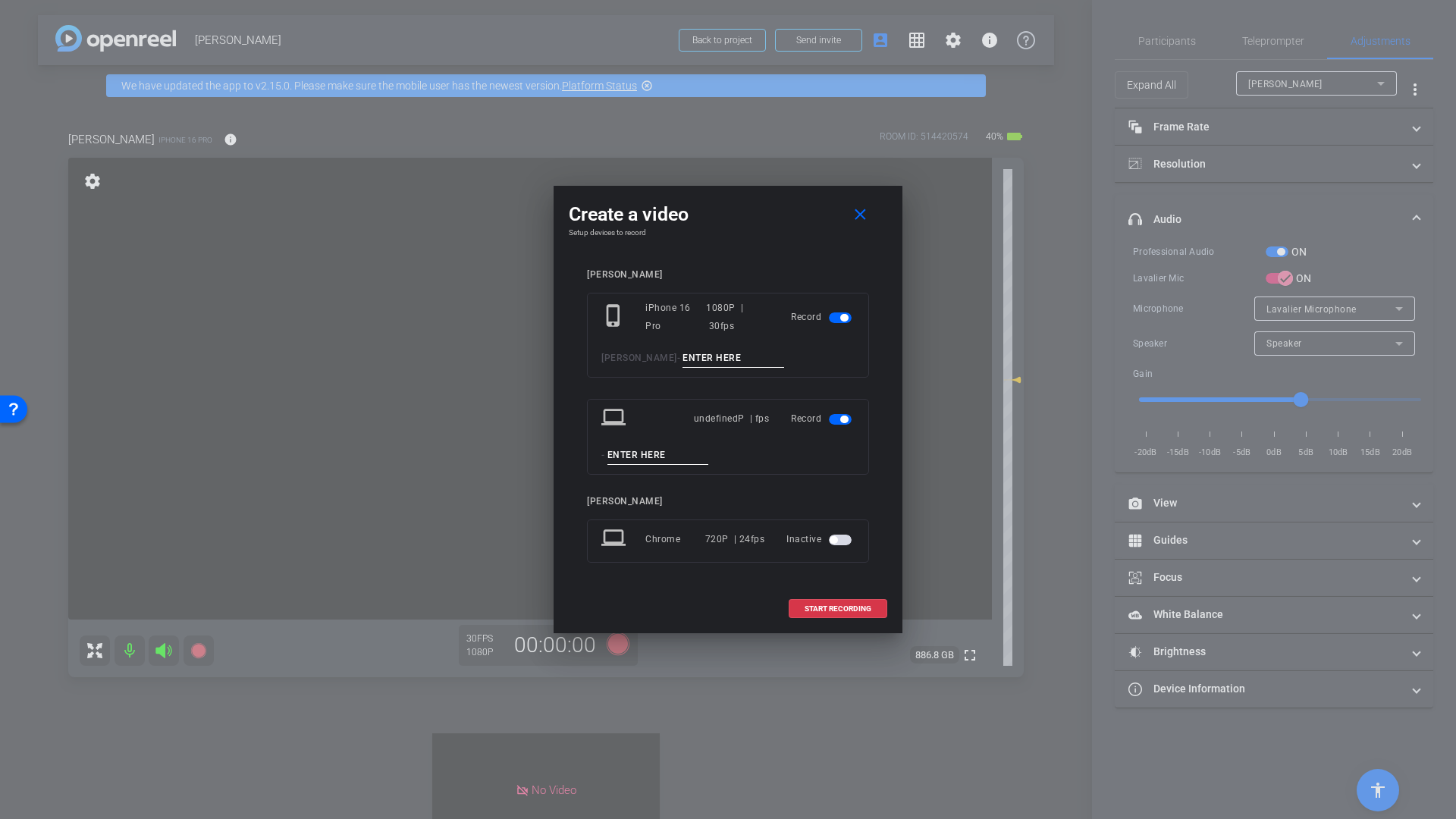
click at [682, 360] on input at bounding box center [732, 358] width 102 height 19
type input "Q3"
click at [829, 614] on span at bounding box center [838, 609] width 97 height 37
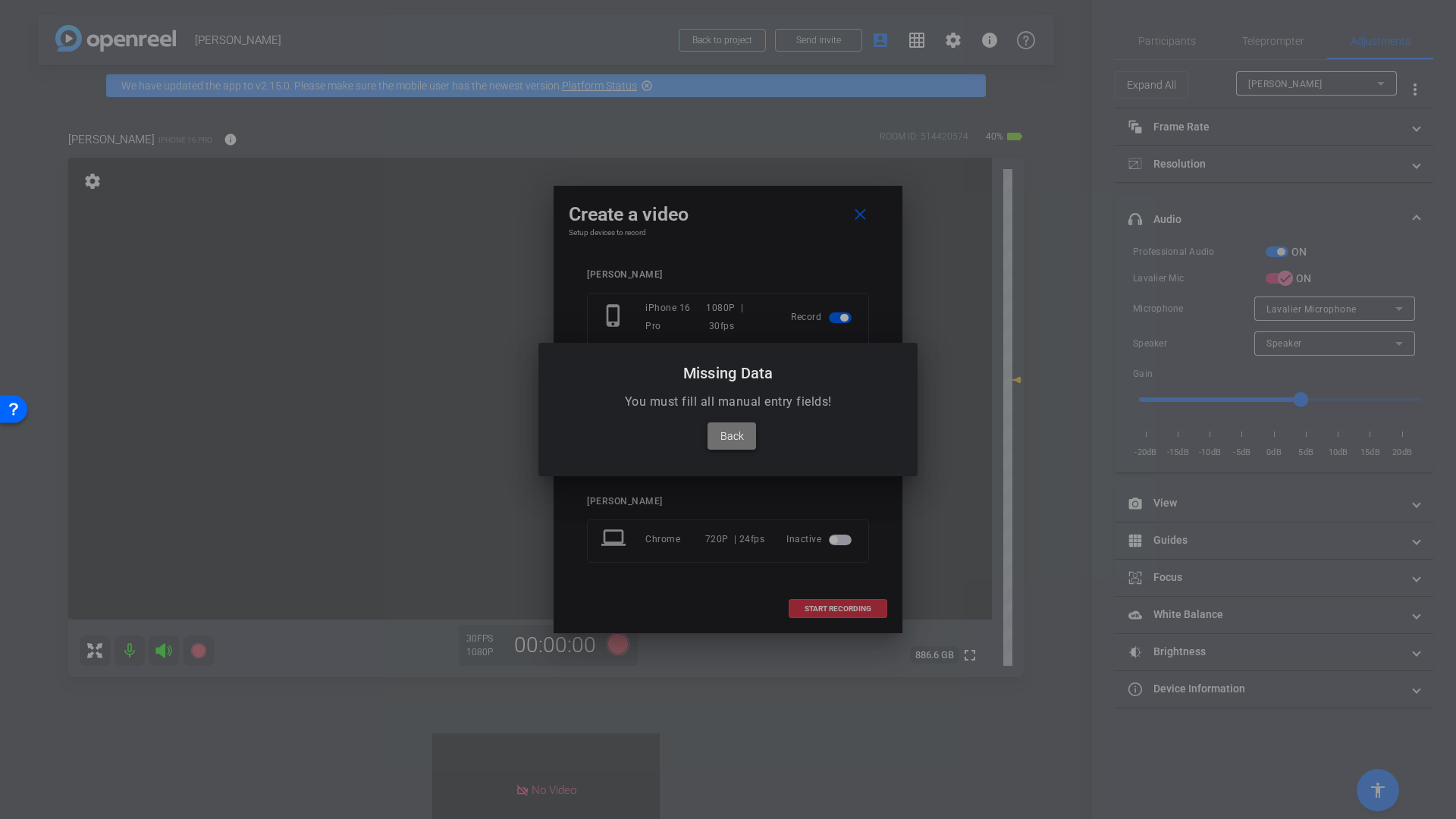
click at [732, 436] on span "Back" at bounding box center [732, 436] width 24 height 18
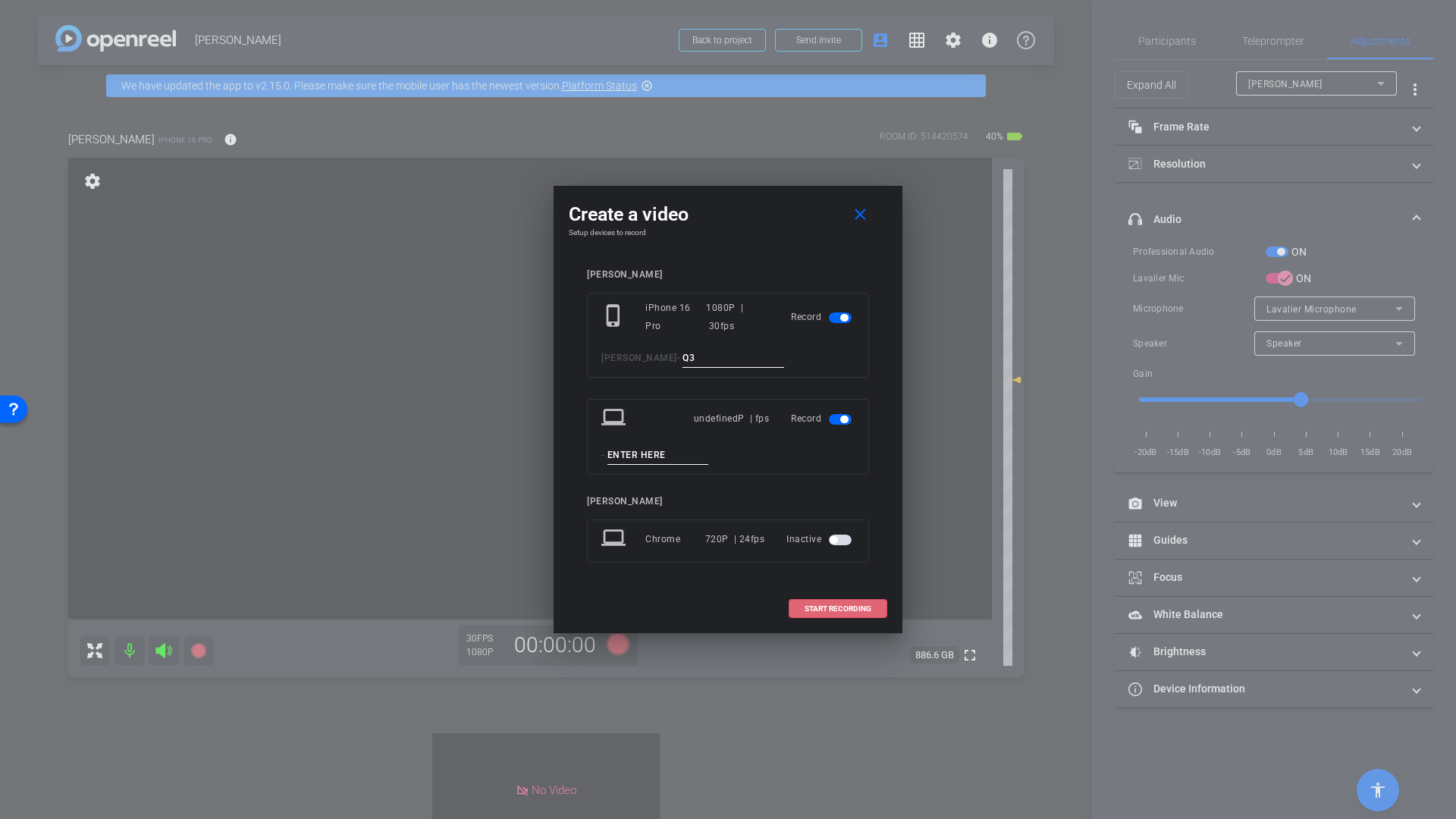
click at [842, 421] on span "button" at bounding box center [843, 419] width 7 height 7
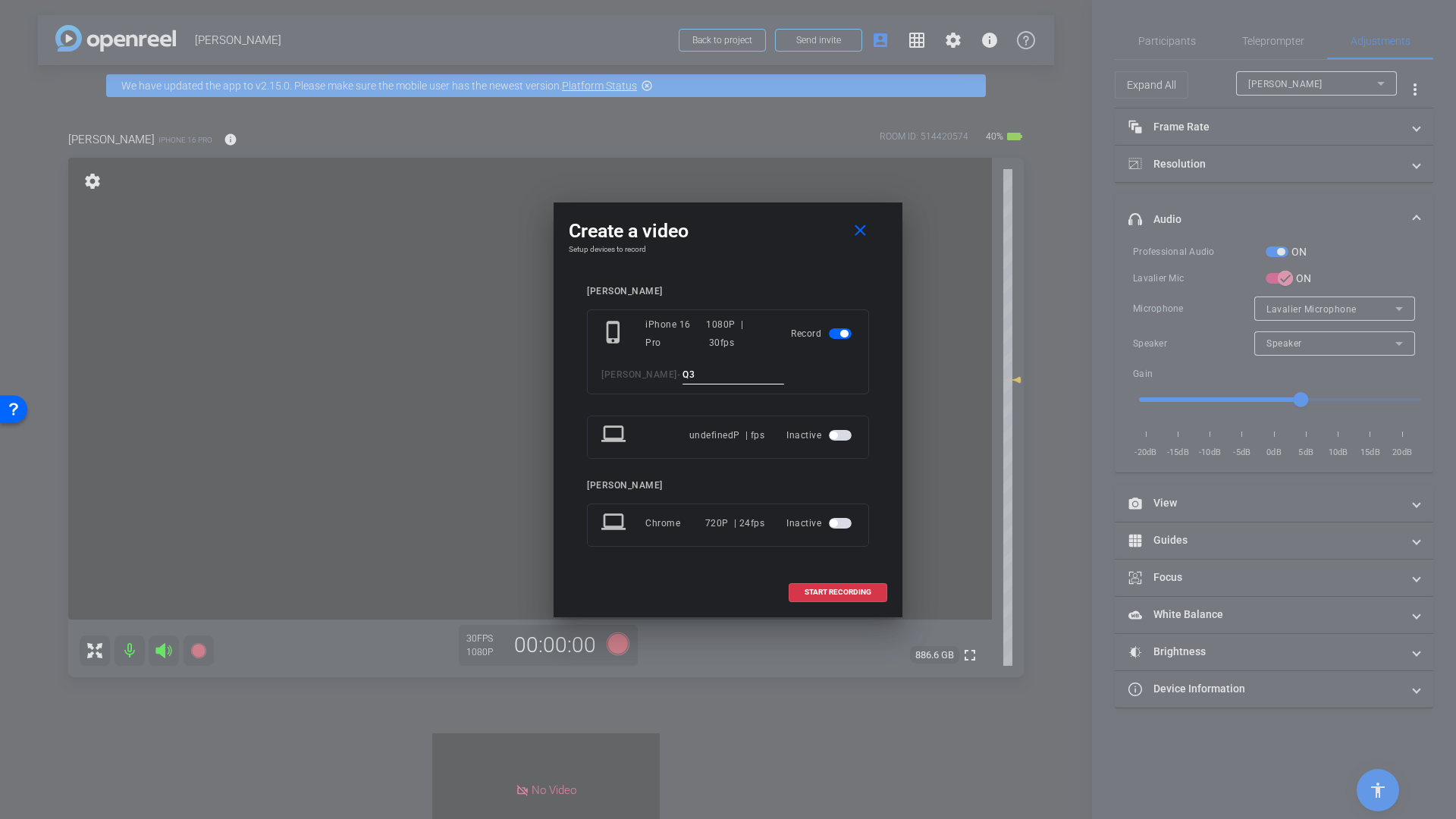
click at [682, 376] on input "Q3" at bounding box center [732, 374] width 102 height 19
click at [804, 595] on span "START RECORDING" at bounding box center [838, 592] width 67 height 7
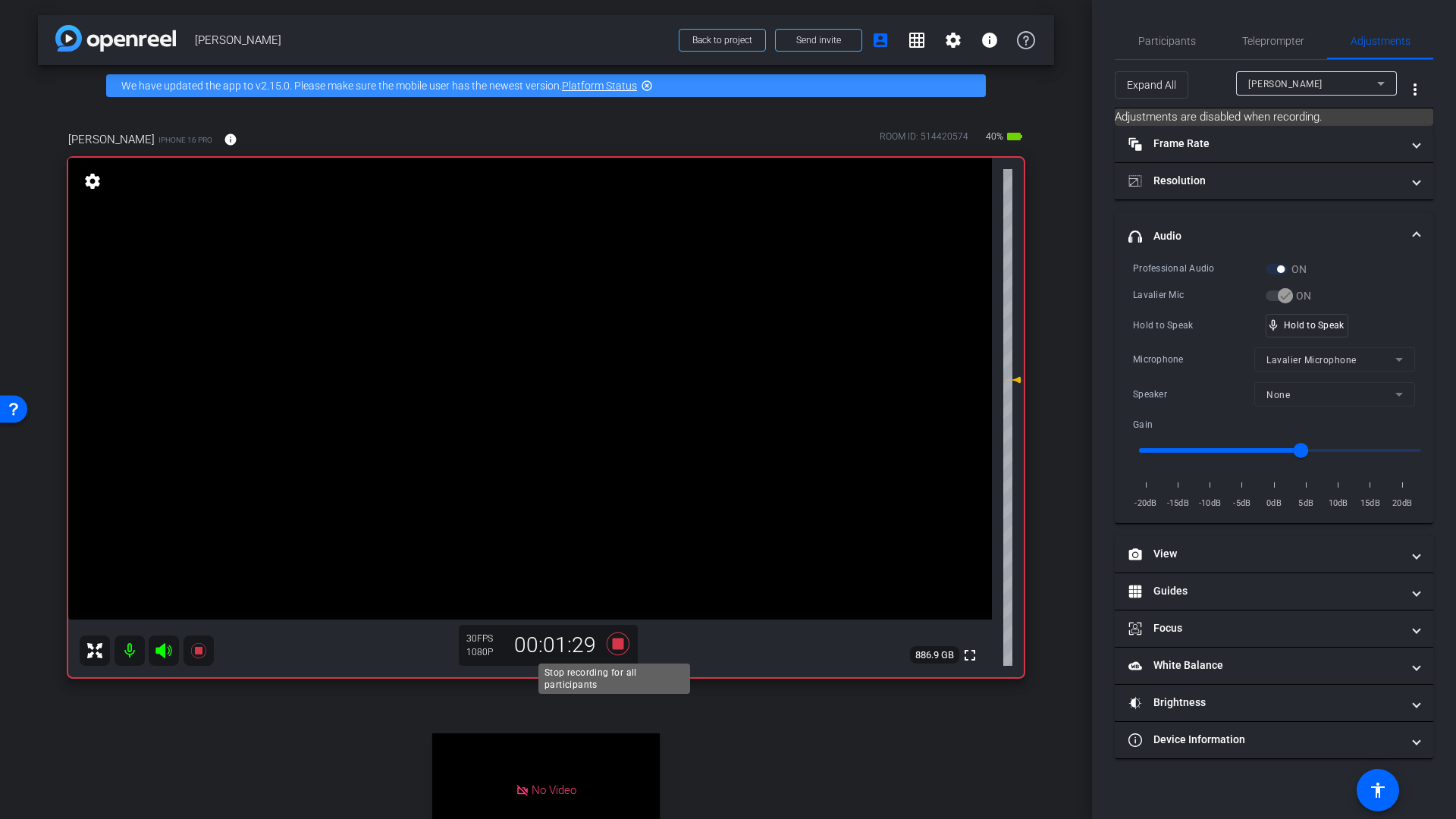
drag, startPoint x: 616, startPoint y: 645, endPoint x: 725, endPoint y: 641, distance: 109.1
click at [616, 645] on icon at bounding box center [618, 644] width 23 height 23
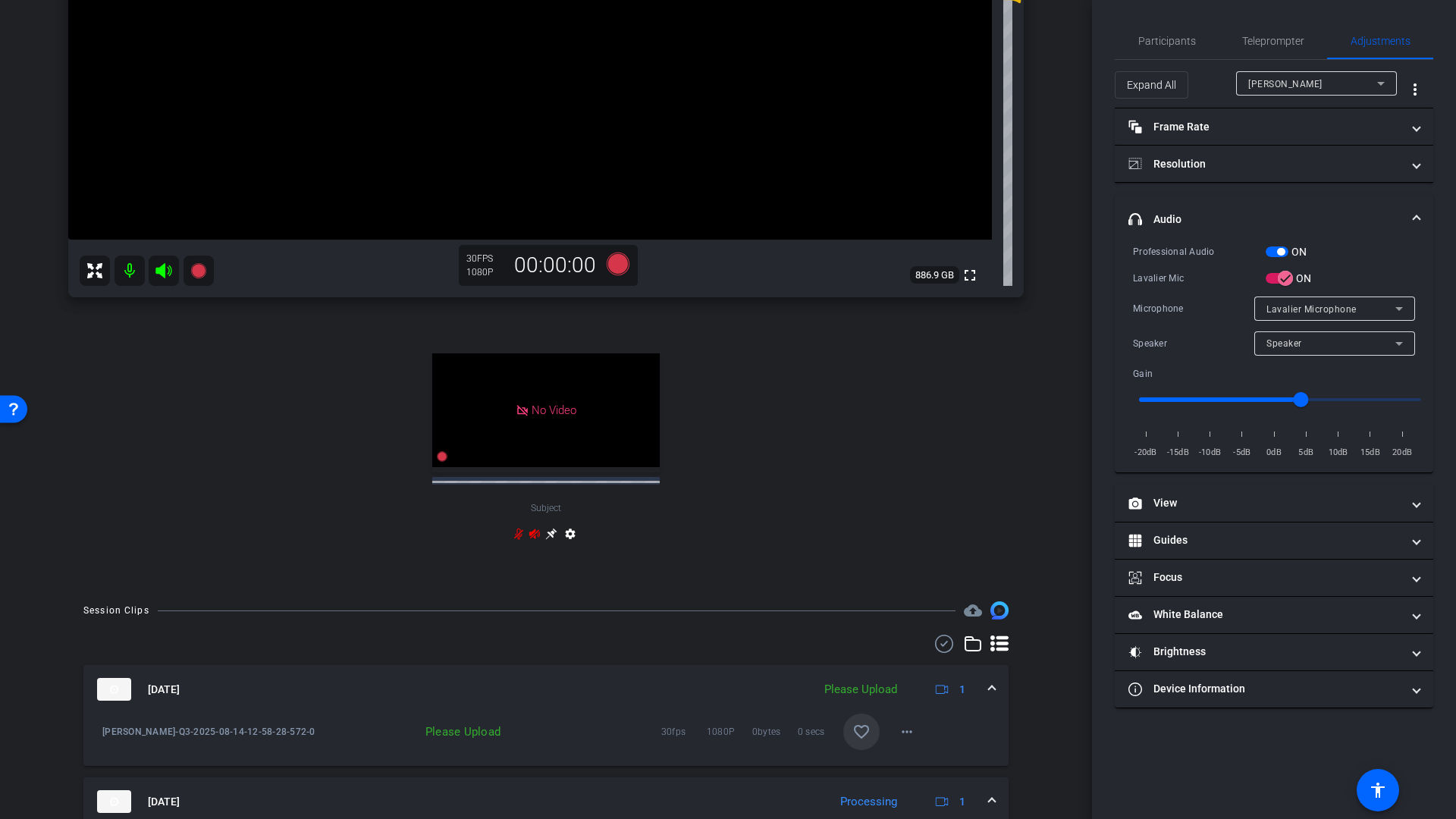
scroll to position [408, 0]
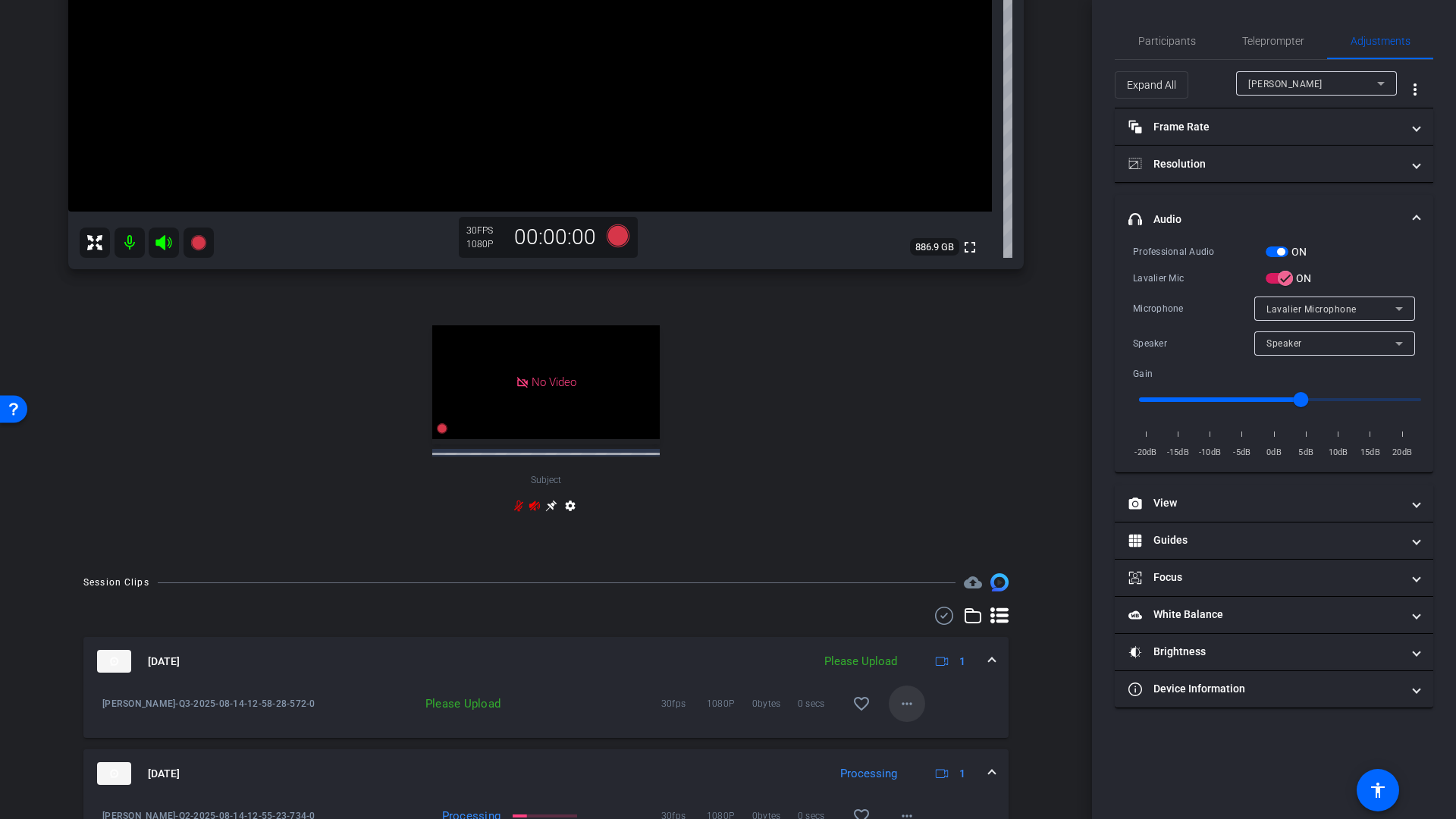
click at [898, 702] on mat-icon "more_horiz" at bounding box center [907, 703] width 18 height 18
click at [911, 740] on span "Upload" at bounding box center [923, 735] width 60 height 18
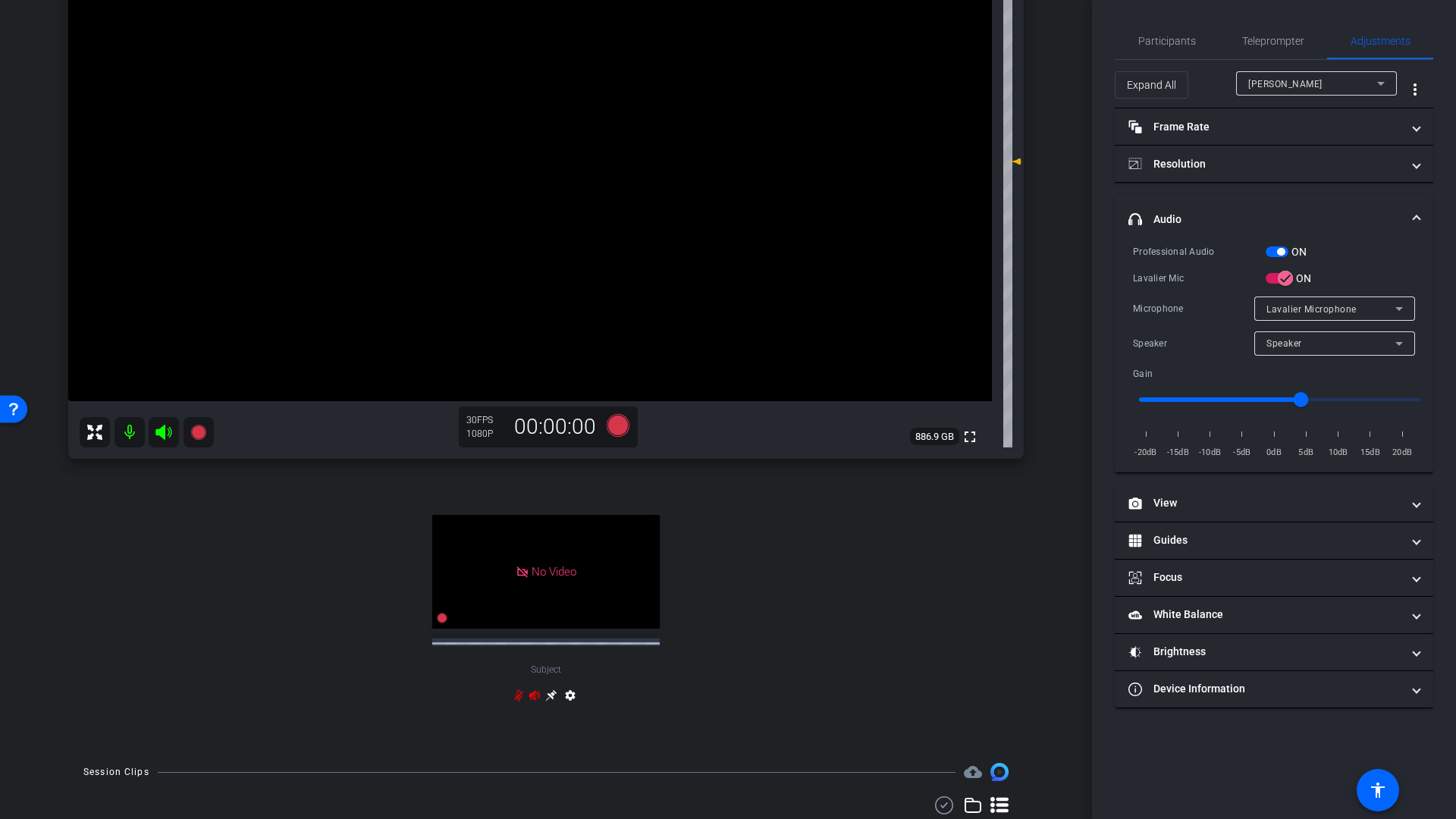
scroll to position [213, 0]
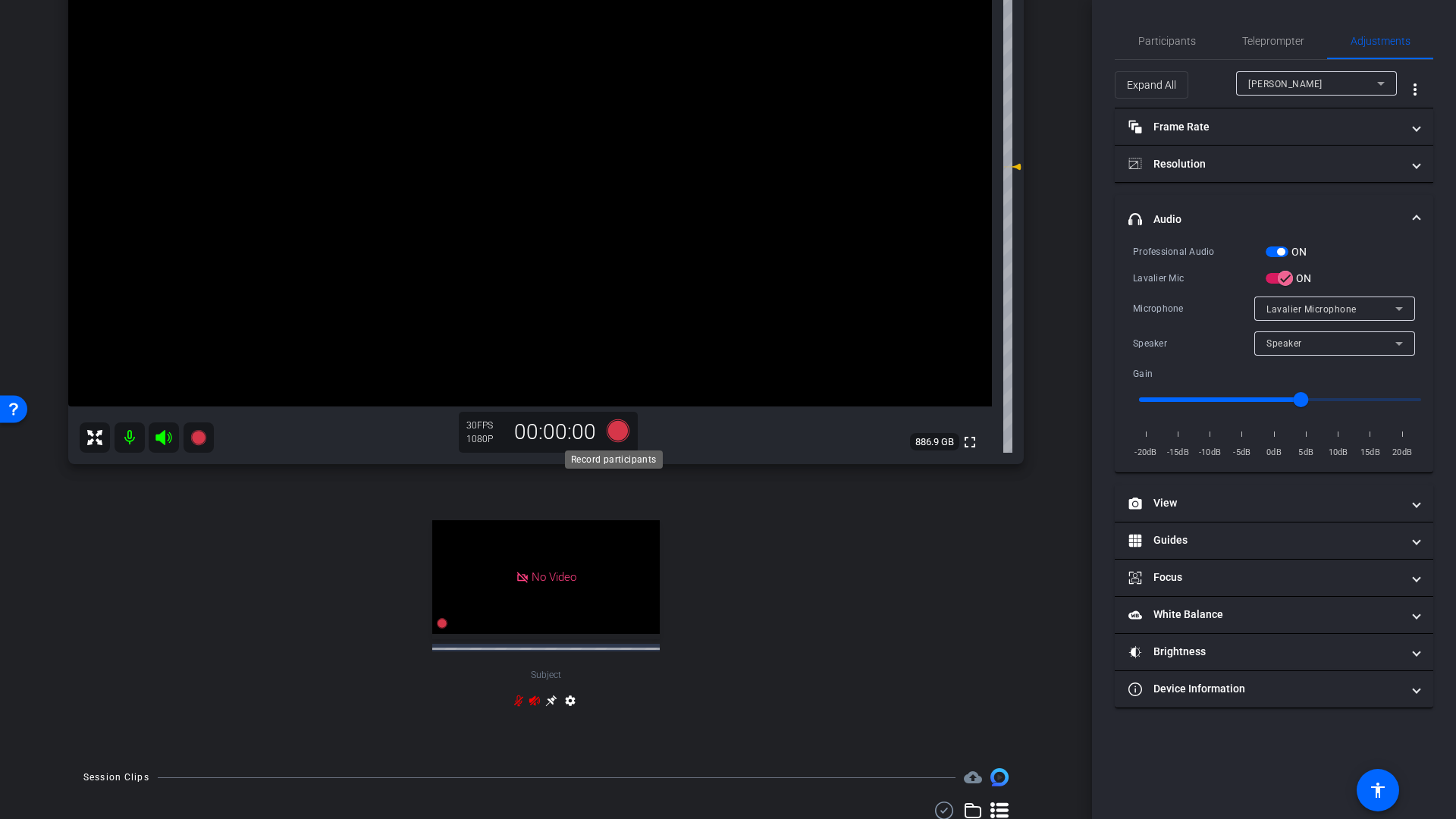
click at [614, 431] on icon at bounding box center [618, 431] width 23 height 23
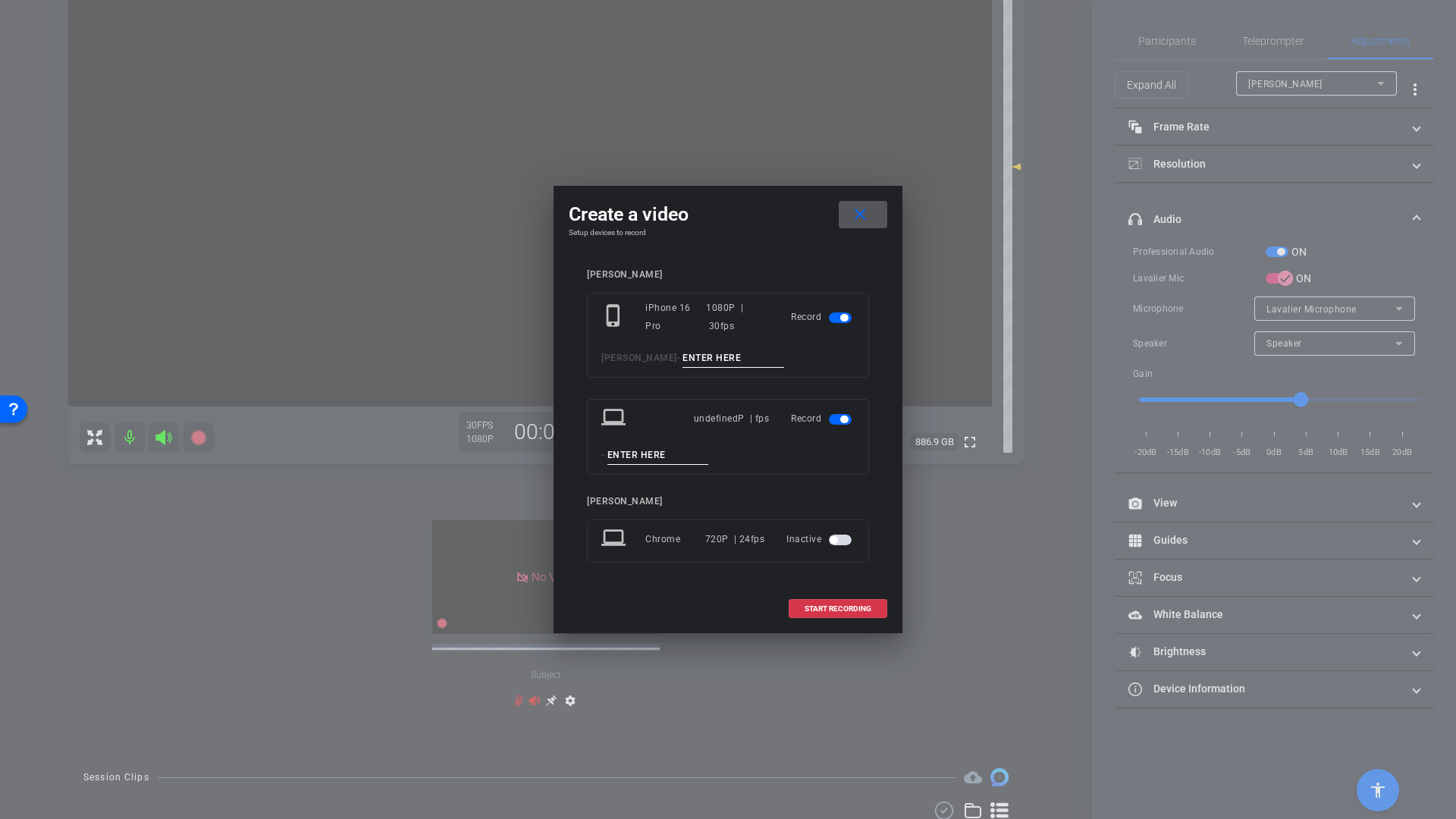
click at [681, 346] on div "phone_iphone iPhone 16 Pro 1080P | 30fps Record [PERSON_NAME] -" at bounding box center [728, 335] width 282 height 85
click at [682, 352] on input at bounding box center [732, 358] width 102 height 19
click at [847, 417] on span "button" at bounding box center [843, 419] width 7 height 7
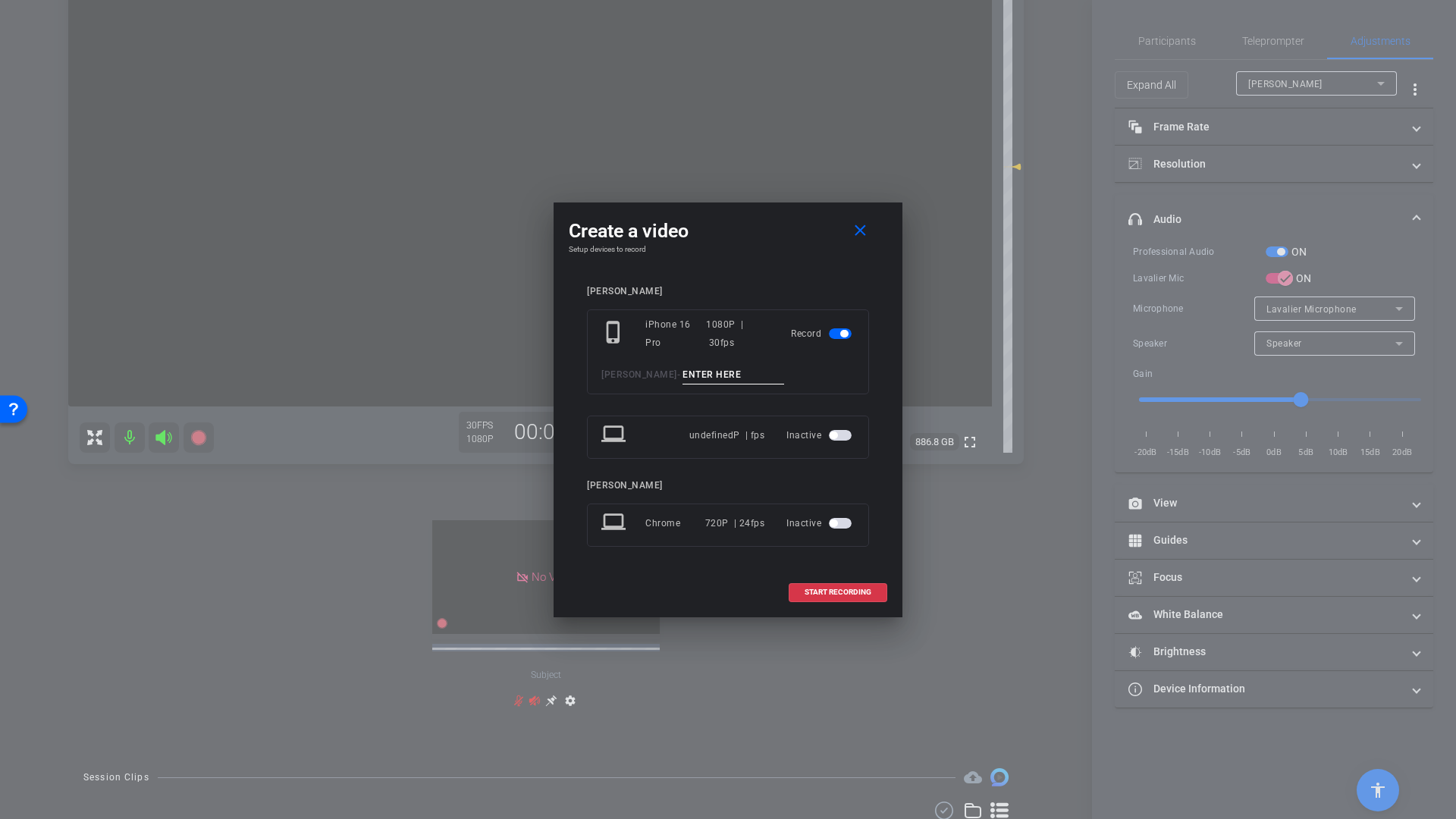
click at [694, 375] on input at bounding box center [732, 374] width 102 height 19
type input "Q4"
click at [840, 595] on span "START RECORDING" at bounding box center [838, 592] width 67 height 7
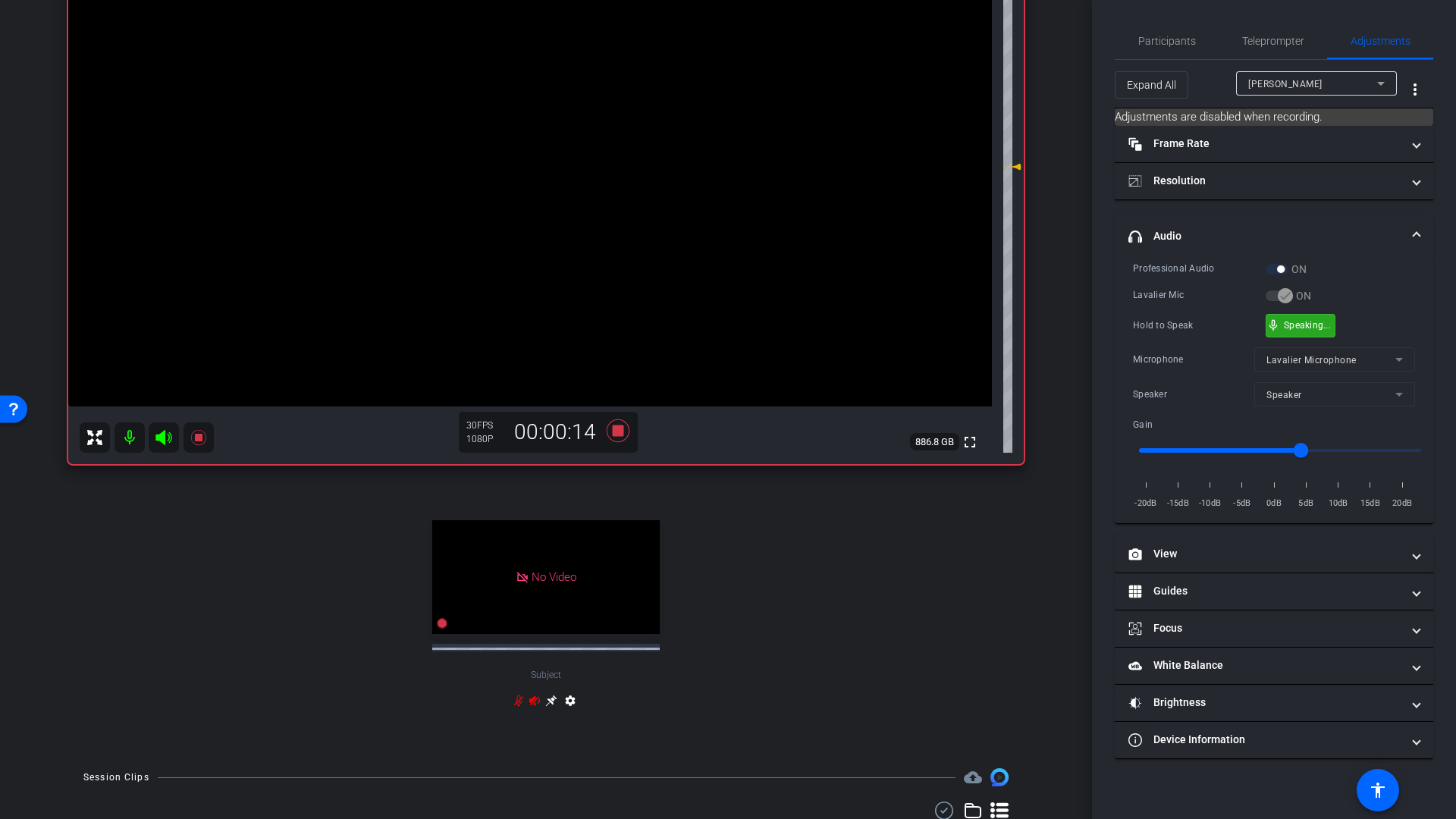
click at [1282, 322] on div "mic_none Speaking..." at bounding box center [1300, 325] width 68 height 22
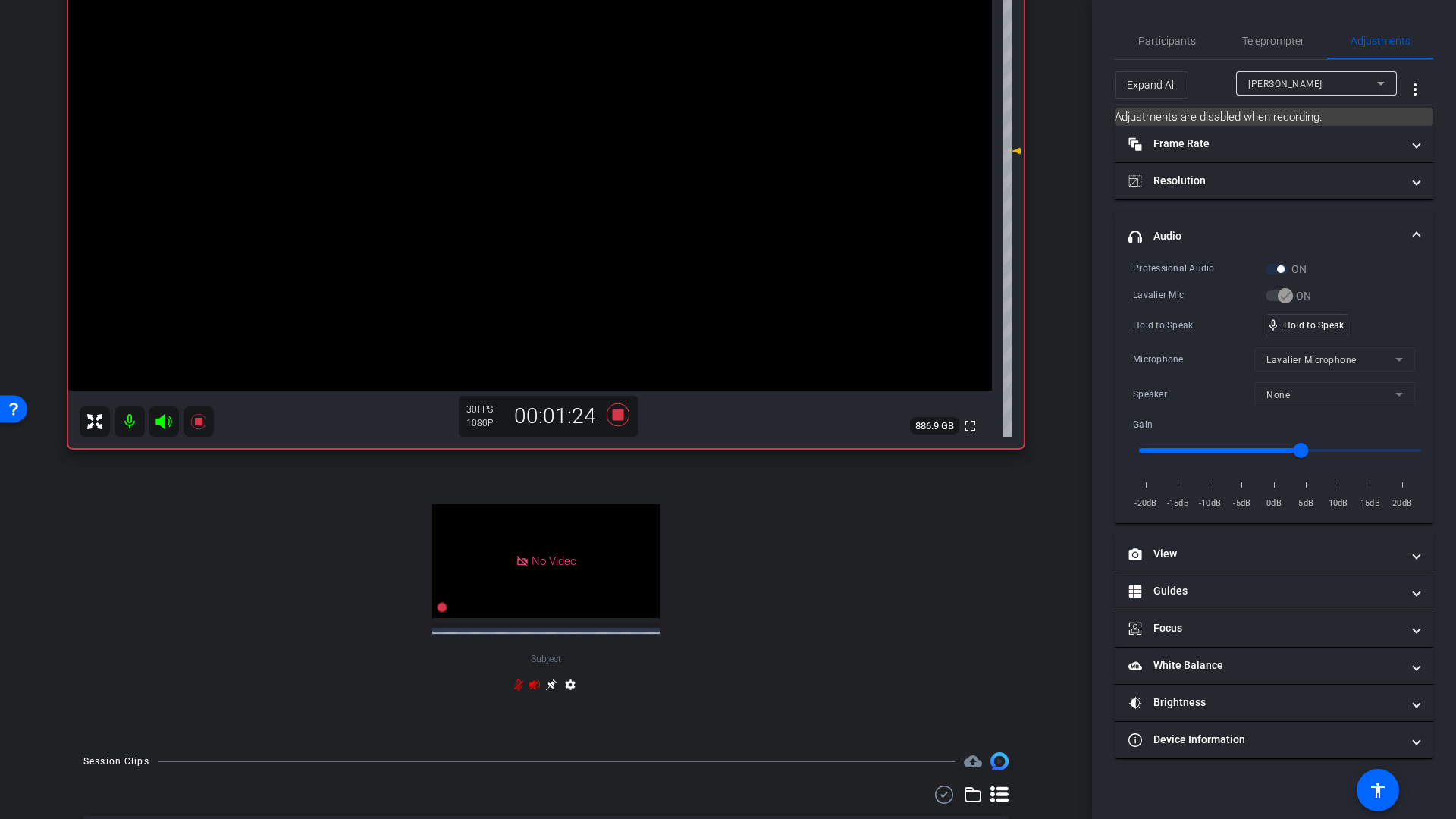
scroll to position [223, 0]
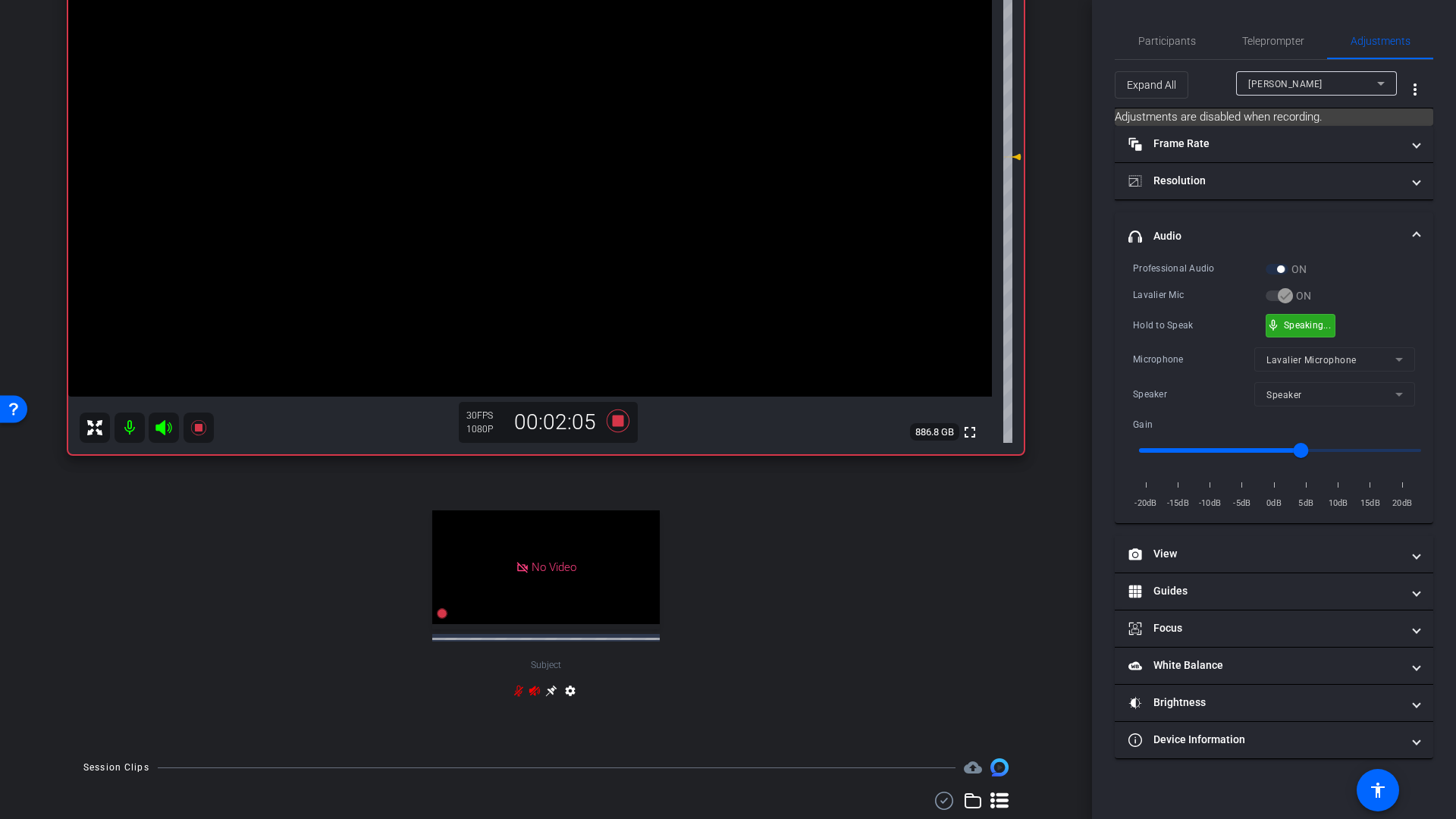
click at [1327, 333] on div "mic_none Speaking..." at bounding box center [1300, 325] width 68 height 22
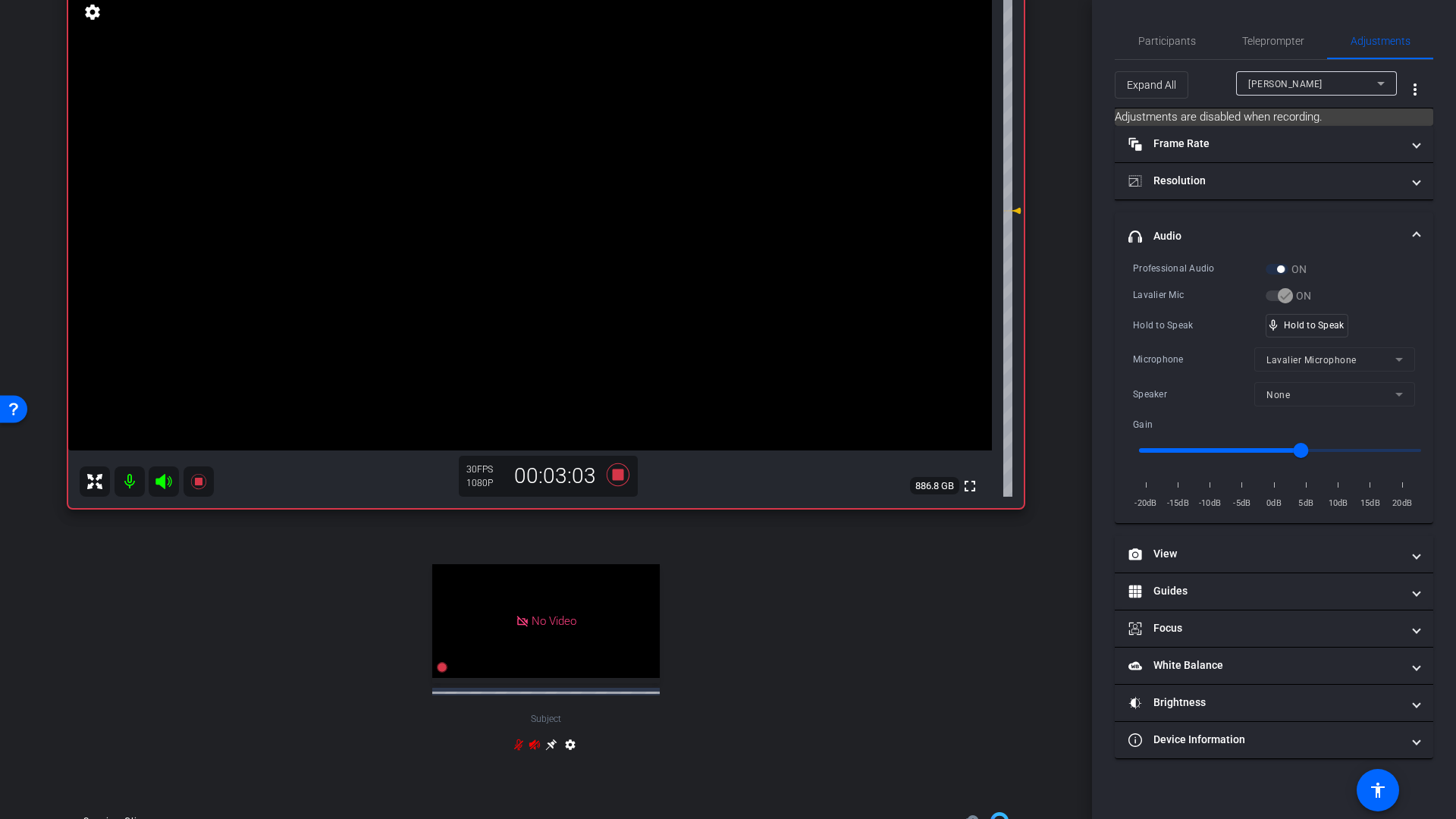
scroll to position [169, 0]
click at [617, 477] on icon at bounding box center [618, 475] width 23 height 23
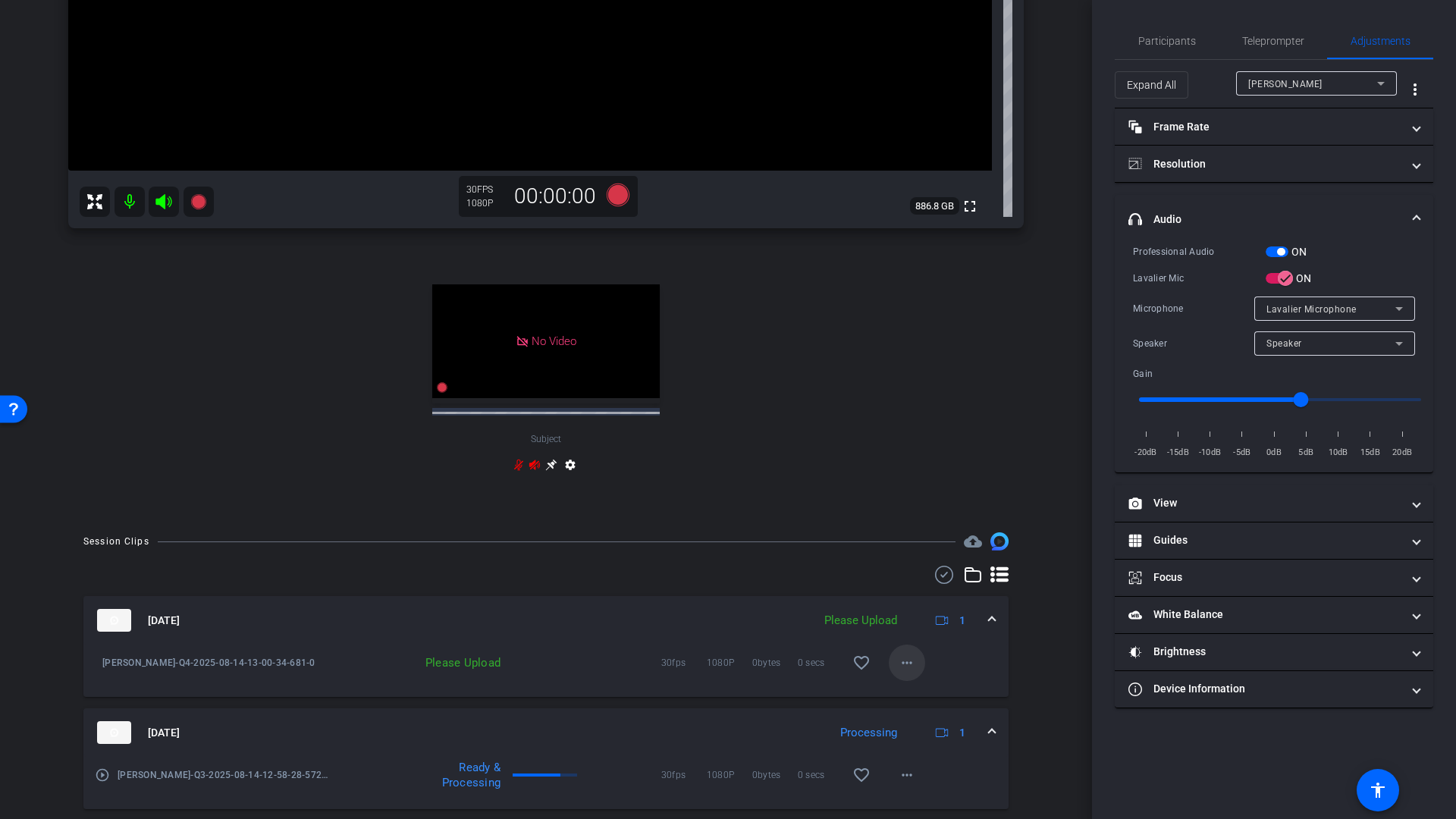
scroll to position [448, 0]
click at [900, 665] on mat-icon "more_horiz" at bounding box center [907, 663] width 18 height 18
click at [911, 697] on span "Upload" at bounding box center [923, 695] width 60 height 18
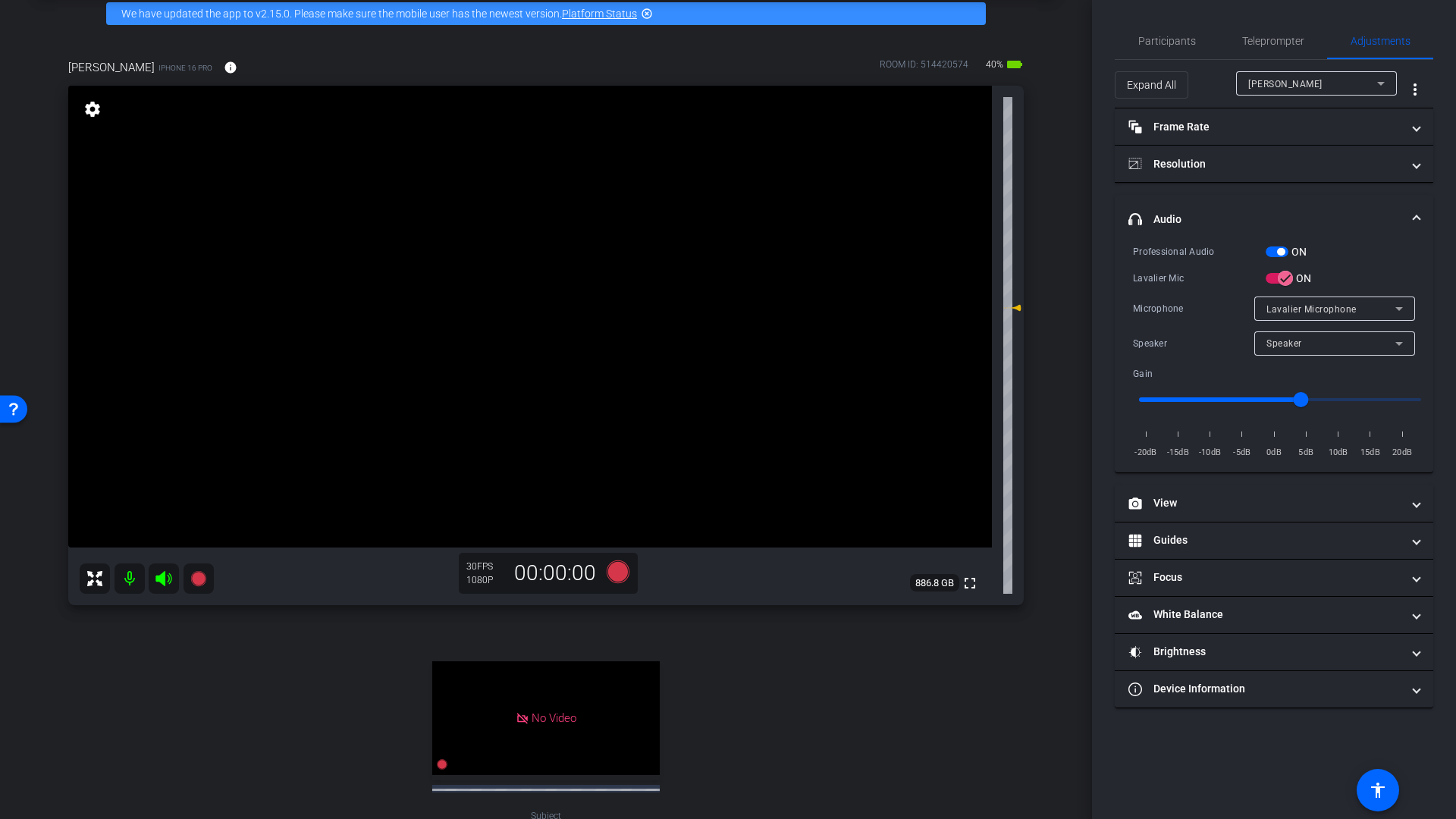
scroll to position [28, 0]
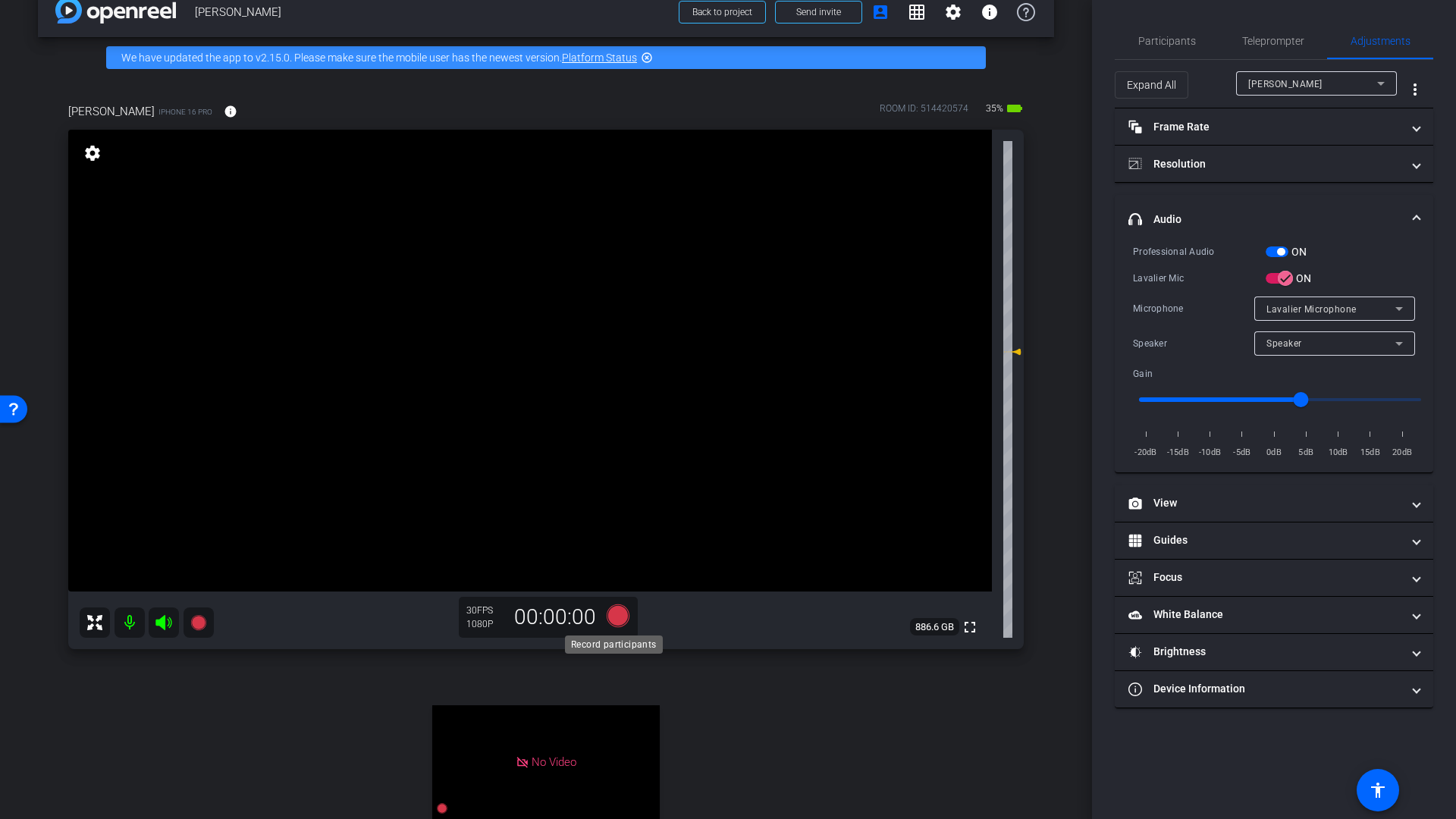
click at [618, 616] on icon at bounding box center [618, 616] width 23 height 23
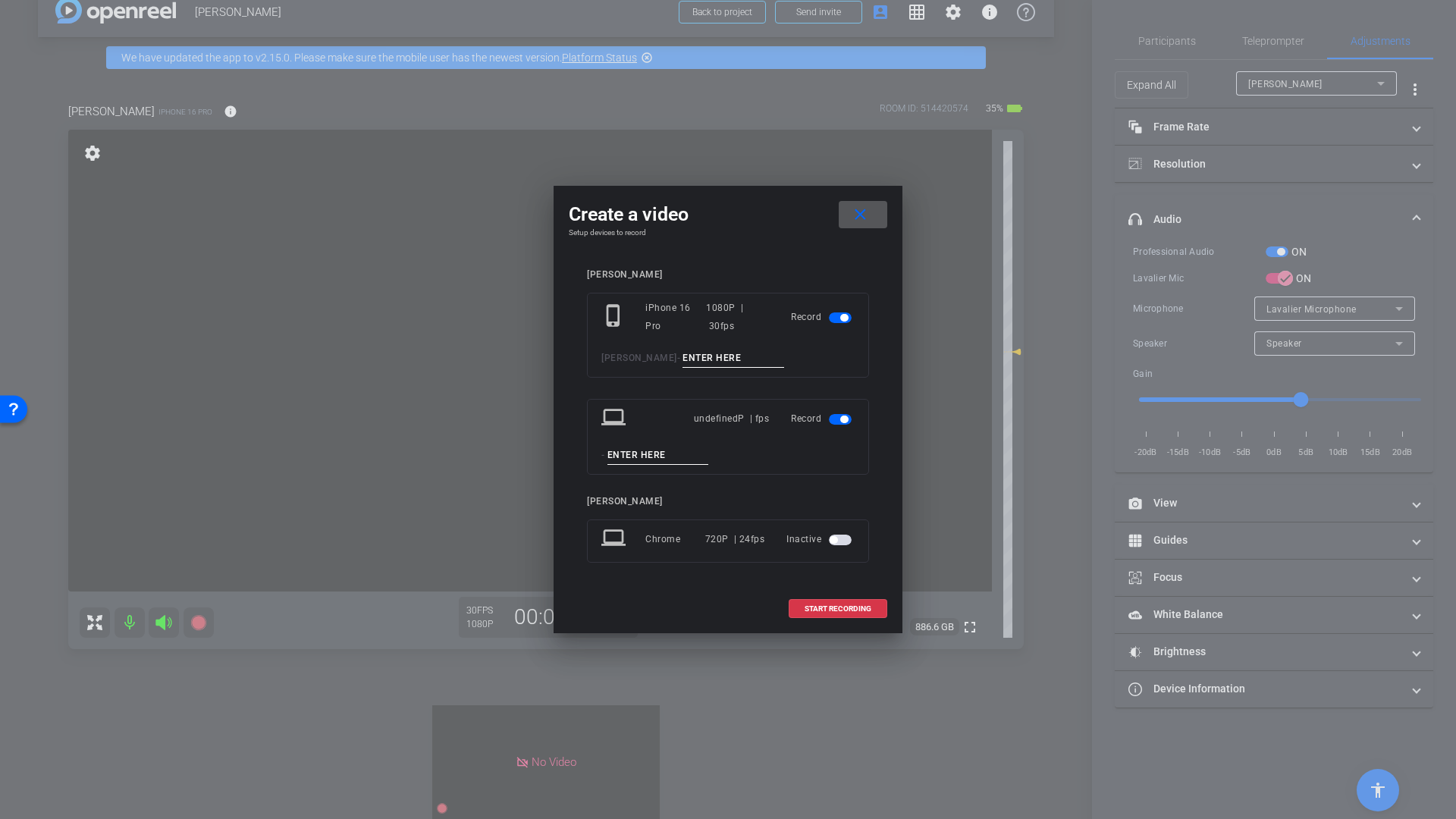
click at [678, 344] on div "phone_iphone iPhone 16 Pro 1080P | 30fps Record [PERSON_NAME] -" at bounding box center [728, 335] width 282 height 85
click at [682, 363] on input at bounding box center [732, 358] width 102 height 19
click at [843, 415] on button "button" at bounding box center [840, 419] width 23 height 11
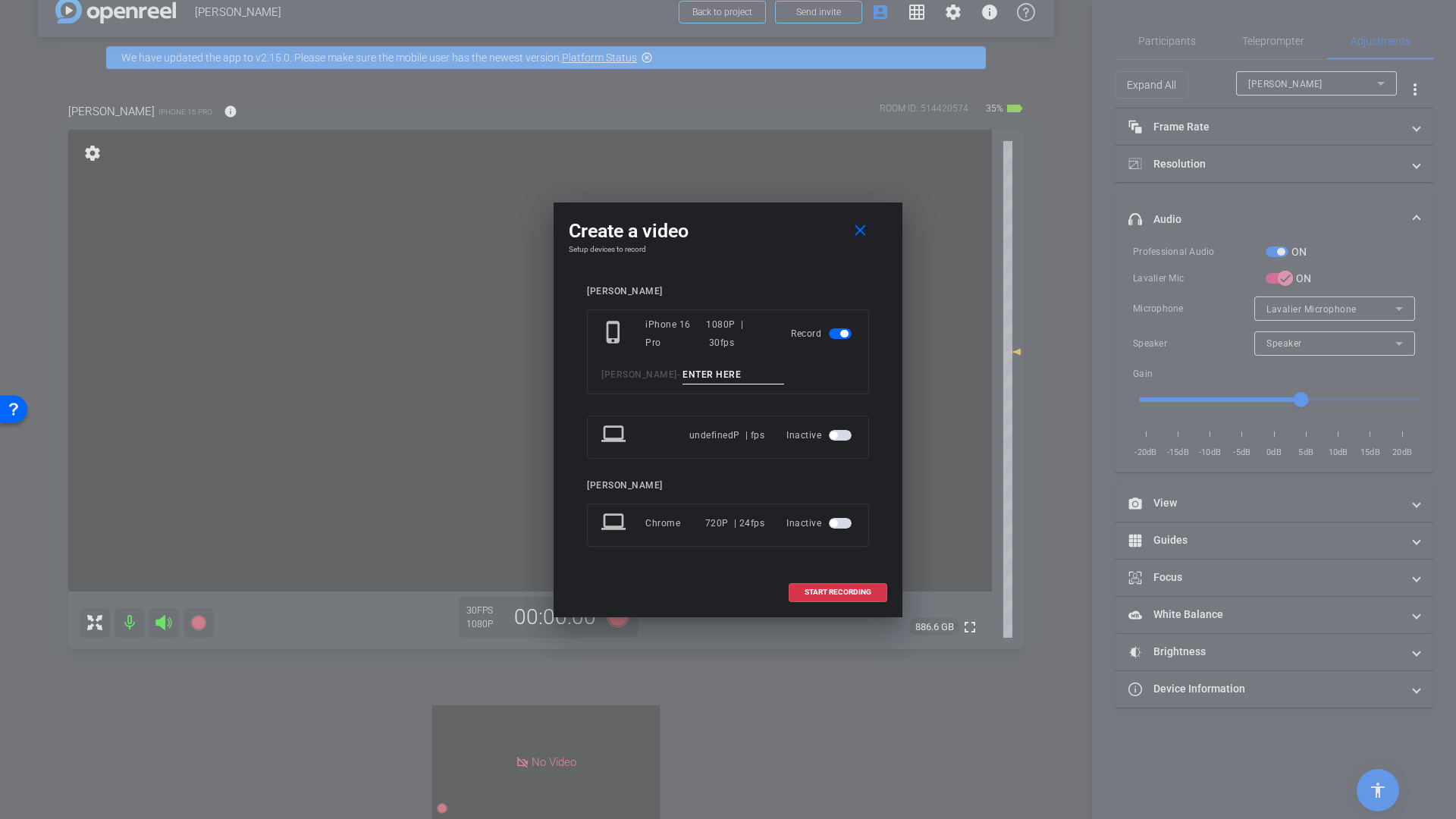
click at [693, 380] on input at bounding box center [732, 374] width 102 height 19
type input "Q6"
click at [825, 593] on span "START RECORDING" at bounding box center [838, 592] width 67 height 7
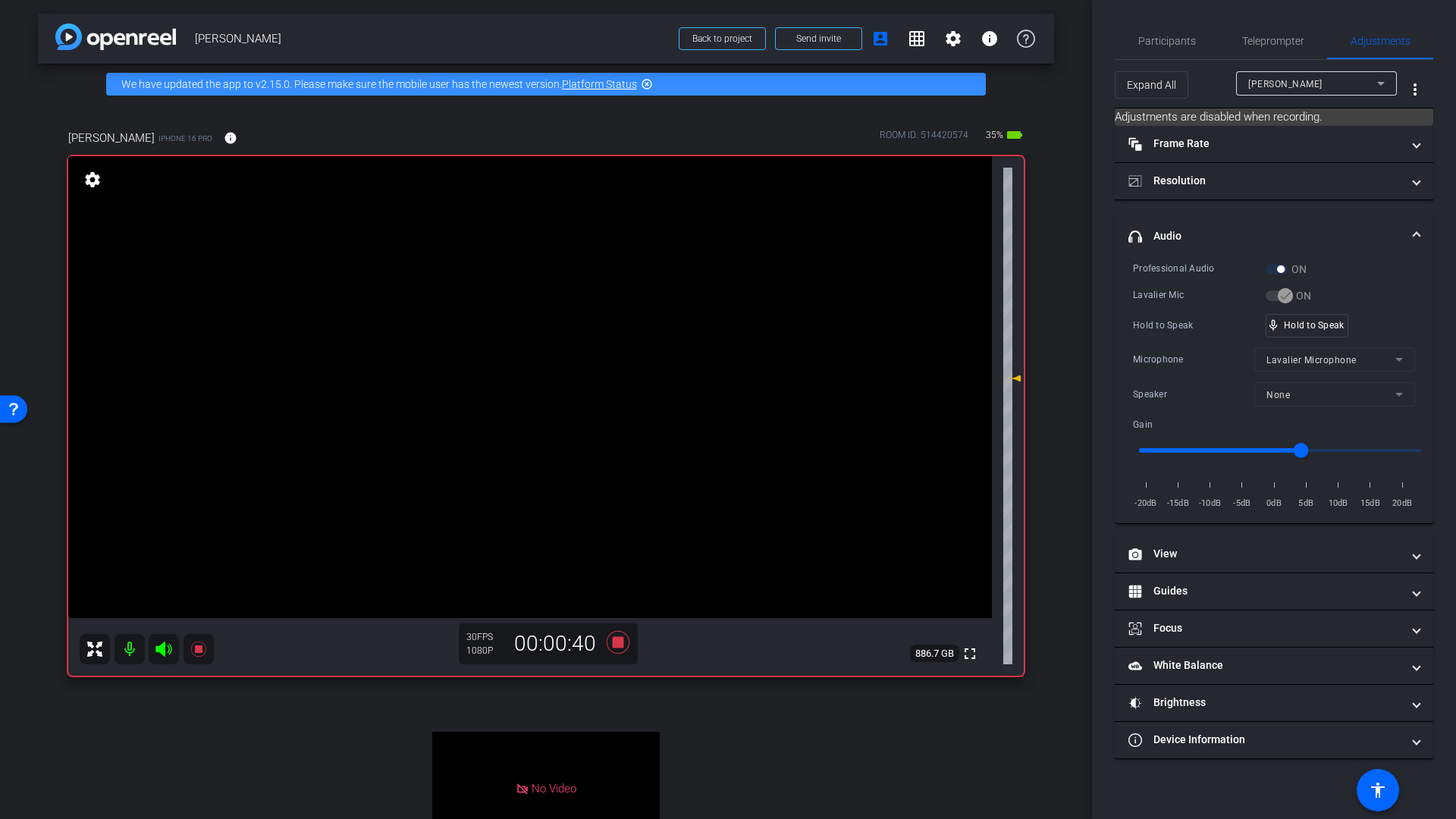
scroll to position [0, 0]
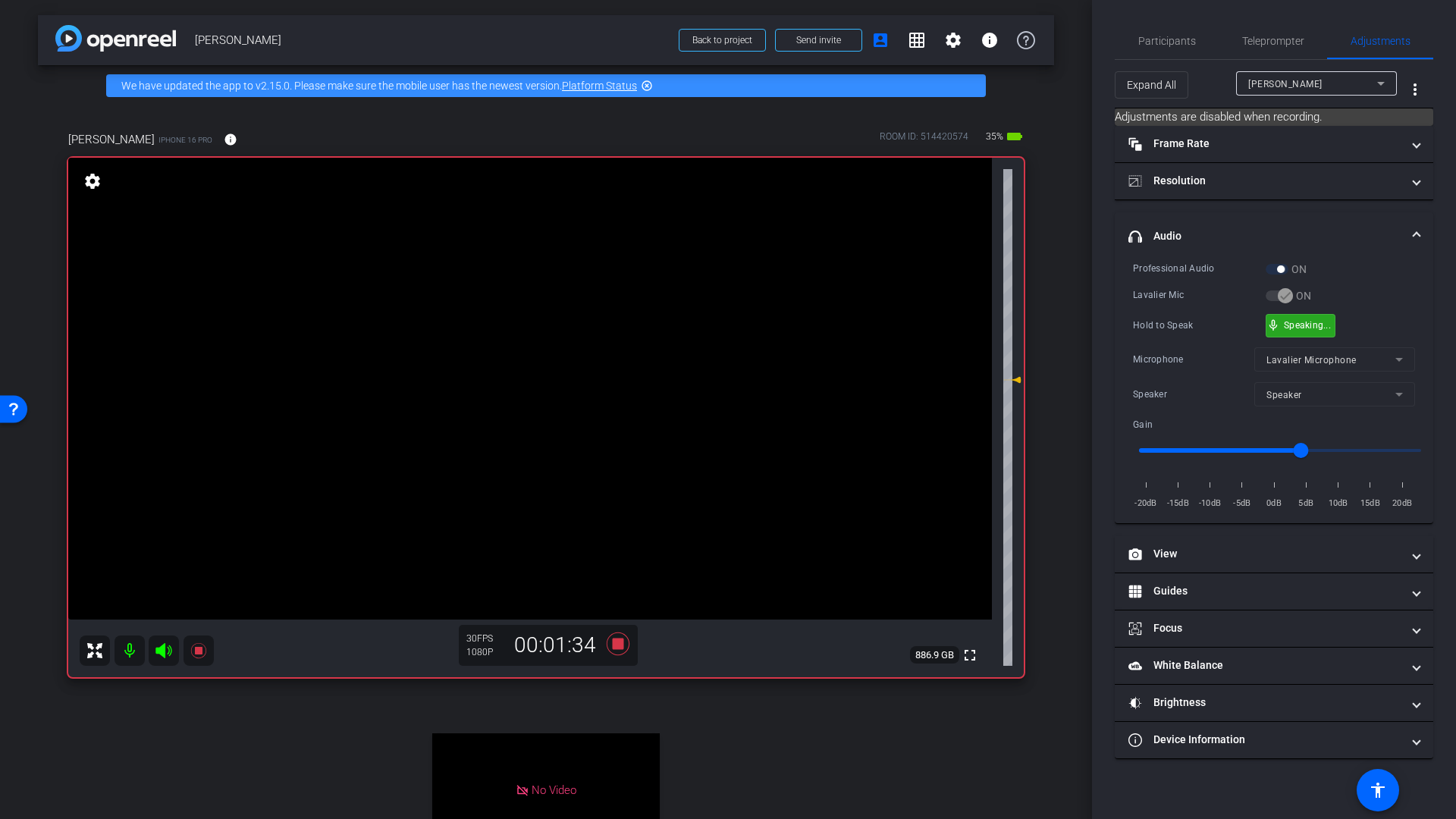
click at [1299, 332] on div "mic_none Speaking..." at bounding box center [1300, 325] width 68 height 22
click at [614, 645] on icon at bounding box center [618, 644] width 23 height 23
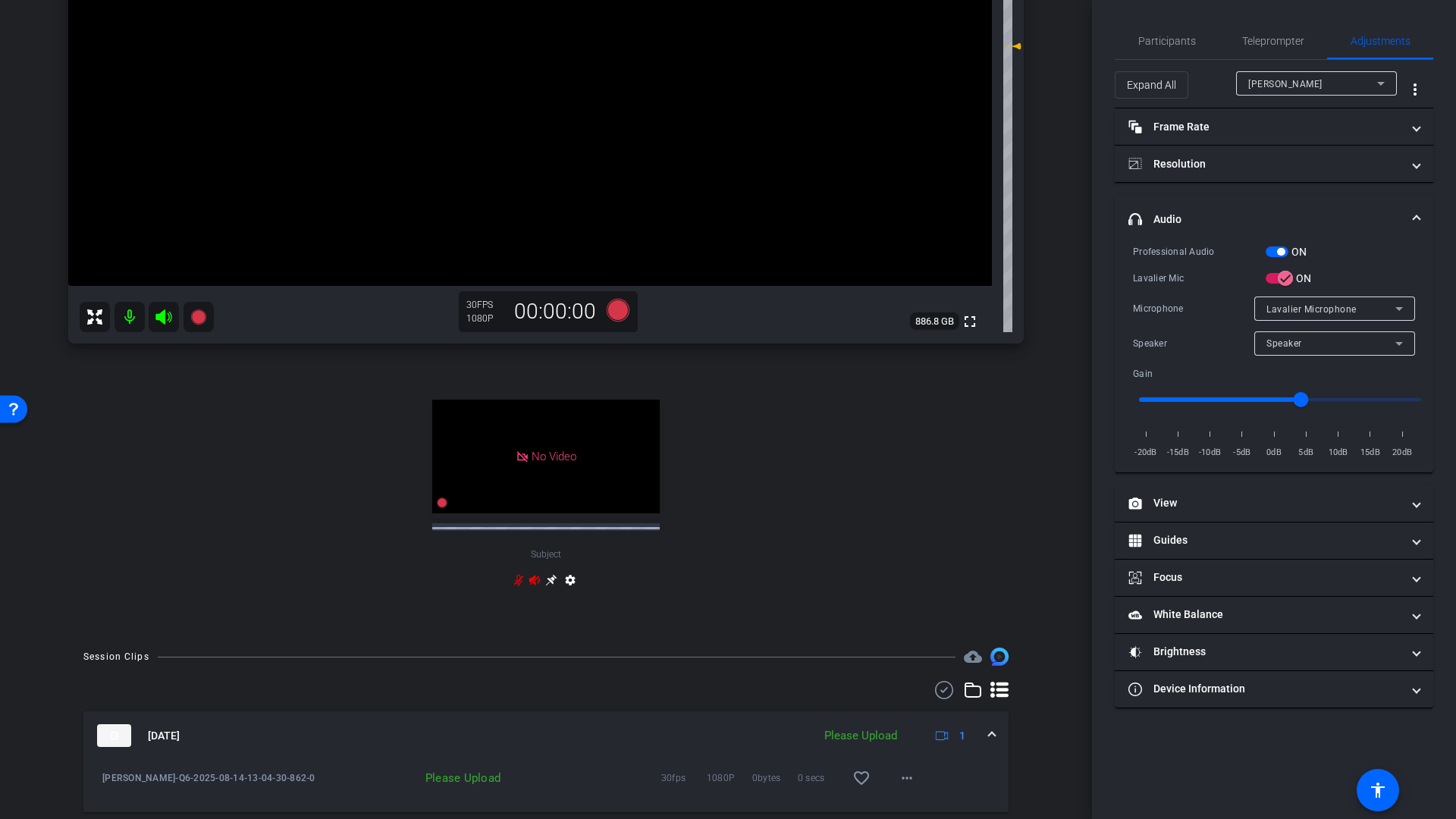
scroll to position [433, 0]
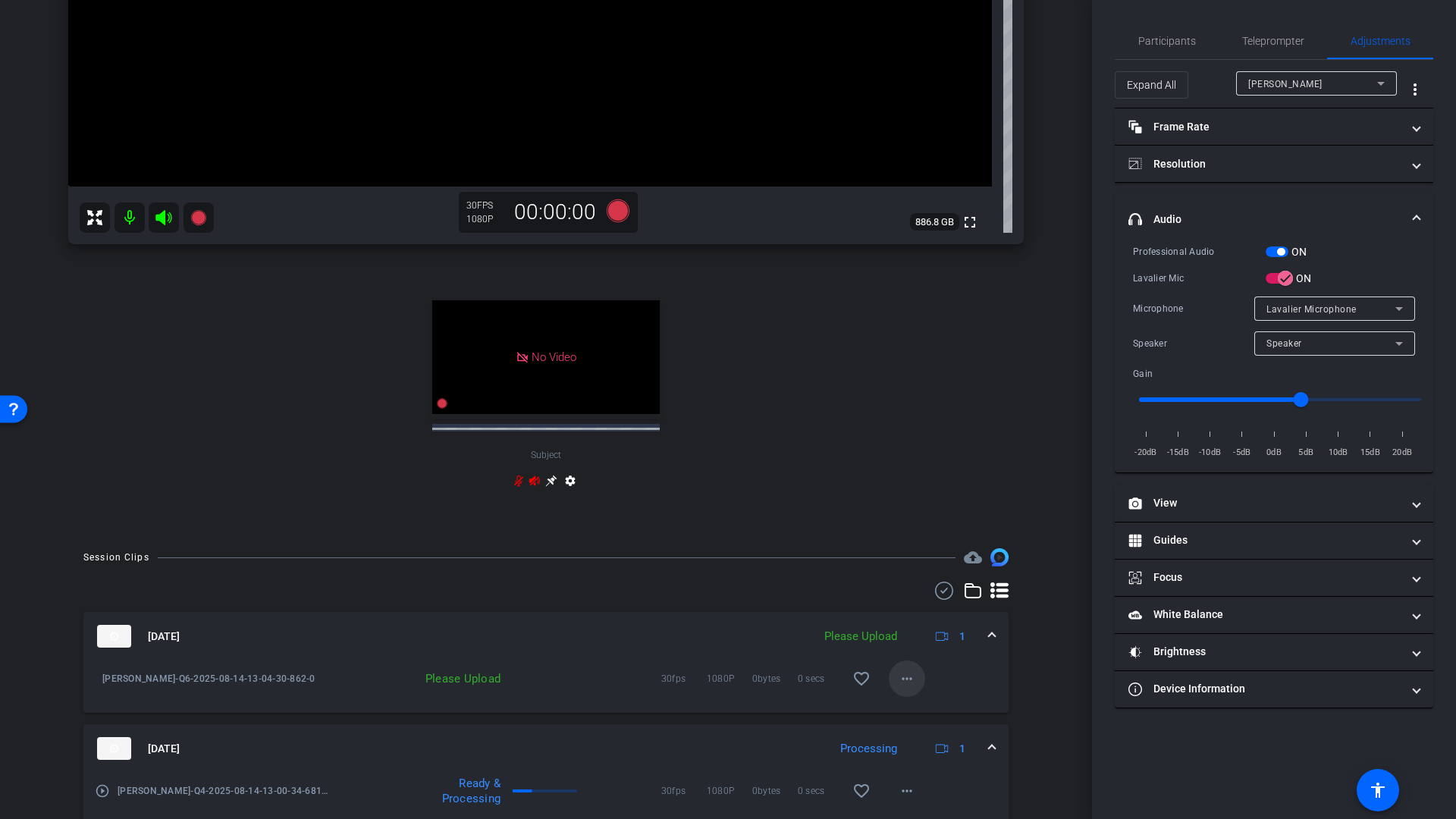
click at [900, 677] on mat-icon "more_horiz" at bounding box center [907, 679] width 18 height 18
click at [921, 714] on span "Upload" at bounding box center [923, 711] width 60 height 18
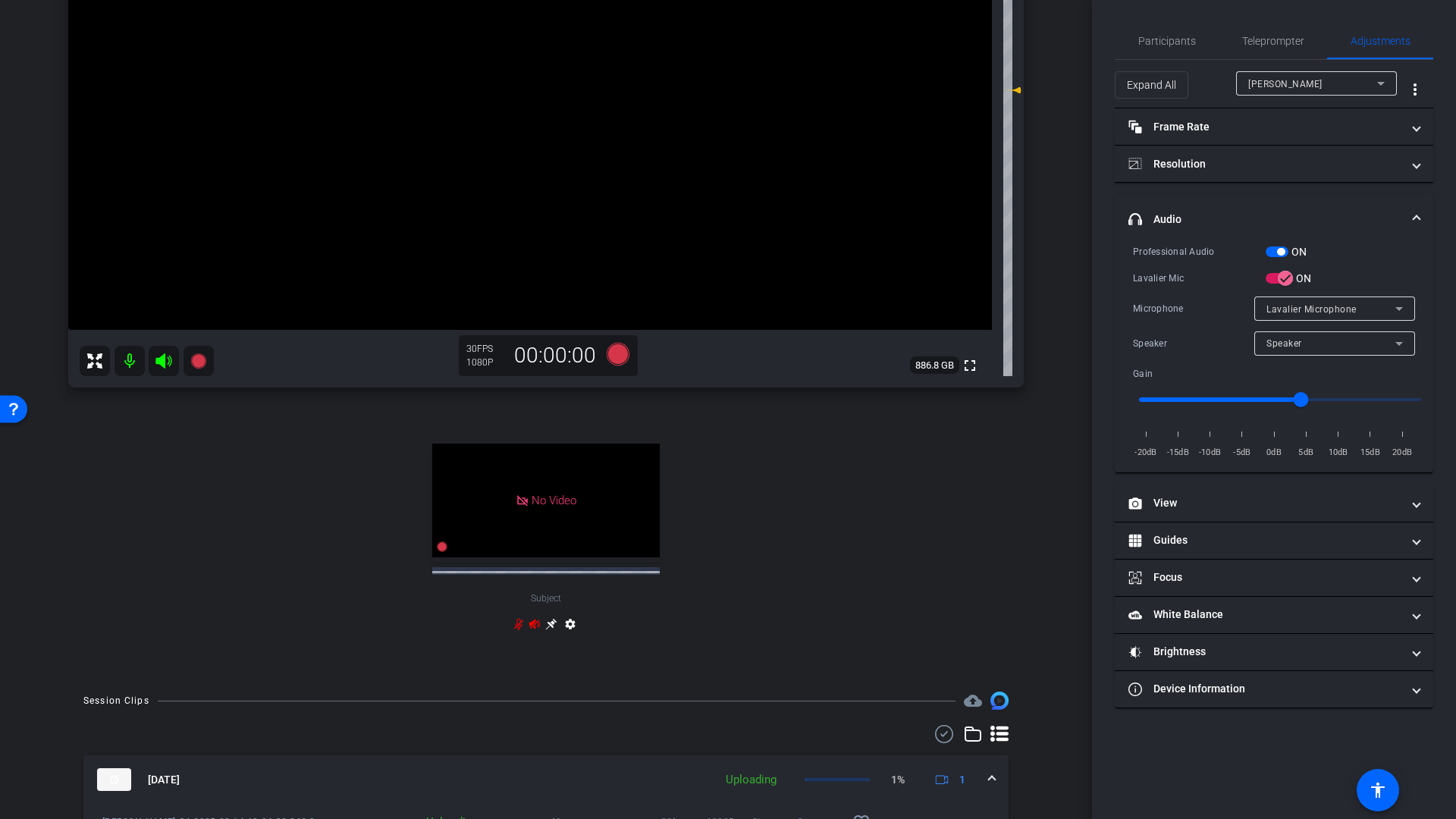
scroll to position [31, 0]
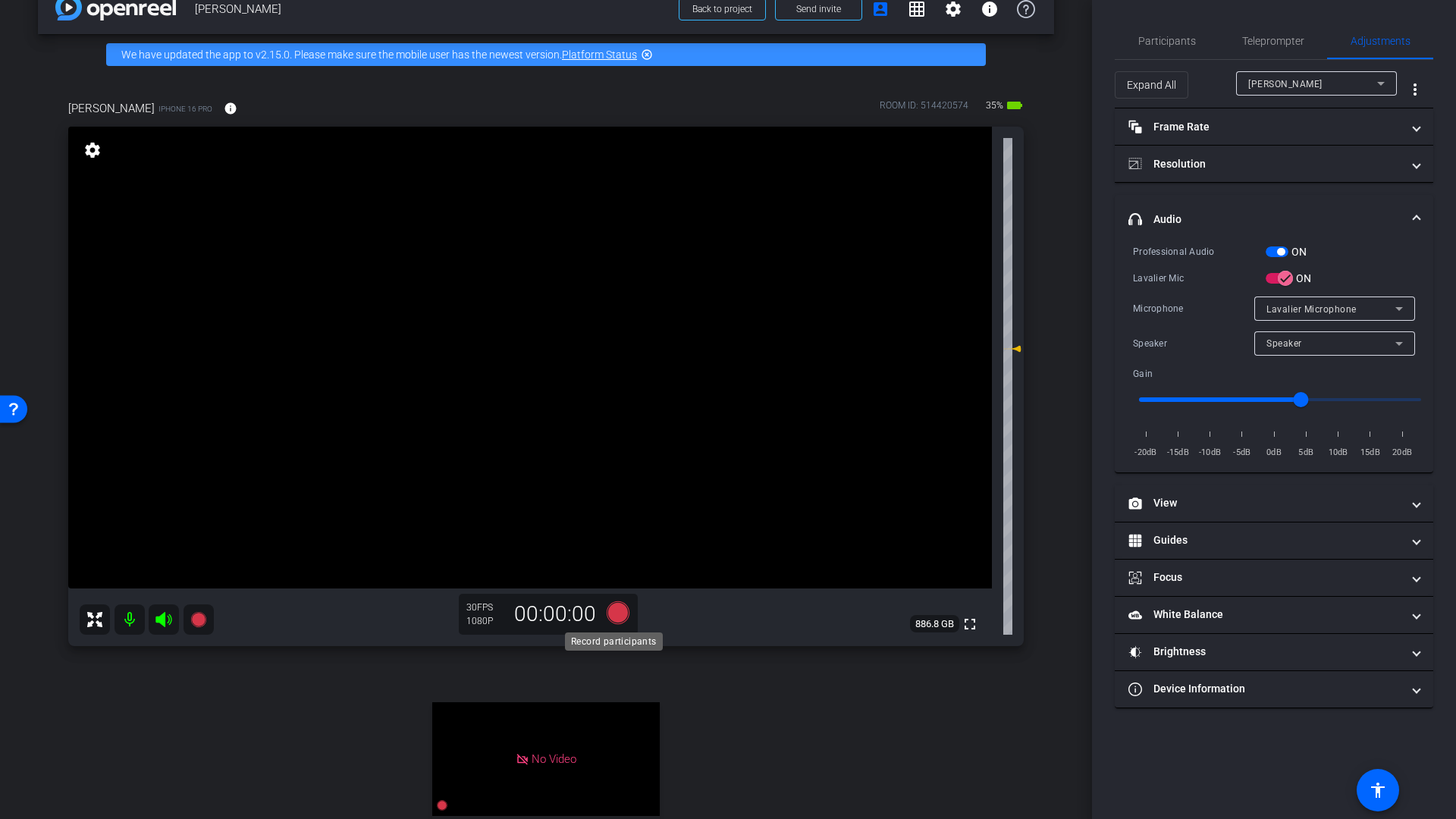
click at [612, 616] on icon at bounding box center [618, 613] width 23 height 23
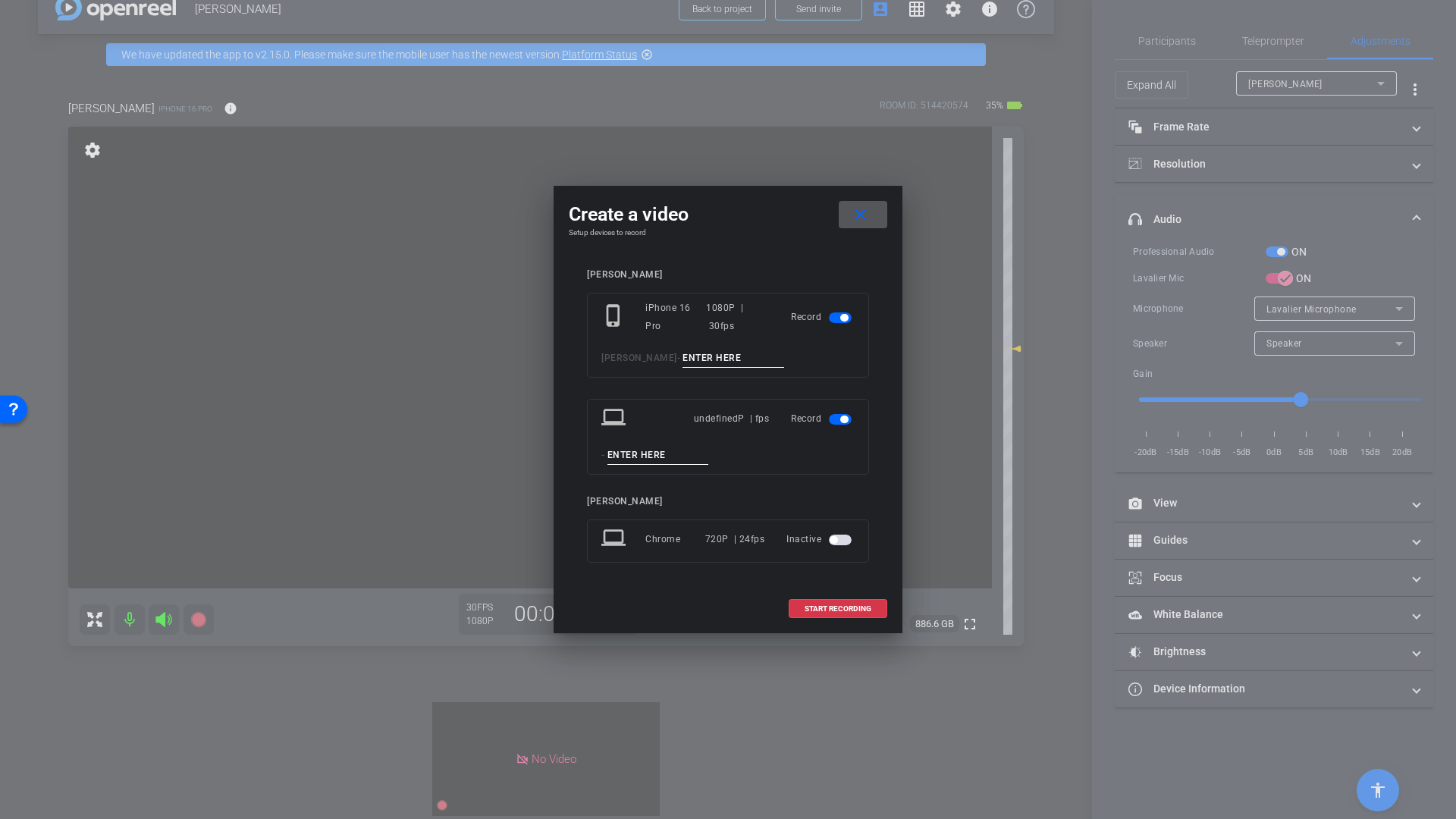
click at [844, 419] on span "button" at bounding box center [843, 419] width 7 height 7
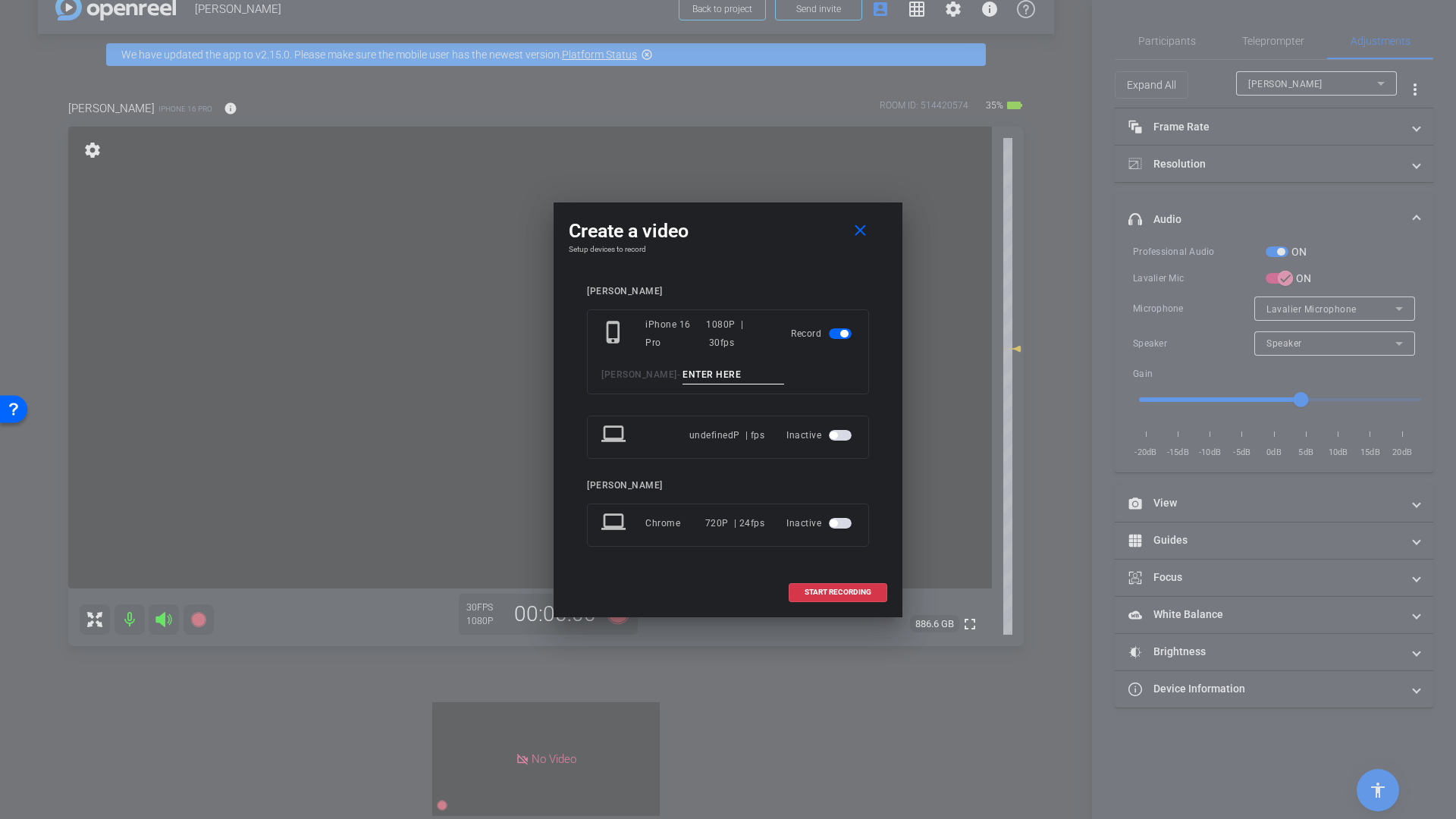
click at [697, 374] on input at bounding box center [732, 374] width 102 height 19
type input "Q8"
click at [844, 592] on span "START RECORDING" at bounding box center [838, 592] width 67 height 7
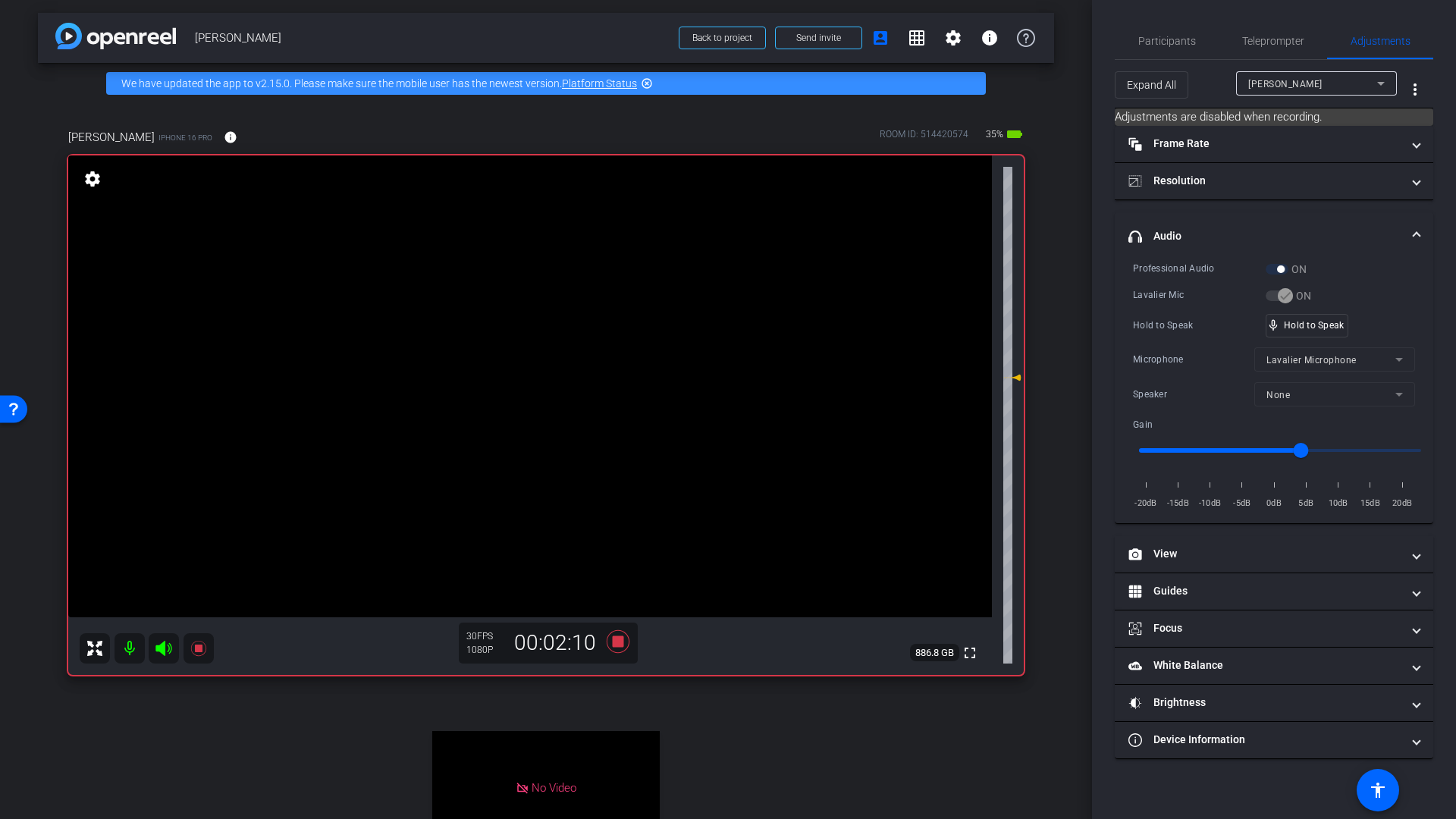
scroll to position [0, 0]
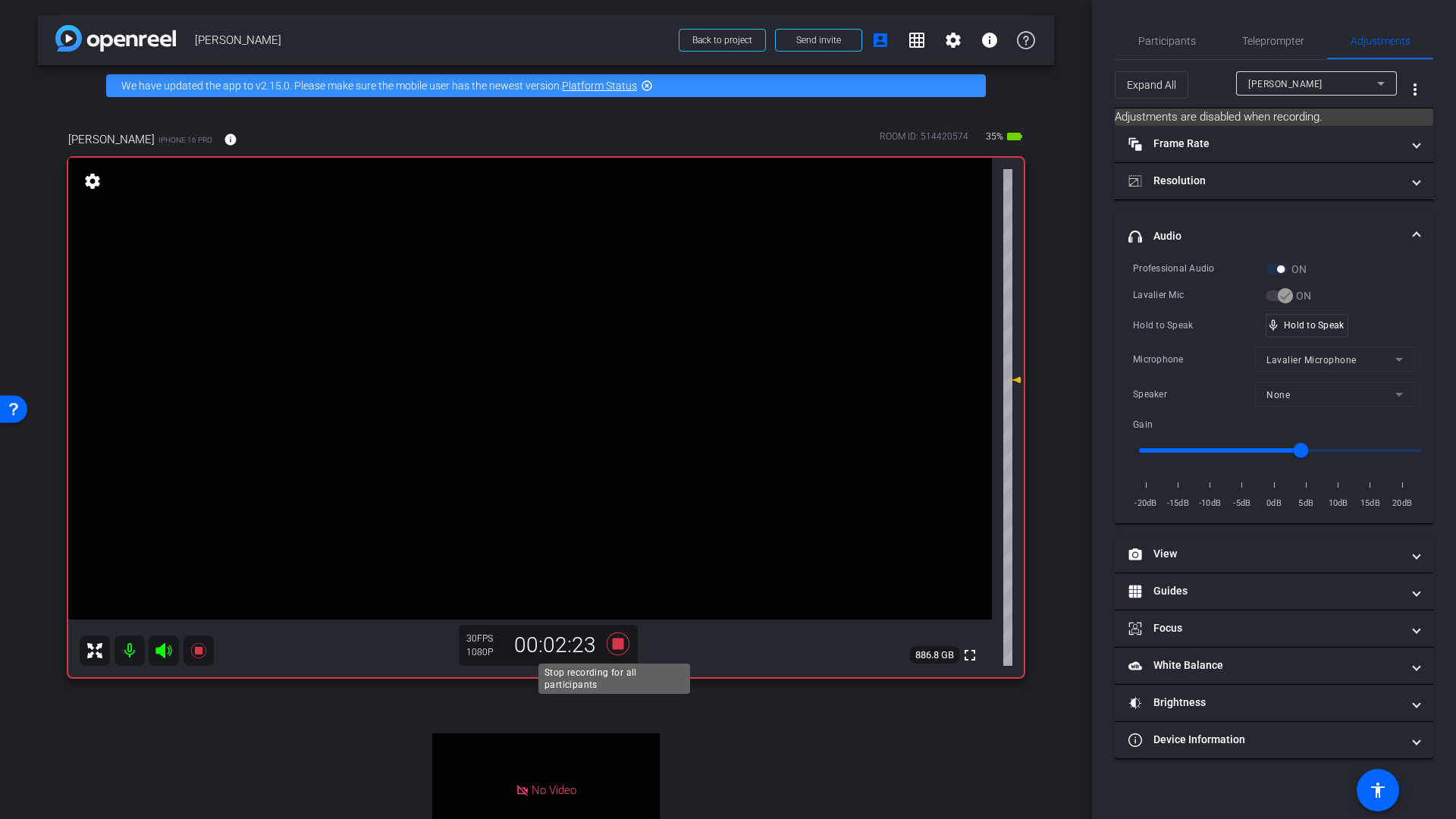
click at [614, 641] on icon at bounding box center [618, 644] width 23 height 23
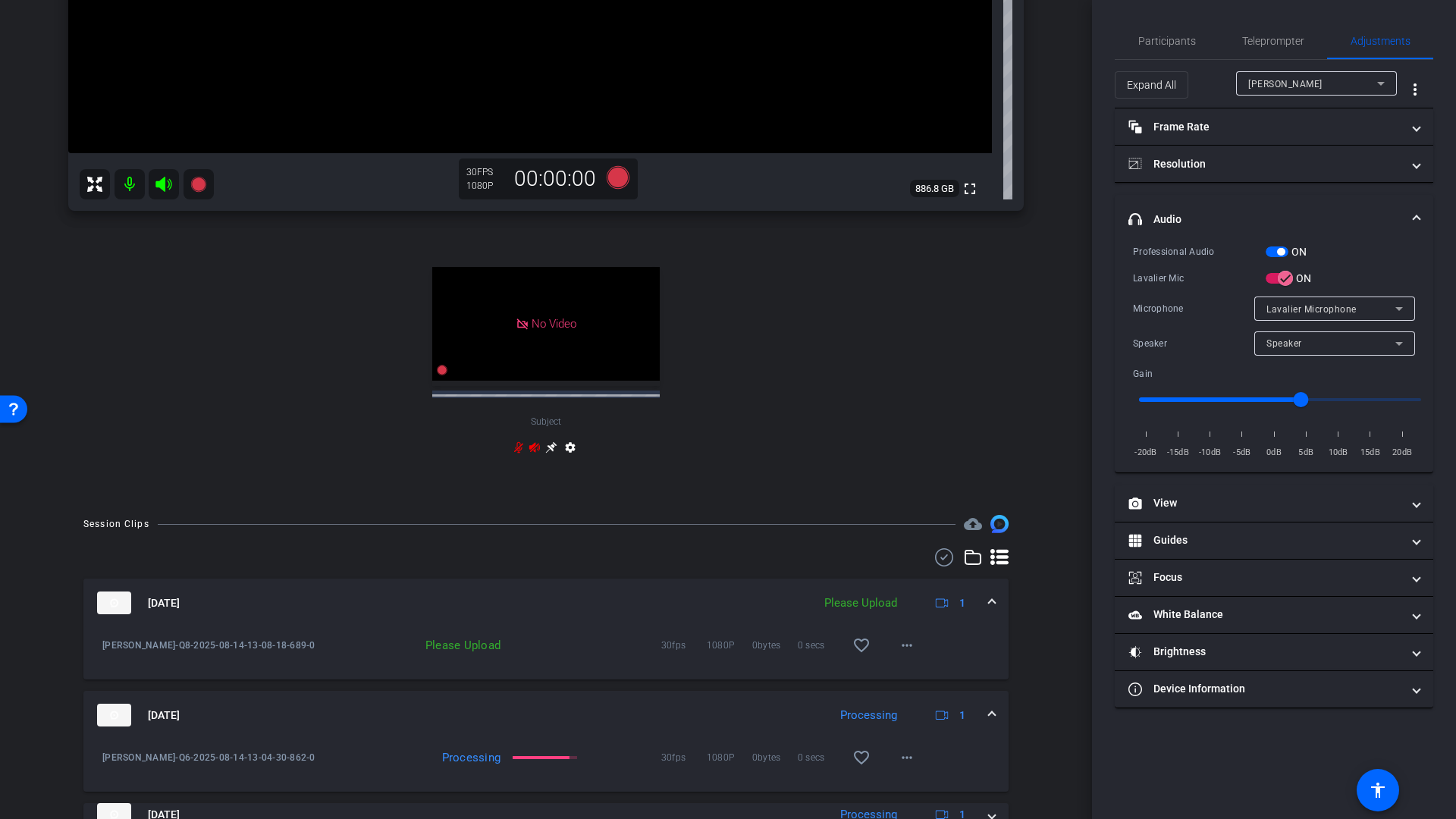
scroll to position [566, 0]
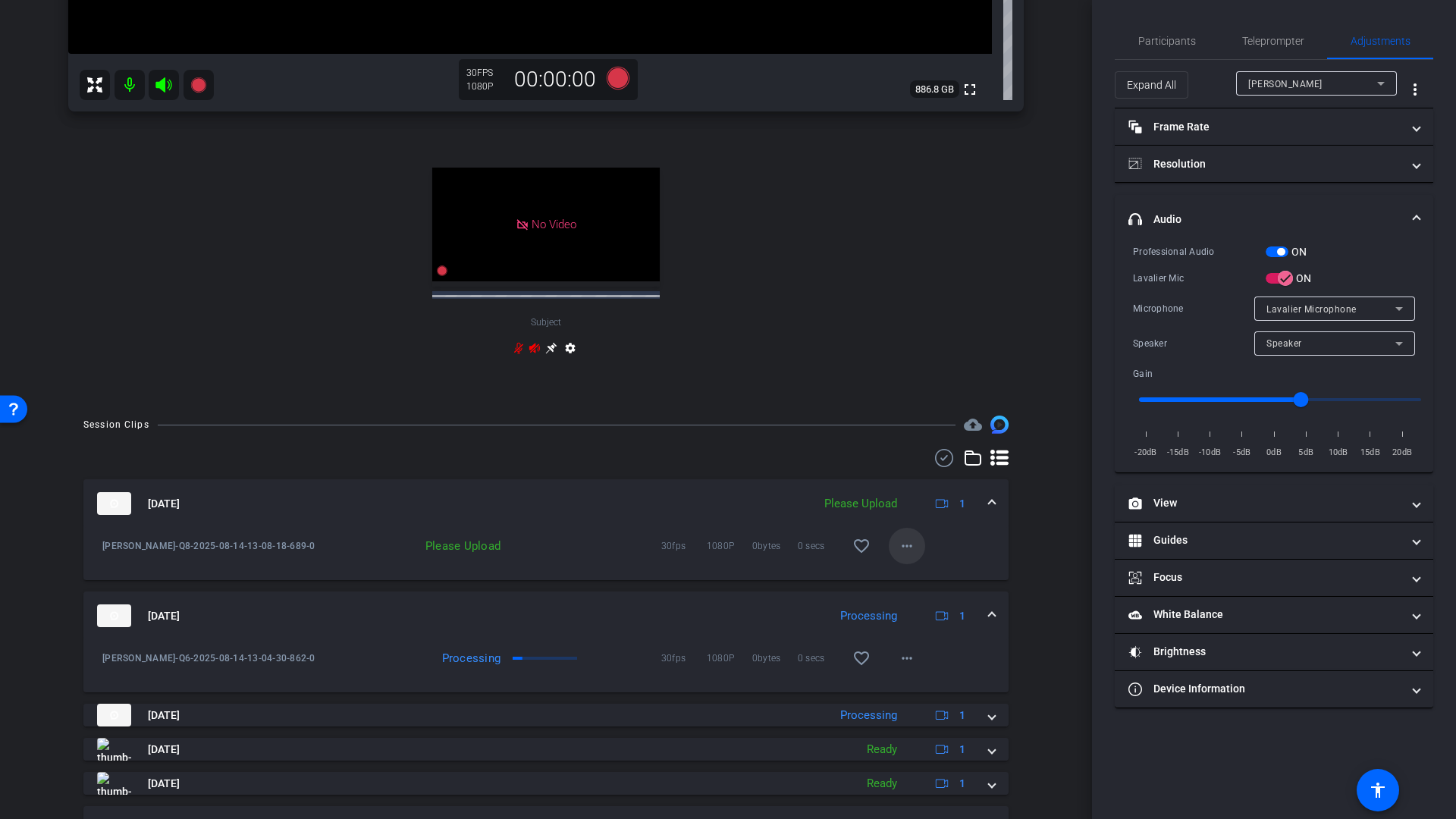
click at [900, 547] on mat-icon "more_horiz" at bounding box center [907, 546] width 18 height 18
click at [908, 583] on span "Upload" at bounding box center [923, 578] width 60 height 18
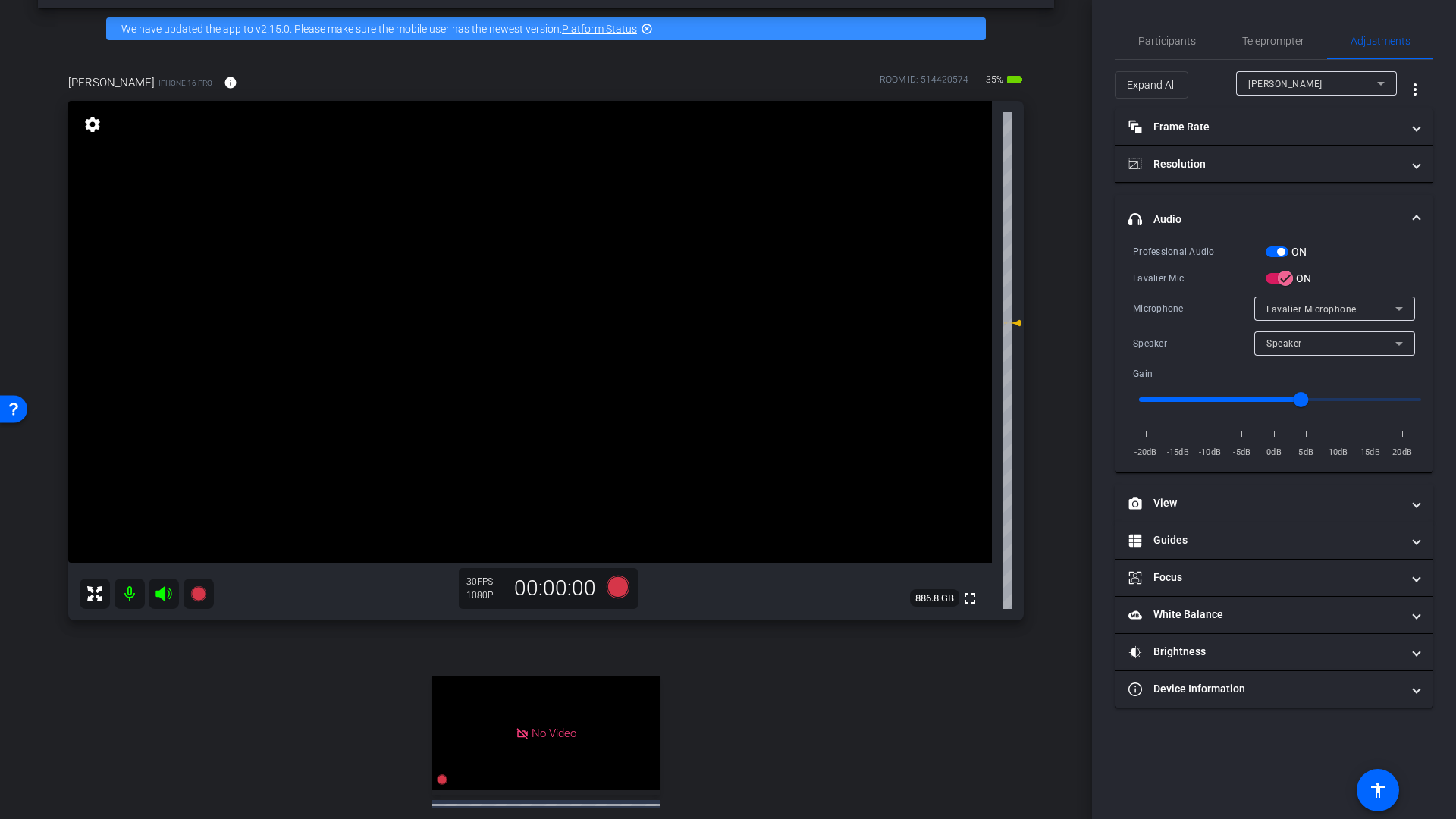
scroll to position [55, 0]
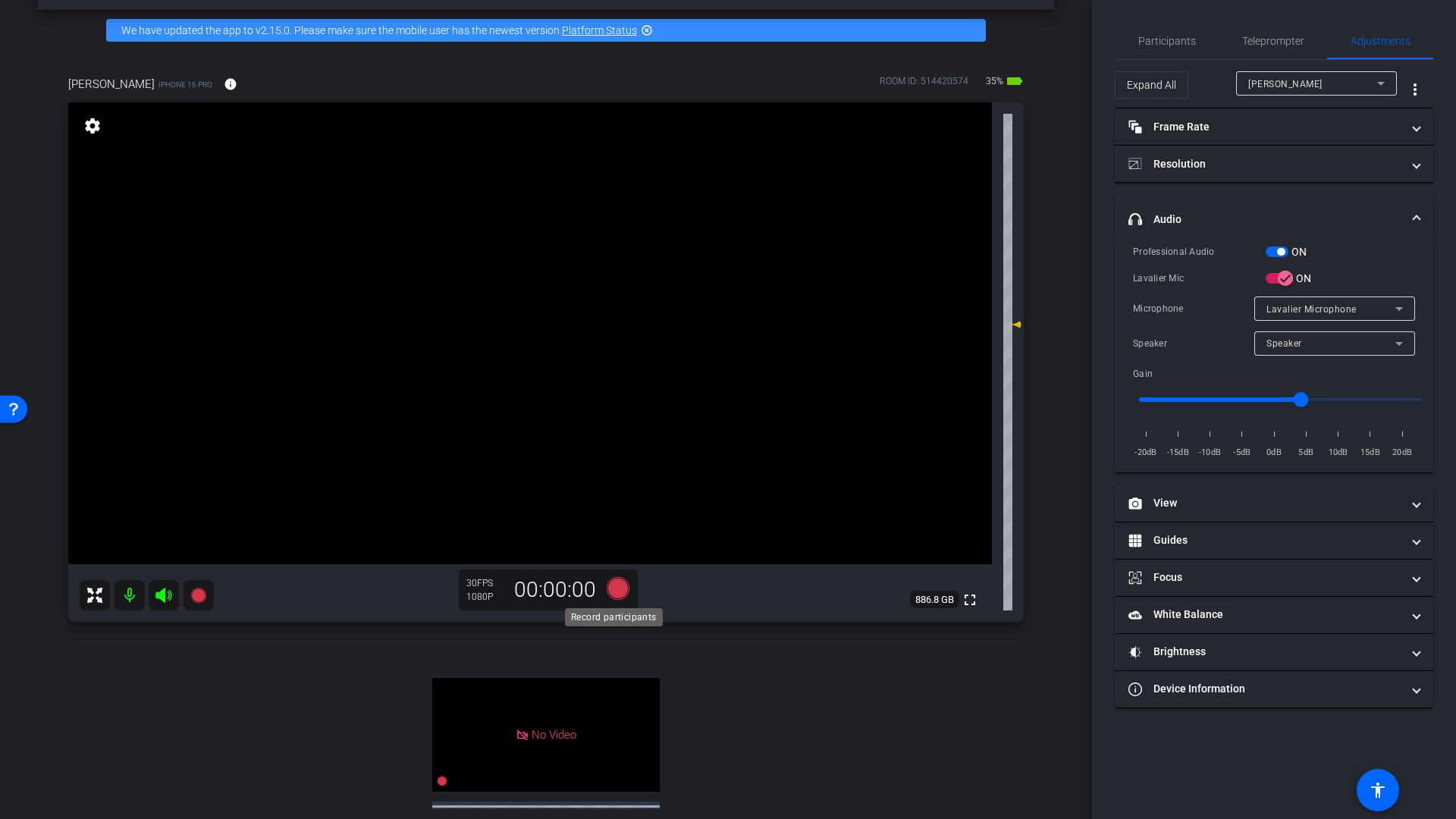
click at [610, 591] on icon at bounding box center [618, 588] width 23 height 23
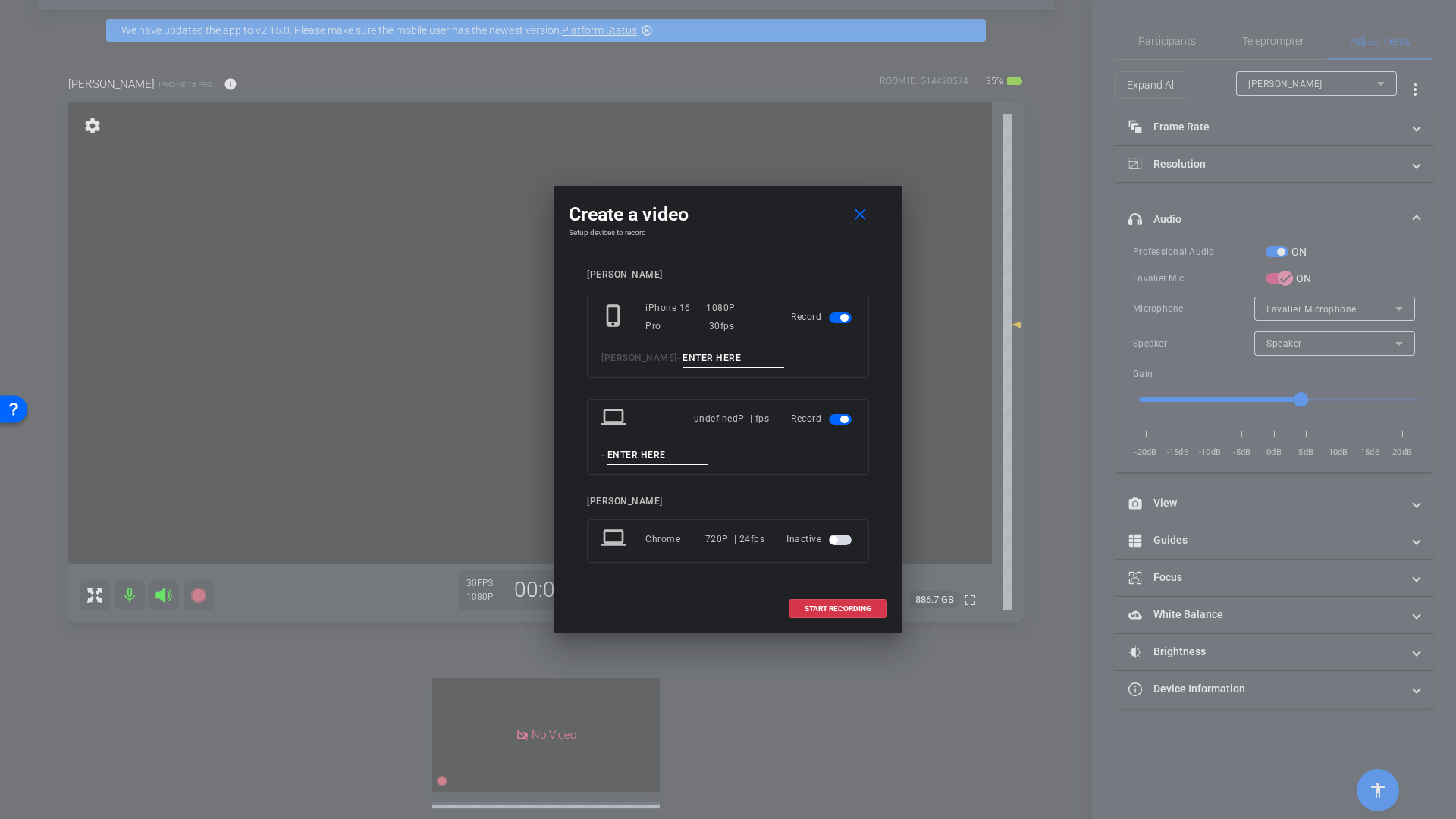
click at [682, 351] on input at bounding box center [732, 358] width 102 height 19
type input "Q9"
click at [841, 609] on span "START RECORDING" at bounding box center [838, 609] width 67 height 7
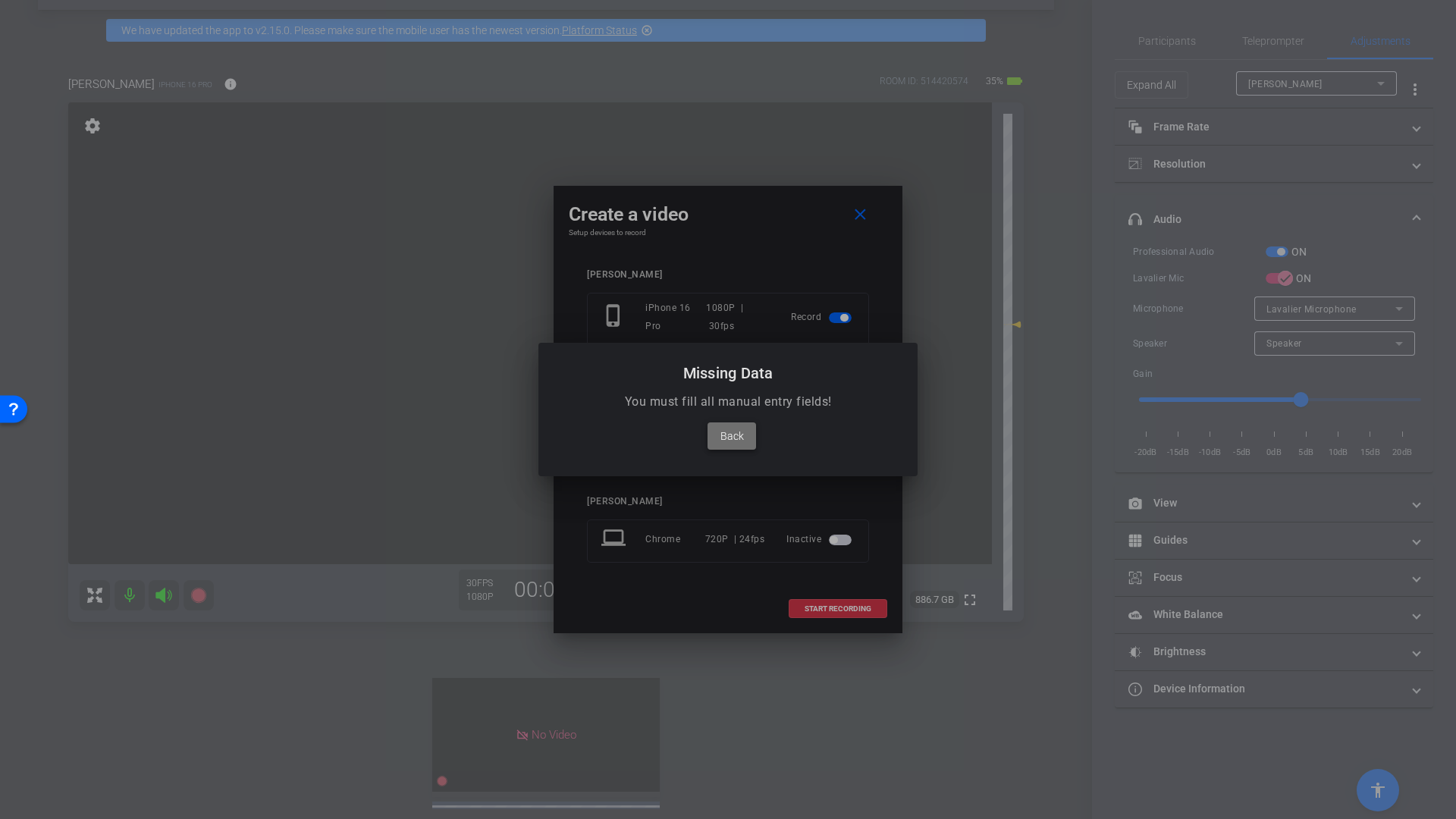
click at [735, 441] on span "Back" at bounding box center [732, 436] width 24 height 18
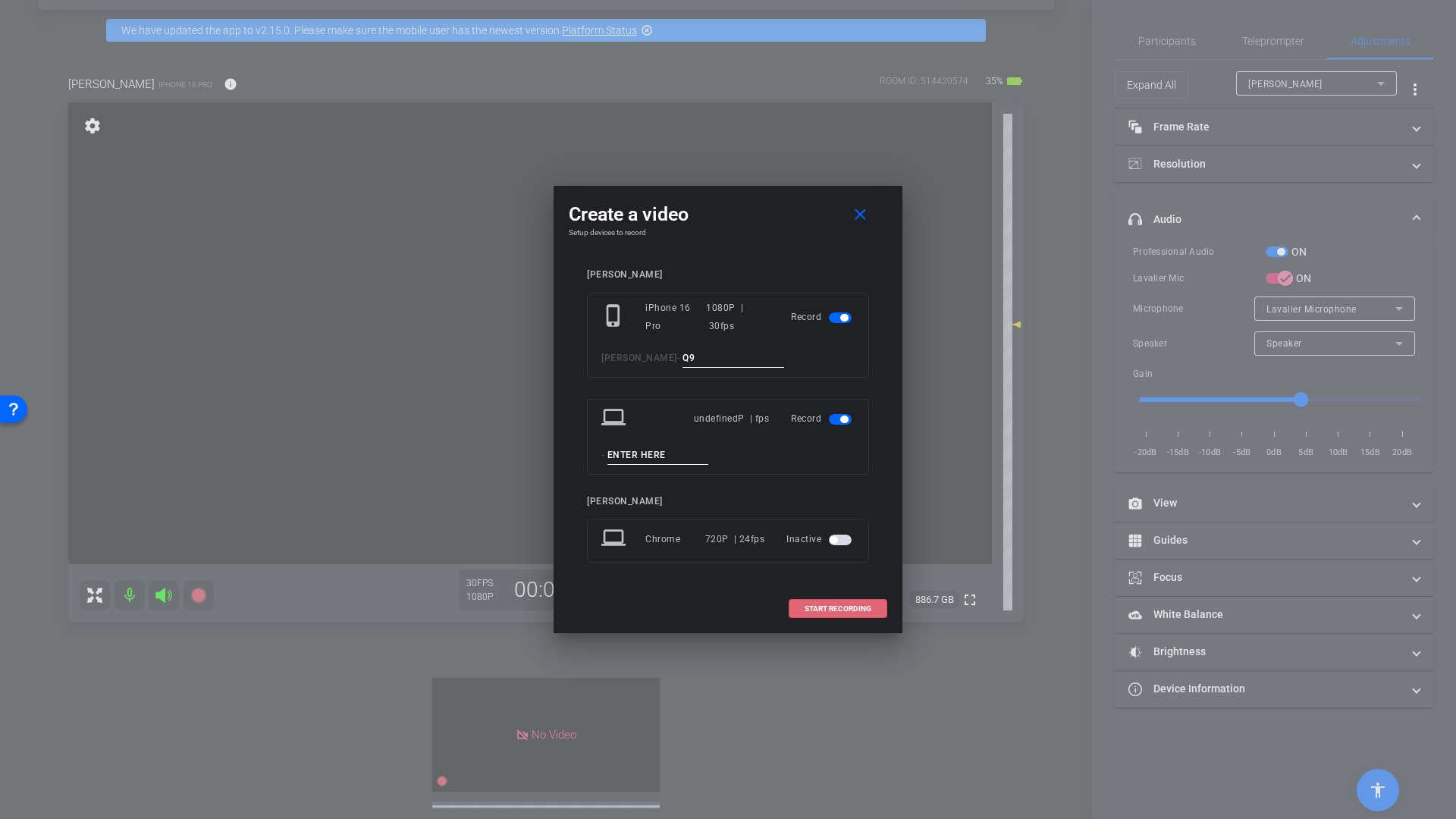
click at [847, 412] on mat-slide-toggle at bounding box center [842, 418] width 26 height 18
click at [846, 421] on span "button" at bounding box center [843, 419] width 7 height 7
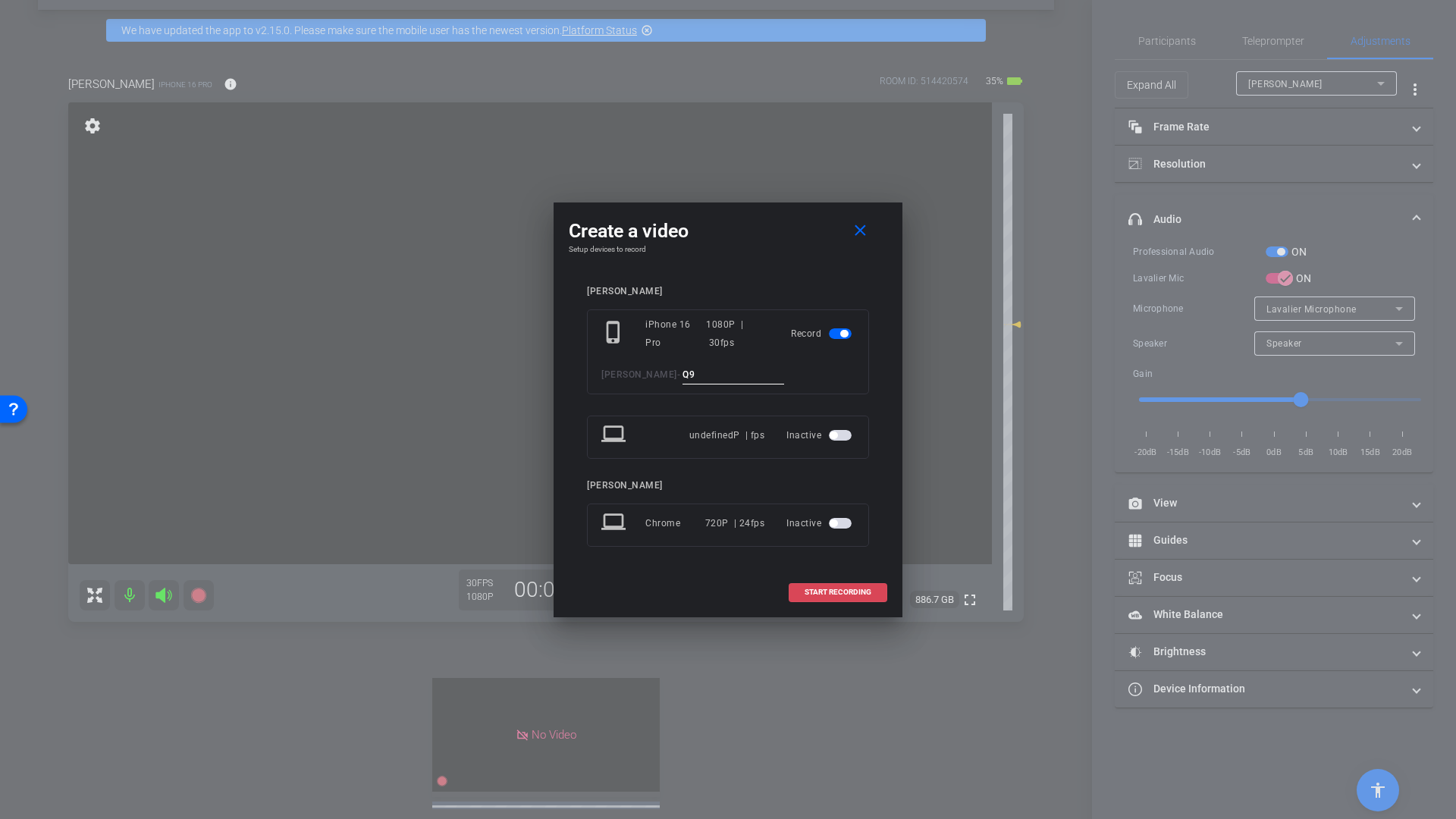
click at [843, 591] on span "START RECORDING" at bounding box center [838, 592] width 67 height 7
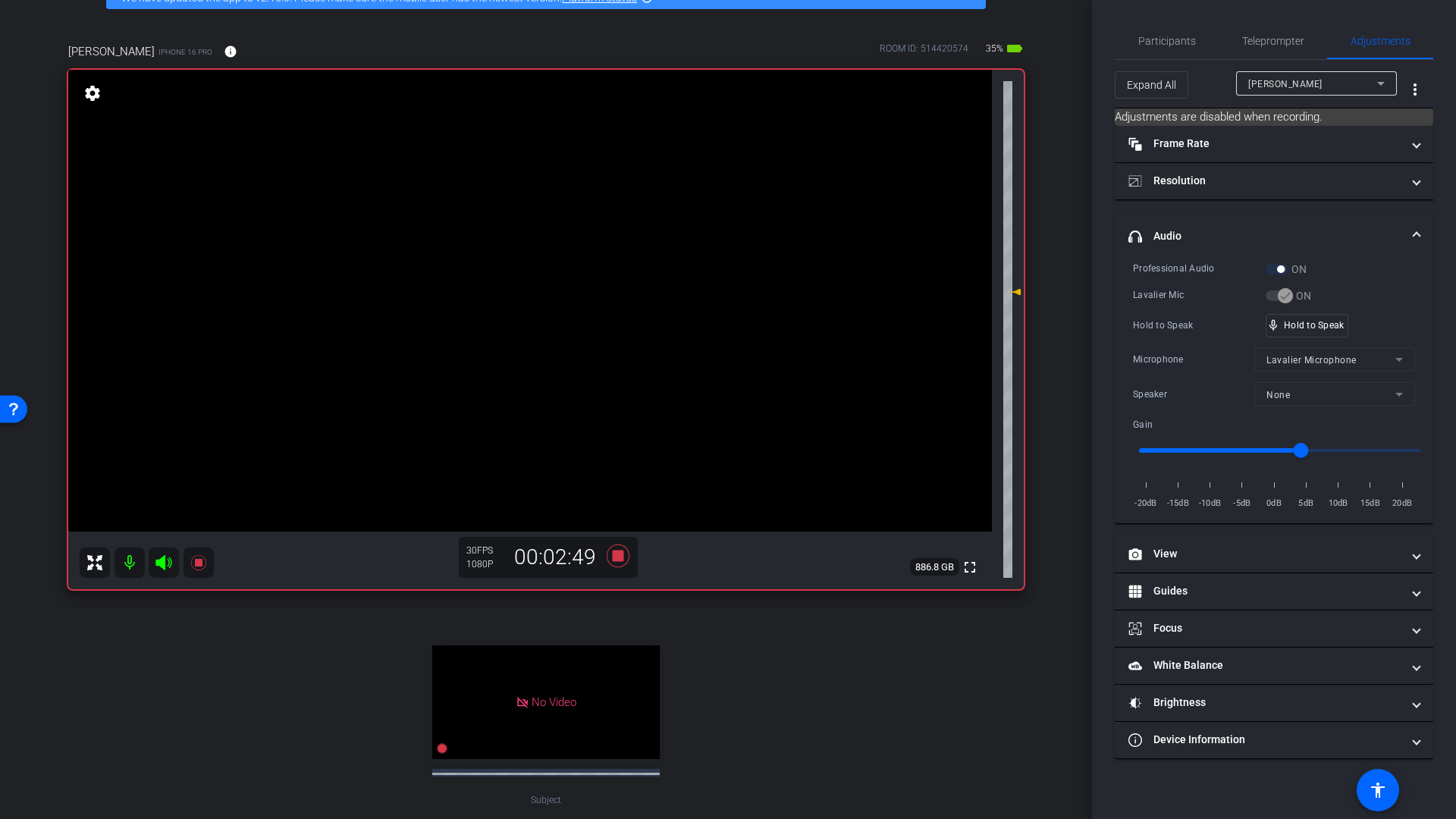
scroll to position [35, 0]
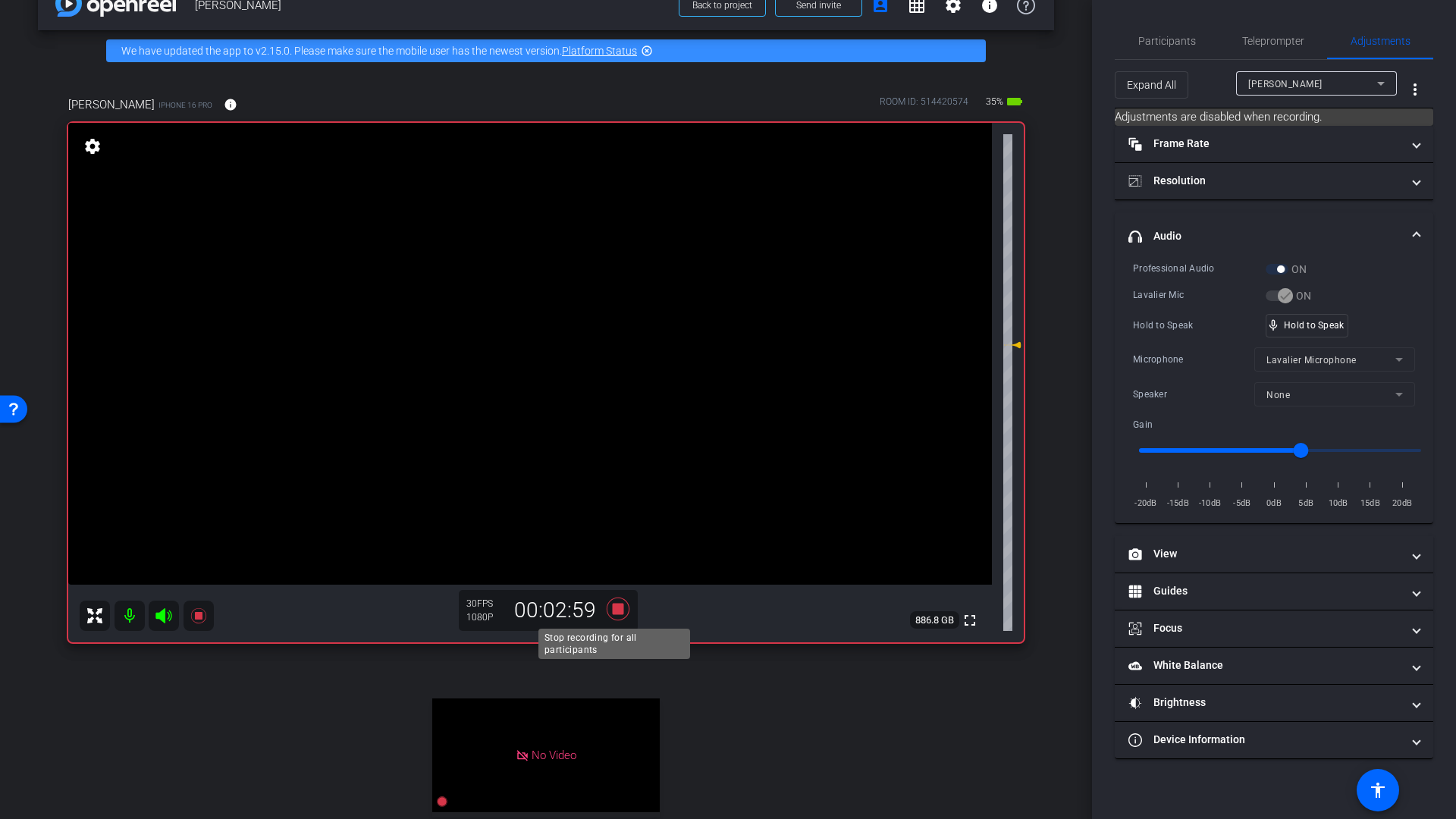
click at [614, 613] on icon at bounding box center [618, 609] width 23 height 23
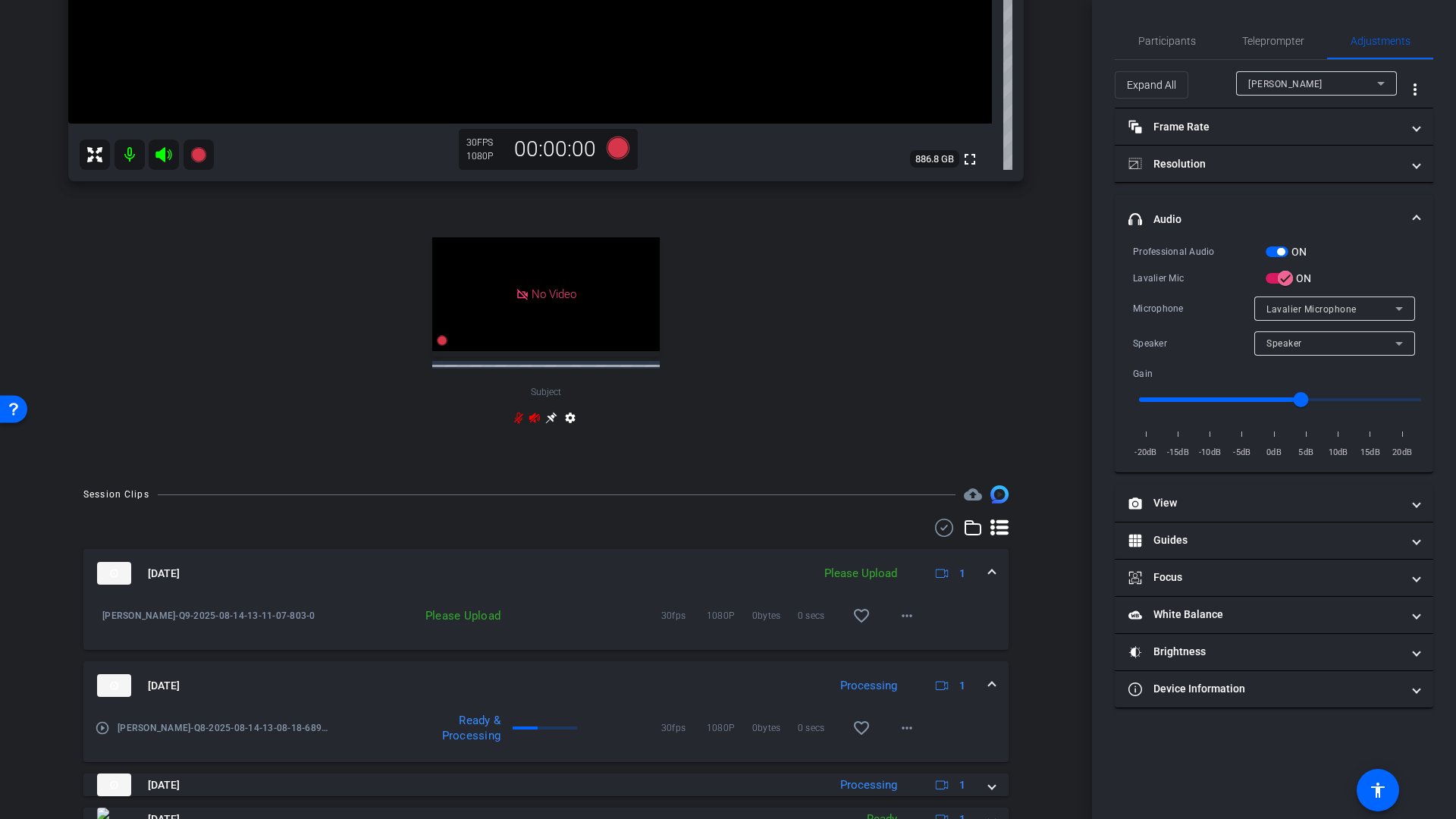
scroll to position [496, 0]
click at [898, 612] on mat-icon "more_horiz" at bounding box center [907, 614] width 18 height 18
click at [915, 646] on span "Upload" at bounding box center [923, 647] width 60 height 18
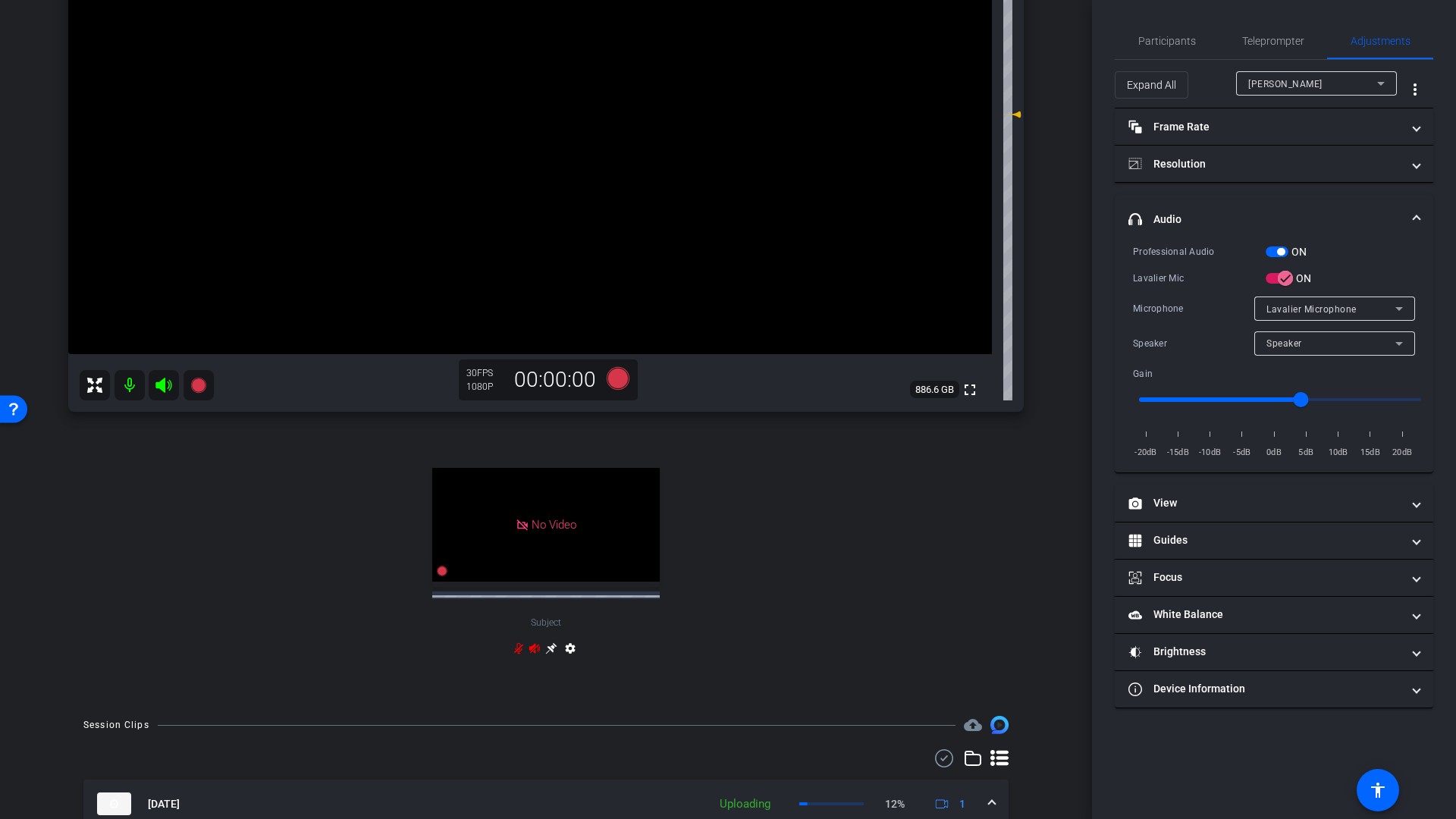
scroll to position [215, 0]
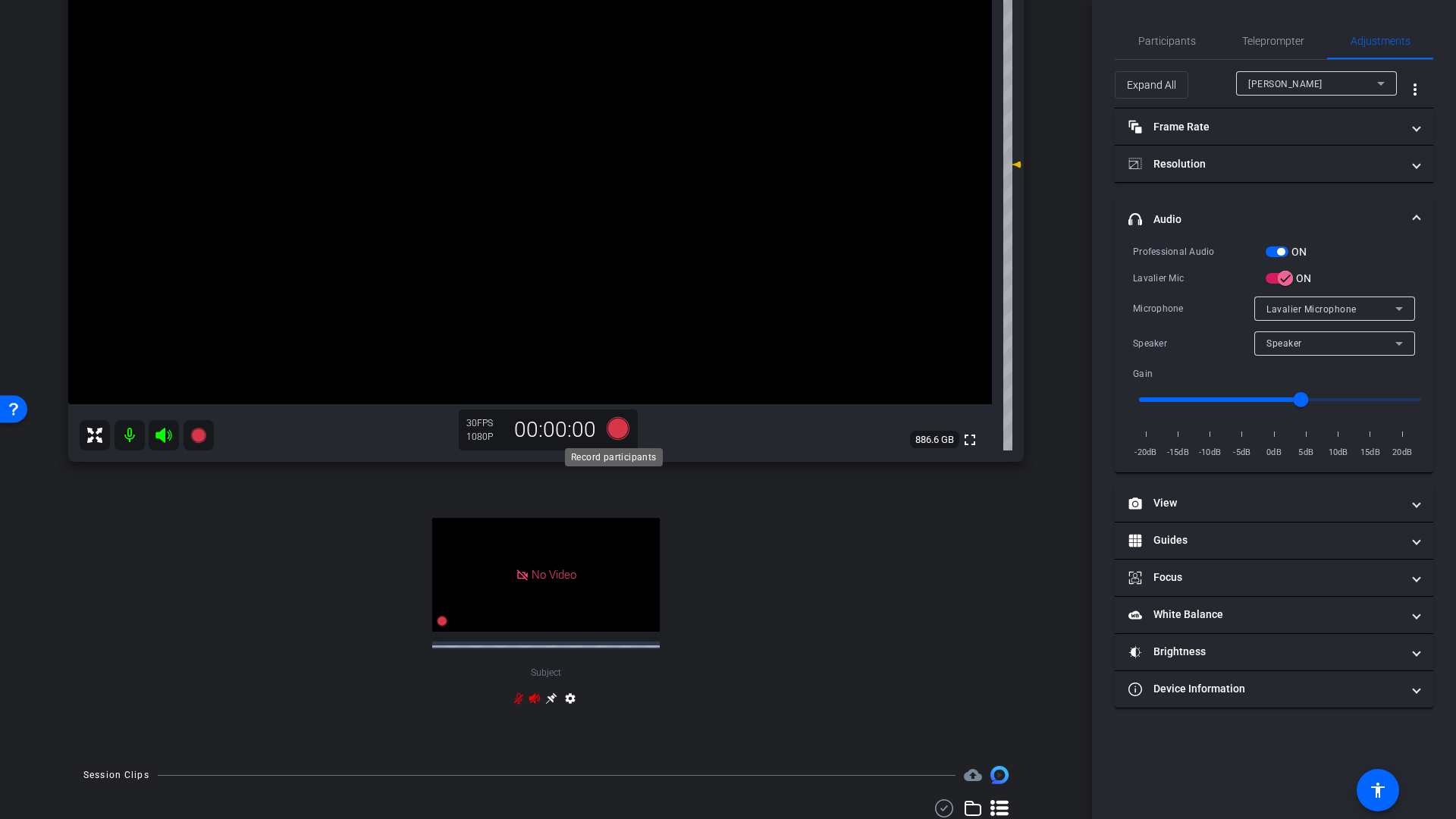
click at [614, 431] on icon at bounding box center [618, 429] width 23 height 23
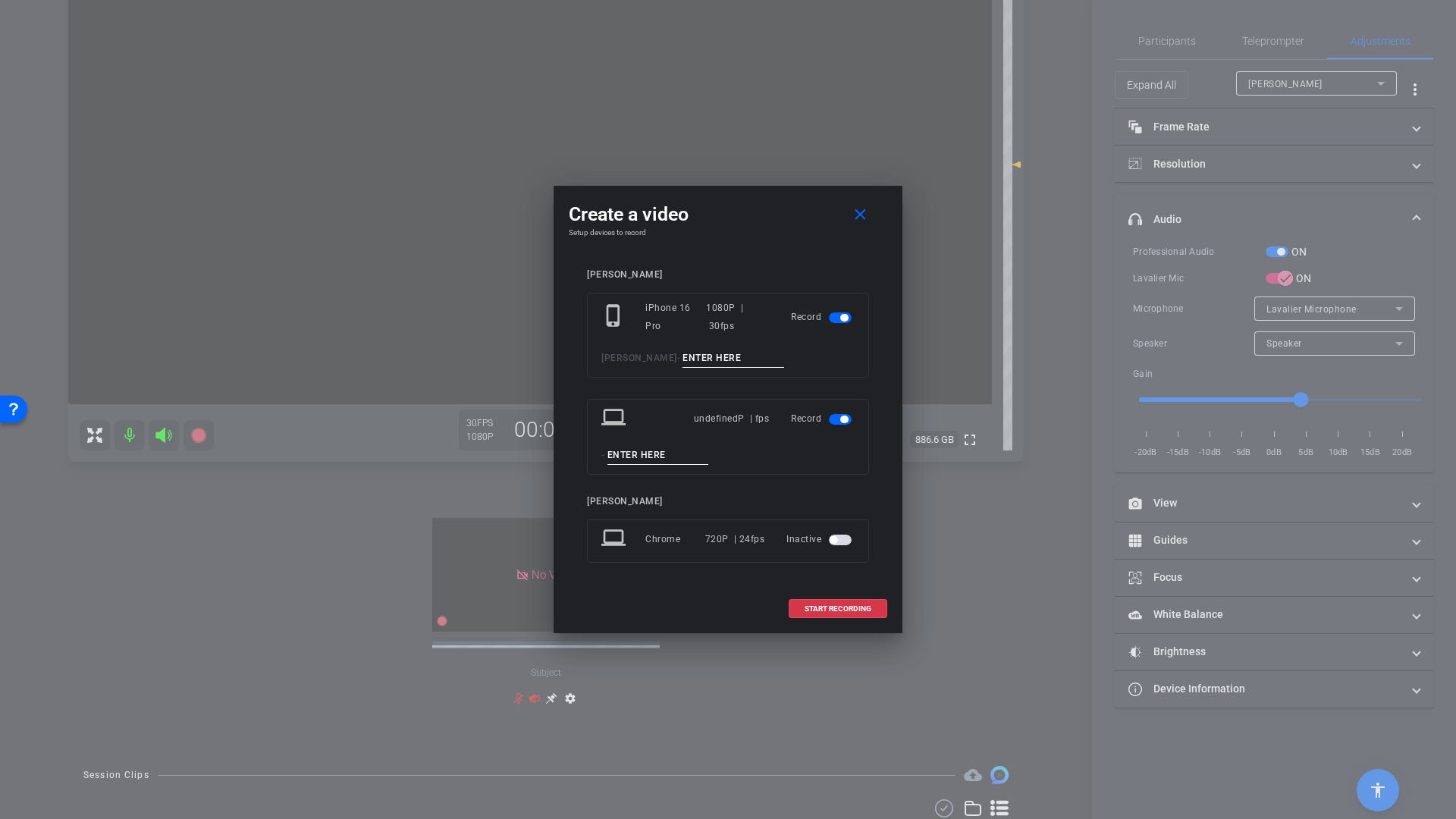
click at [842, 421] on span "button" at bounding box center [843, 419] width 7 height 7
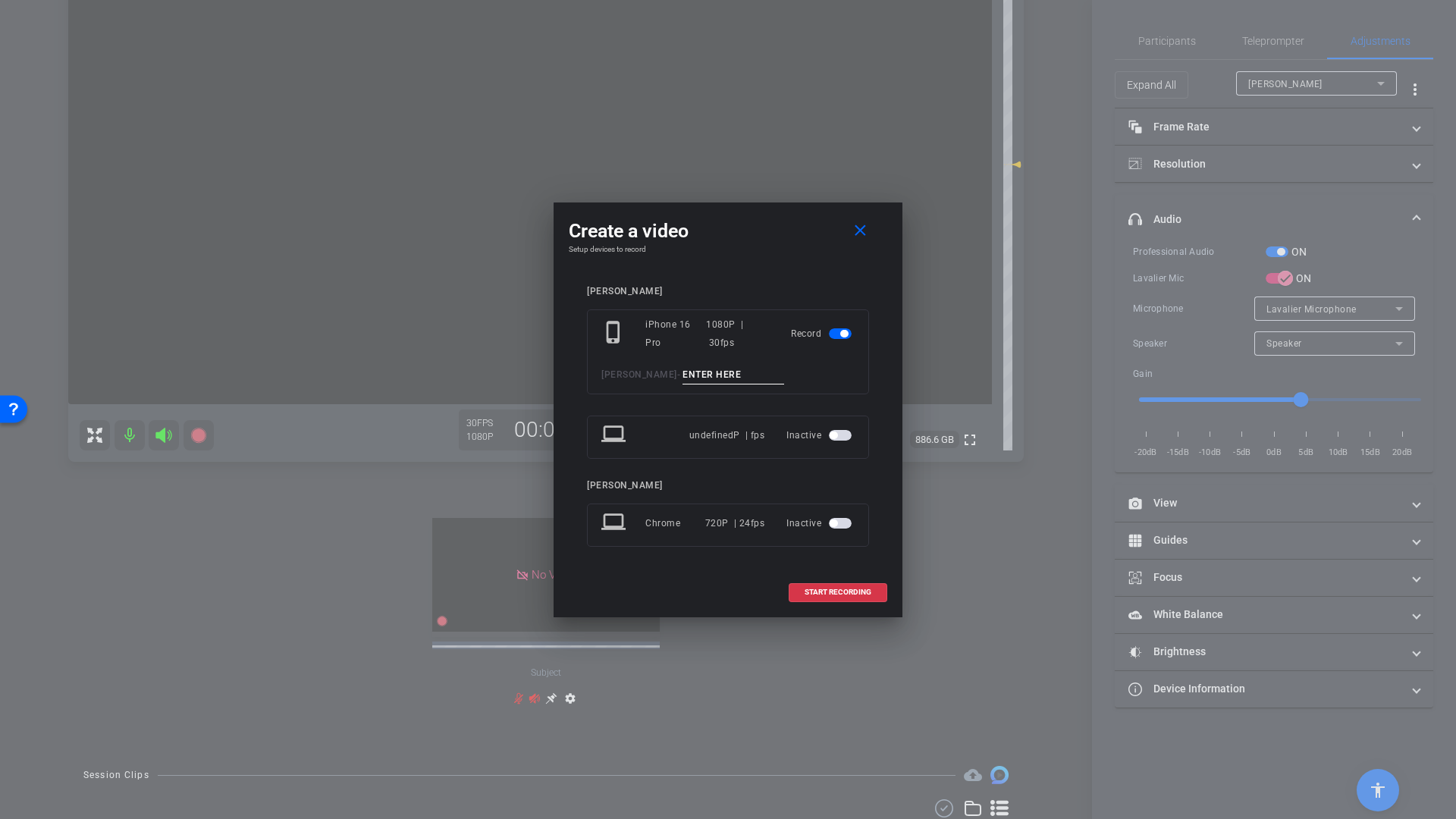
click at [688, 381] on input at bounding box center [732, 374] width 102 height 19
type input "Q10"
drag, startPoint x: 829, startPoint y: 582, endPoint x: 834, endPoint y: 589, distance: 8.6
click at [832, 583] on span at bounding box center [838, 592] width 97 height 37
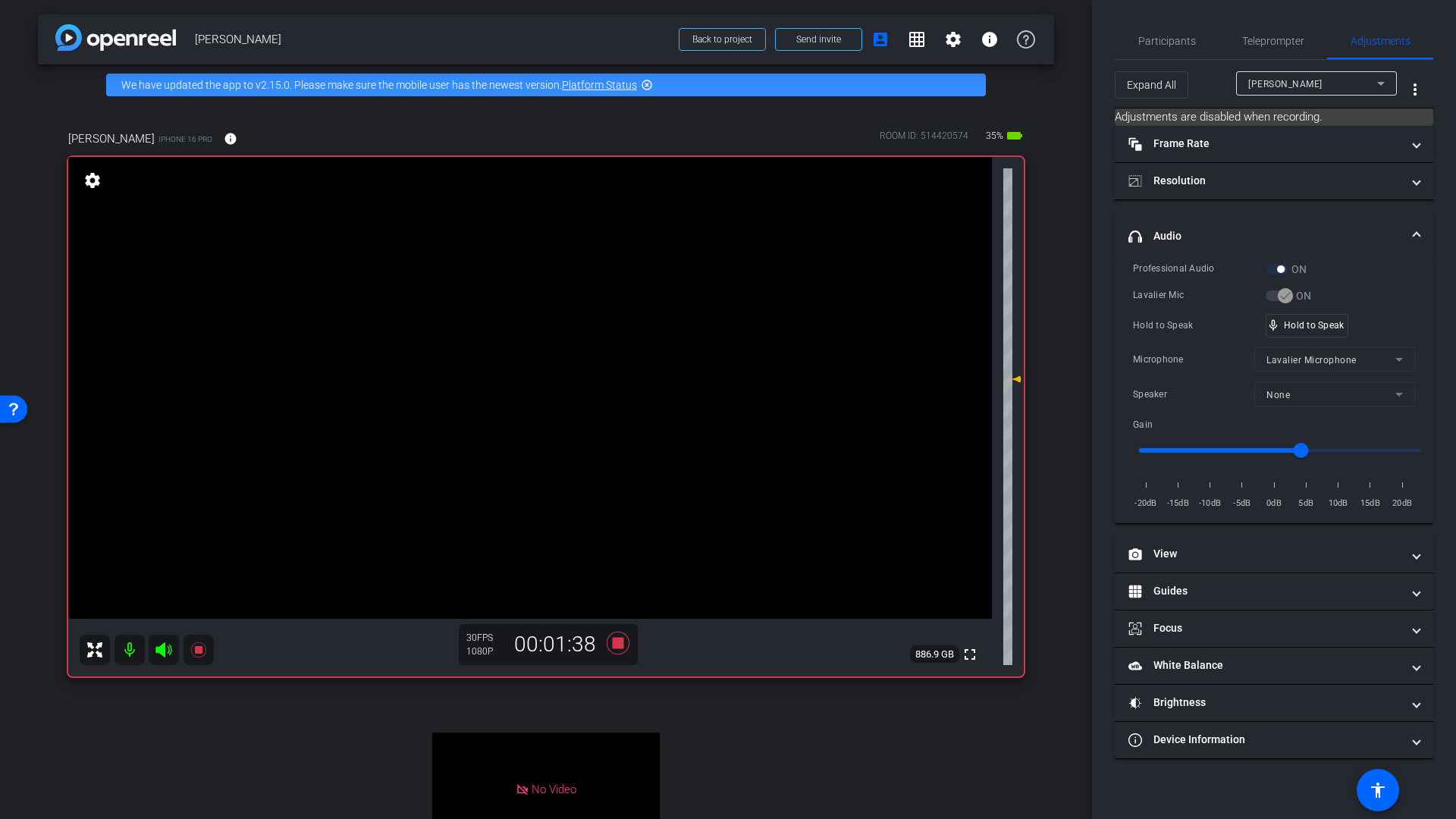
scroll to position [0, 0]
click at [614, 645] on icon at bounding box center [618, 644] width 23 height 23
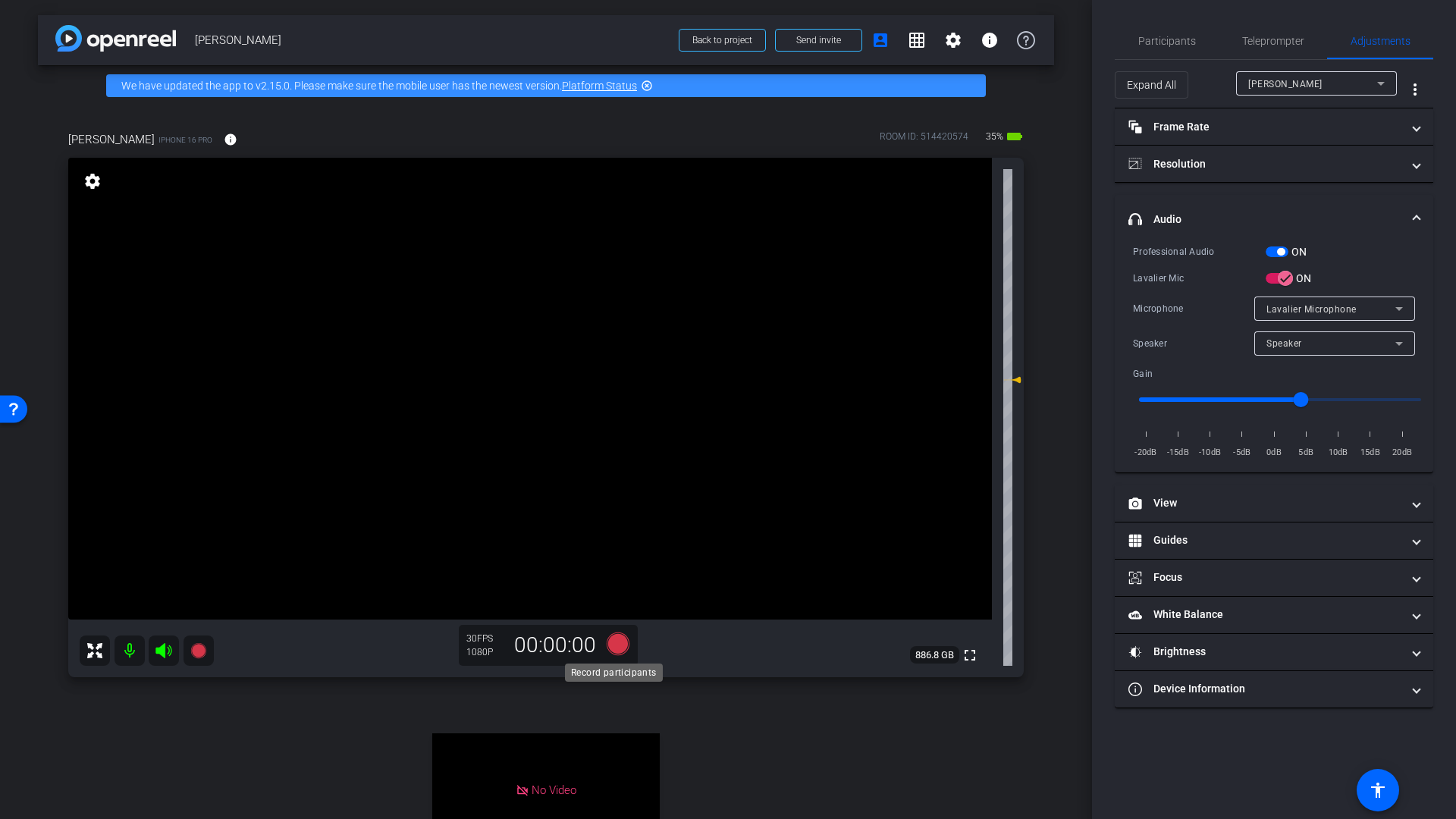
click at [623, 646] on icon at bounding box center [618, 644] width 23 height 23
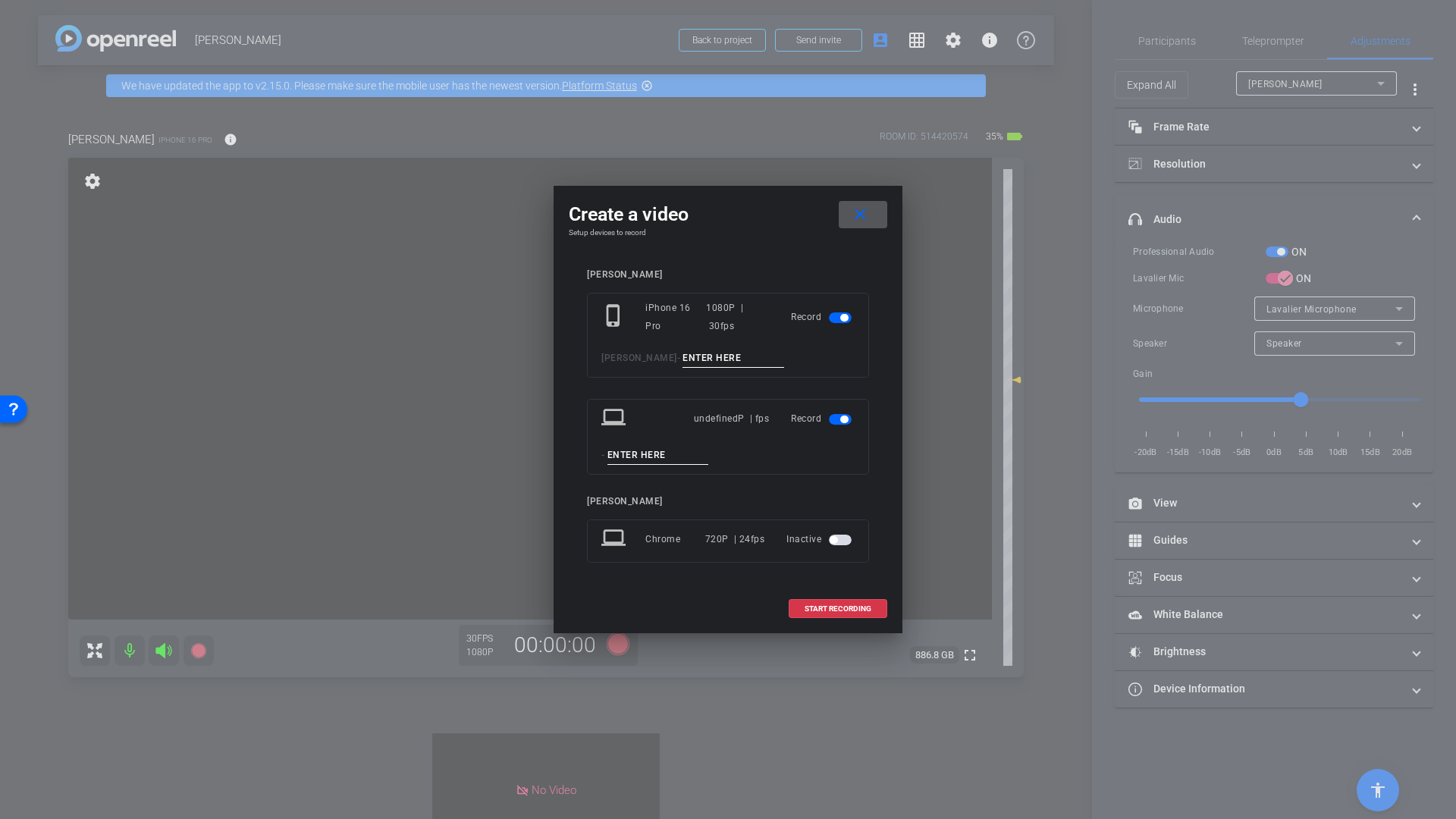
click at [843, 420] on span "button" at bounding box center [843, 419] width 7 height 7
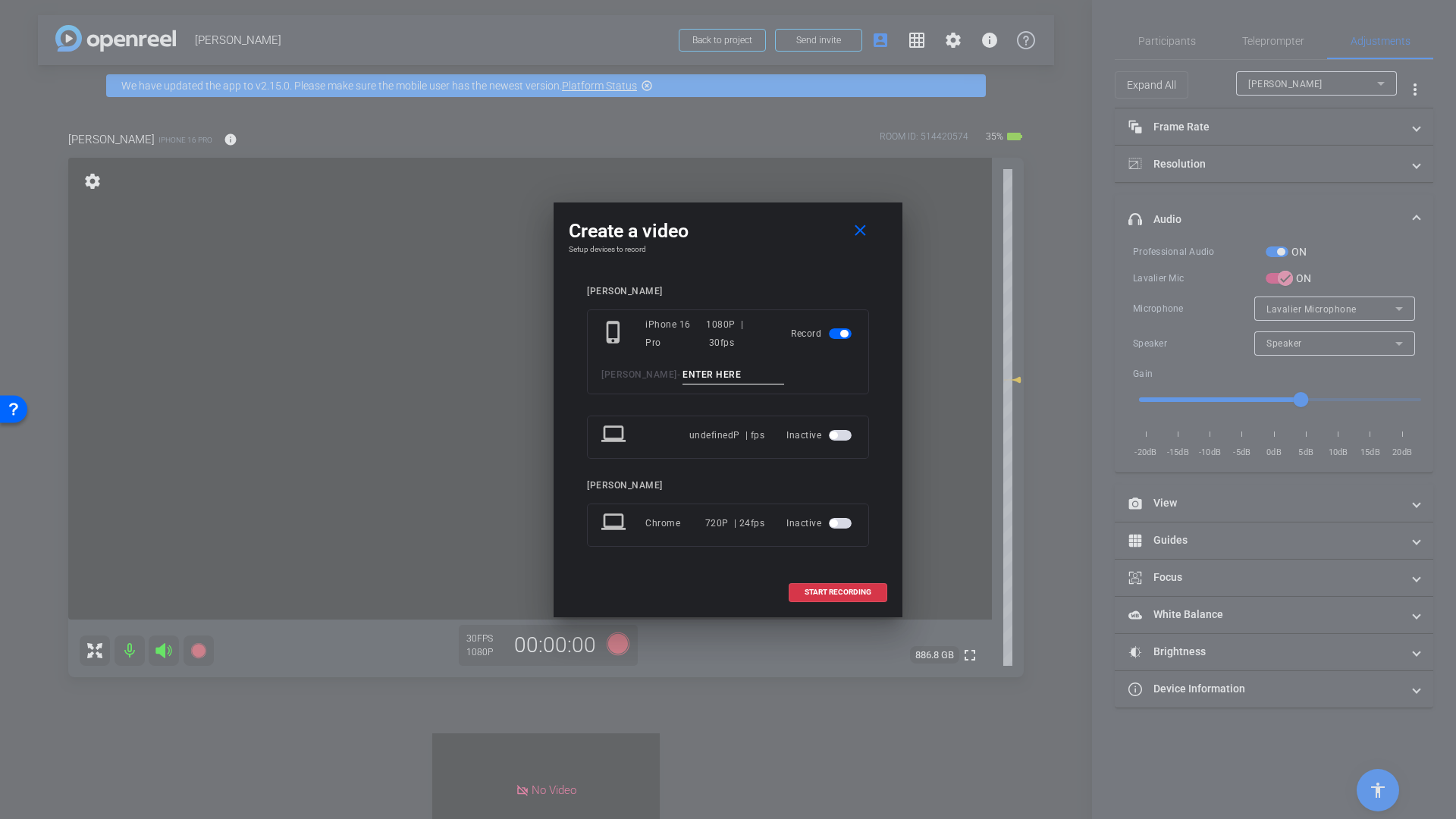
click at [696, 376] on input at bounding box center [732, 374] width 102 height 19
type input "Q11"
click at [858, 595] on span "START RECORDING" at bounding box center [838, 592] width 67 height 7
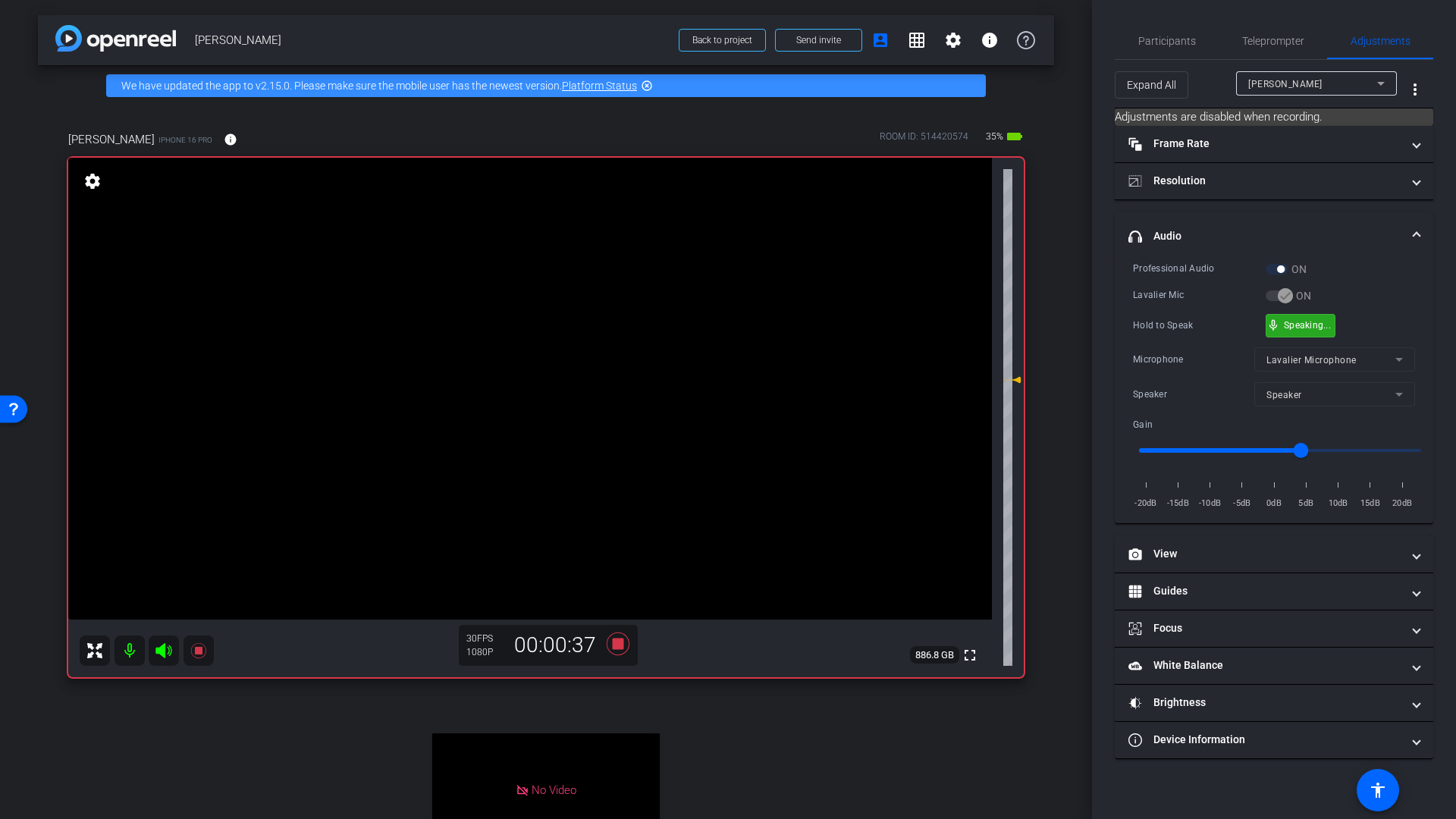
click at [1287, 331] on div "mic_none Speaking..." at bounding box center [1300, 325] width 68 height 22
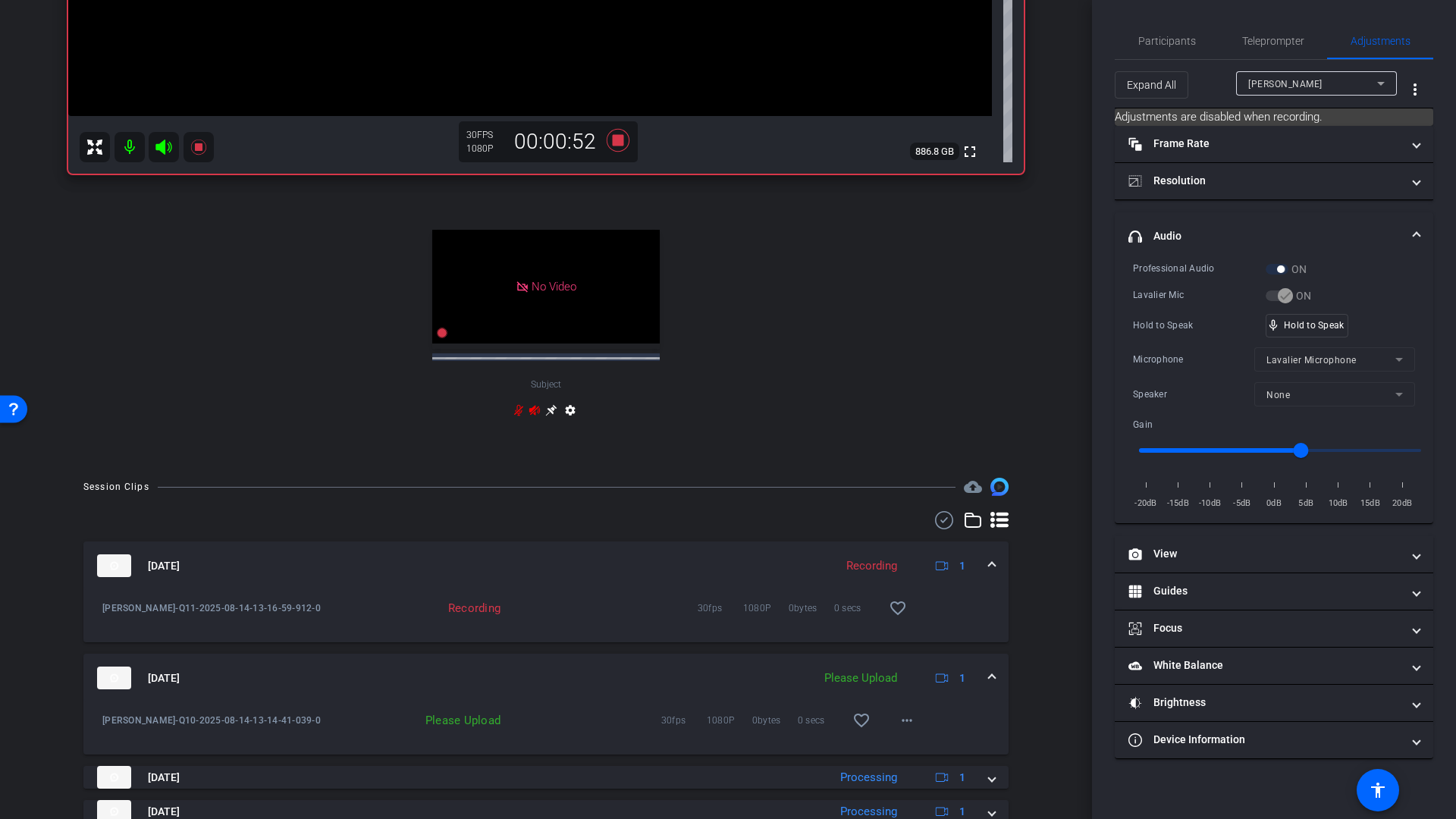
scroll to position [507, 0]
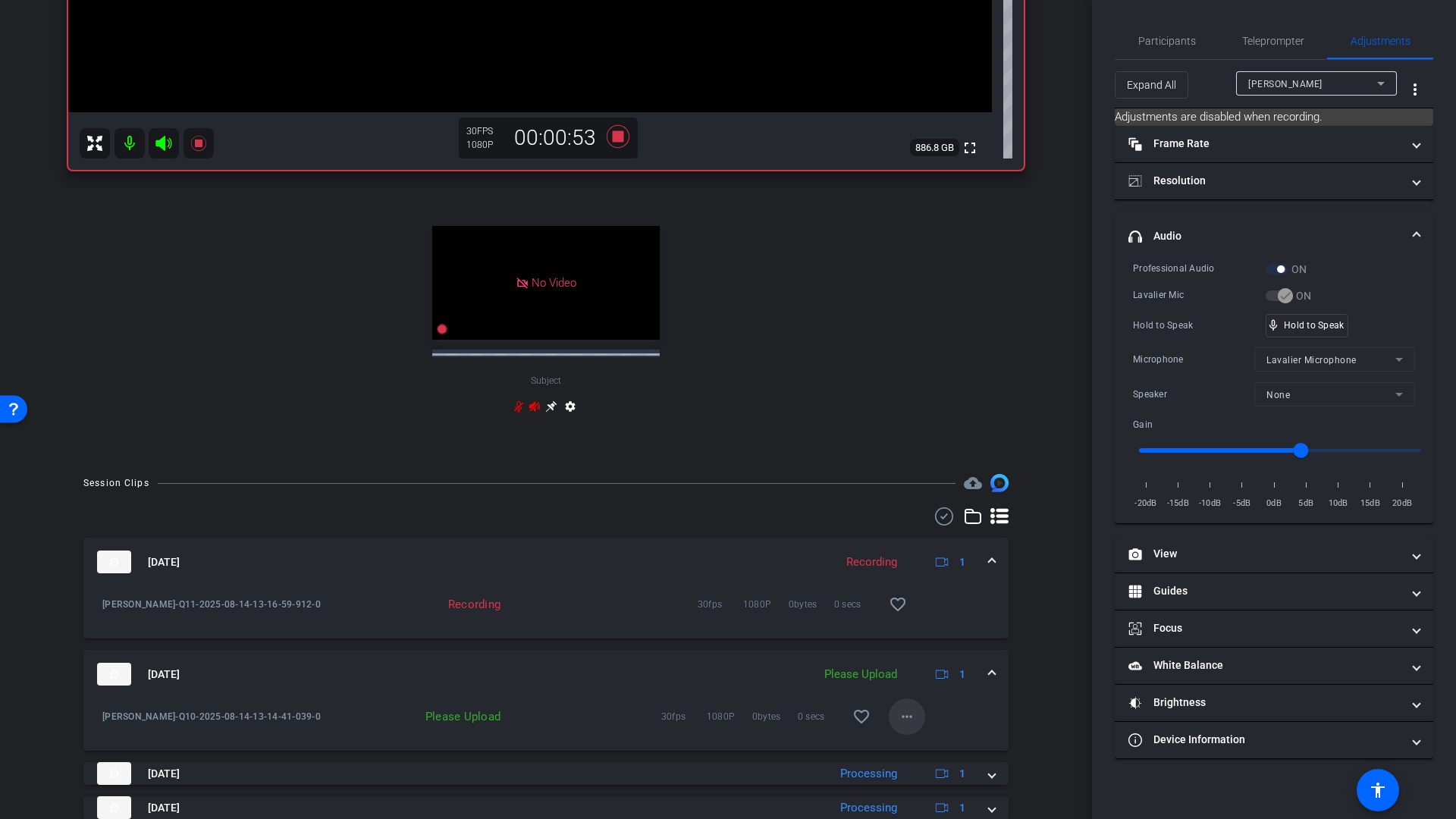
click at [900, 716] on mat-icon "more_horiz" at bounding box center [907, 716] width 18 height 18
drag, startPoint x: 906, startPoint y: 751, endPoint x: 948, endPoint y: 678, distance: 84.2
click at [907, 750] on span "Upload" at bounding box center [923, 748] width 60 height 18
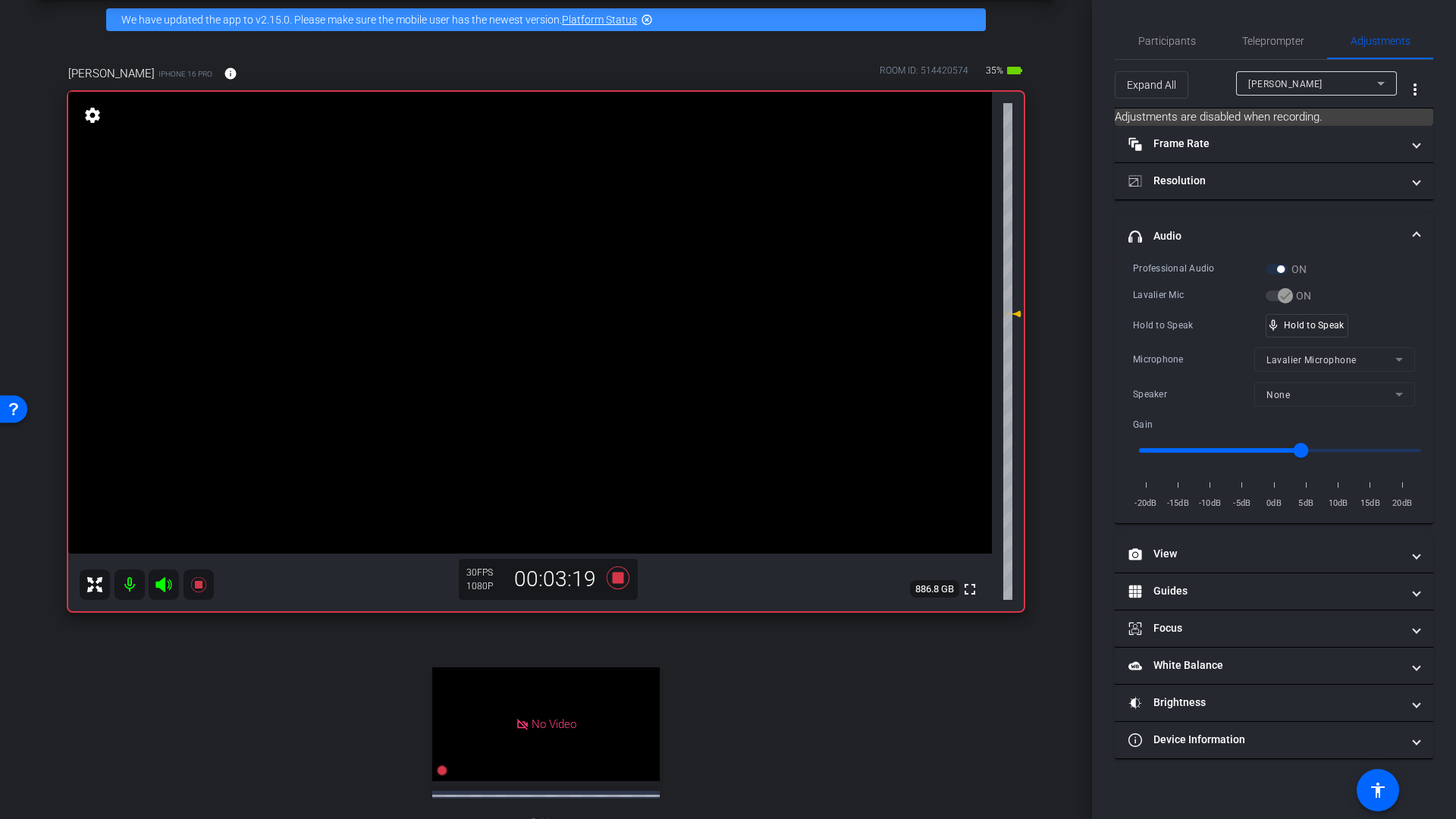
scroll to position [70, 0]
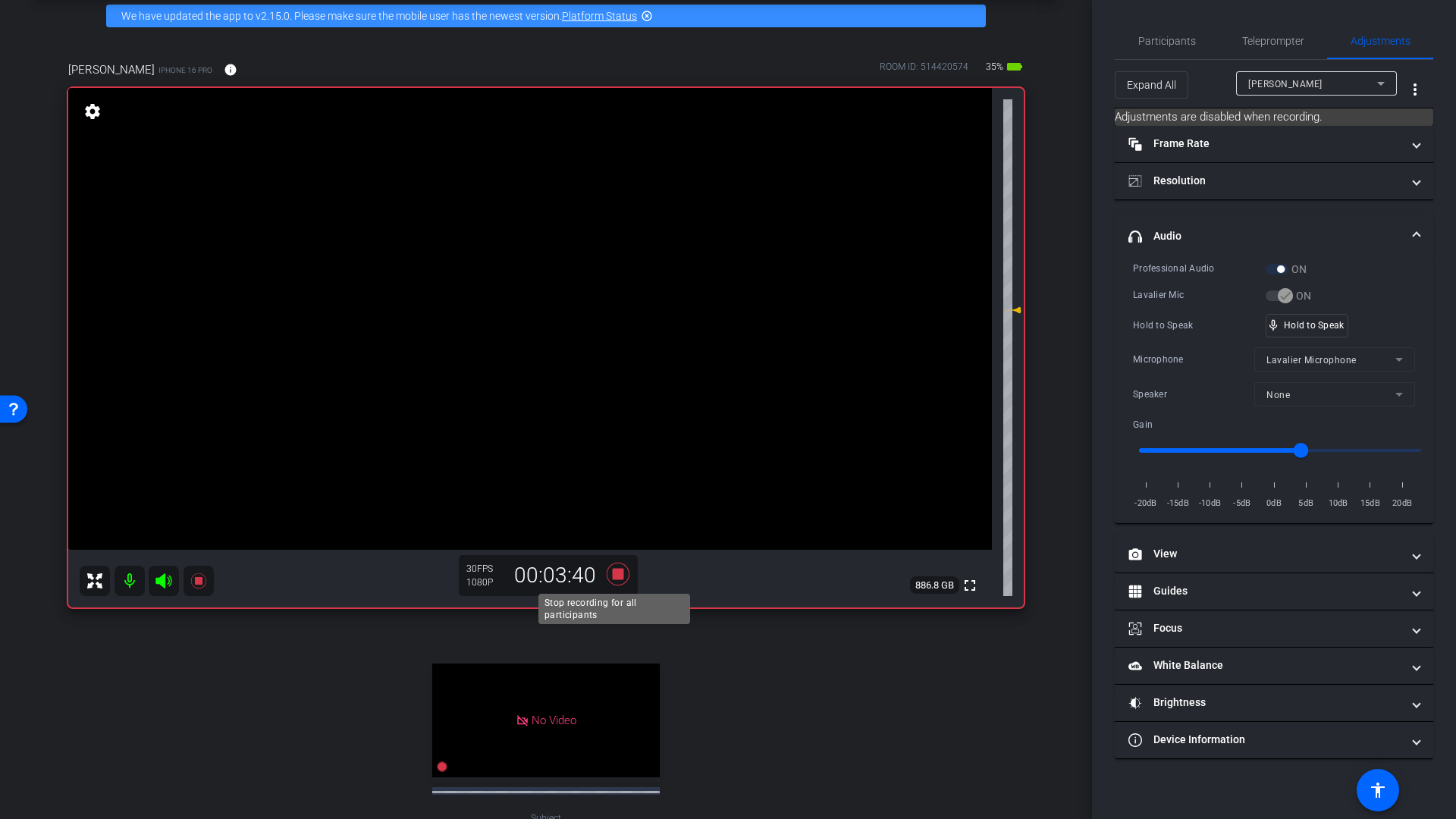
click at [614, 577] on icon at bounding box center [618, 574] width 23 height 23
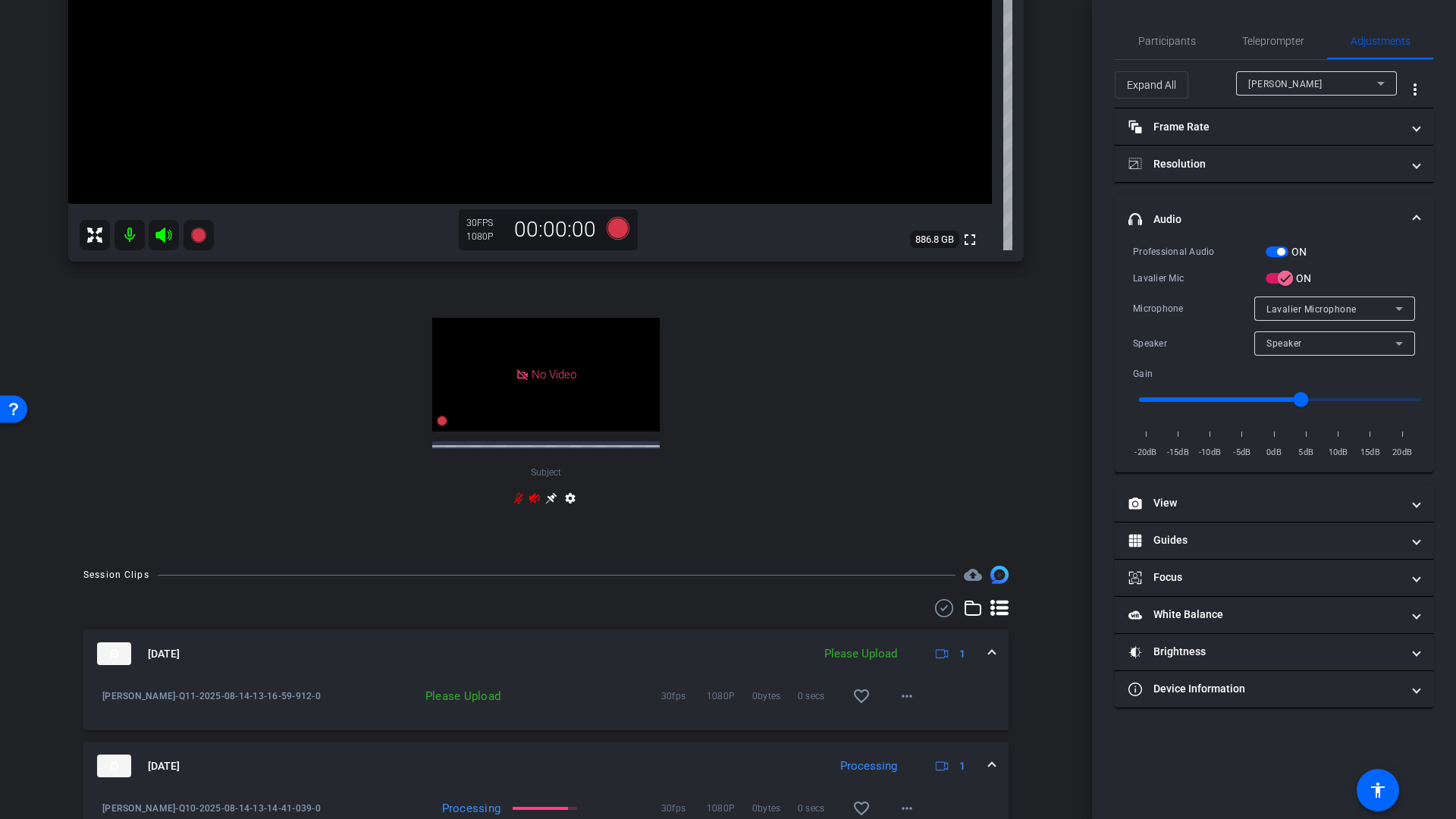
scroll to position [435, 0]
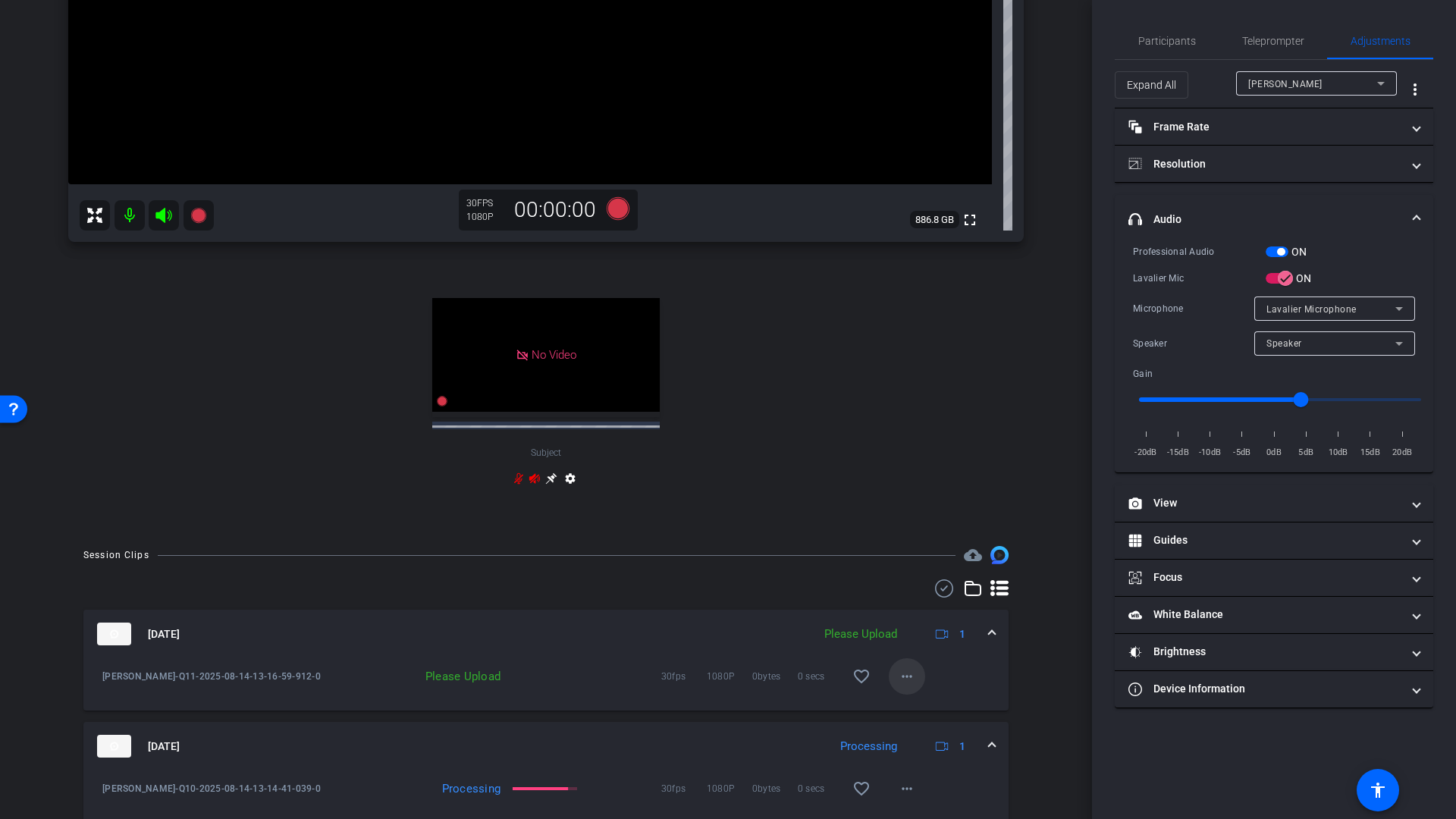
click at [900, 675] on mat-icon "more_horiz" at bounding box center [907, 676] width 18 height 18
click at [919, 705] on span "Upload" at bounding box center [923, 708] width 60 height 18
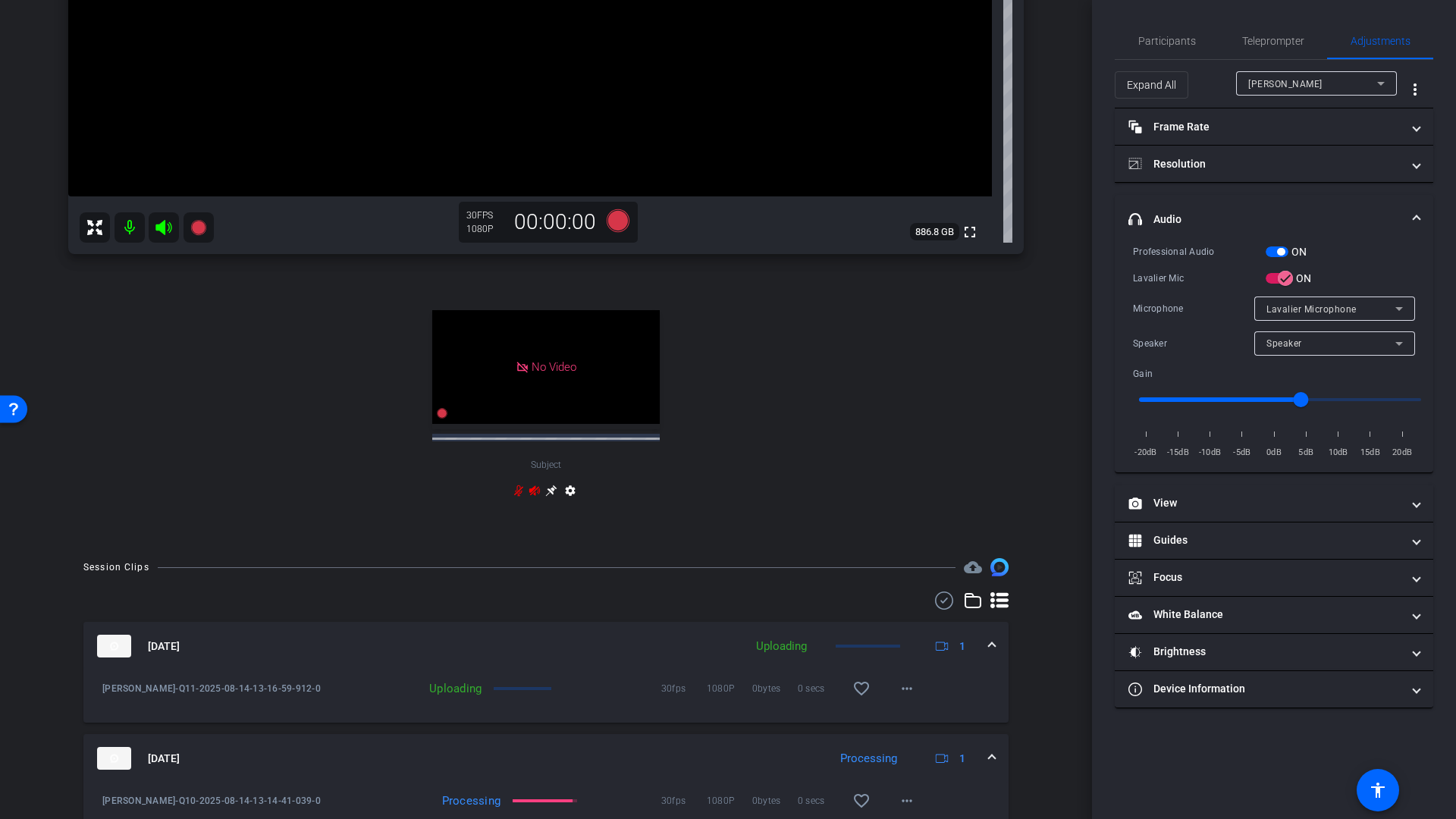
scroll to position [157, 0]
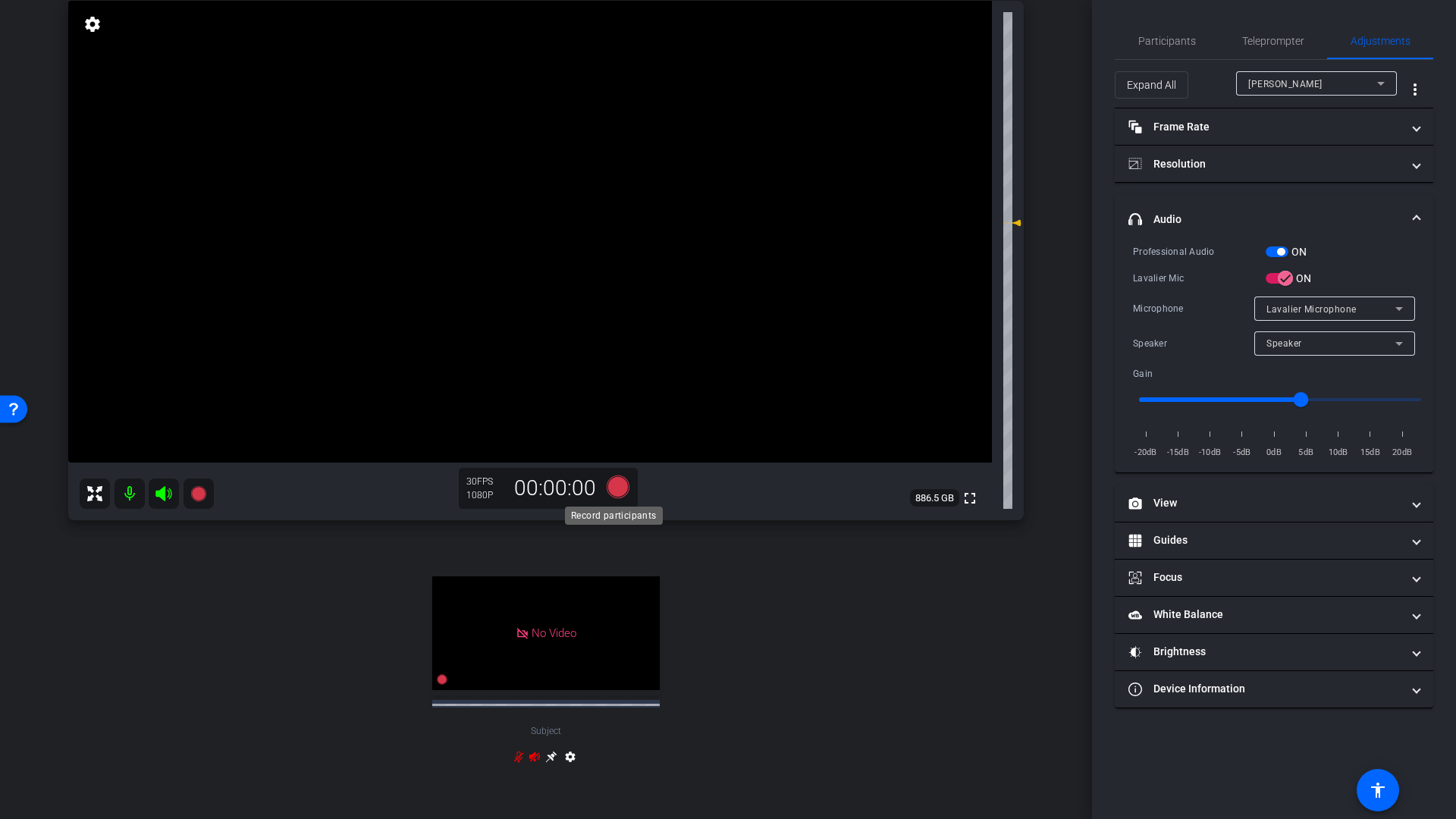
click at [616, 487] on icon at bounding box center [618, 487] width 23 height 23
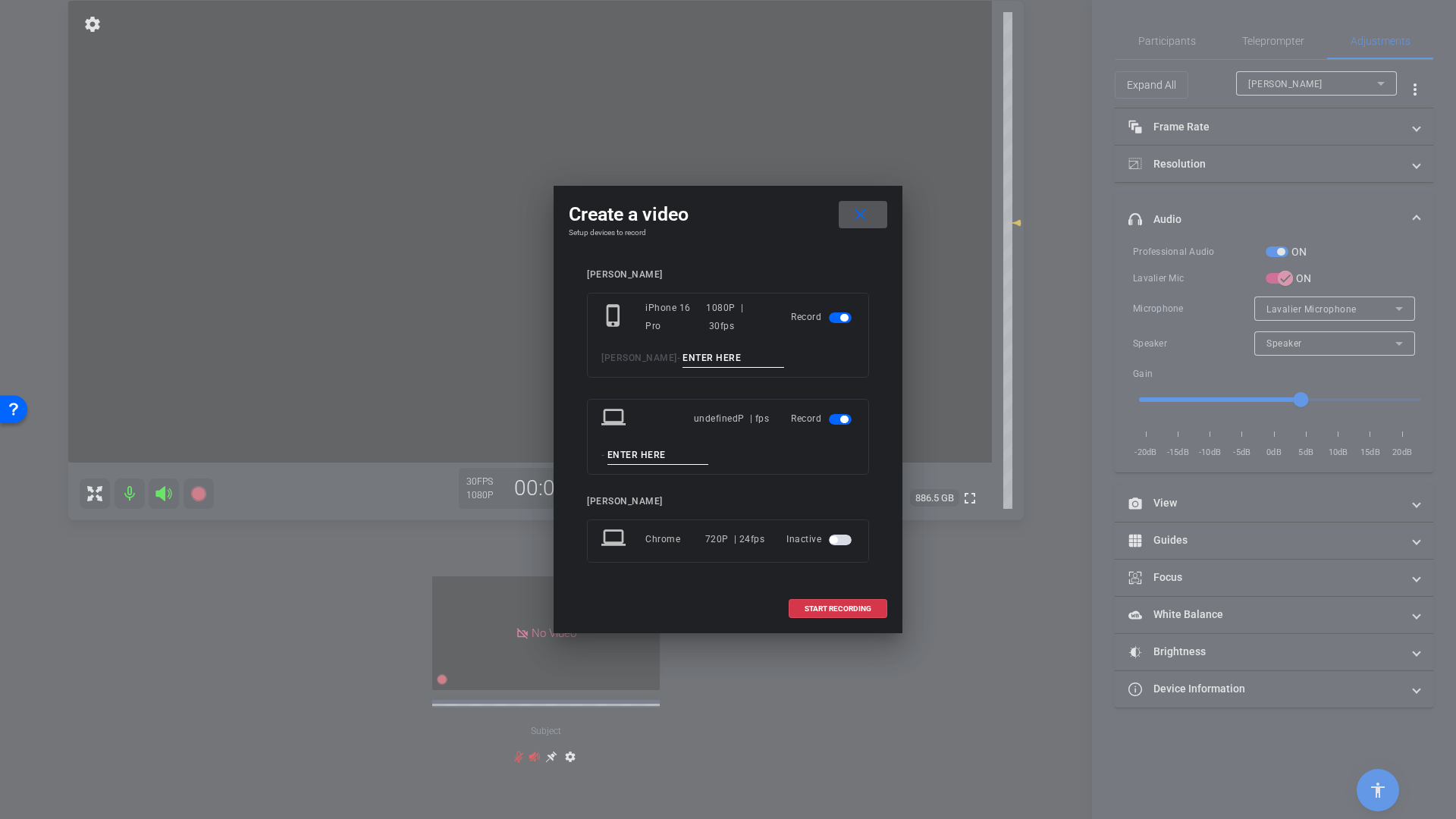
click at [844, 422] on span "button" at bounding box center [843, 419] width 7 height 7
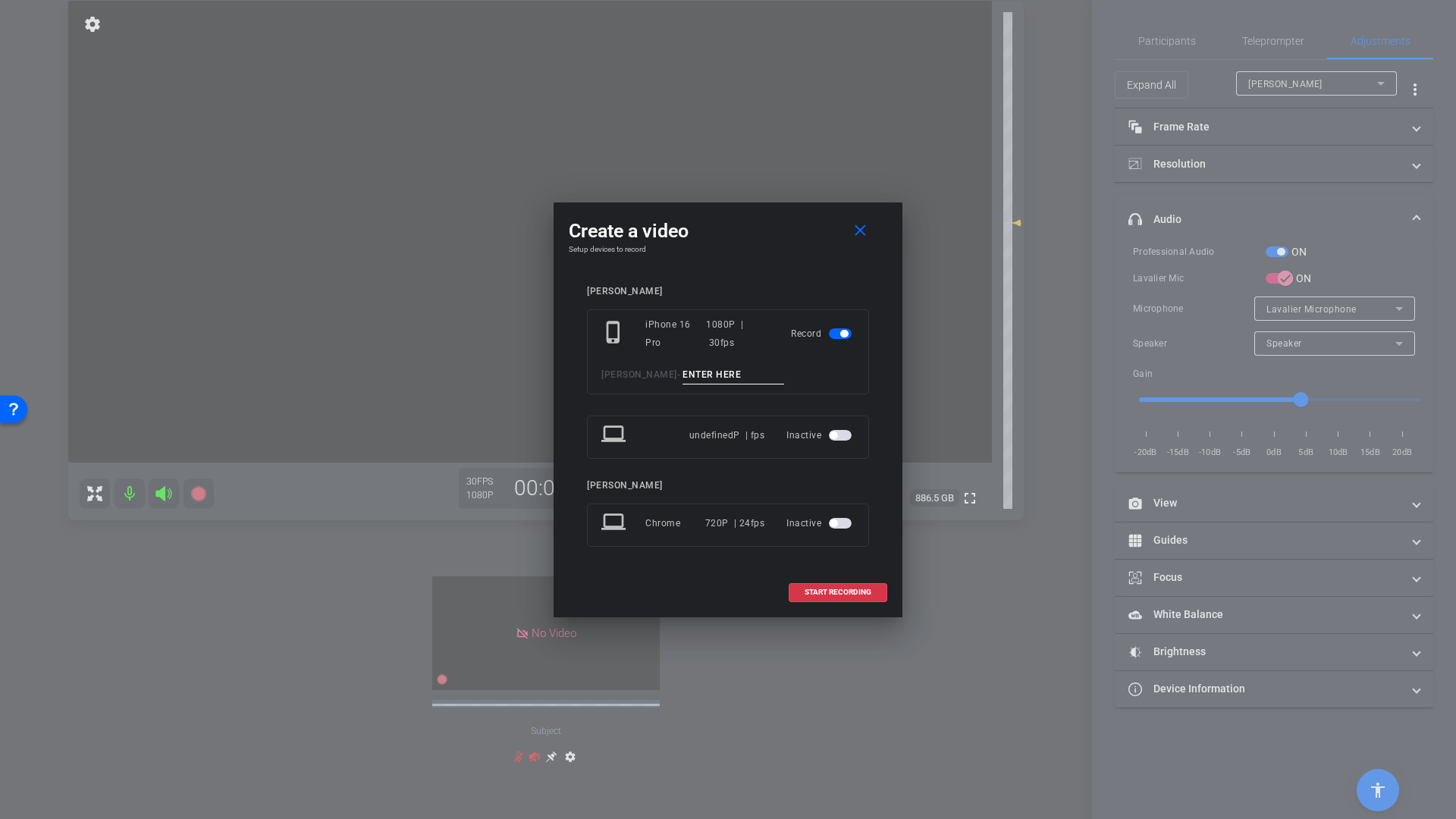
click at [702, 377] on input at bounding box center [732, 374] width 102 height 19
type input "Q12"
click at [846, 601] on span at bounding box center [838, 592] width 97 height 37
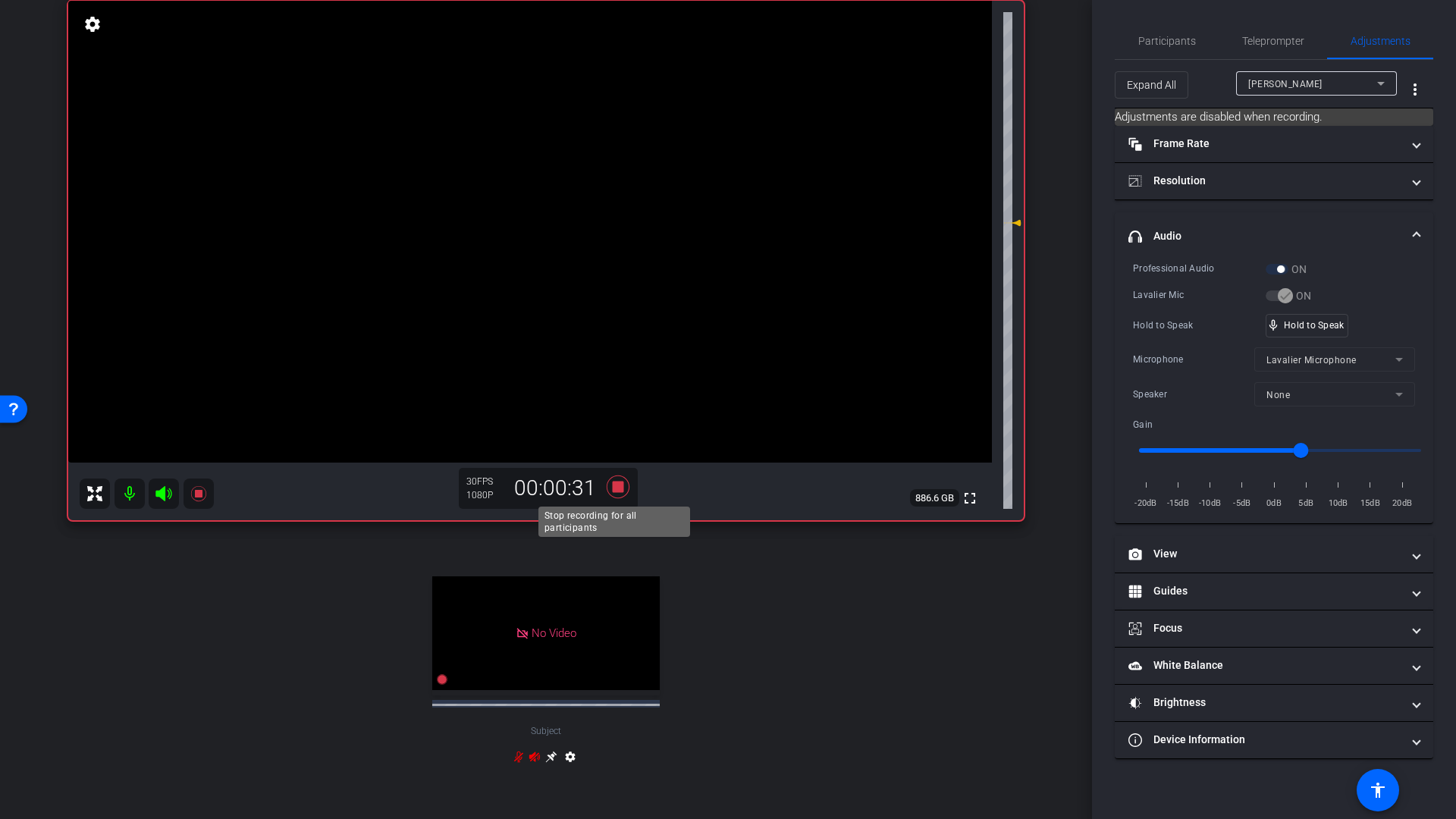
drag, startPoint x: 619, startPoint y: 487, endPoint x: 755, endPoint y: 459, distance: 138.9
click at [622, 486] on icon at bounding box center [618, 487] width 37 height 27
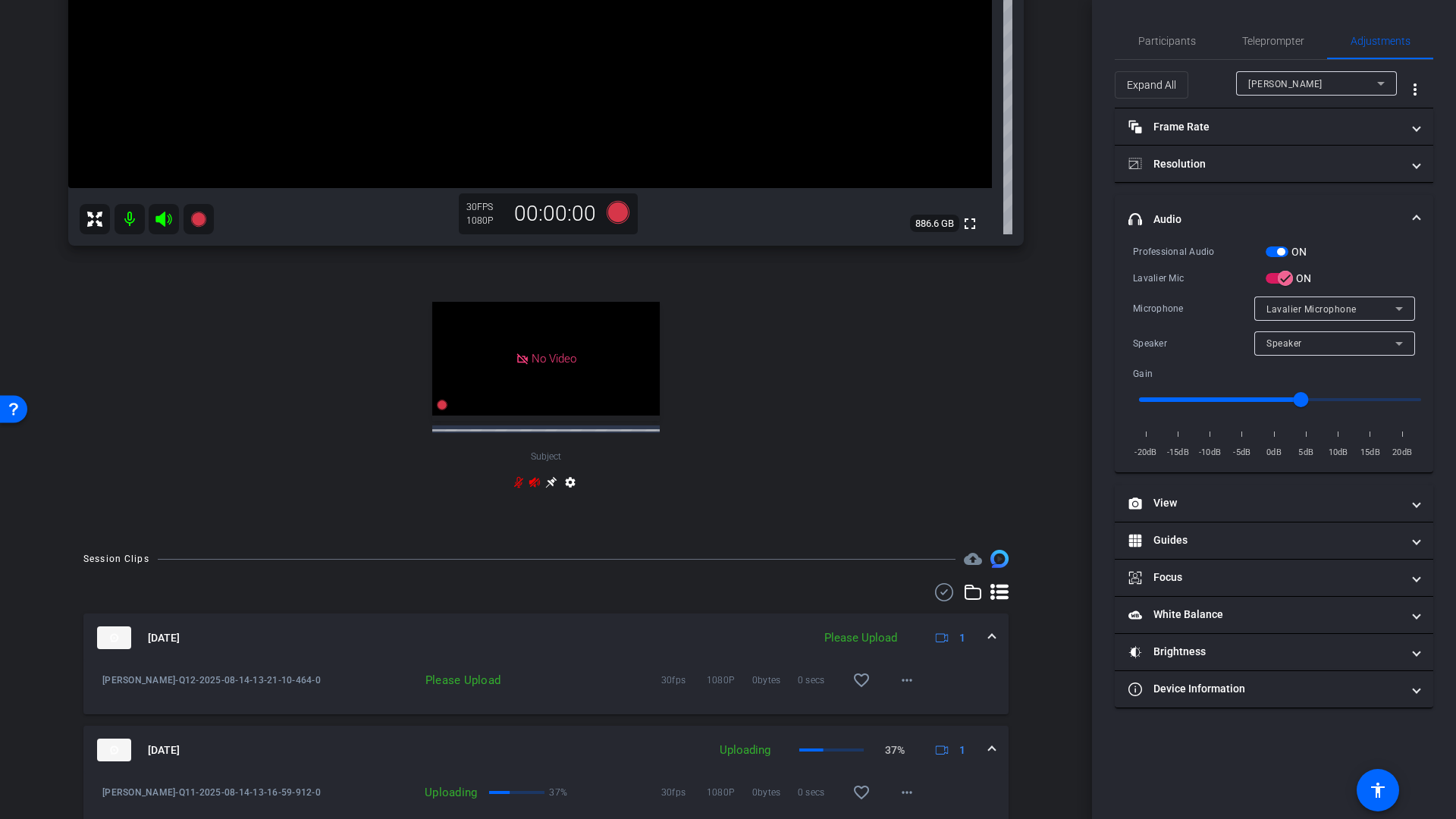
scroll to position [459, 0]
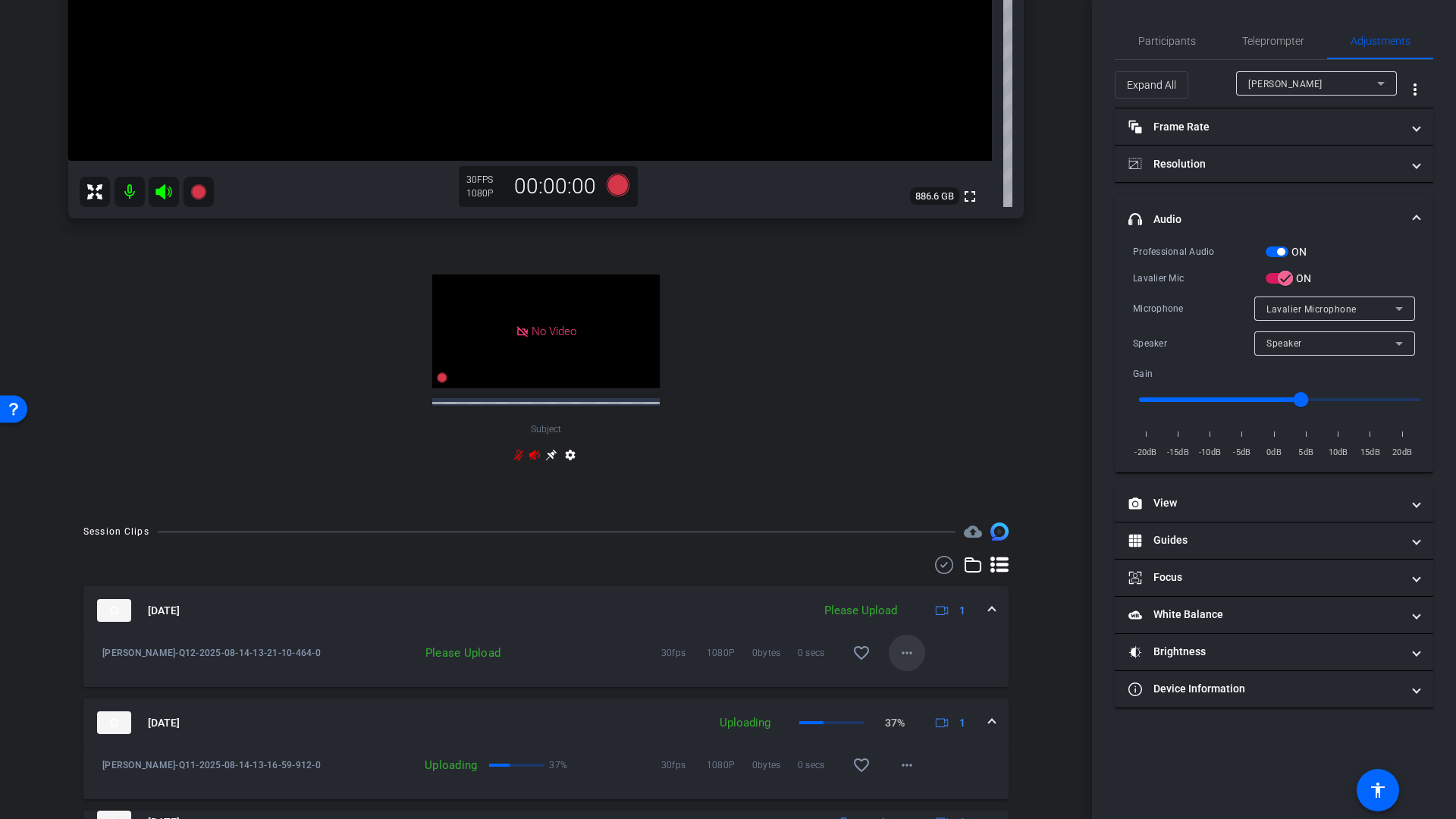
click at [898, 653] on mat-icon "more_horiz" at bounding box center [907, 653] width 18 height 18
click at [913, 687] on span "Upload" at bounding box center [923, 685] width 60 height 18
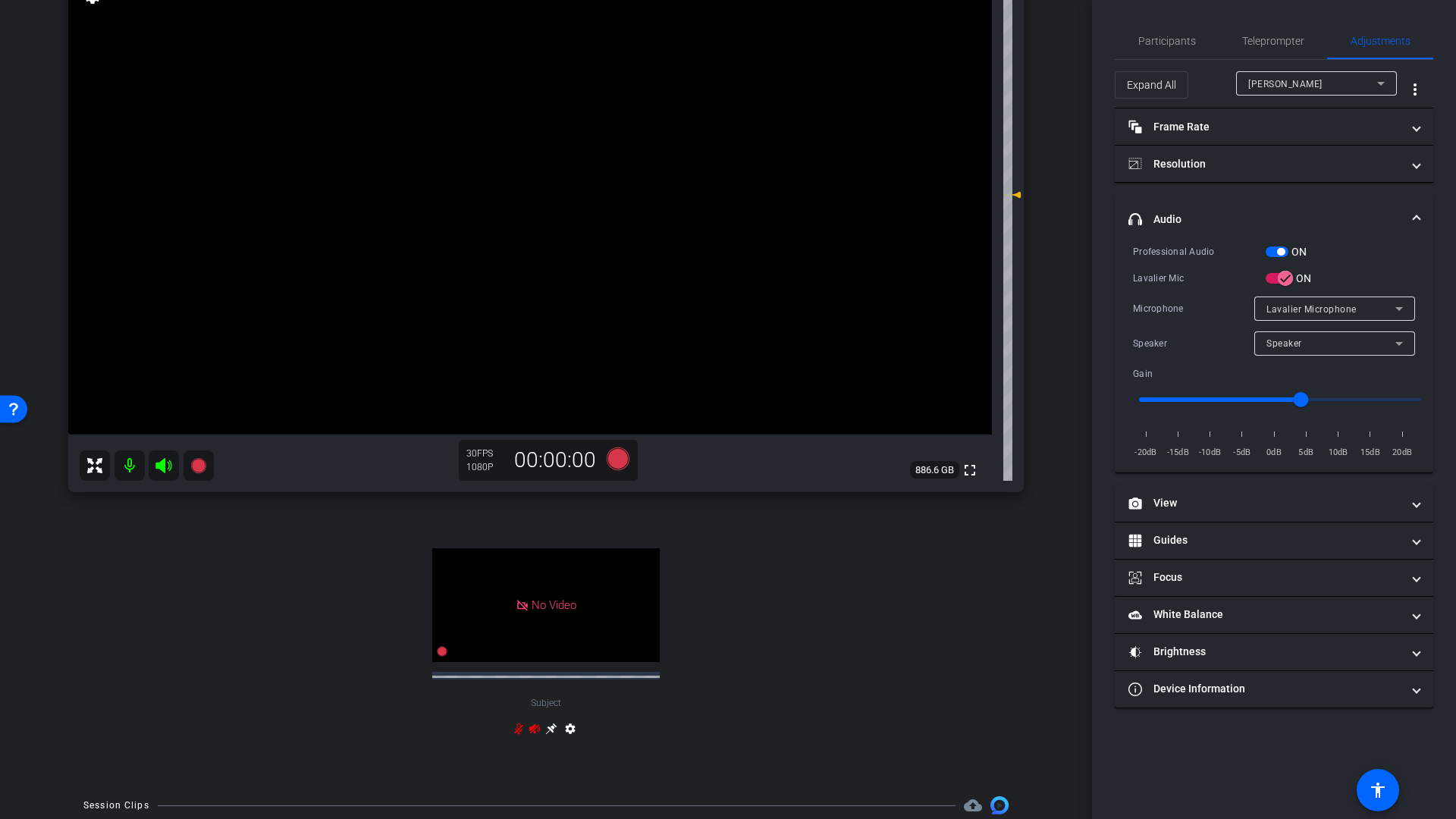
scroll to position [158, 0]
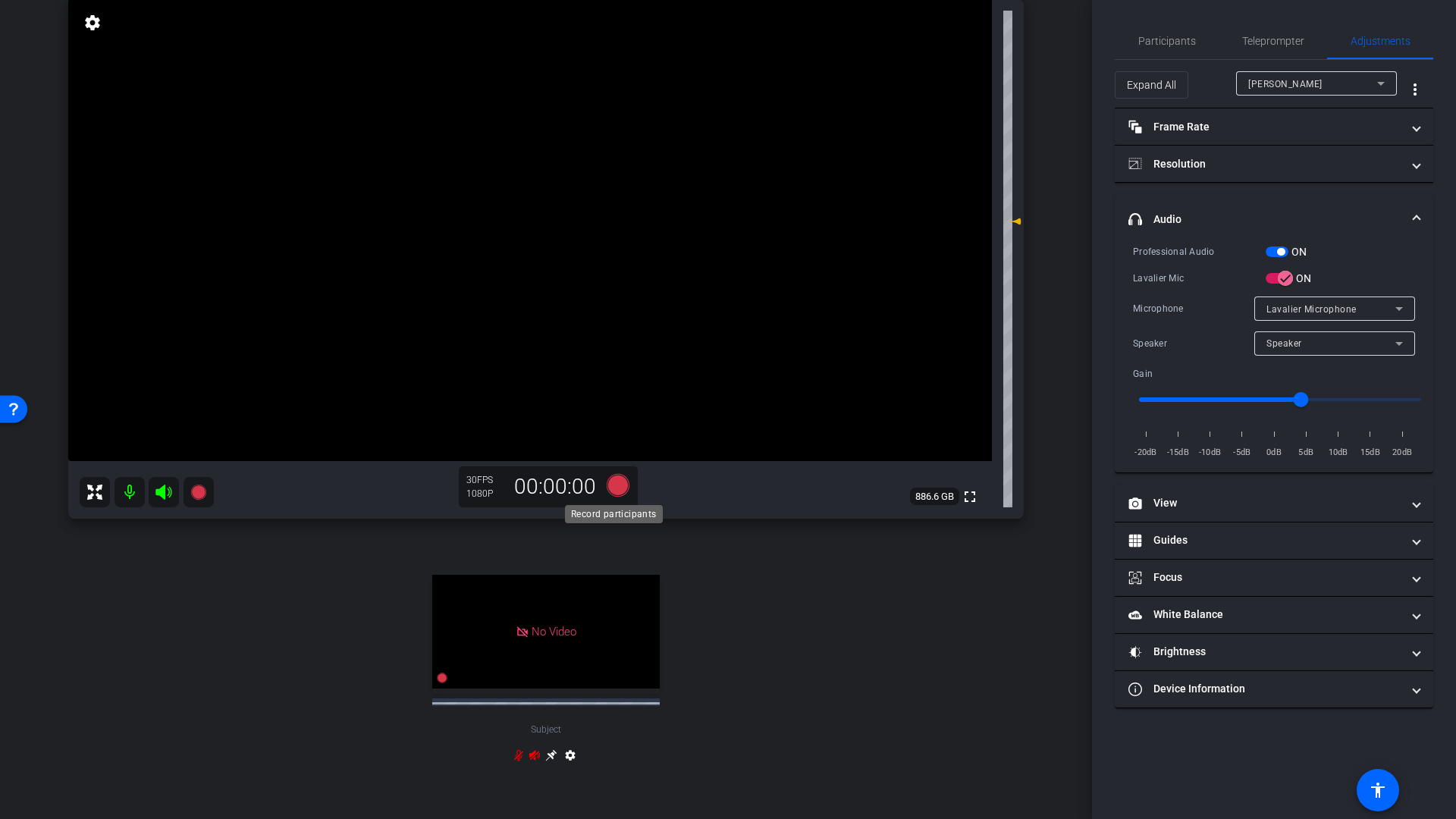
click at [615, 487] on icon at bounding box center [618, 486] width 23 height 23
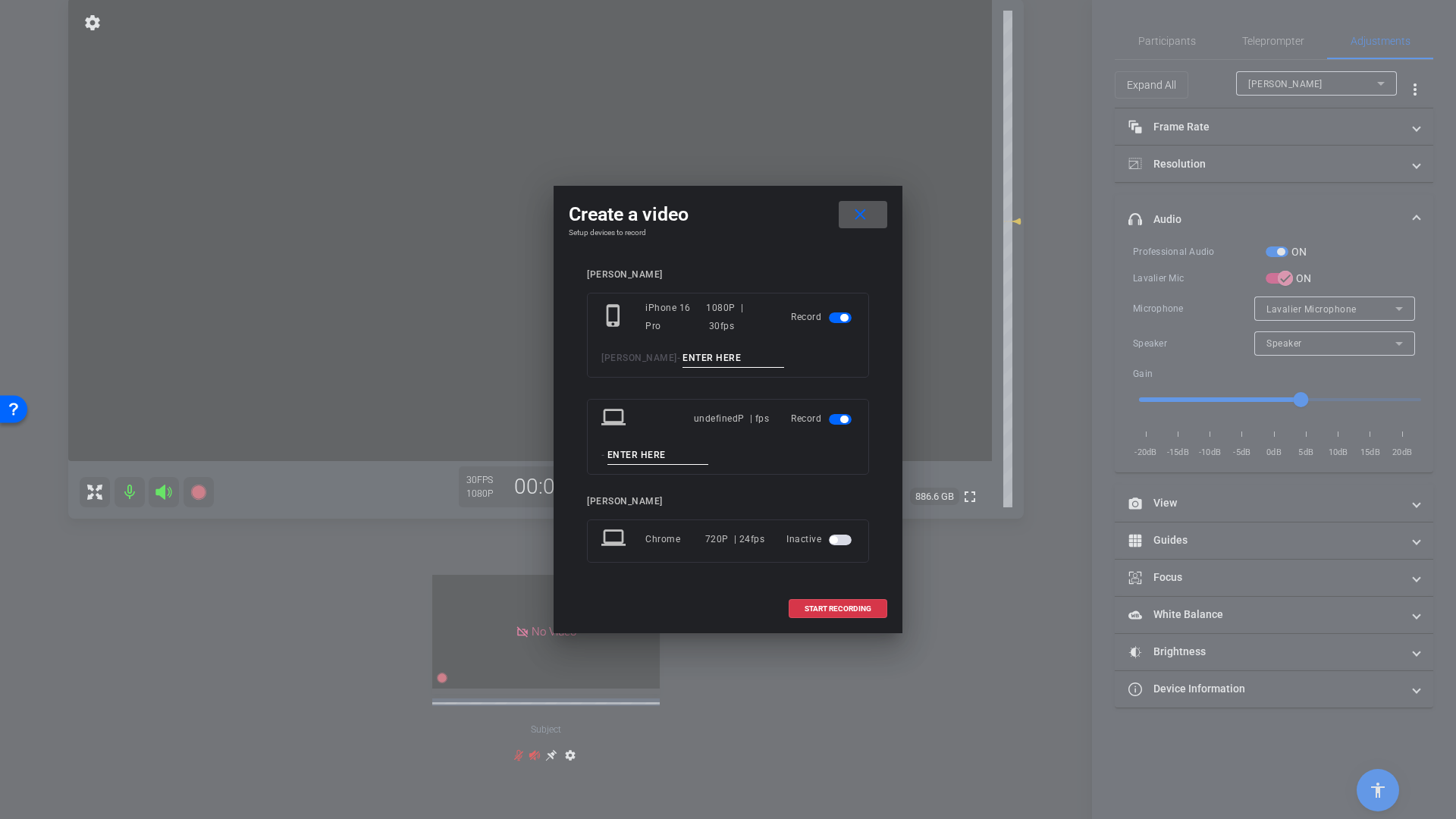
click at [845, 420] on span "button" at bounding box center [843, 419] width 7 height 7
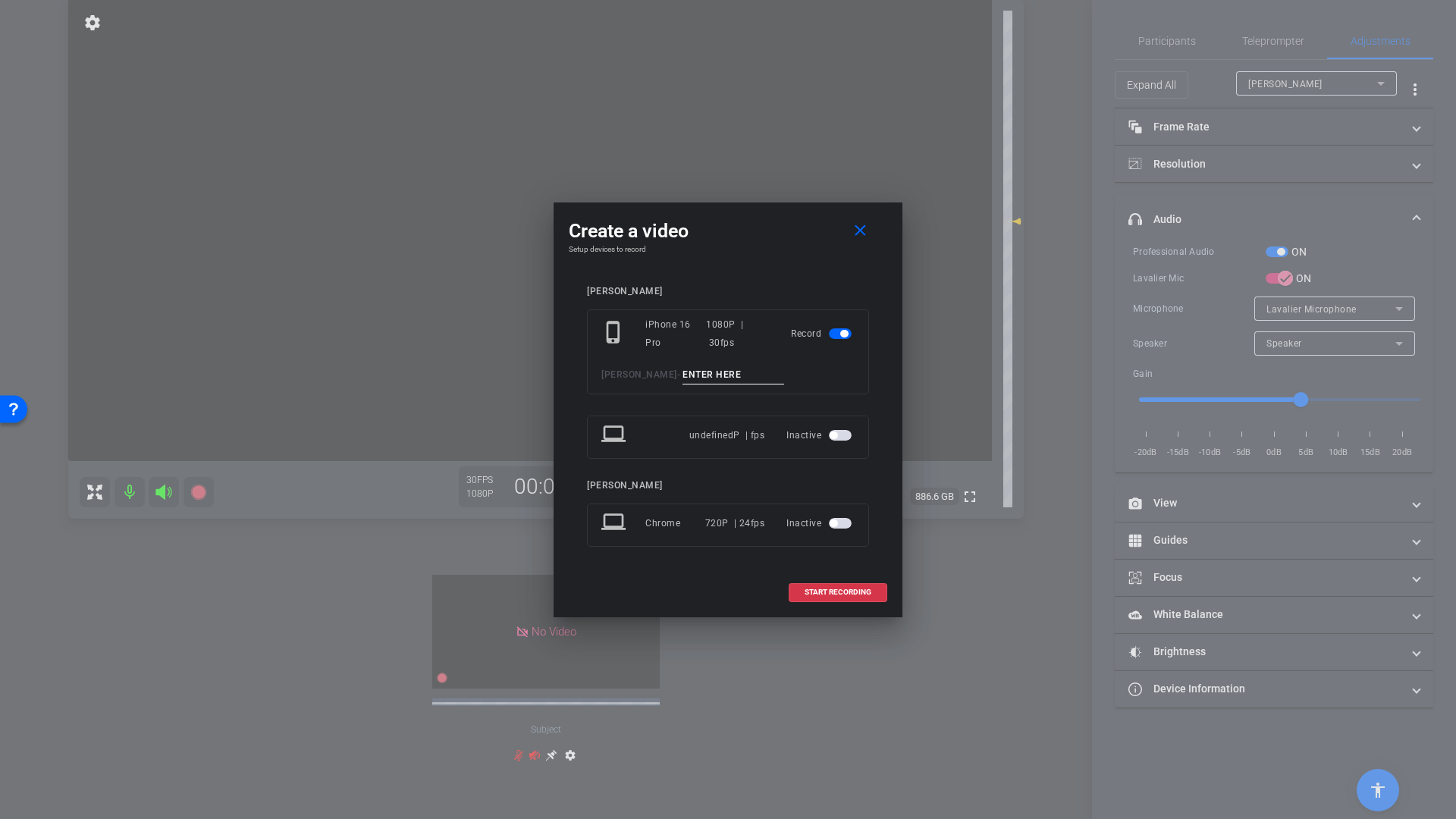
click at [682, 377] on input at bounding box center [732, 374] width 102 height 19
type input "Q13"
click at [834, 595] on span "START RECORDING" at bounding box center [838, 592] width 67 height 7
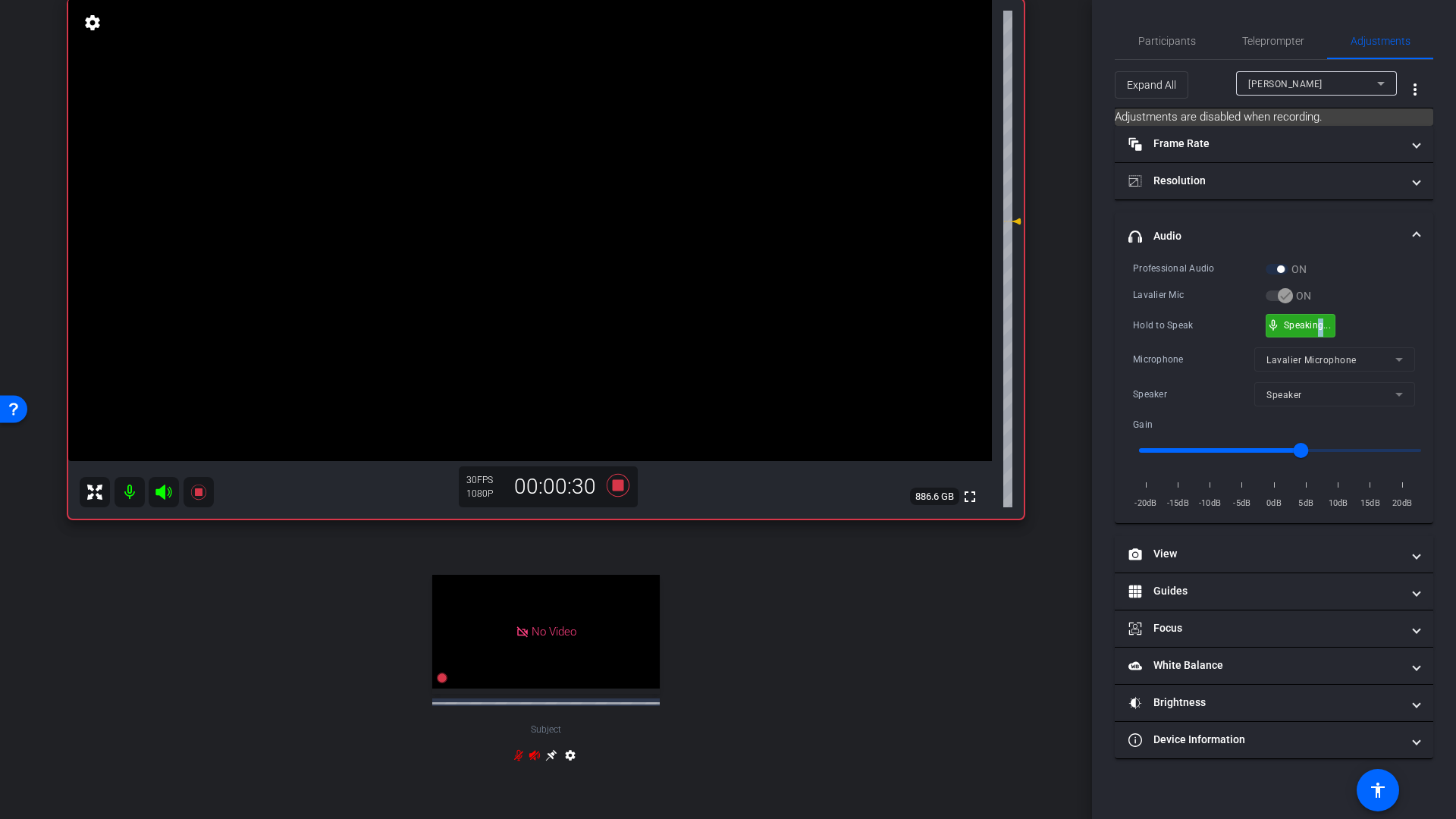
click at [1321, 332] on div "mic_none Speaking..." at bounding box center [1300, 325] width 68 height 22
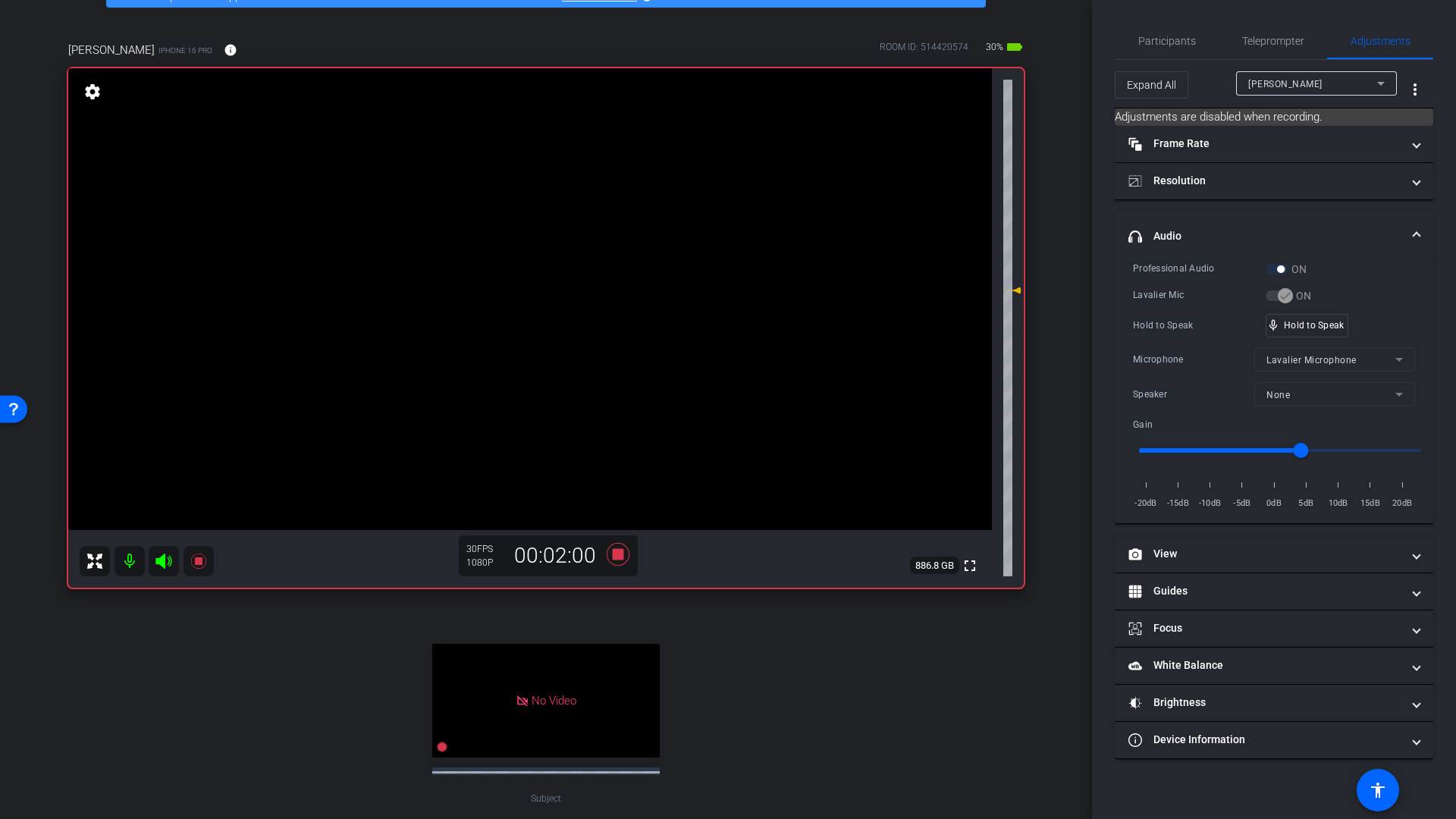
scroll to position [87, 0]
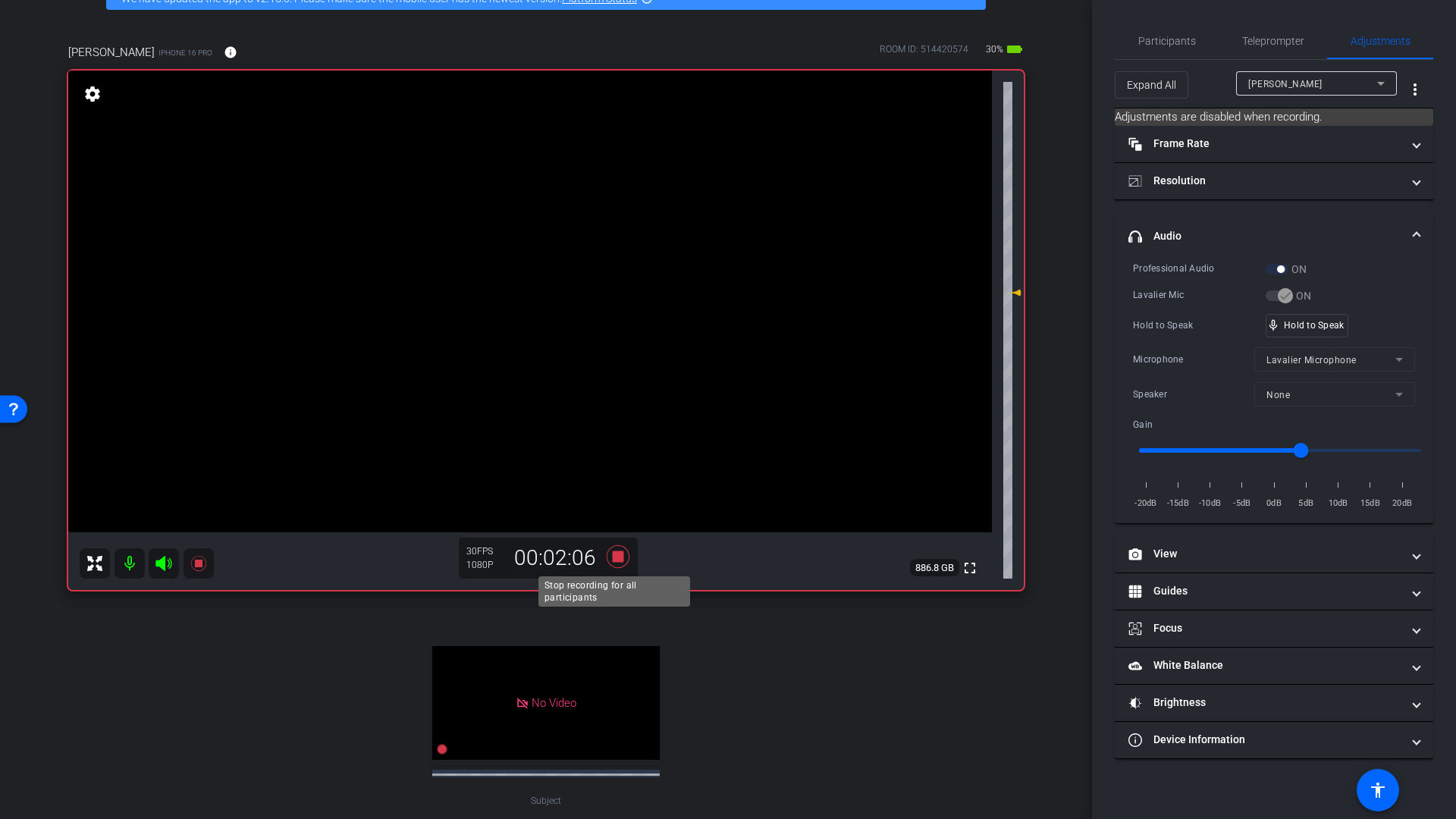
click at [614, 556] on icon at bounding box center [618, 557] width 23 height 23
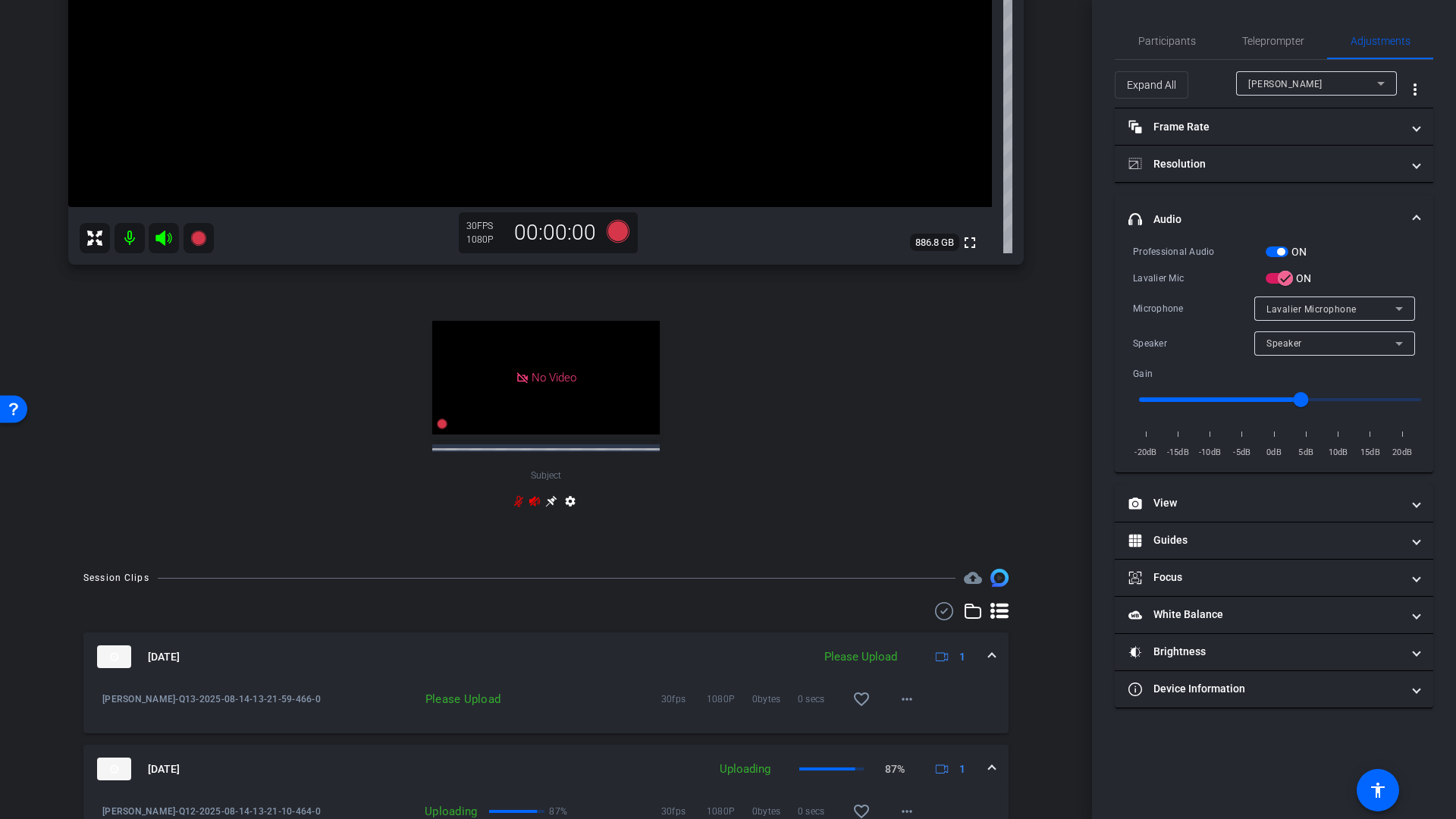
scroll to position [416, 0]
click at [903, 698] on mat-icon "more_horiz" at bounding box center [907, 696] width 18 height 18
click at [913, 729] on span "Upload" at bounding box center [923, 728] width 60 height 18
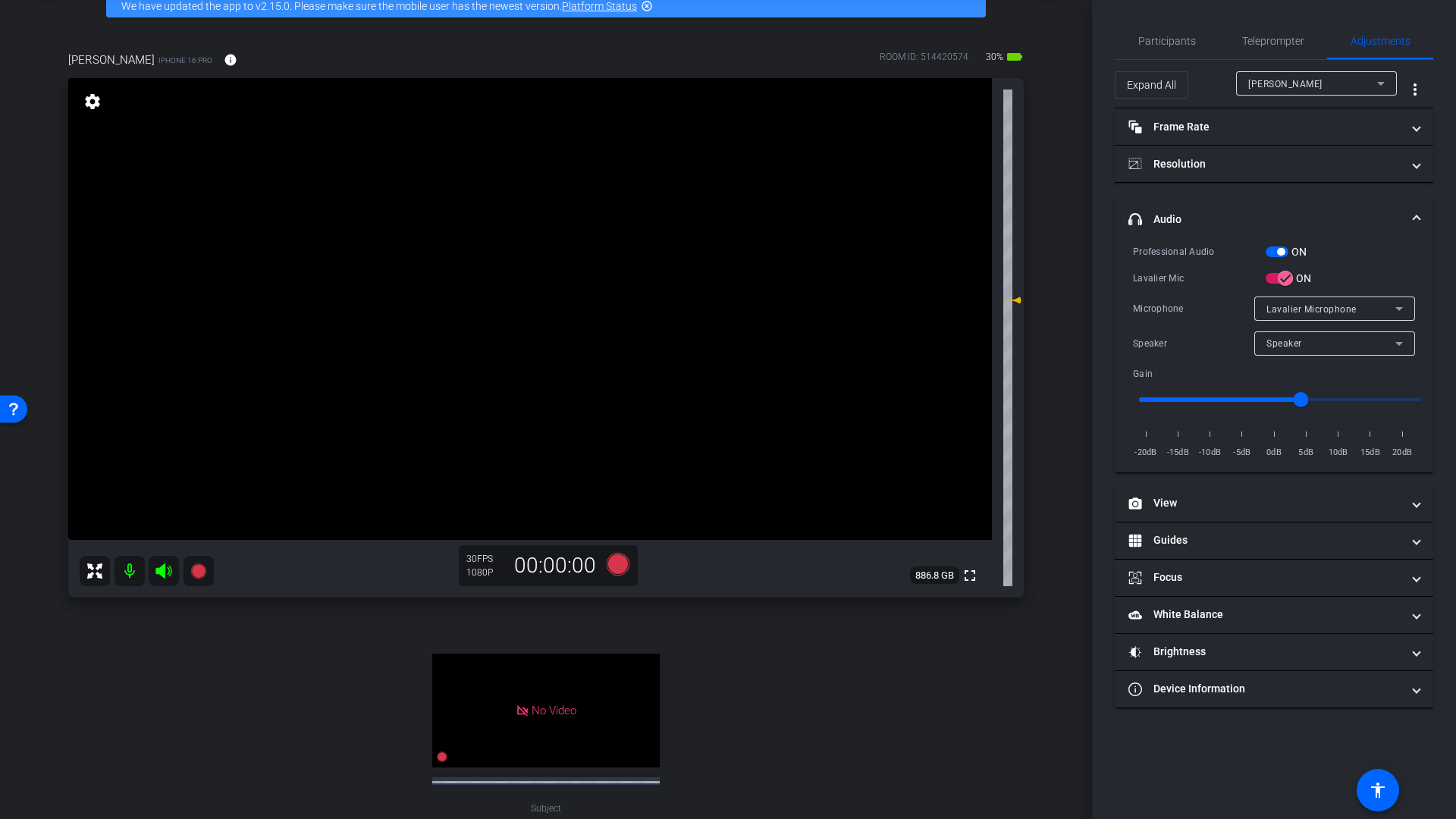
scroll to position [81, 0]
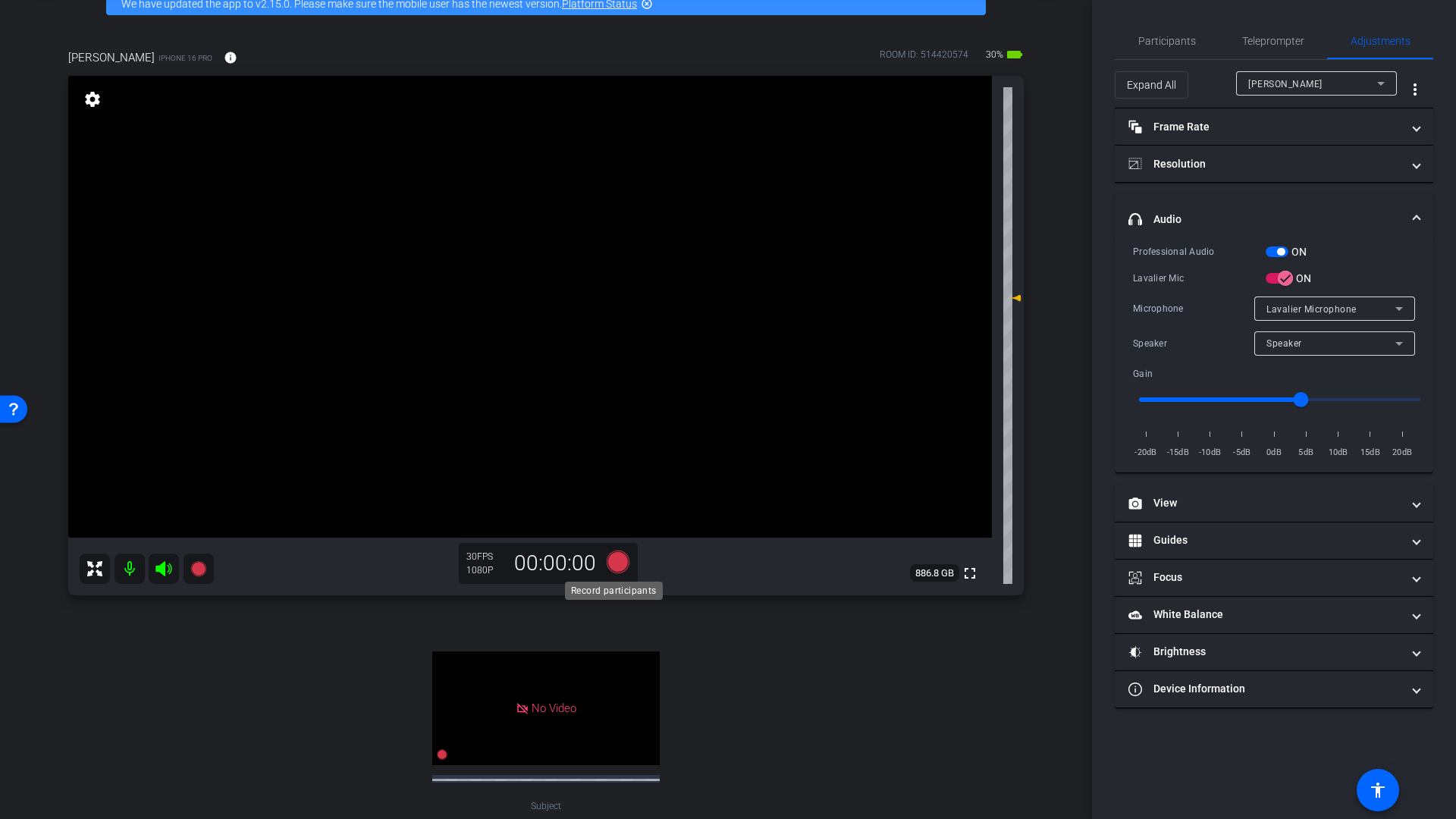
click at [617, 566] on icon at bounding box center [618, 562] width 23 height 23
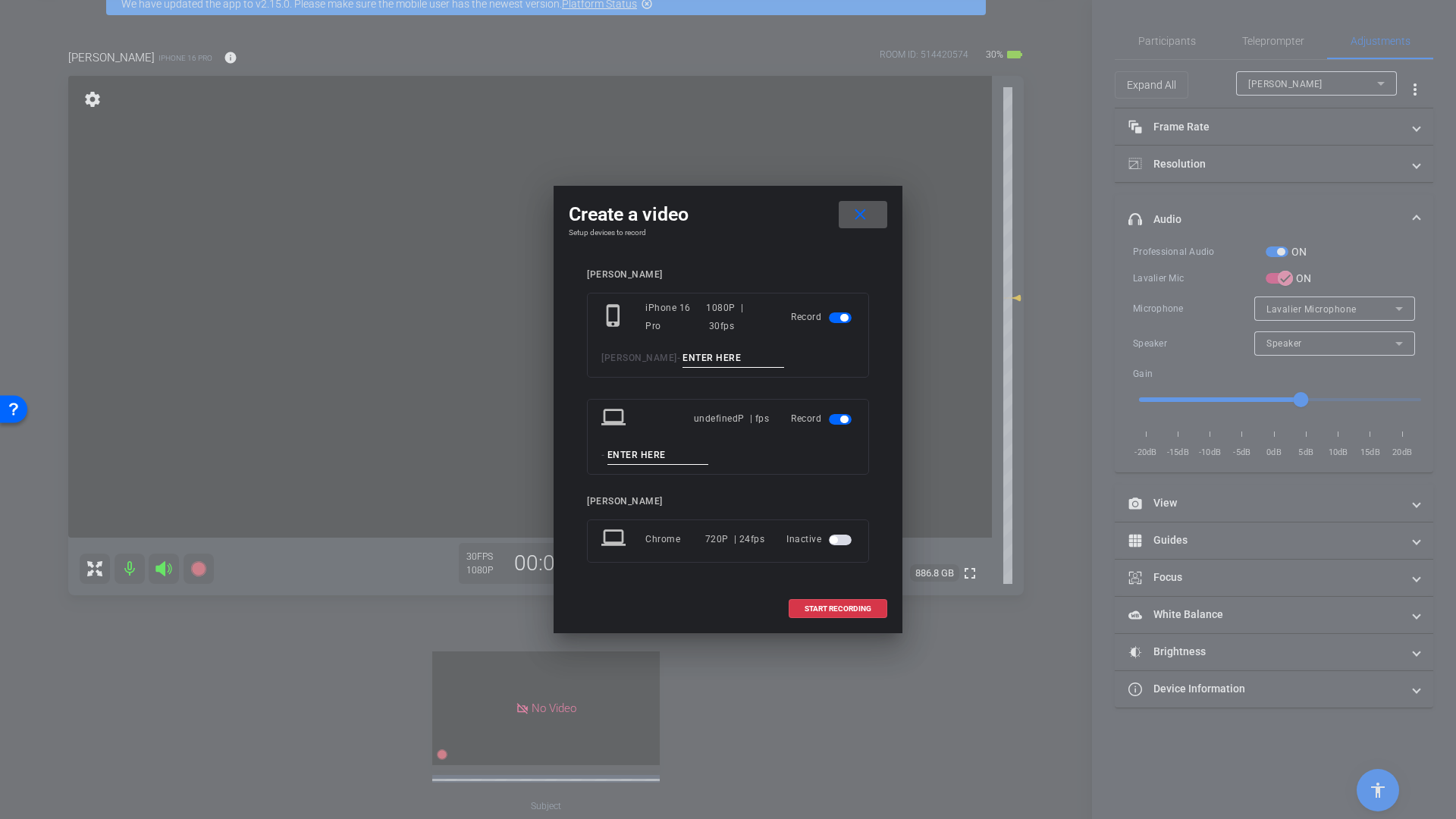
click at [845, 422] on span "button" at bounding box center [843, 419] width 7 height 7
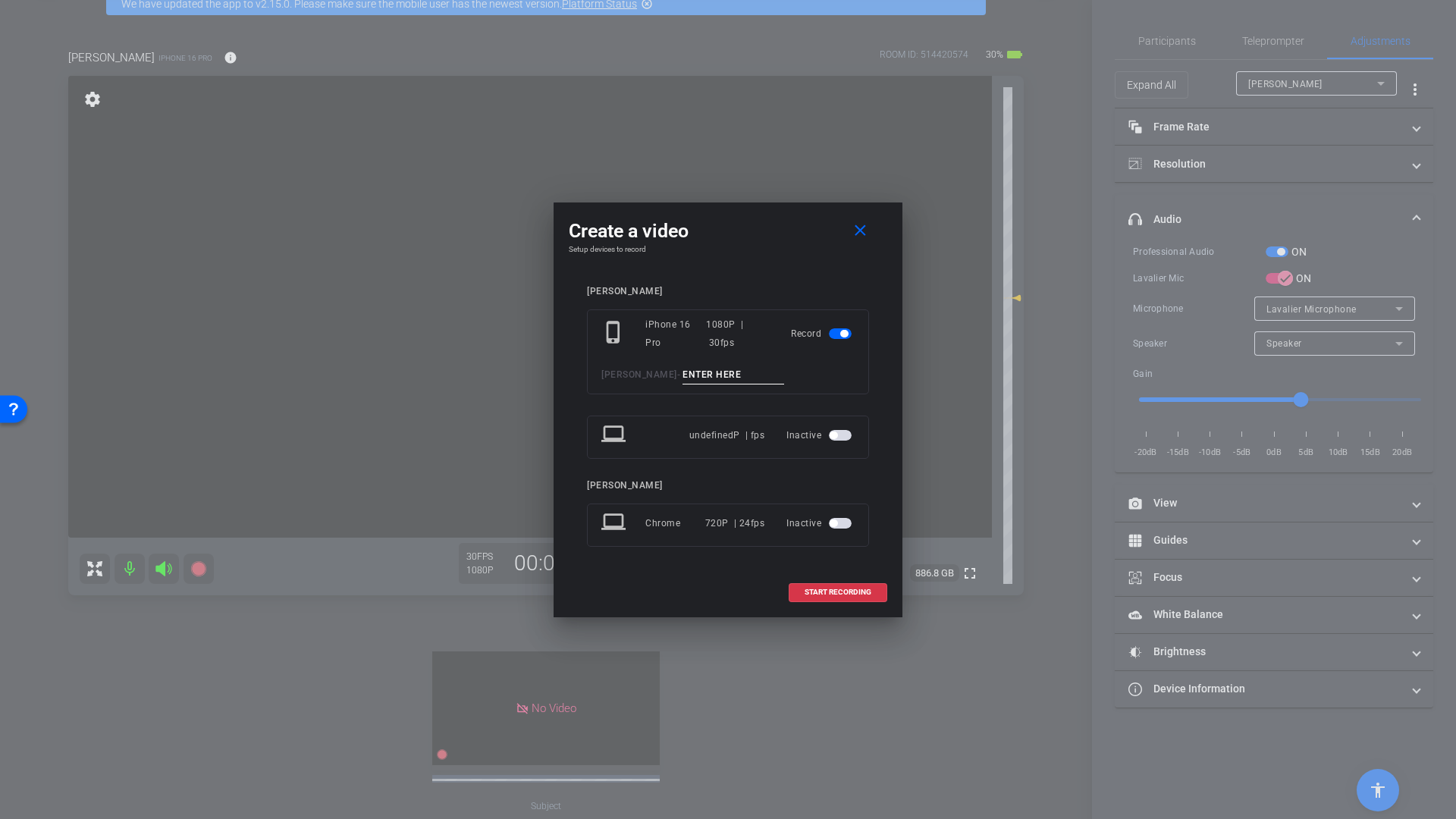
click at [682, 378] on input at bounding box center [732, 374] width 102 height 19
type input "[PERSON_NAME]'s Jenn Statement"
click at [825, 593] on span "START RECORDING" at bounding box center [838, 592] width 67 height 7
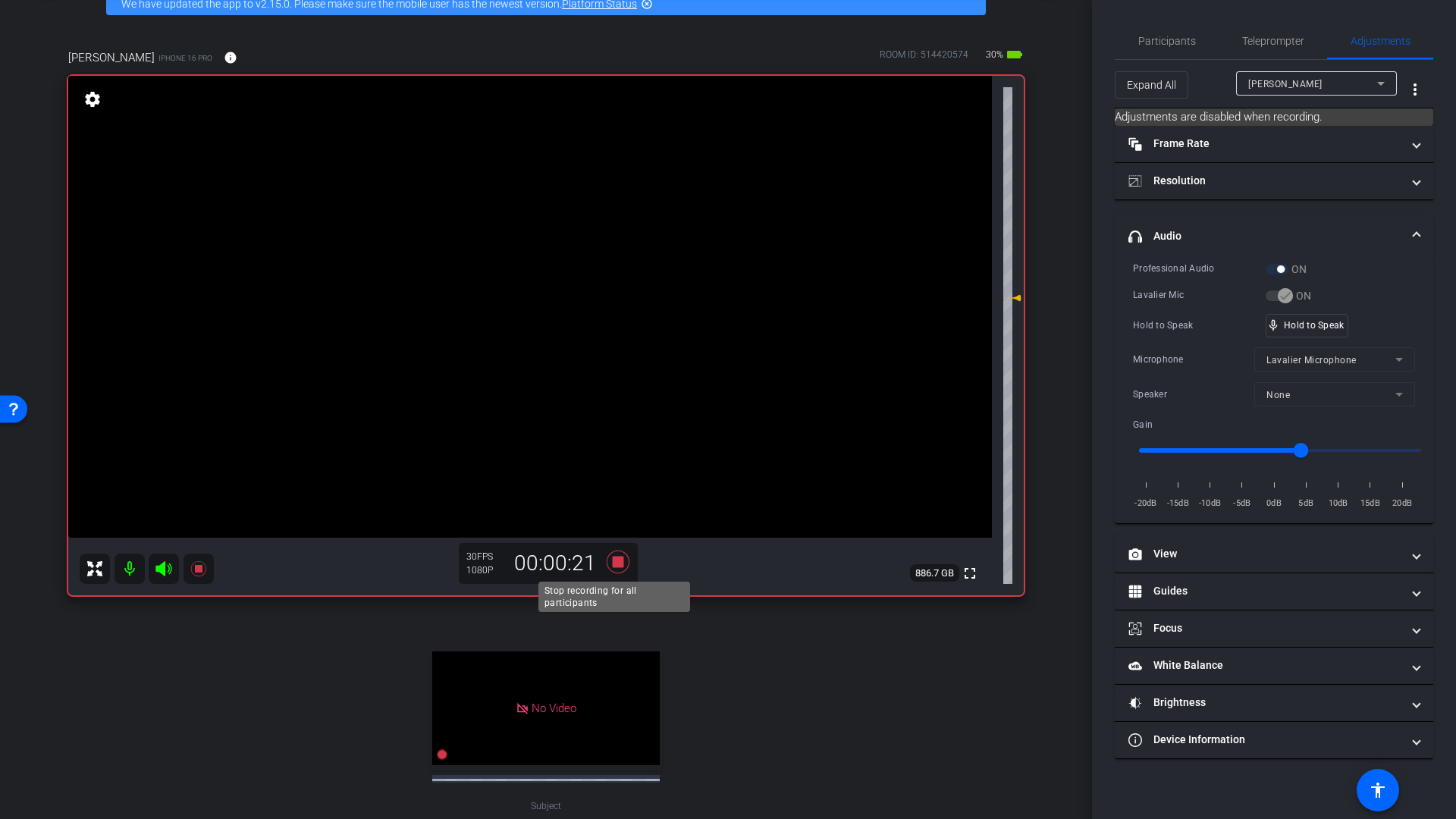
click at [615, 561] on icon at bounding box center [618, 562] width 23 height 23
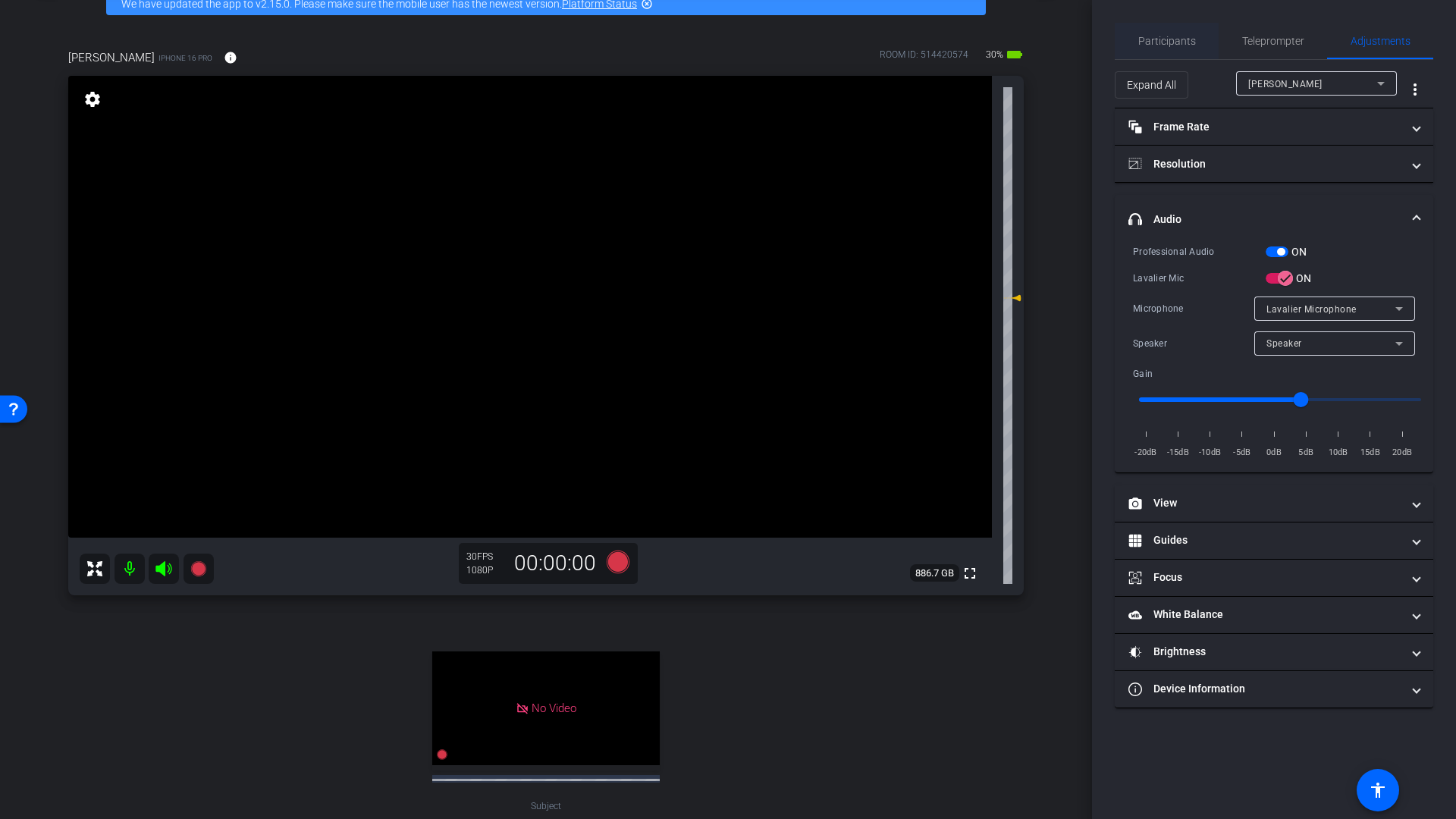
drag, startPoint x: 1148, startPoint y: 42, endPoint x: 1163, endPoint y: 48, distance: 16.2
click at [1148, 42] on span "Participants" at bounding box center [1167, 41] width 58 height 11
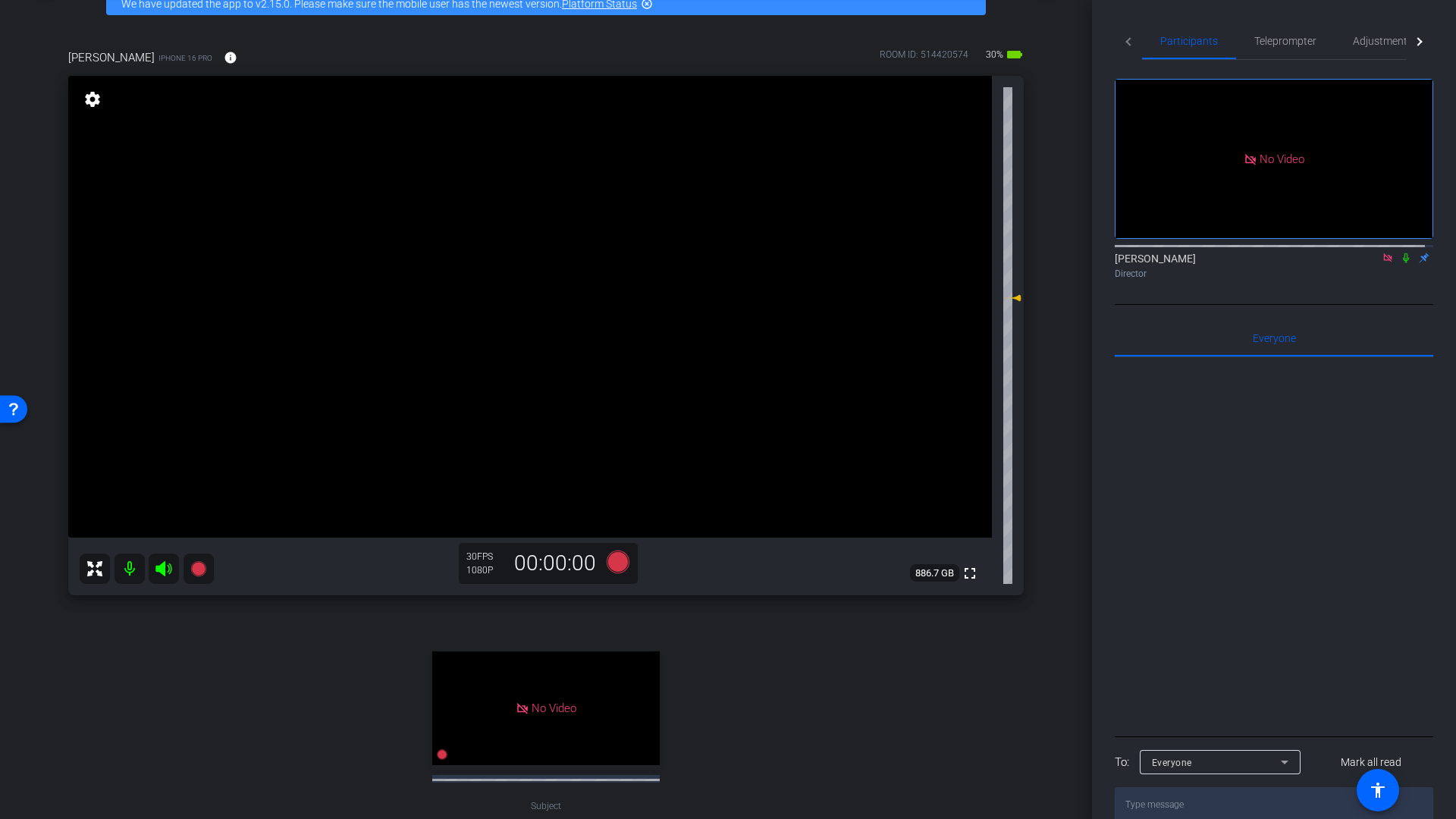
click at [1383, 258] on icon at bounding box center [1387, 258] width 12 height 11
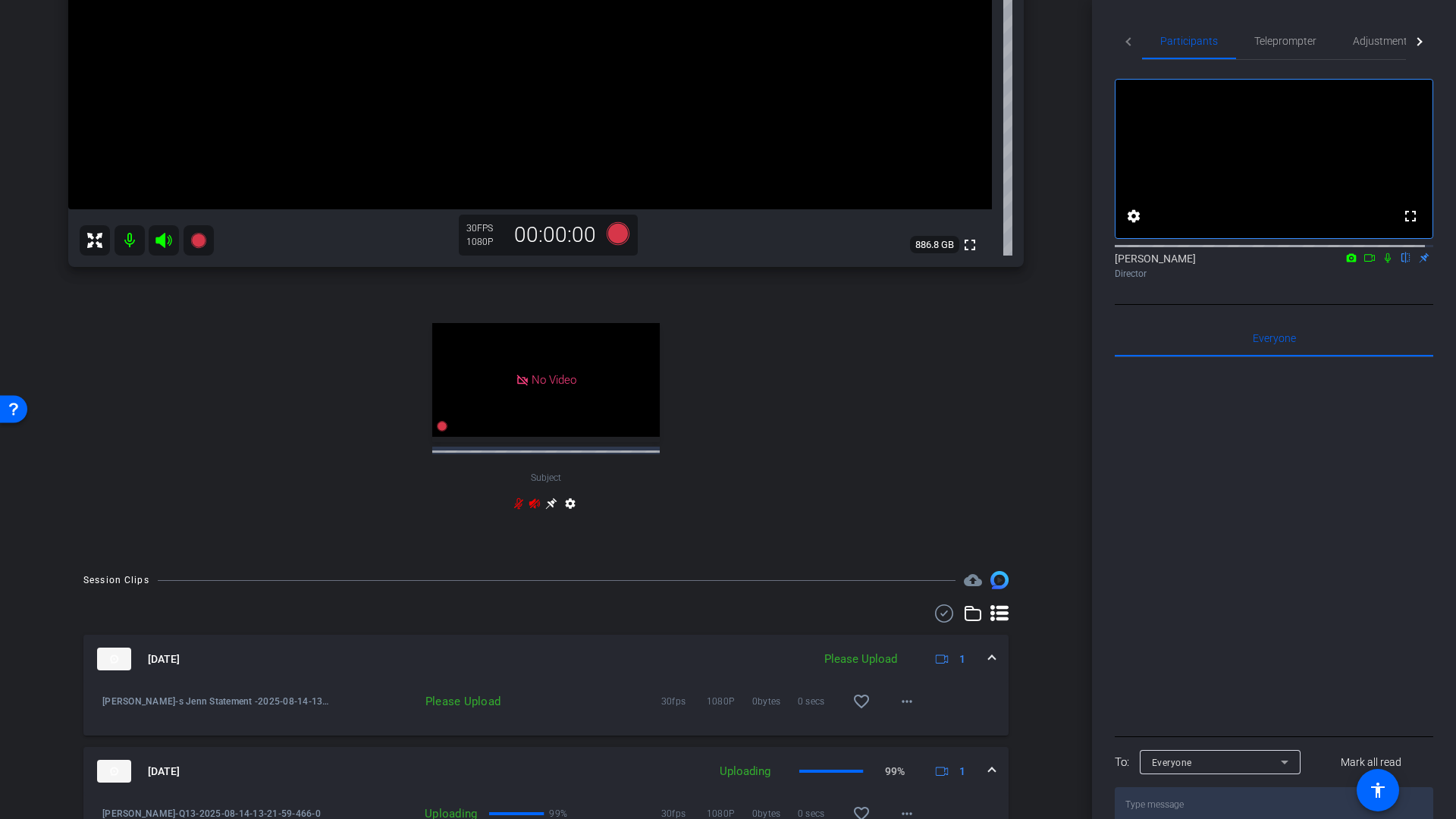
scroll to position [522, 0]
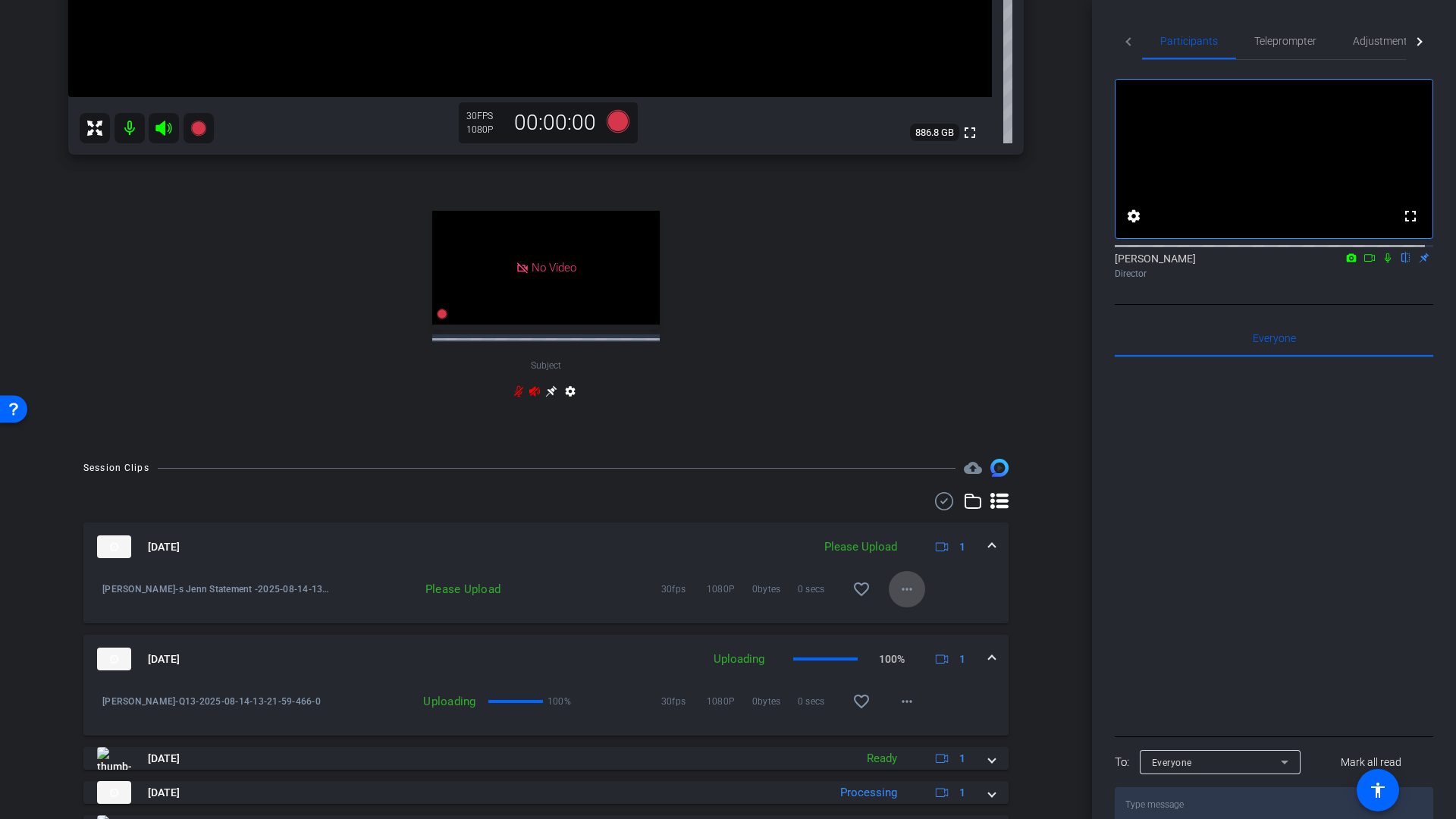
click at [900, 593] on mat-icon "more_horiz" at bounding box center [907, 589] width 18 height 18
click at [913, 623] on span "Upload" at bounding box center [923, 621] width 60 height 18
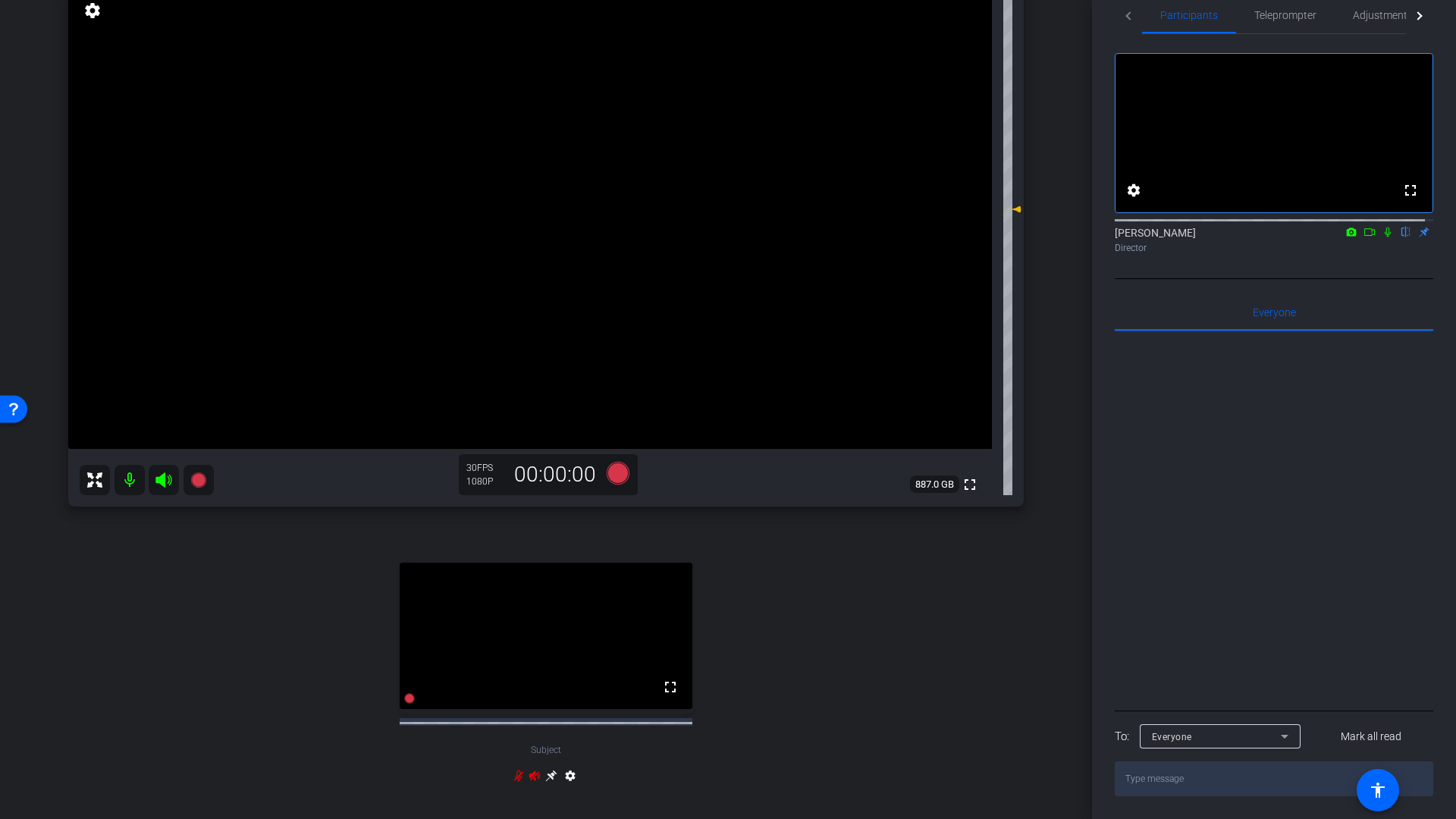
scroll to position [170, 0]
click at [125, 483] on mat-icon at bounding box center [130, 480] width 30 height 30
click at [158, 479] on icon at bounding box center [164, 481] width 16 height 15
drag, startPoint x: 1102, startPoint y: 16, endPoint x: 1128, endPoint y: 55, distance: 46.9
click at [1103, 17] on div "Participants Teleprompter Adjustments fullscreen settings [PERSON_NAME] flip Di…" at bounding box center [1273, 409] width 364 height 819
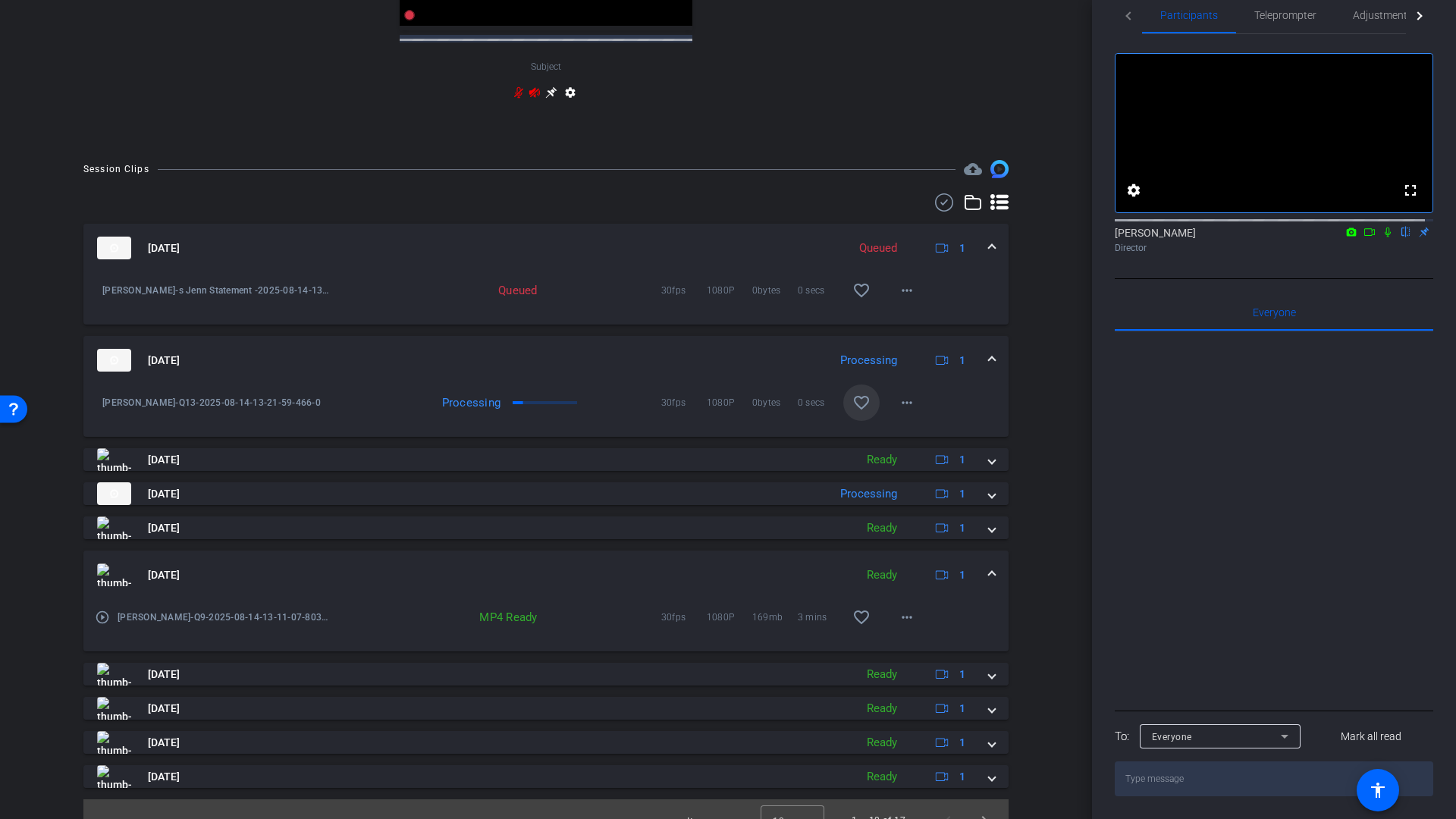
scroll to position [890, 0]
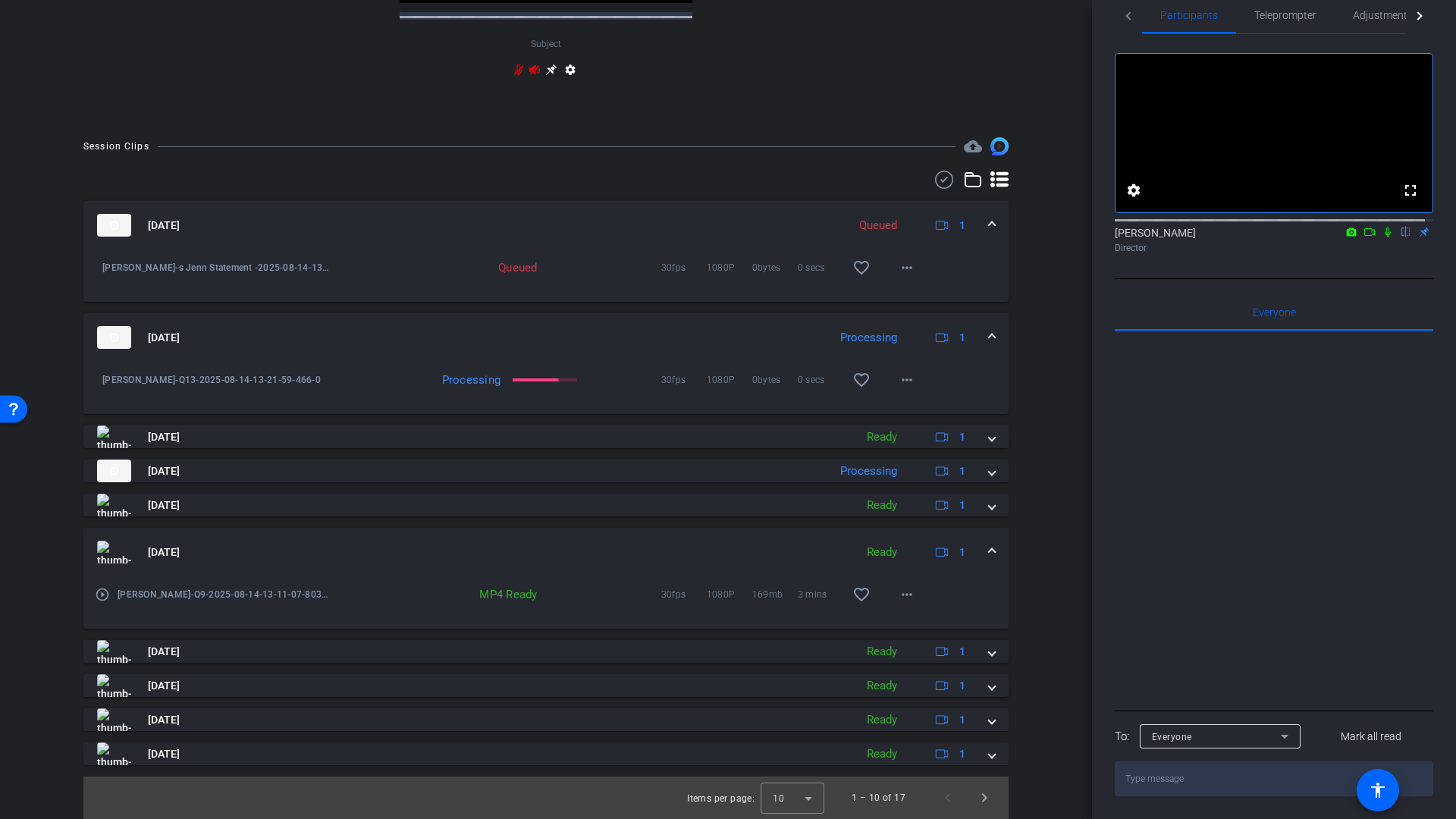
click at [1363, 237] on icon at bounding box center [1369, 231] width 12 height 11
click at [1400, 237] on icon at bounding box center [1405, 231] width 12 height 11
